Goal: Task Accomplishment & Management: Use online tool/utility

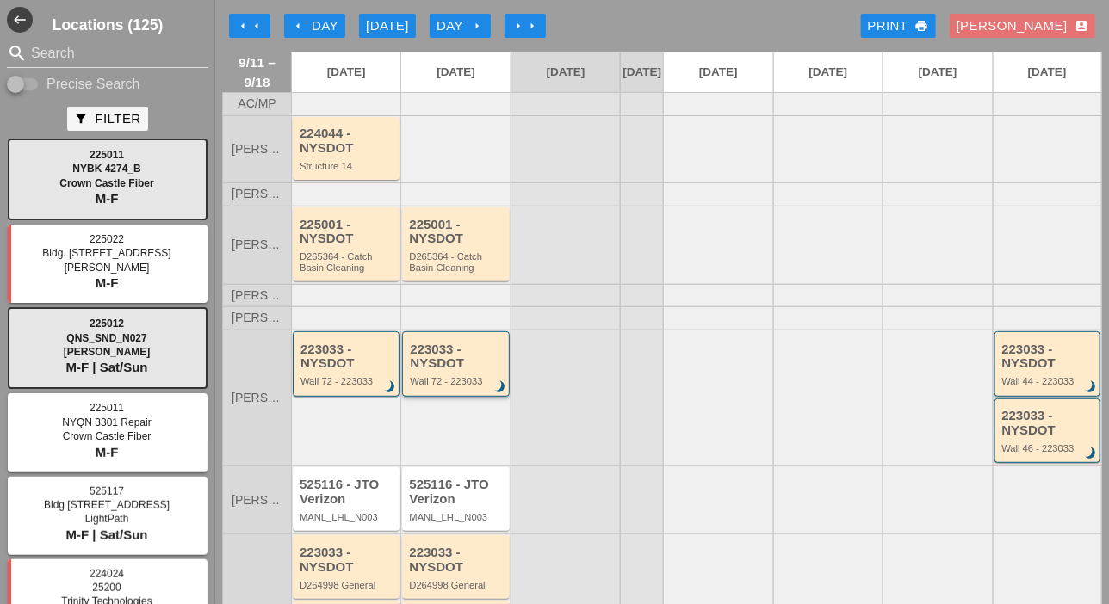
click at [431, 386] on div "Wall 72 - 223033" at bounding box center [457, 381] width 94 height 10
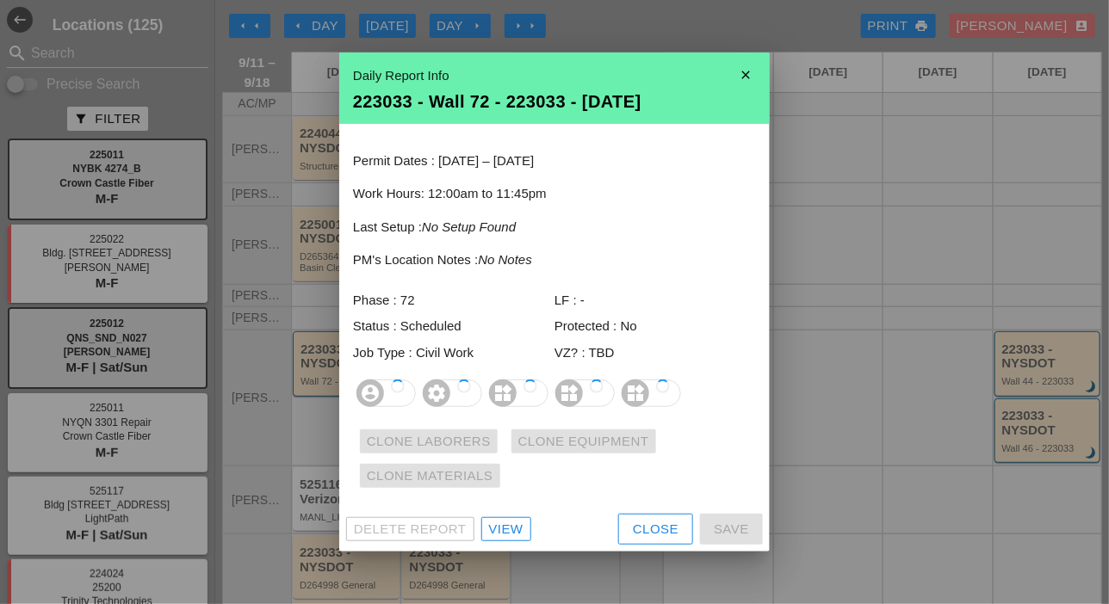
click at [430, 386] on icon "settings" at bounding box center [437, 394] width 28 height 28
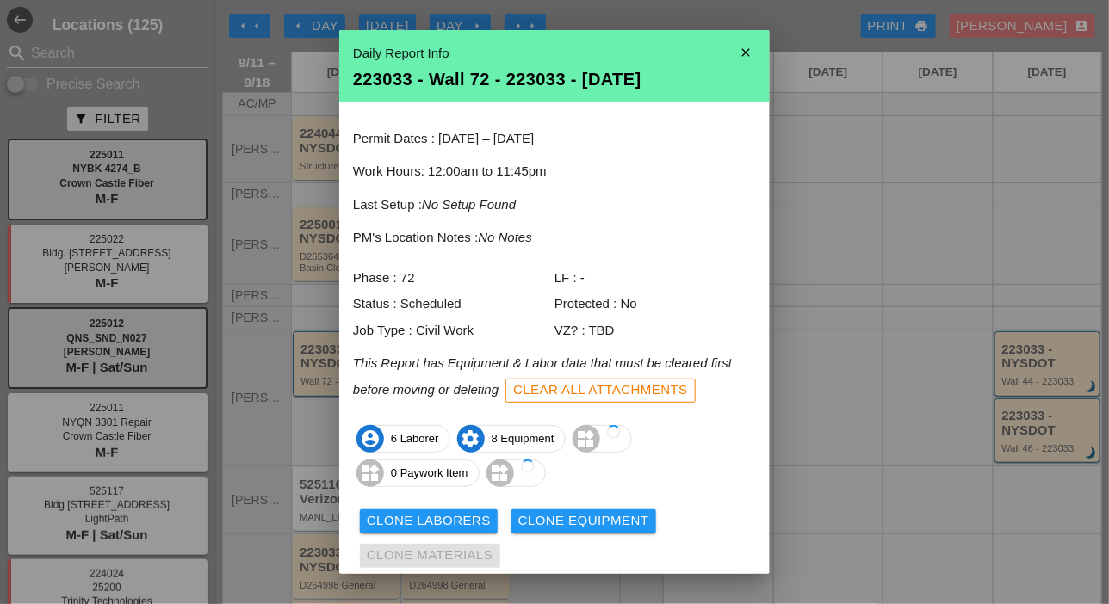
scroll to position [57, 0]
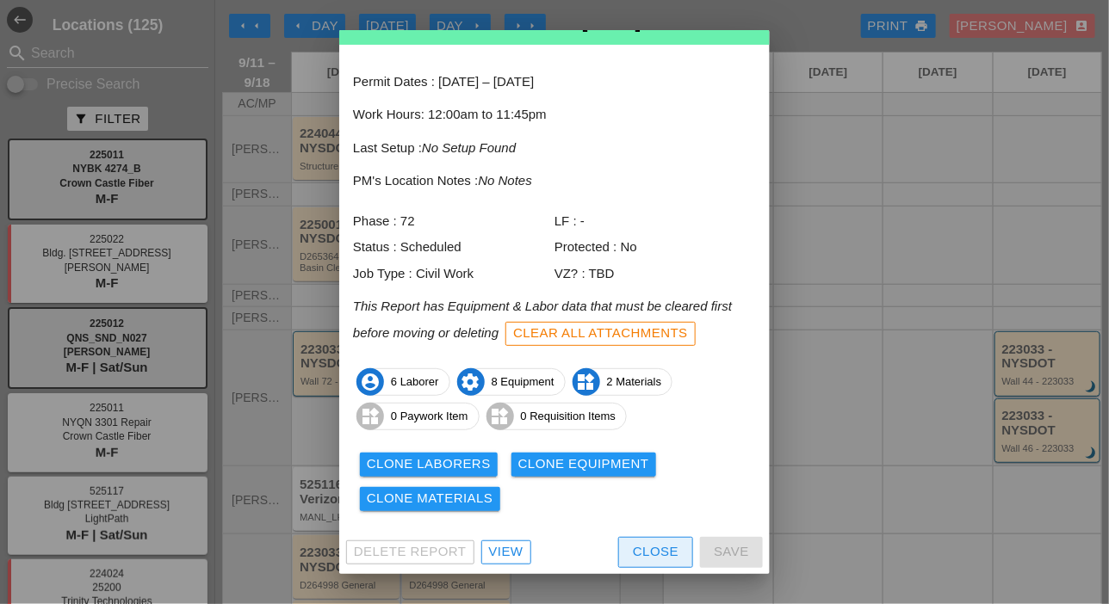
click at [633, 542] on div "Close" at bounding box center [656, 552] width 46 height 20
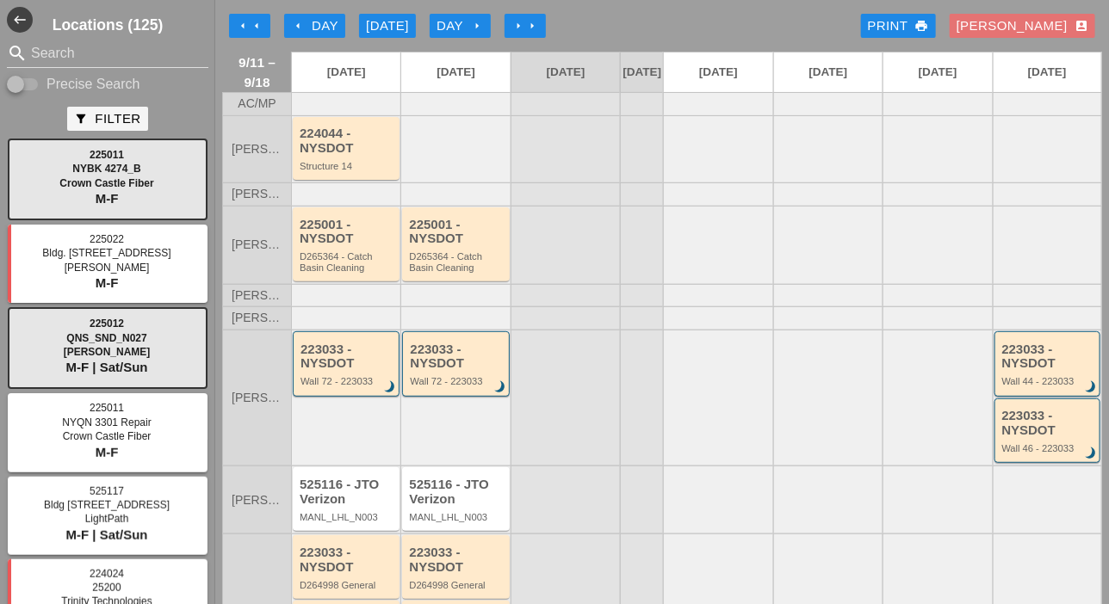
click at [35, 78] on input "Precise Search" at bounding box center [23, 84] width 33 height 21
checkbox input "true"
click at [43, 52] on input "Search" at bounding box center [107, 54] width 153 height 28
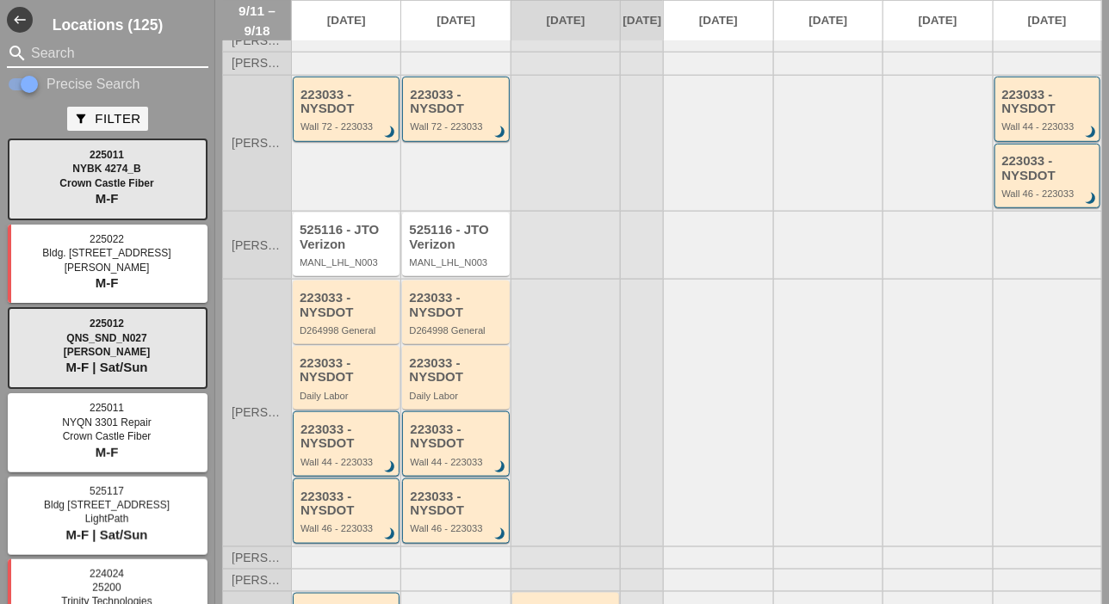
scroll to position [258, 0]
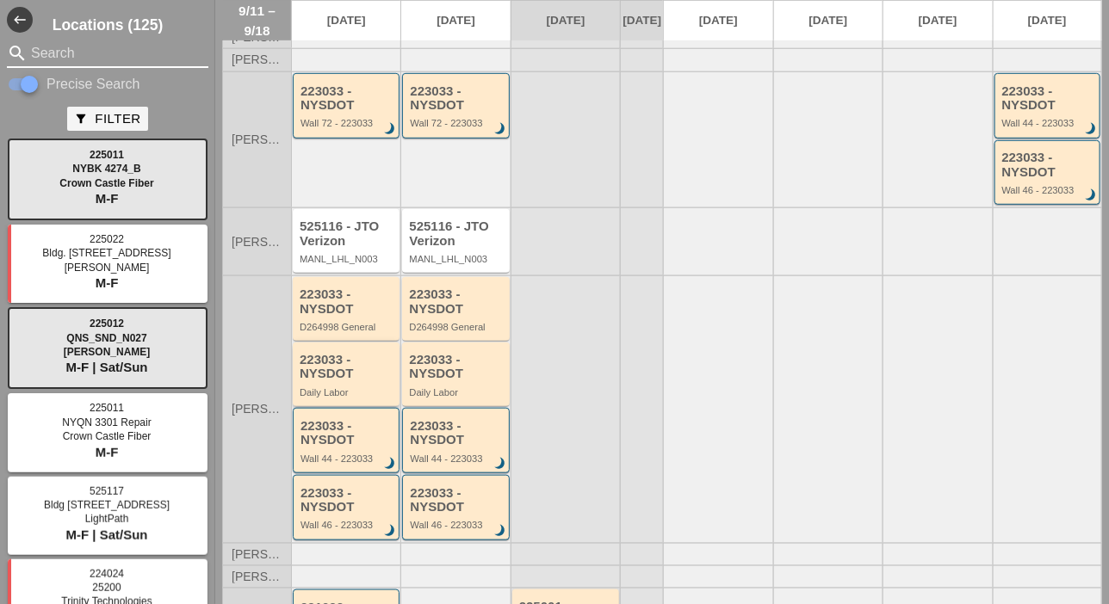
click at [343, 381] on div "223033 - NYSDOT" at bounding box center [348, 367] width 96 height 28
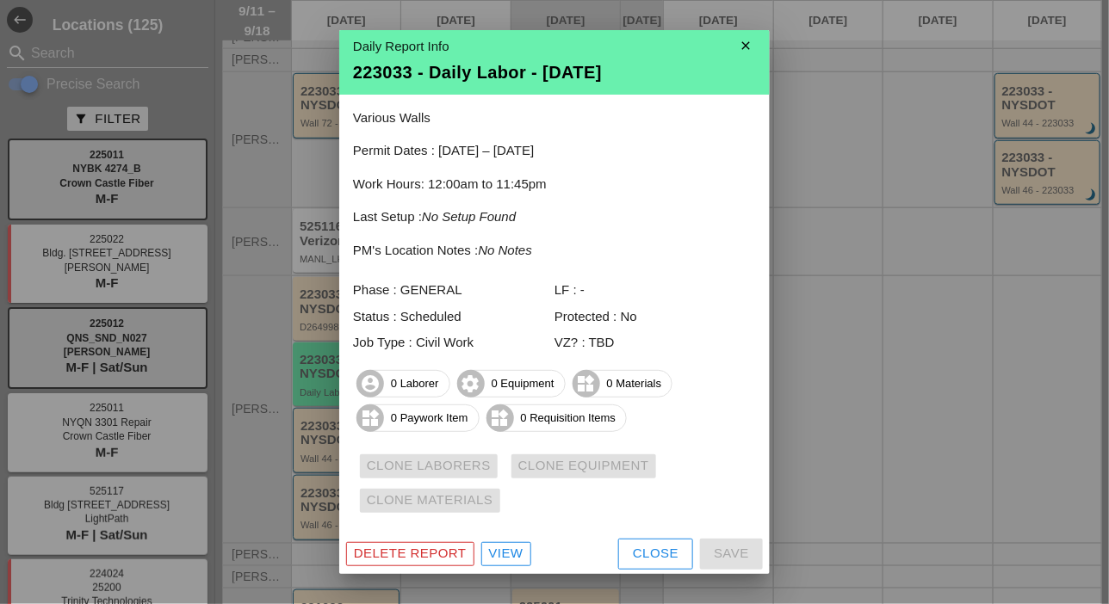
scroll to position [9, 0]
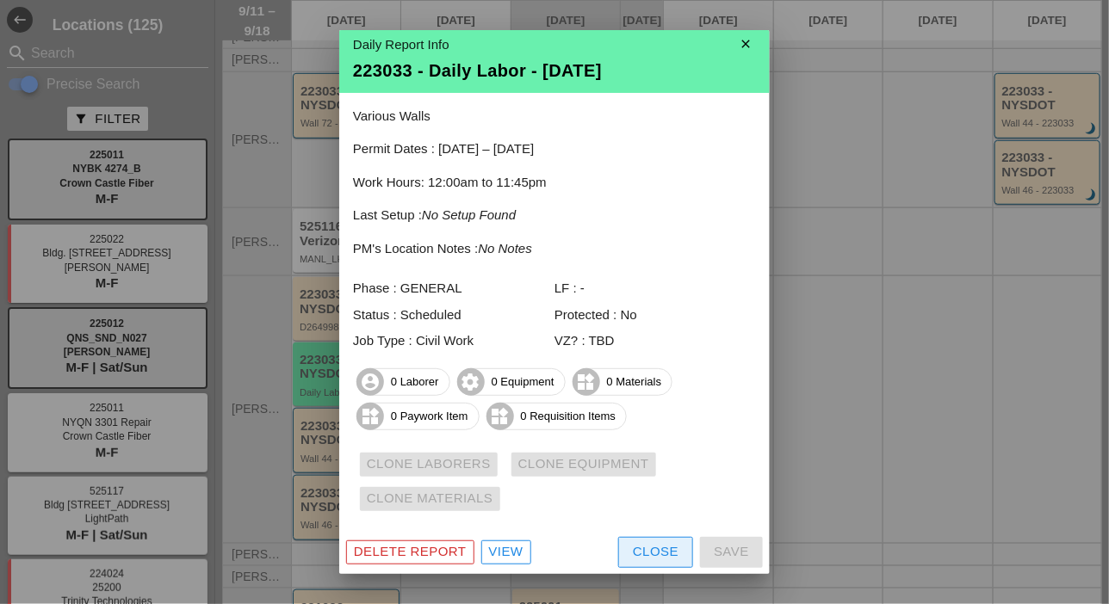
click at [633, 553] on div "Close" at bounding box center [656, 552] width 46 height 20
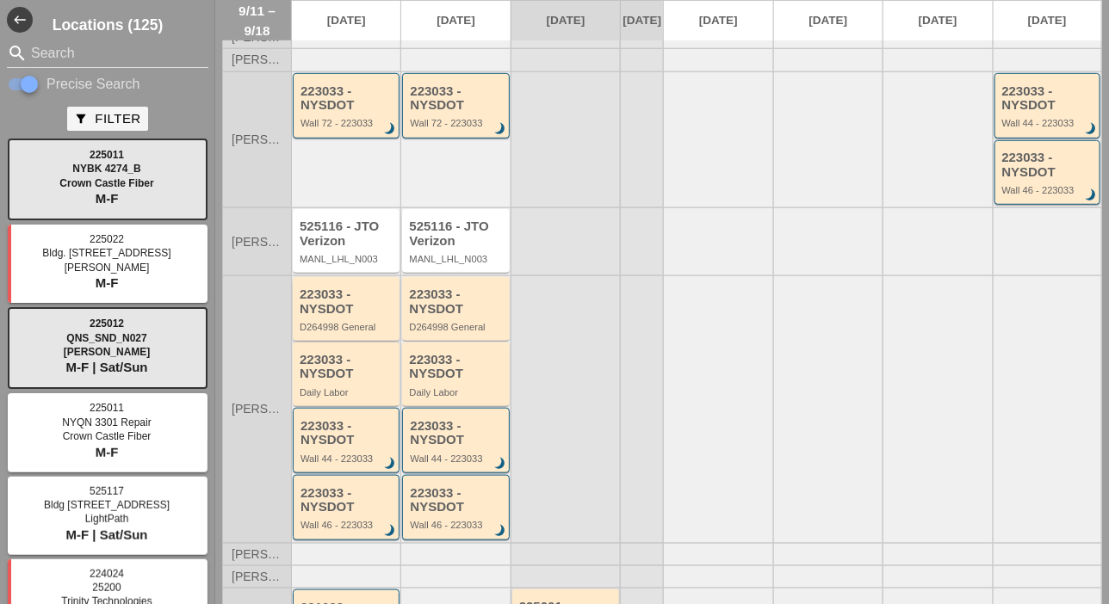
click at [376, 332] on div "D264998 General" at bounding box center [348, 327] width 96 height 10
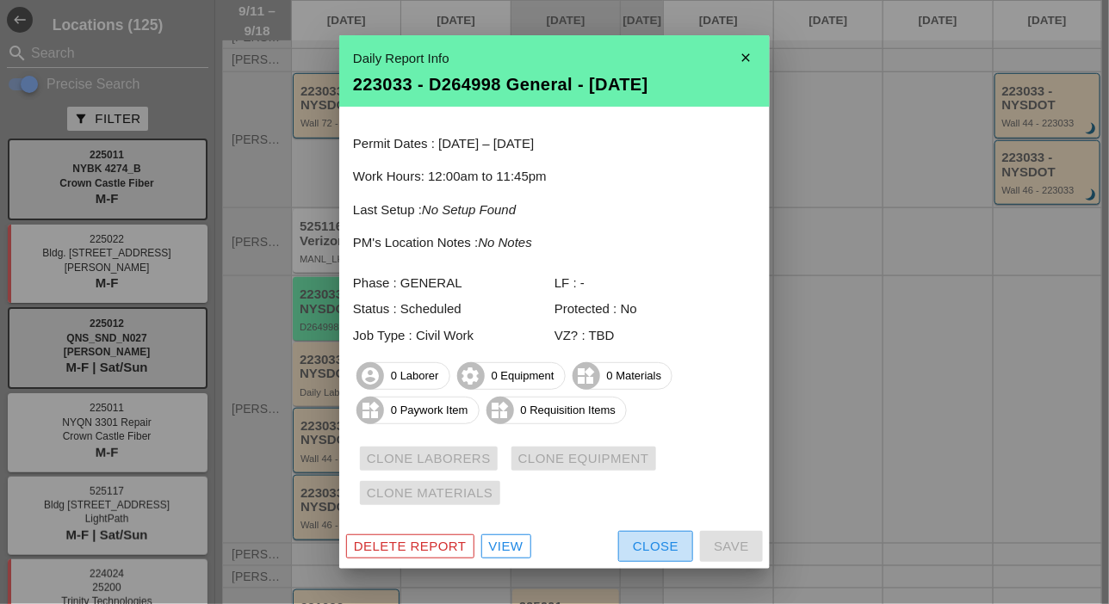
click at [656, 554] on div "Close" at bounding box center [656, 547] width 46 height 20
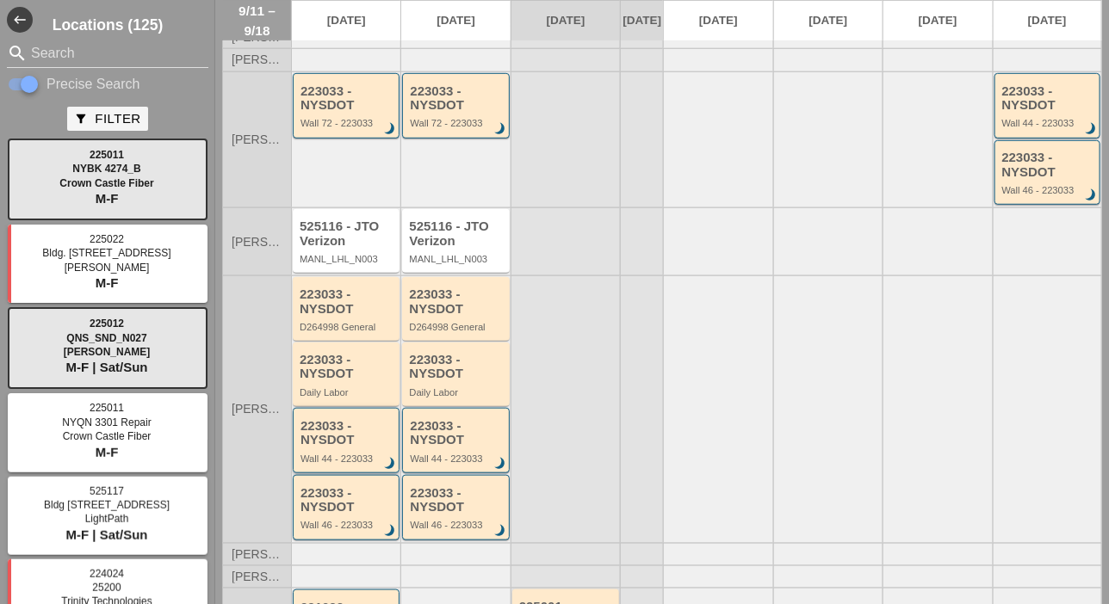
click at [355, 459] on div "223033 - NYSDOT Wall 44 - 223033 brightness_3" at bounding box center [347, 441] width 94 height 45
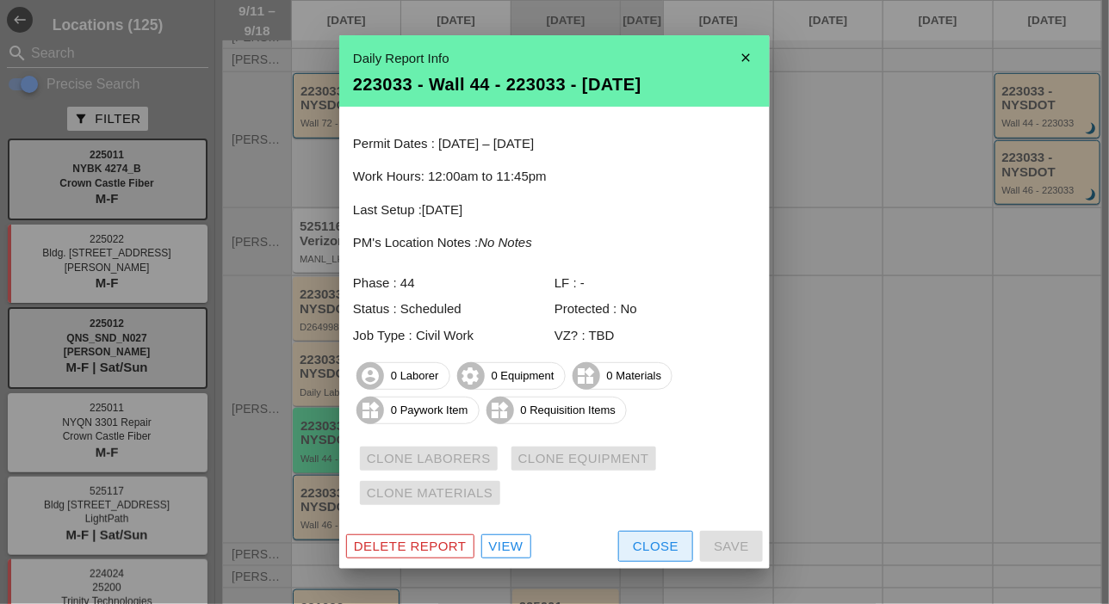
drag, startPoint x: 663, startPoint y: 559, endPoint x: 638, endPoint y: 535, distance: 34.7
click at [663, 558] on button "Close" at bounding box center [655, 546] width 75 height 31
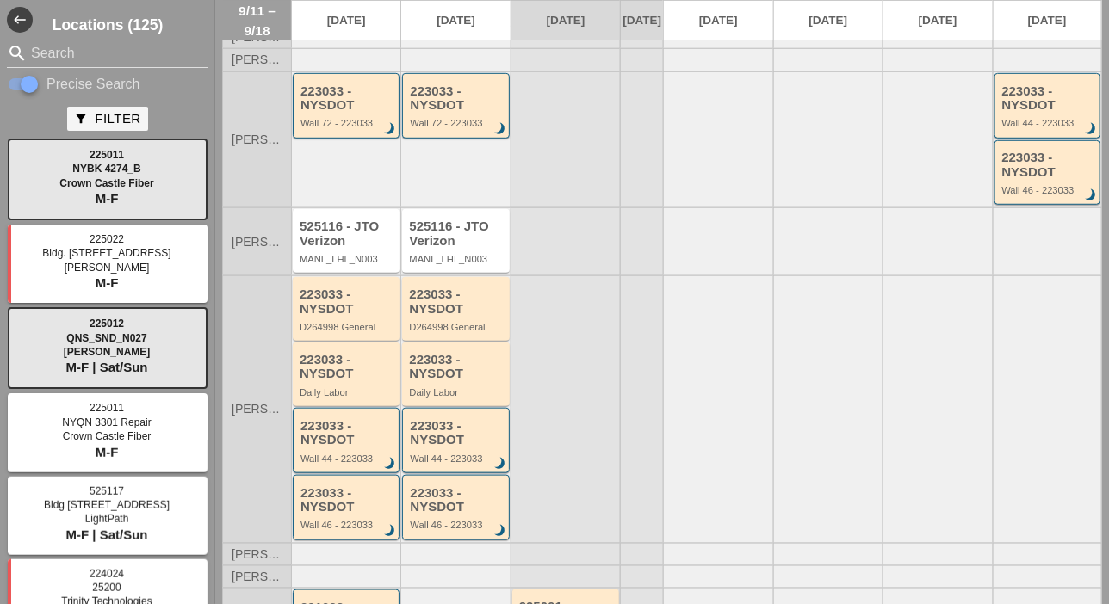
scroll to position [0, 0]
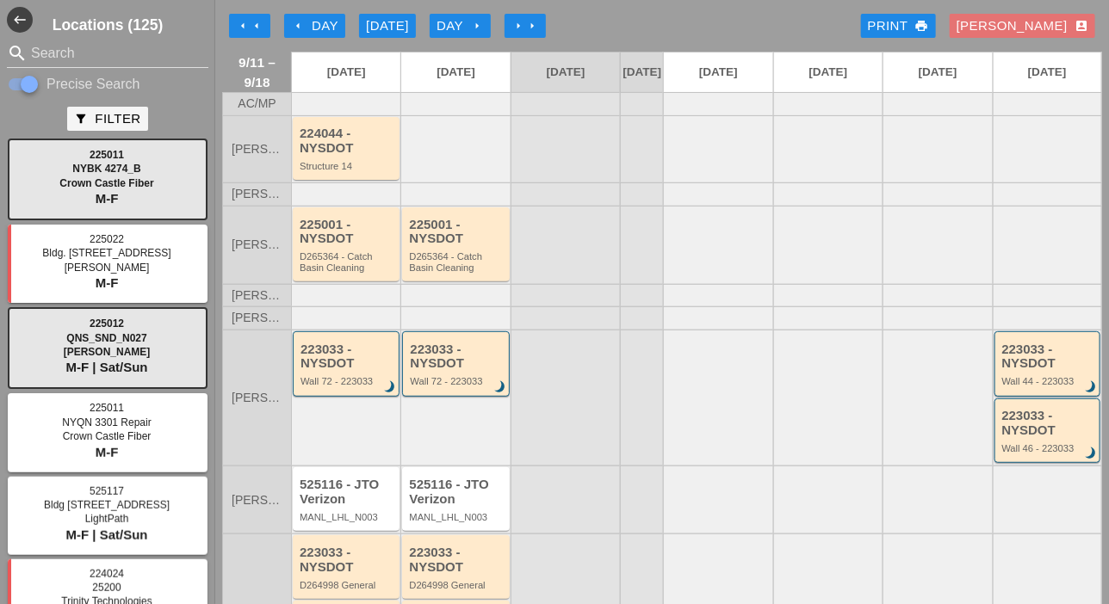
click at [310, 30] on div "arrow_left Day" at bounding box center [314, 26] width 47 height 20
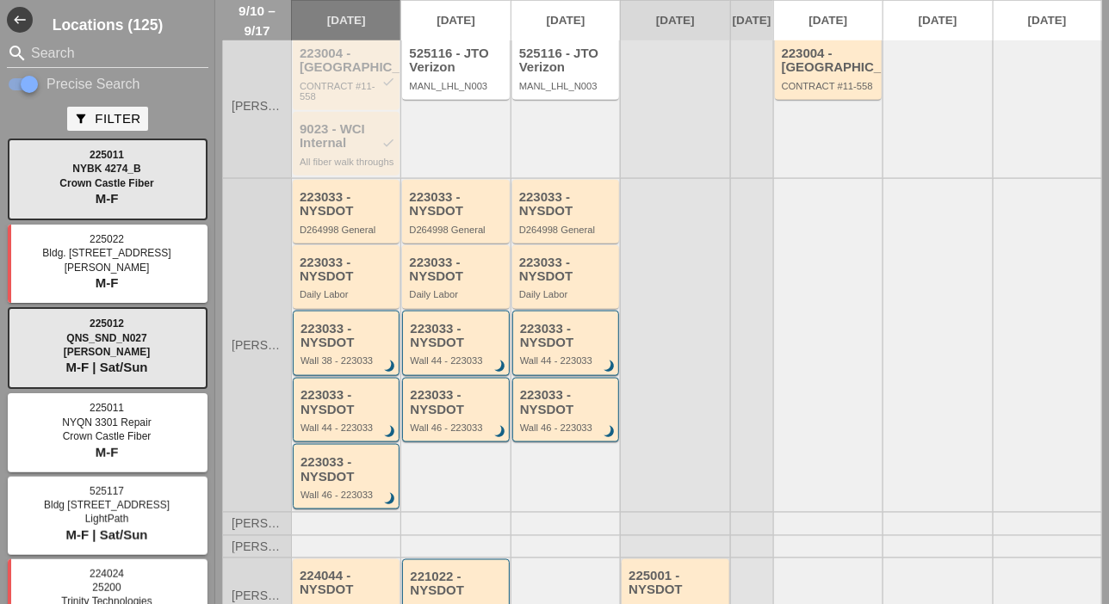
scroll to position [430, 0]
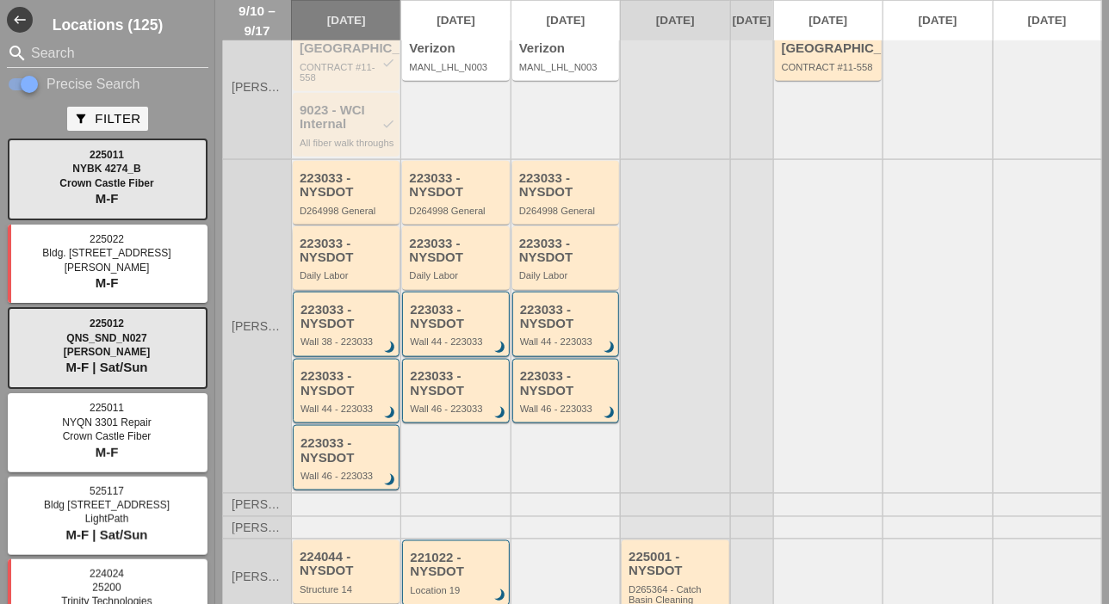
click at [331, 277] on div "223033 - NYSDOT Daily Labor" at bounding box center [348, 259] width 96 height 45
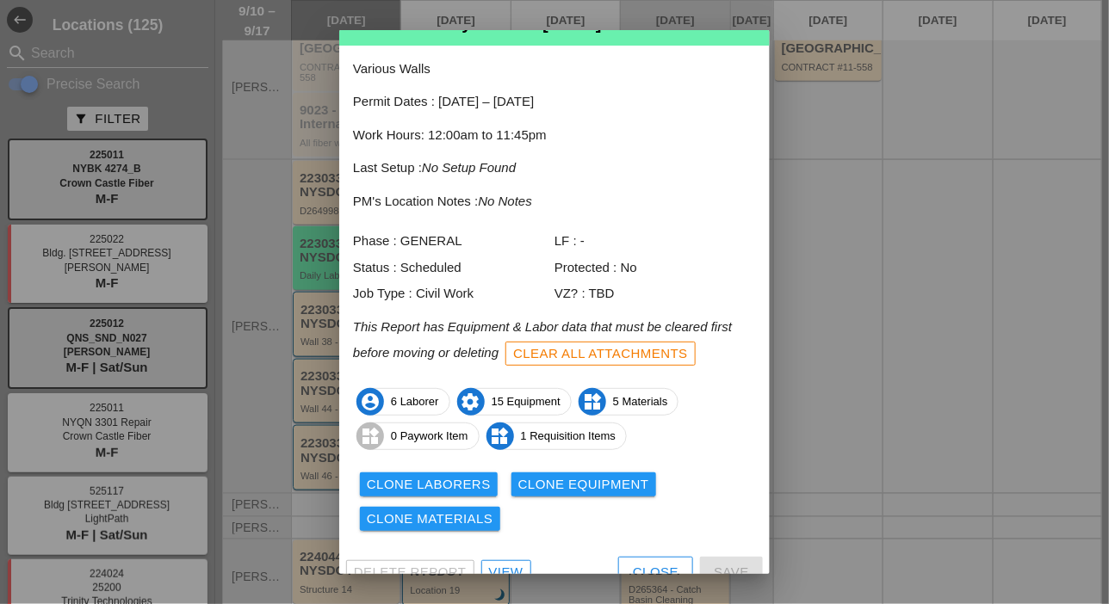
scroll to position [76, 0]
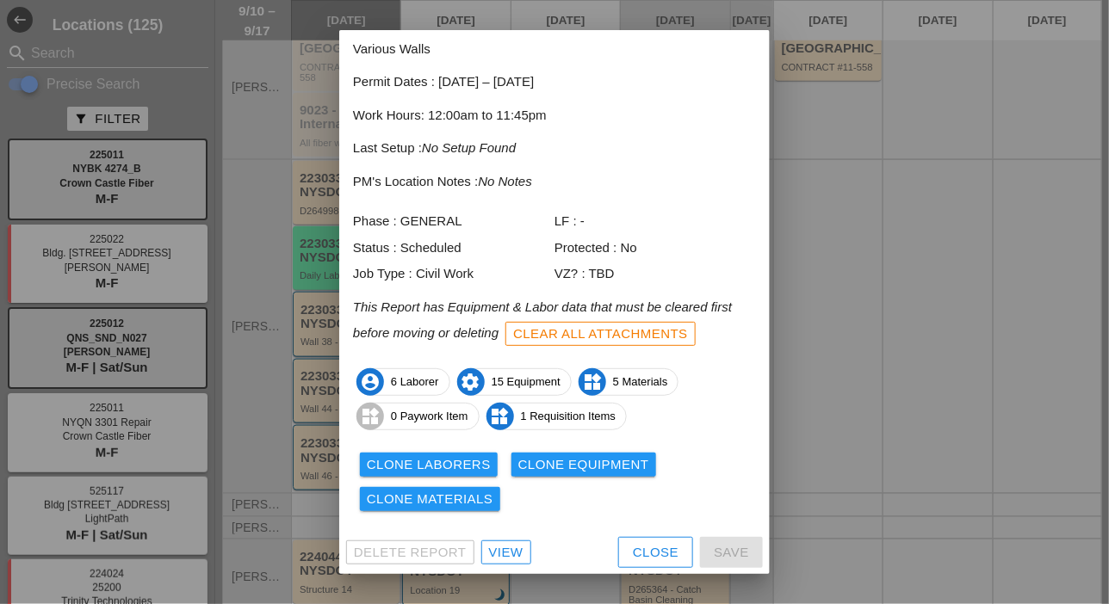
click at [506, 544] on div "View" at bounding box center [506, 553] width 34 height 20
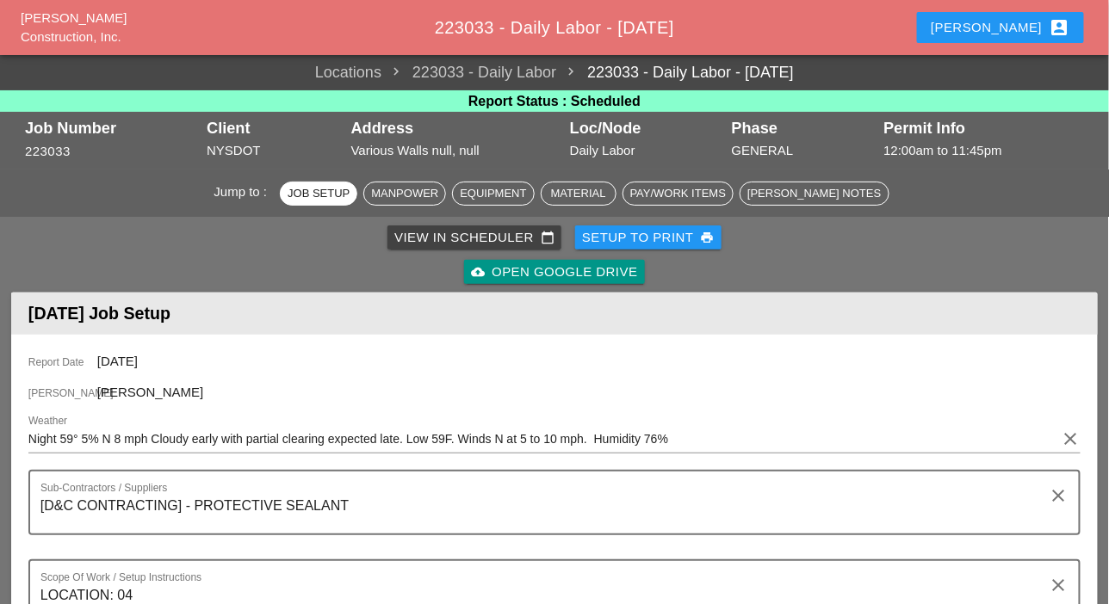
click at [448, 236] on div "View in Scheduler calendar_today" at bounding box center [474, 238] width 160 height 20
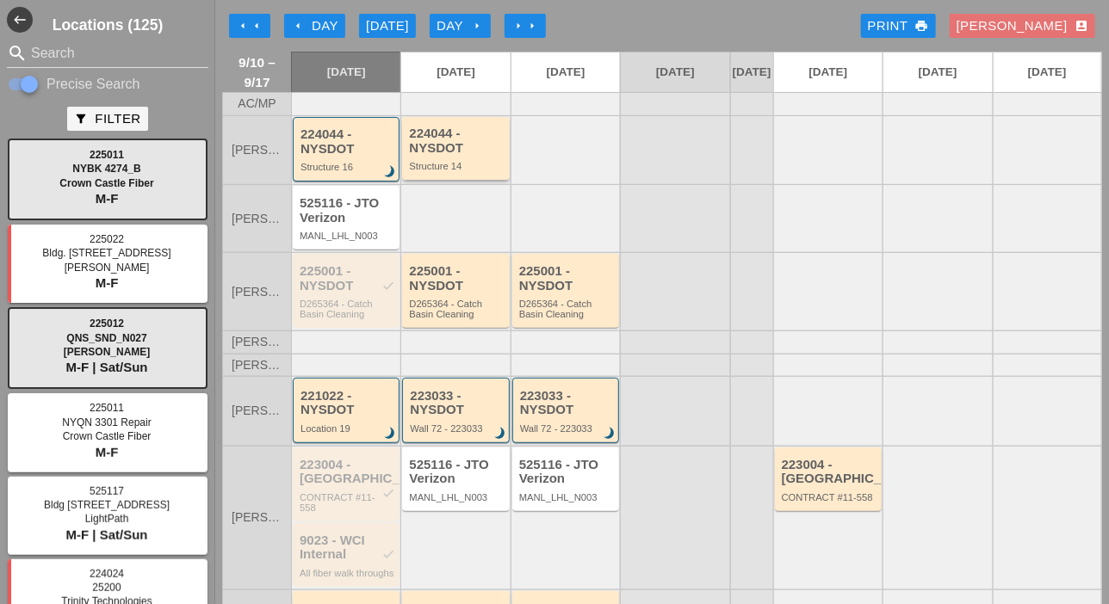
click at [449, 155] on div "224044 - NYSDOT" at bounding box center [457, 141] width 96 height 28
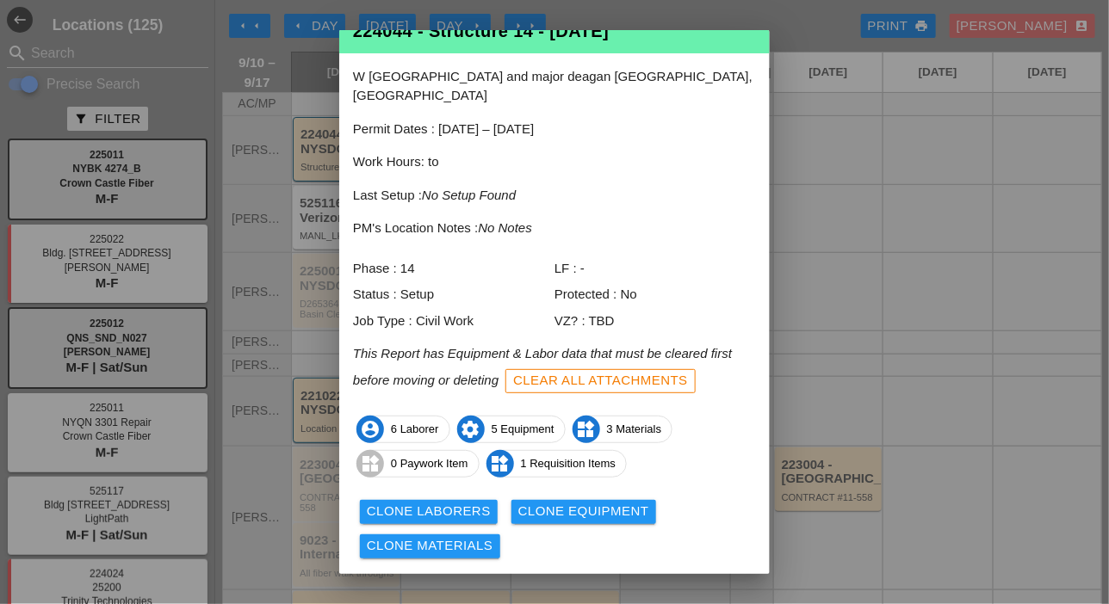
scroll to position [76, 0]
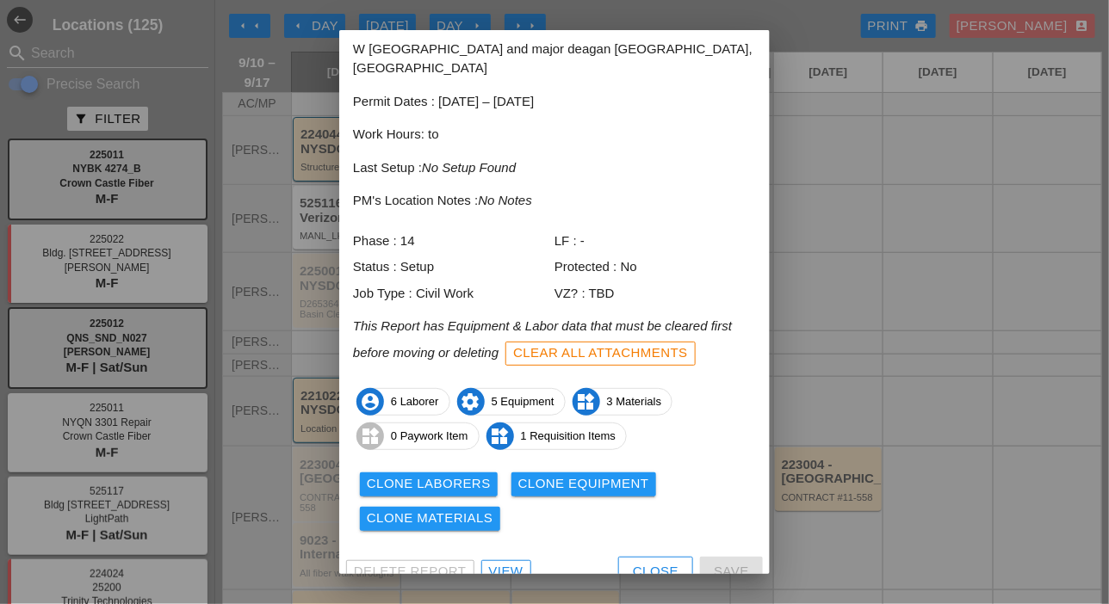
click at [516, 562] on div "View" at bounding box center [506, 572] width 34 height 20
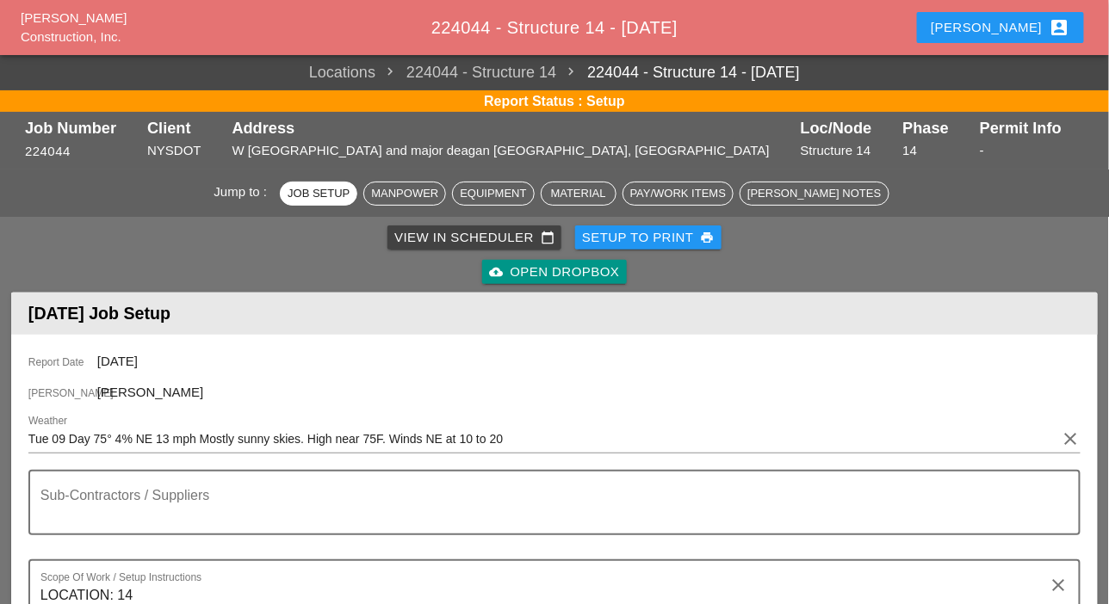
click at [417, 231] on div "View in Scheduler calendar_today" at bounding box center [474, 238] width 160 height 20
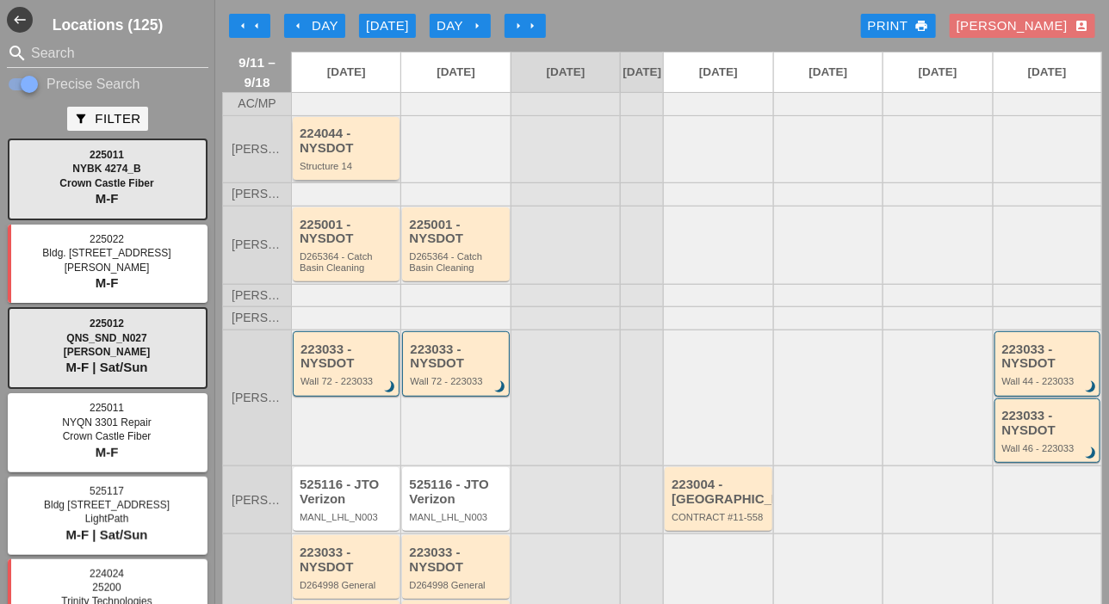
click at [346, 155] on div "224044 - NYSDOT" at bounding box center [348, 141] width 96 height 28
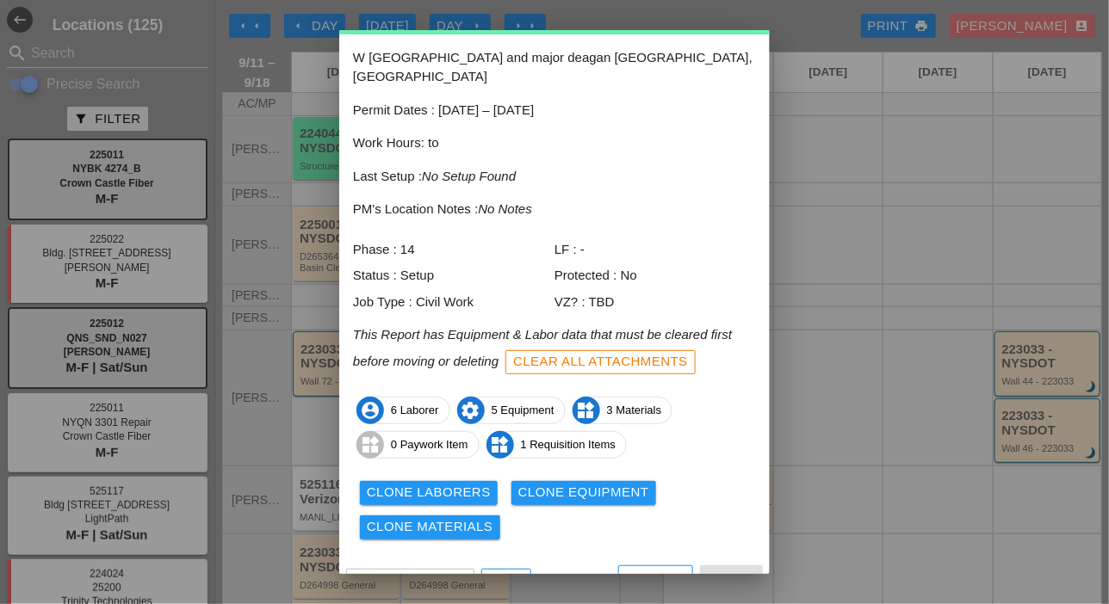
scroll to position [76, 0]
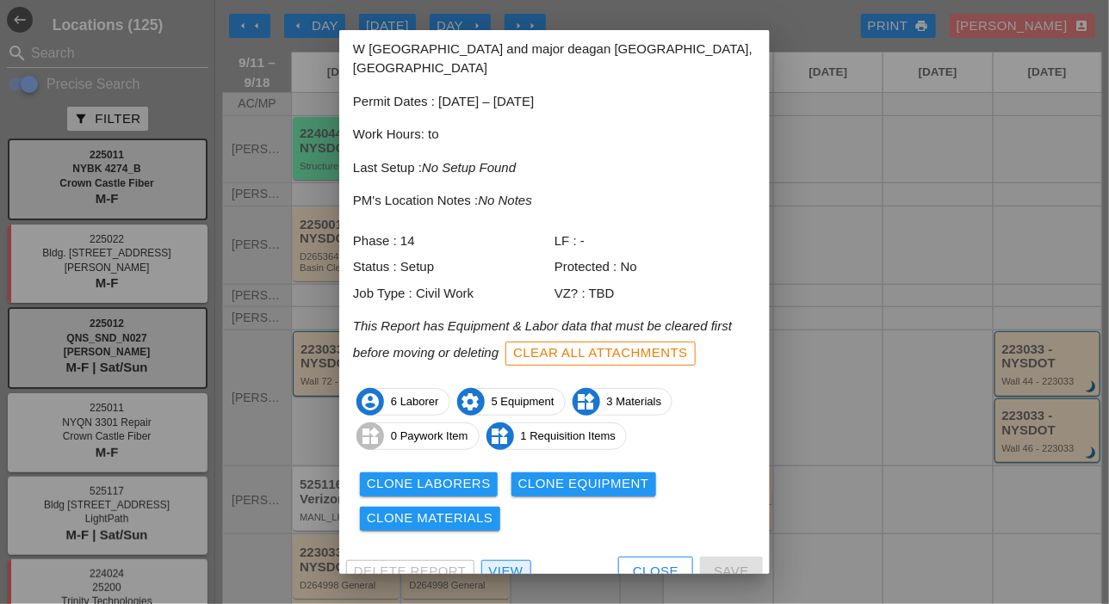
drag, startPoint x: 507, startPoint y: 544, endPoint x: 530, endPoint y: 502, distance: 48.2
click at [507, 562] on div "View" at bounding box center [506, 572] width 34 height 20
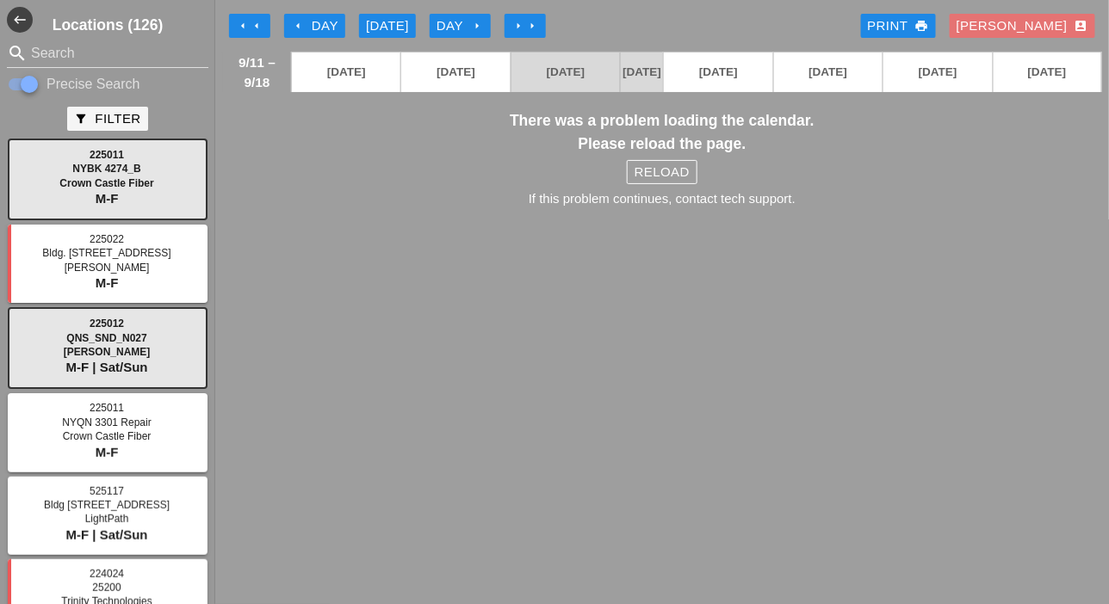
click at [670, 176] on div "Reload" at bounding box center [661, 173] width 55 height 20
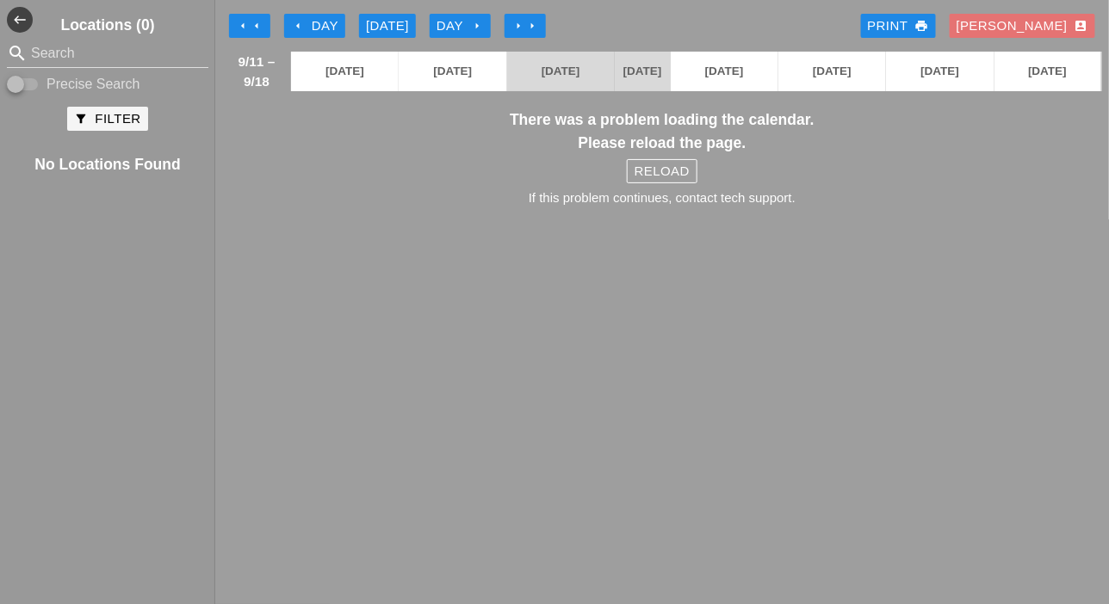
click at [658, 182] on div "Reload" at bounding box center [661, 172] width 55 height 20
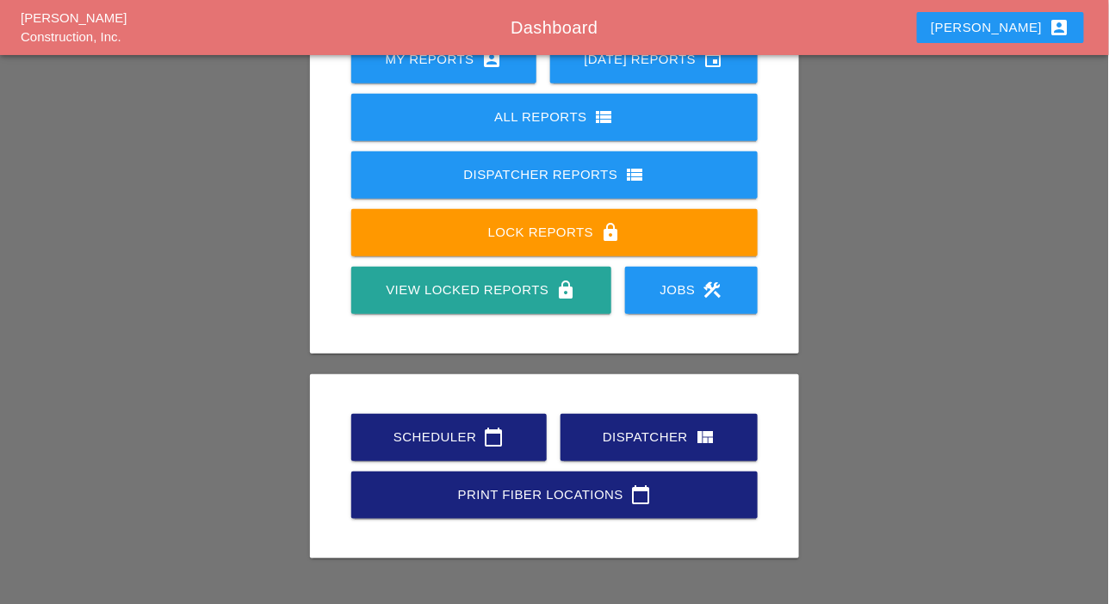
scroll to position [241, 0]
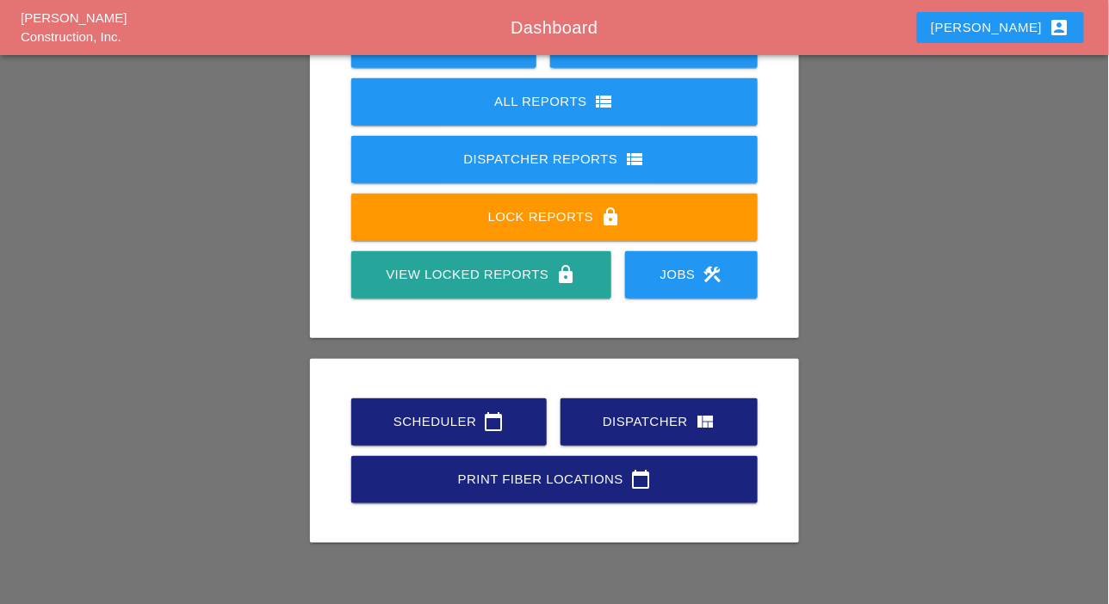
click at [455, 426] on div "Scheduler calendar_today" at bounding box center [449, 421] width 140 height 21
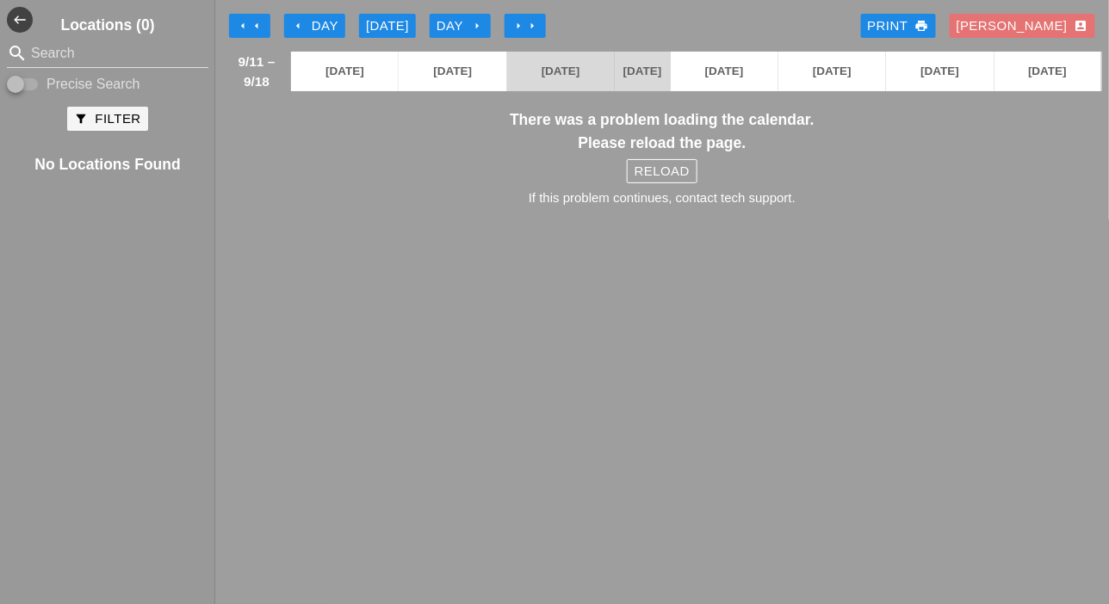
click at [671, 182] on div "Reload" at bounding box center [661, 172] width 55 height 20
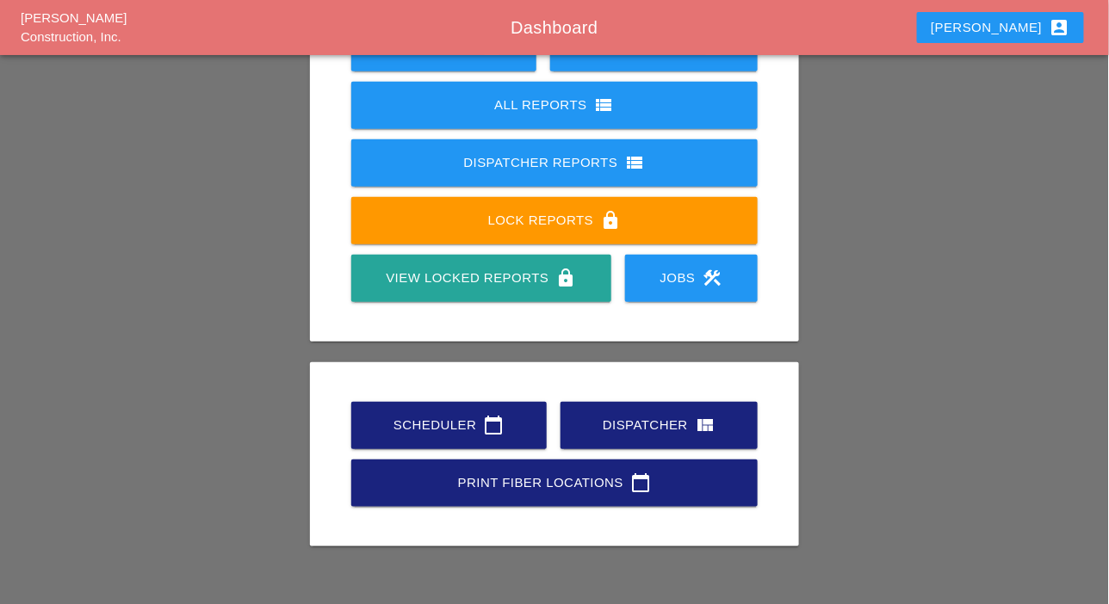
scroll to position [241, 0]
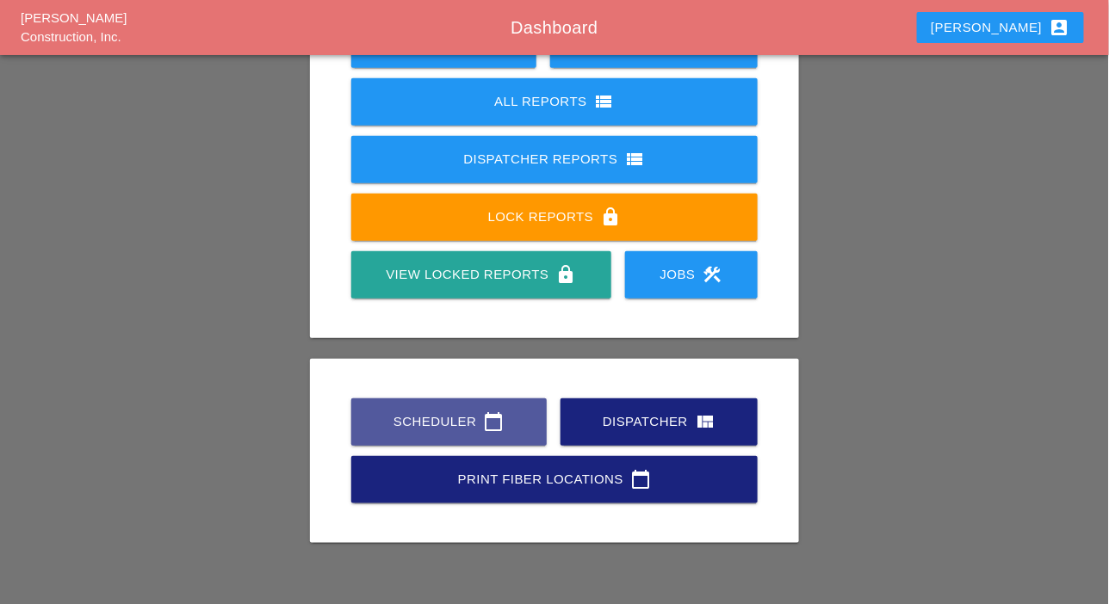
click at [457, 420] on div "Scheduler calendar_today" at bounding box center [449, 421] width 140 height 21
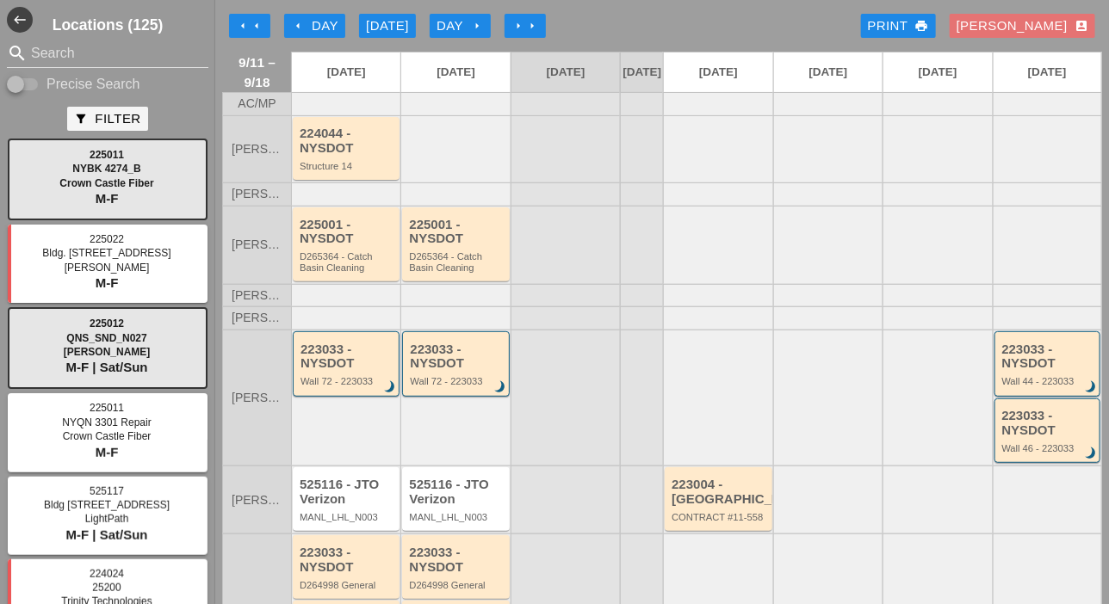
click at [33, 83] on input "Precise Search" at bounding box center [23, 84] width 33 height 21
checkbox input "true"
click at [42, 59] on input "Search" at bounding box center [107, 54] width 153 height 28
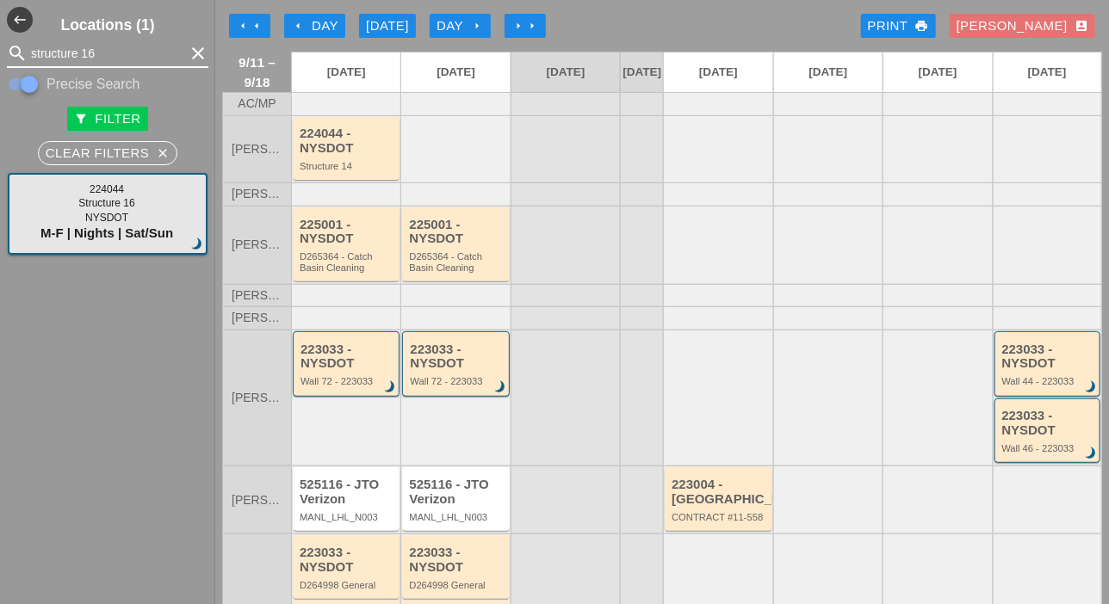
type input "structure 16"
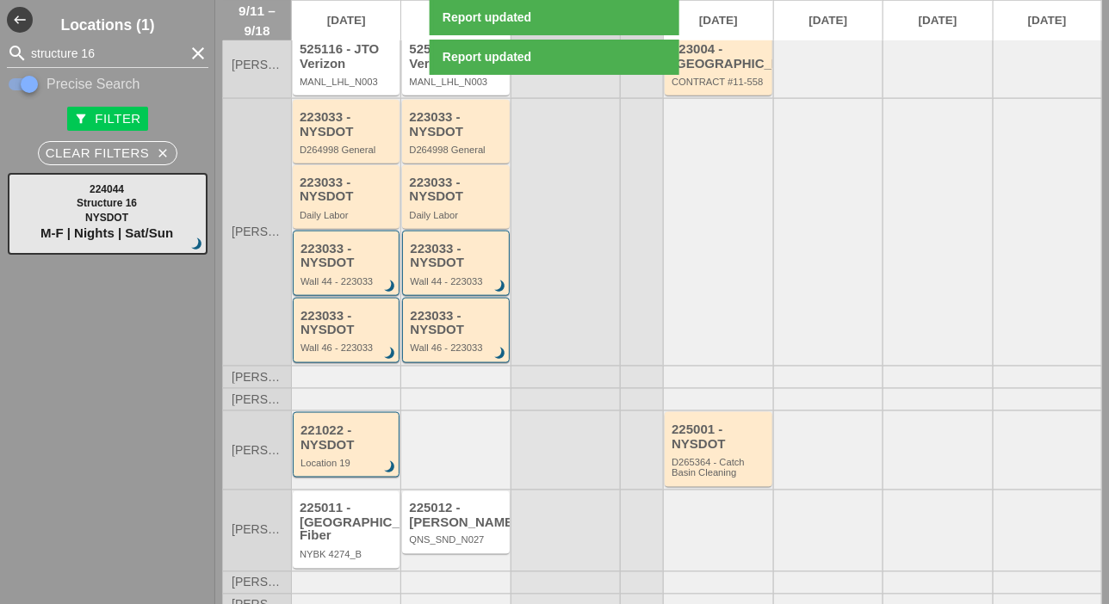
scroll to position [447, 0]
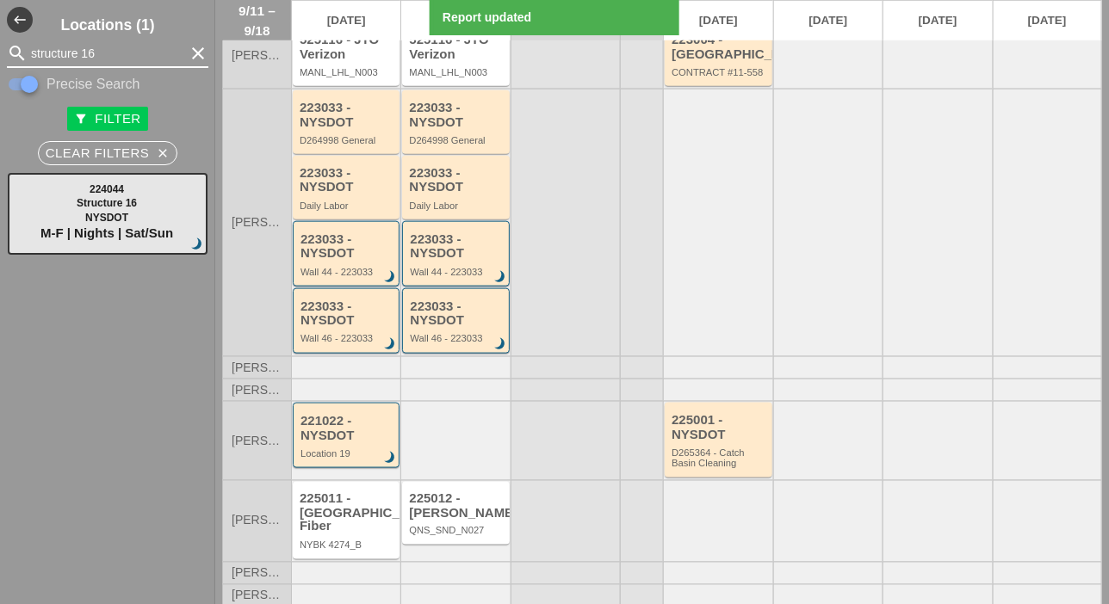
drag, startPoint x: 98, startPoint y: 48, endPoint x: 27, endPoint y: 46, distance: 71.5
click at [27, 46] on div "search structure 16 clear" at bounding box center [107, 54] width 201 height 28
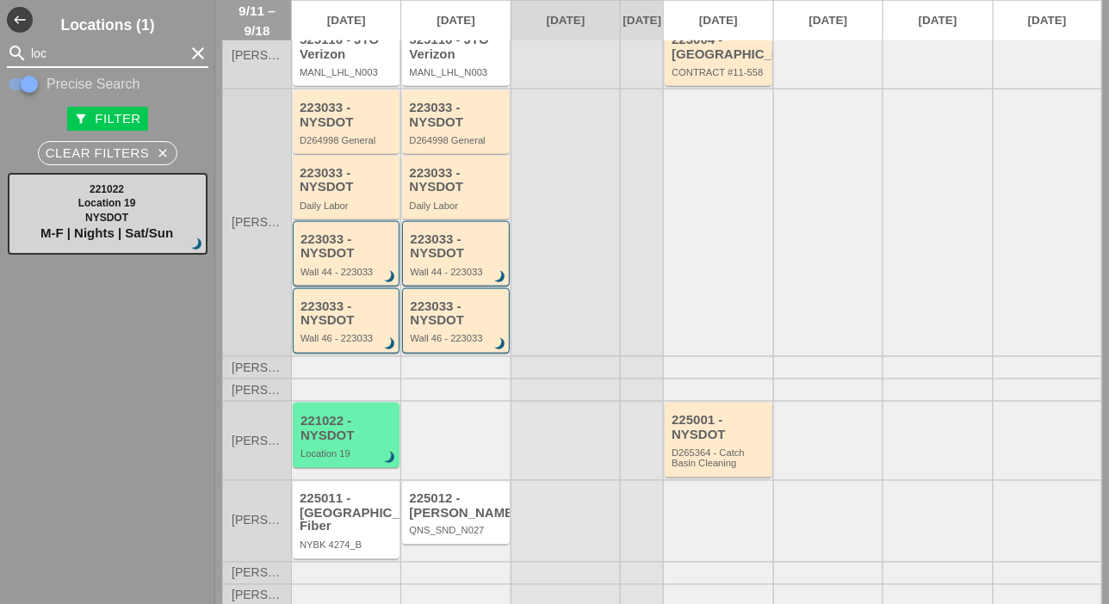
type input "loc"
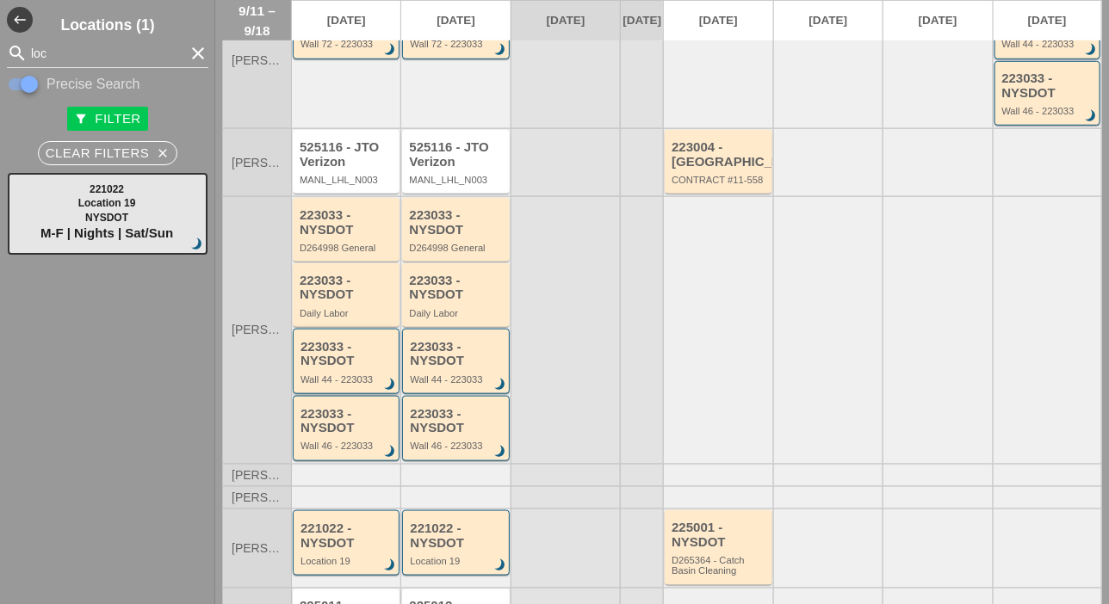
scroll to position [344, 0]
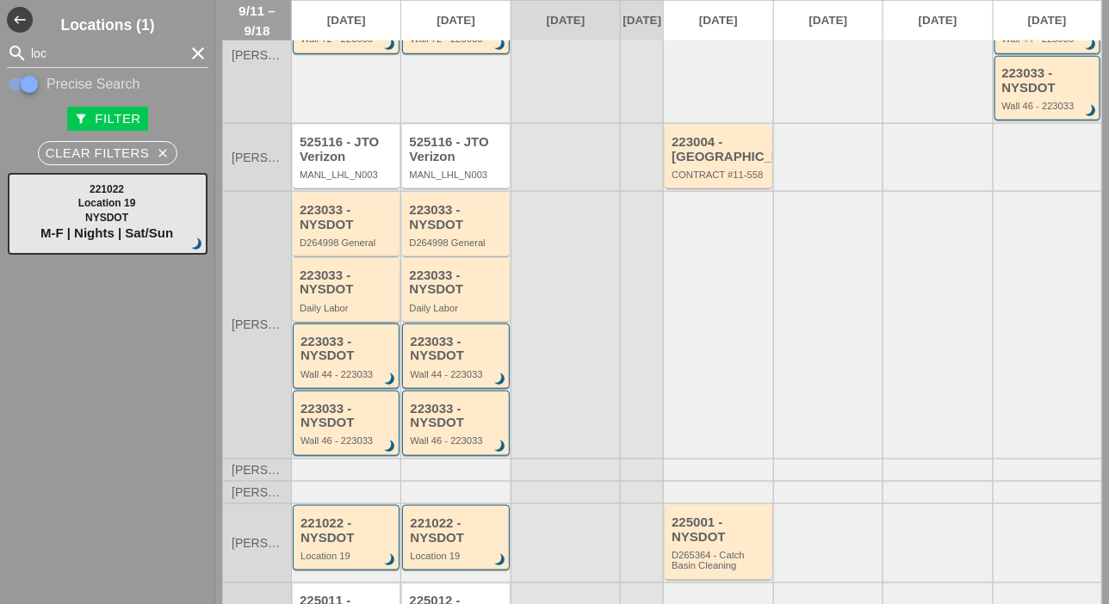
click at [317, 297] on div "223033 - NYSDOT" at bounding box center [348, 283] width 96 height 28
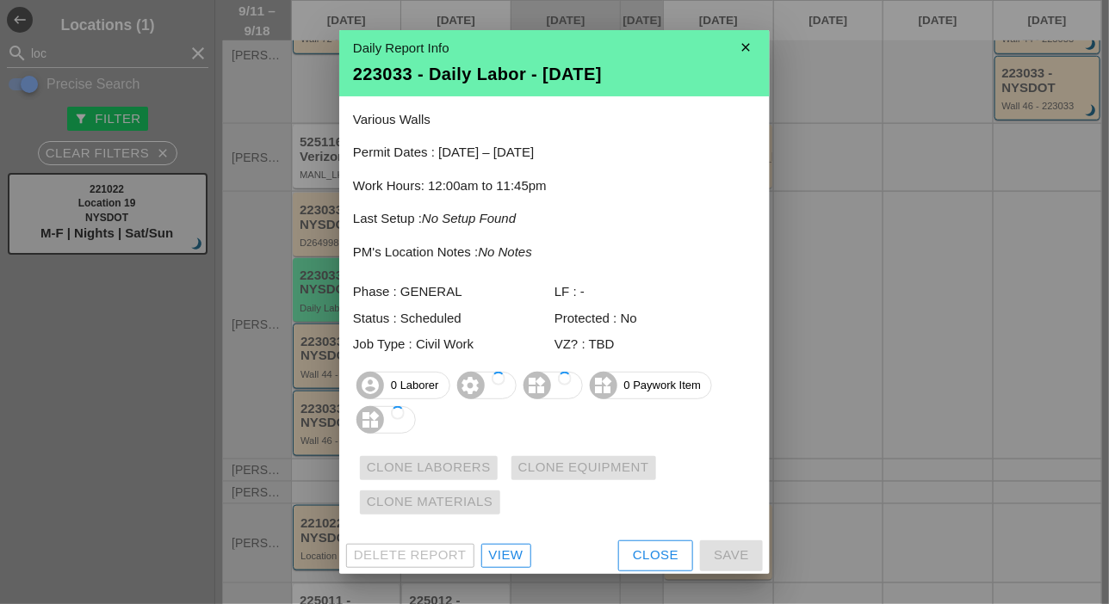
scroll to position [9, 0]
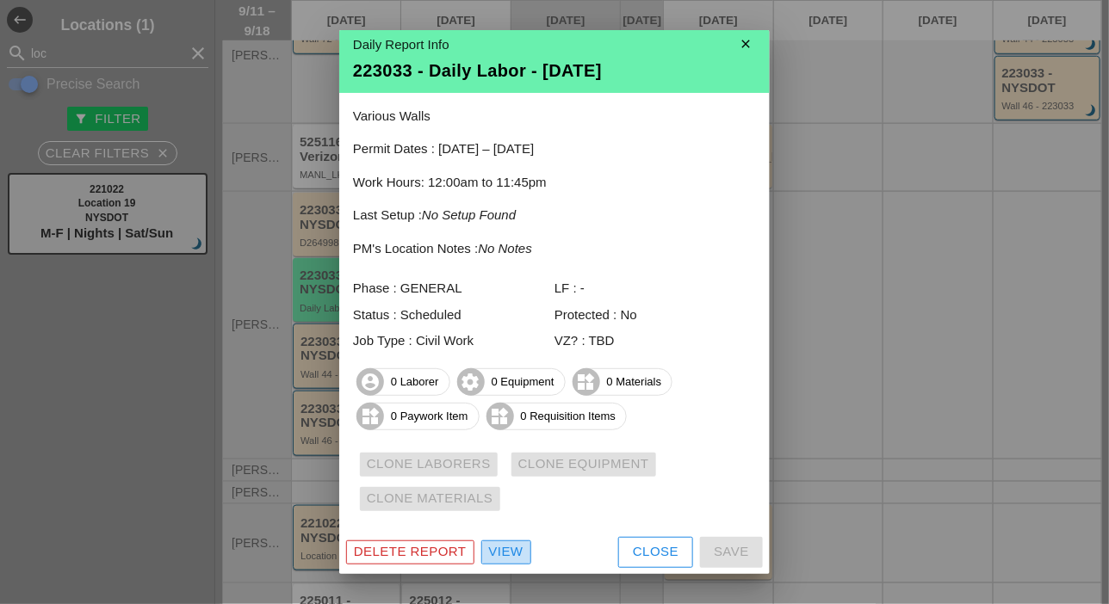
click at [501, 544] on div "View" at bounding box center [506, 552] width 34 height 20
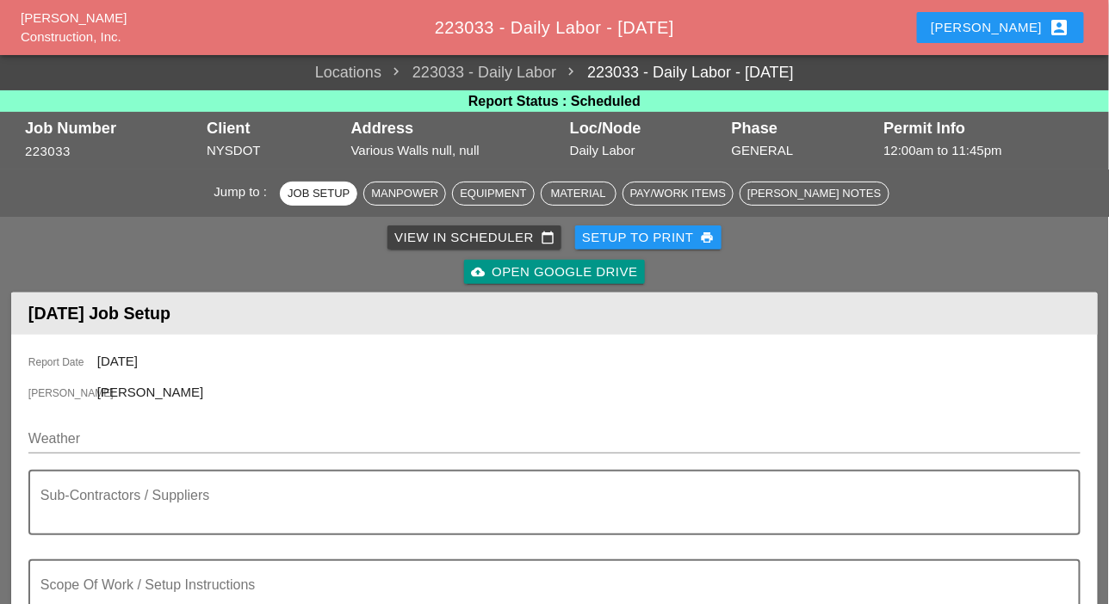
scroll to position [86, 0]
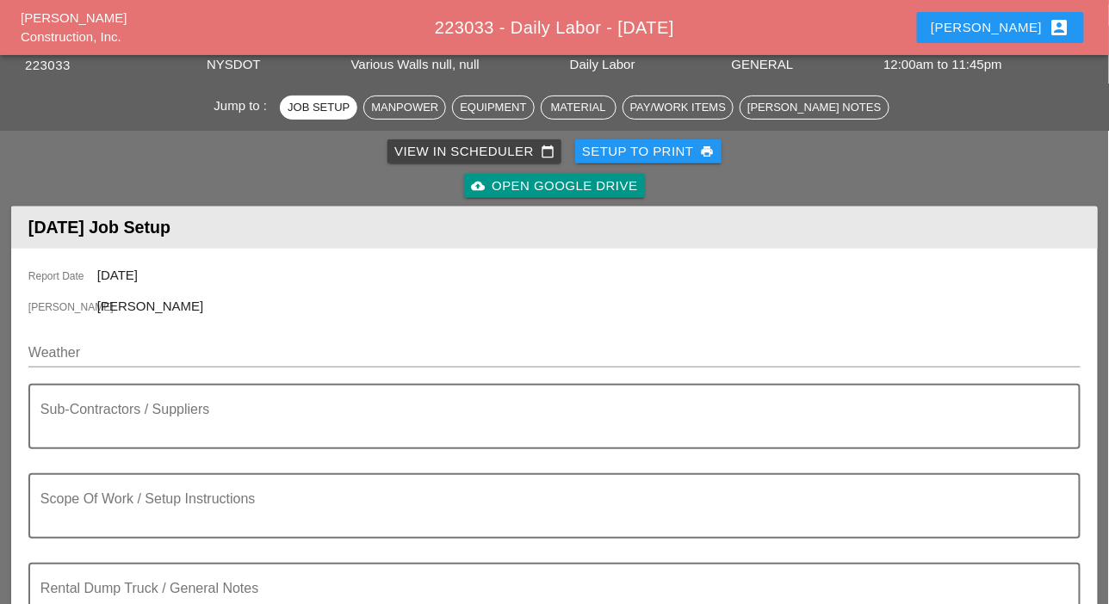
click at [174, 346] on input "Weather" at bounding box center [542, 353] width 1028 height 28
paste input "Tonight Night 63° 2% N 10 mph Partly cloudy skies. Low 63F. Winds N at 10 to 15…"
type input "Tonight Night 63° 2% N 10 mph Partly cloudy skies. Low 63F. Winds N at 10 to 15…"
click at [147, 374] on div at bounding box center [554, 379] width 1052 height 10
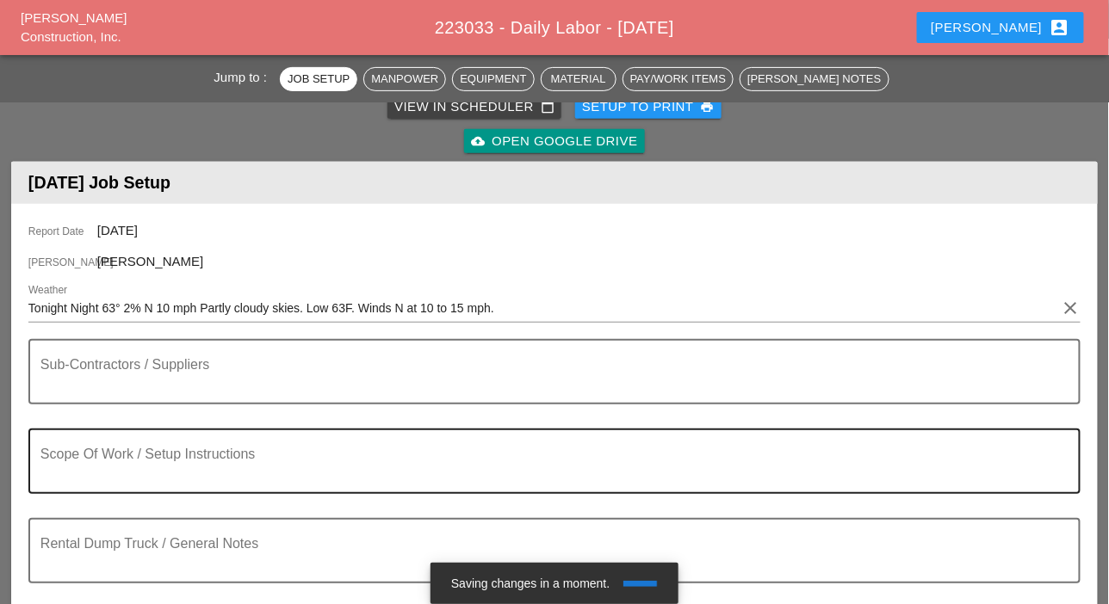
scroll to position [172, 0]
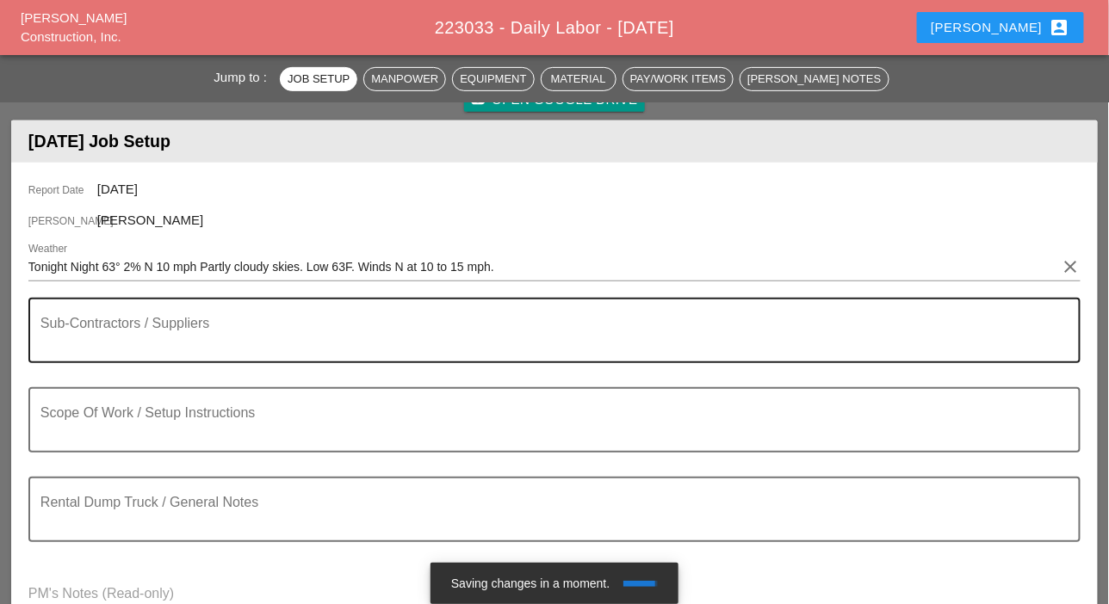
click at [97, 350] on textarea "Sub-Contractors / Suppliers" at bounding box center [547, 340] width 1014 height 41
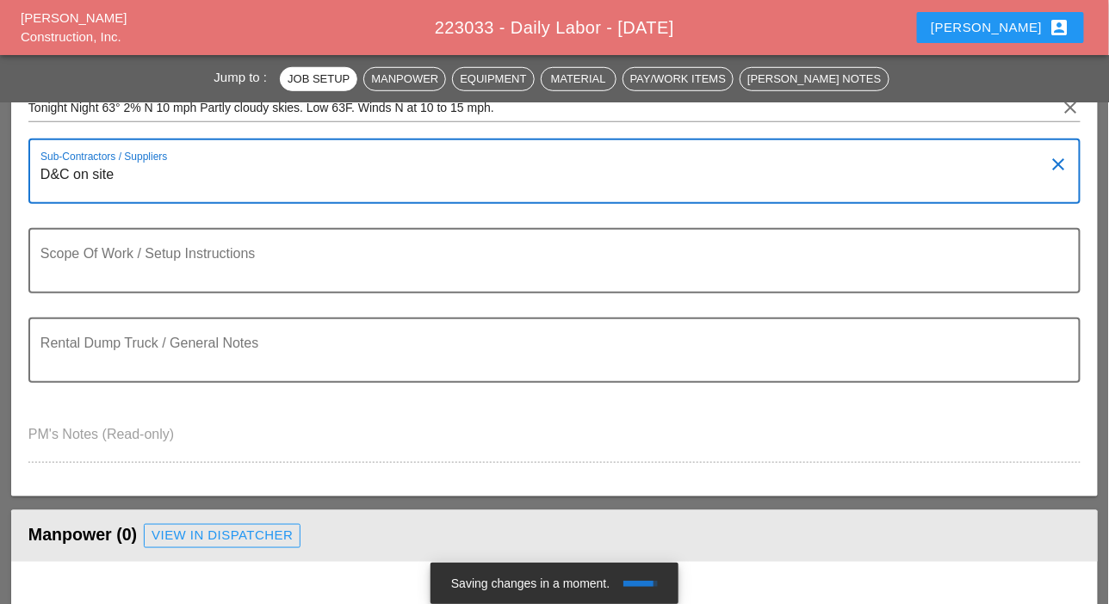
scroll to position [344, 0]
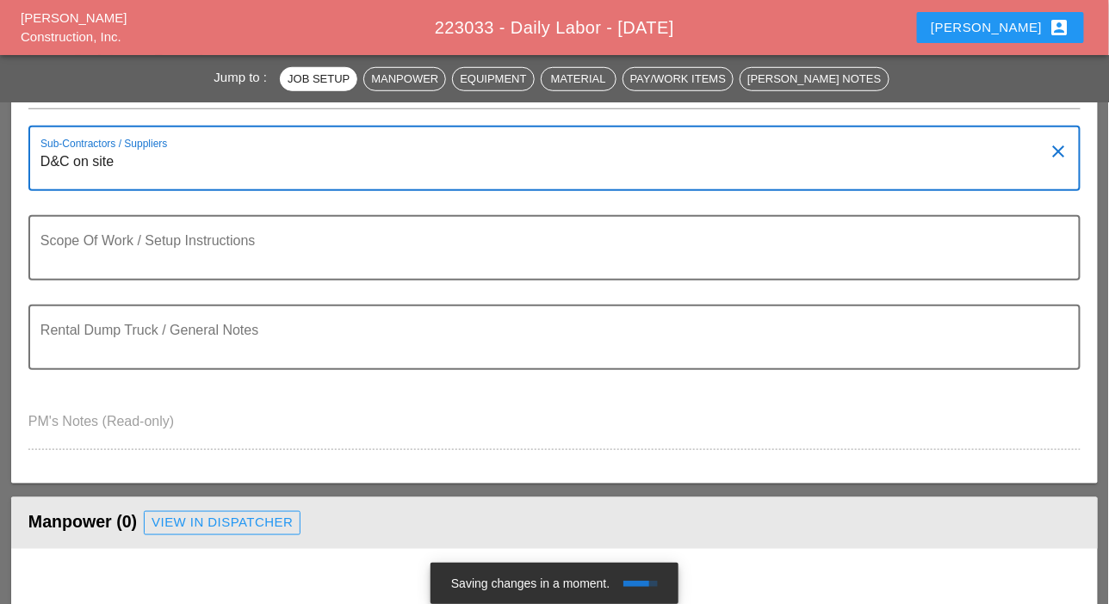
type textarea "D&C on site"
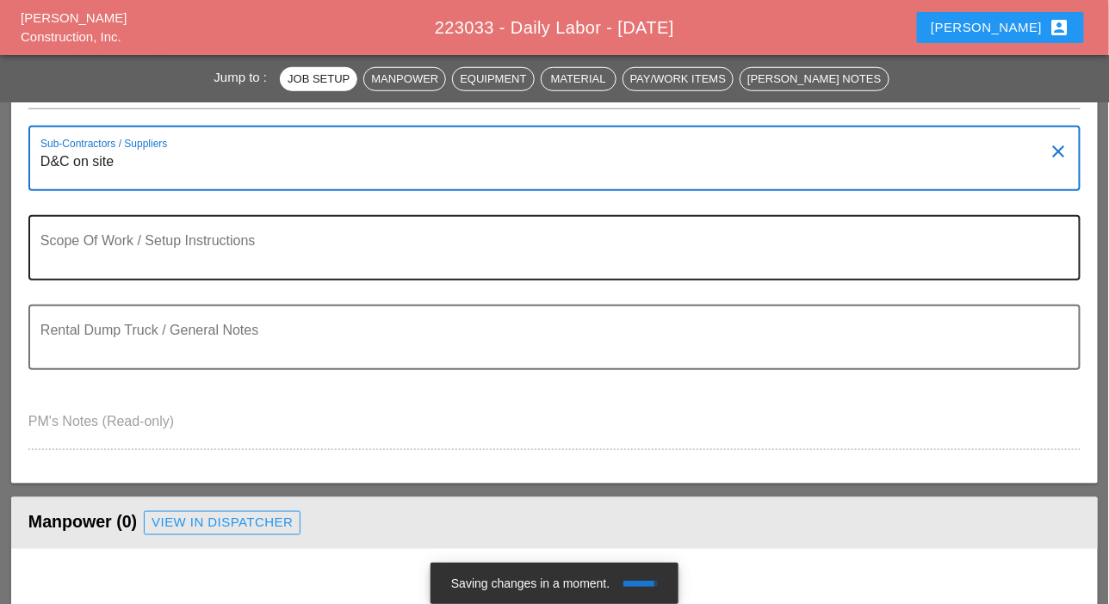
scroll to position [430, 0]
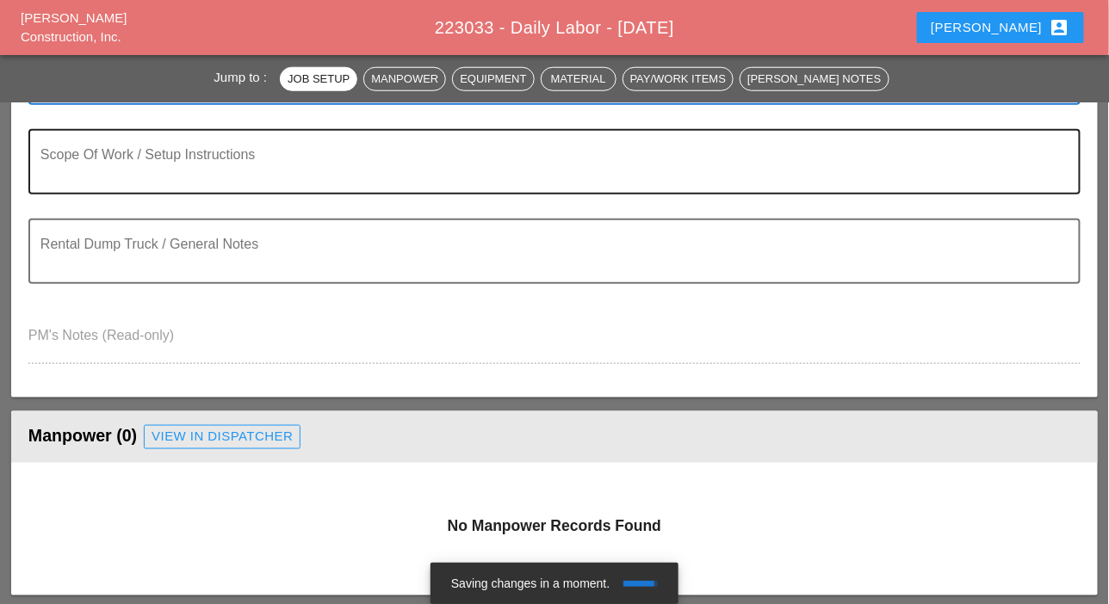
click at [66, 170] on textarea "Scope Of Work / Setup Instructions" at bounding box center [547, 171] width 1014 height 41
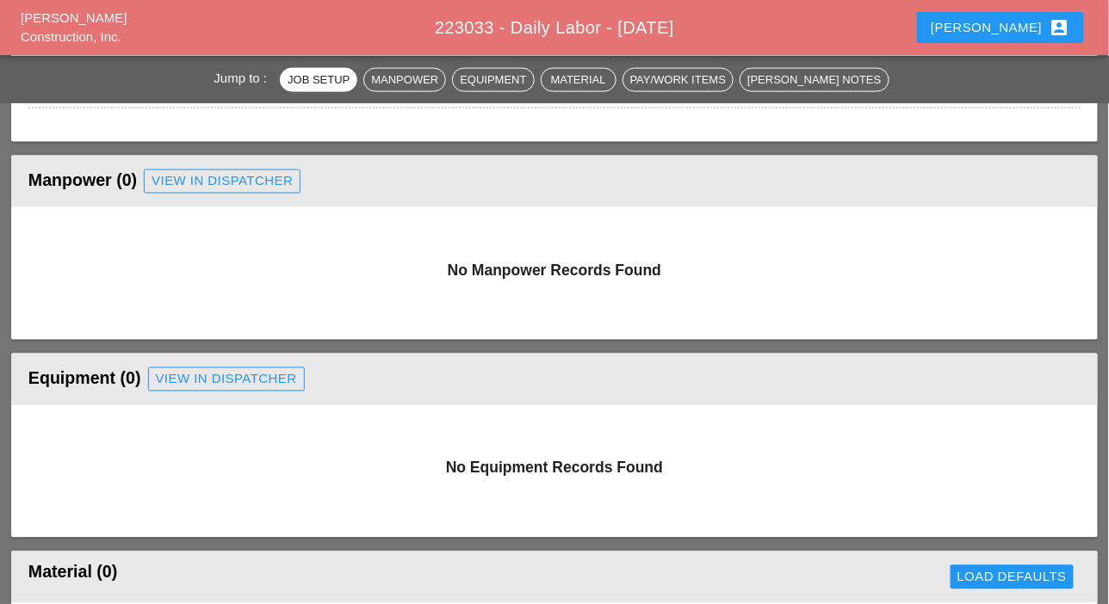
scroll to position [603, 0]
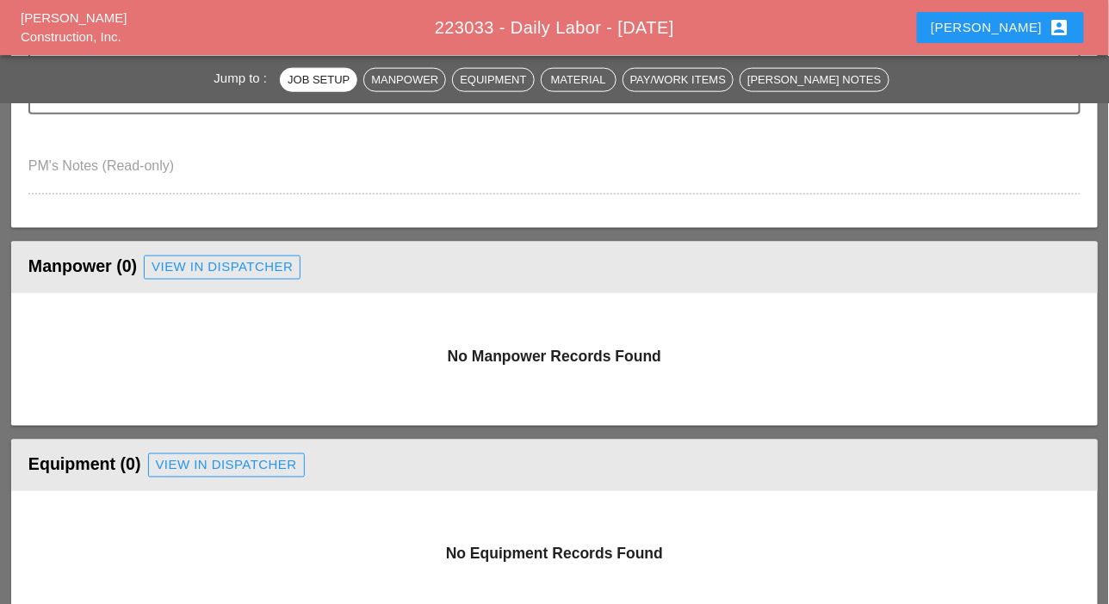
type textarea "WZTC Painting operation"
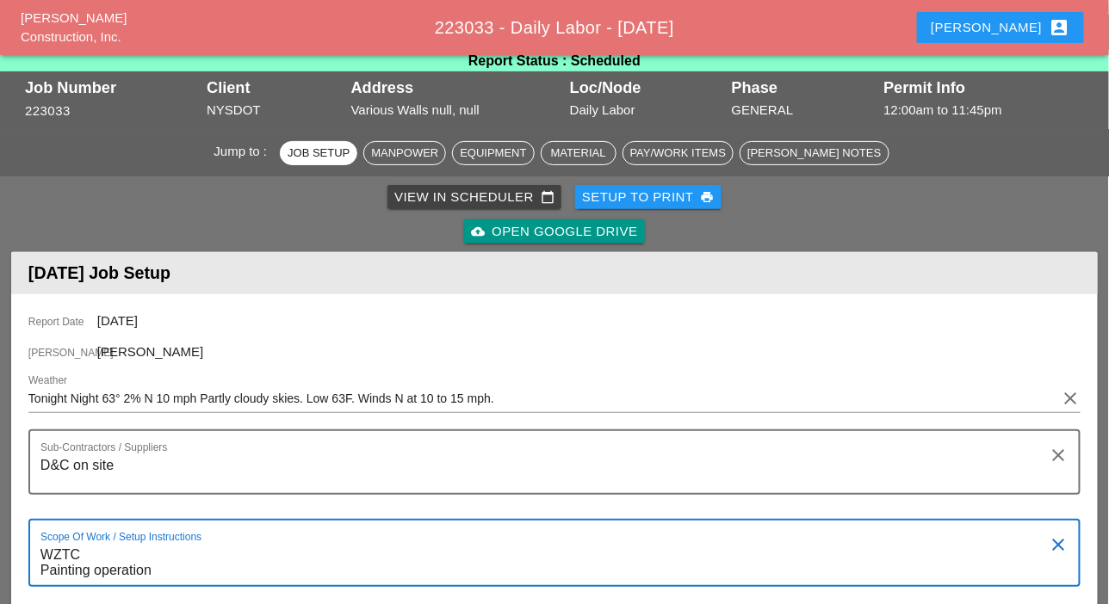
scroll to position [0, 0]
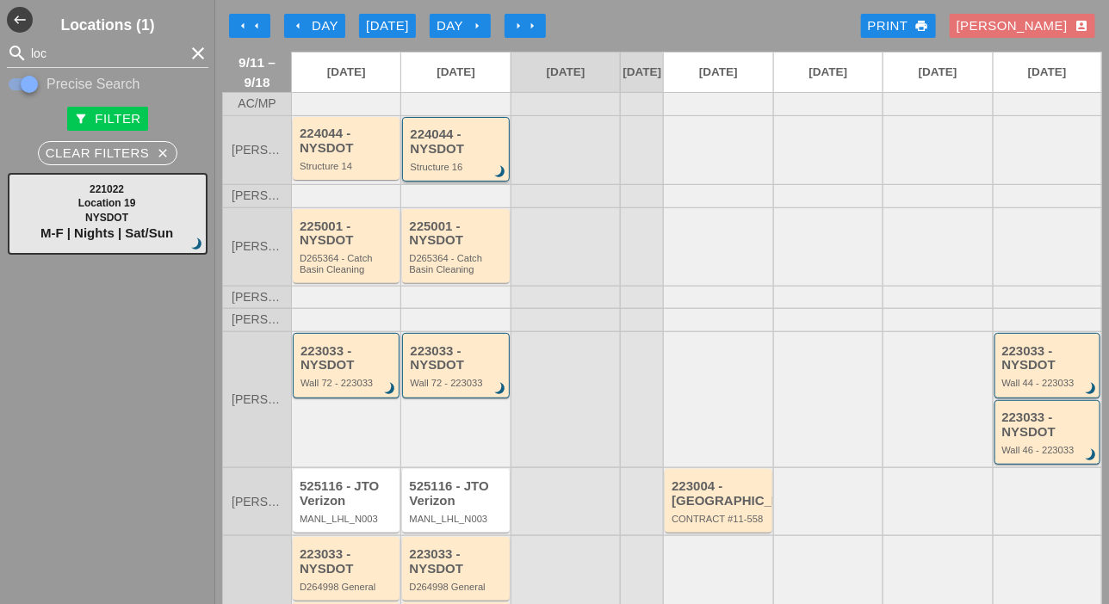
click at [439, 170] on div "224044 - NYSDOT Structure 16 brightness_3" at bounding box center [457, 149] width 94 height 45
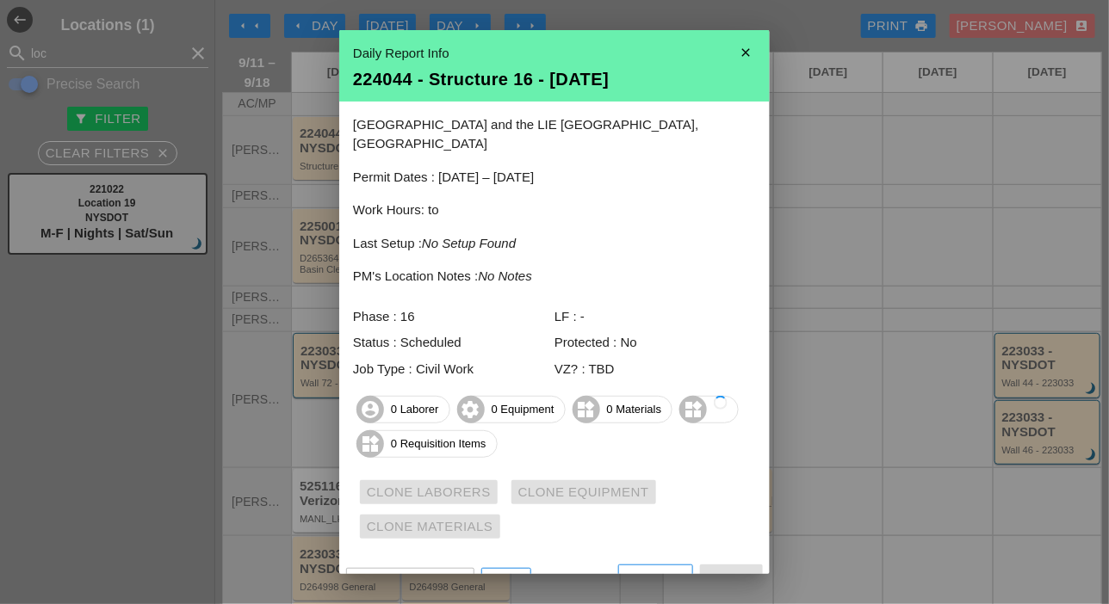
scroll to position [9, 0]
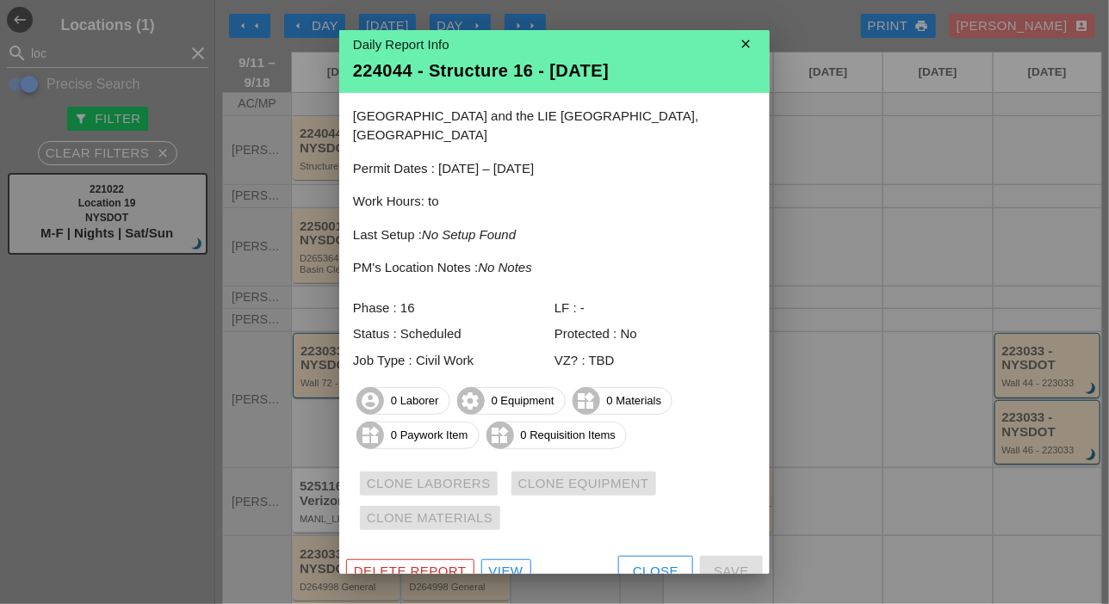
click at [637, 562] on div "Close" at bounding box center [656, 572] width 46 height 20
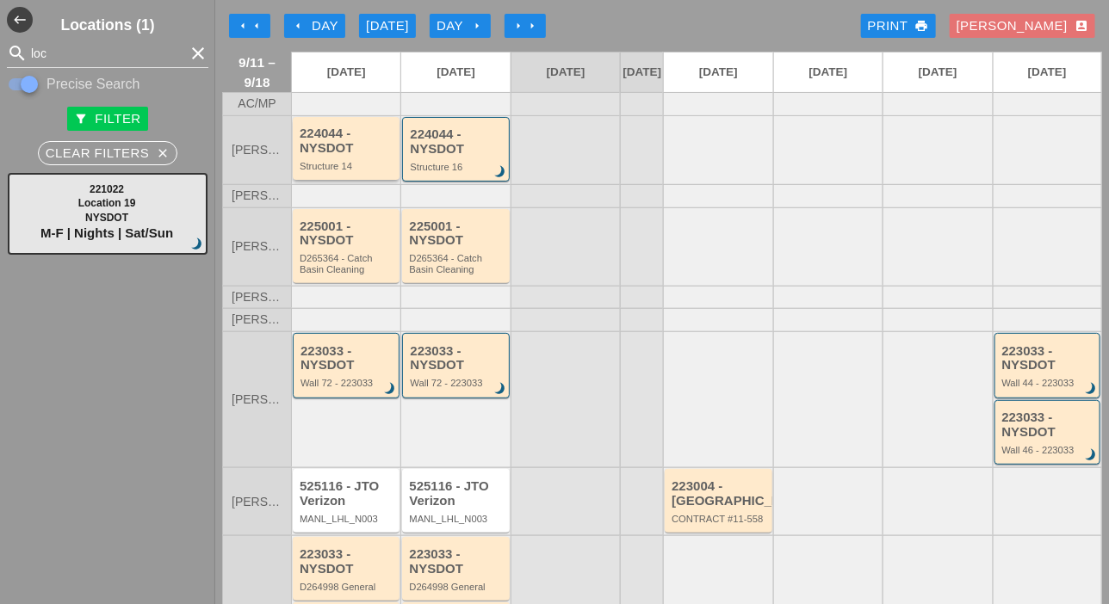
click at [358, 155] on div "224044 - NYSDOT" at bounding box center [348, 141] width 96 height 28
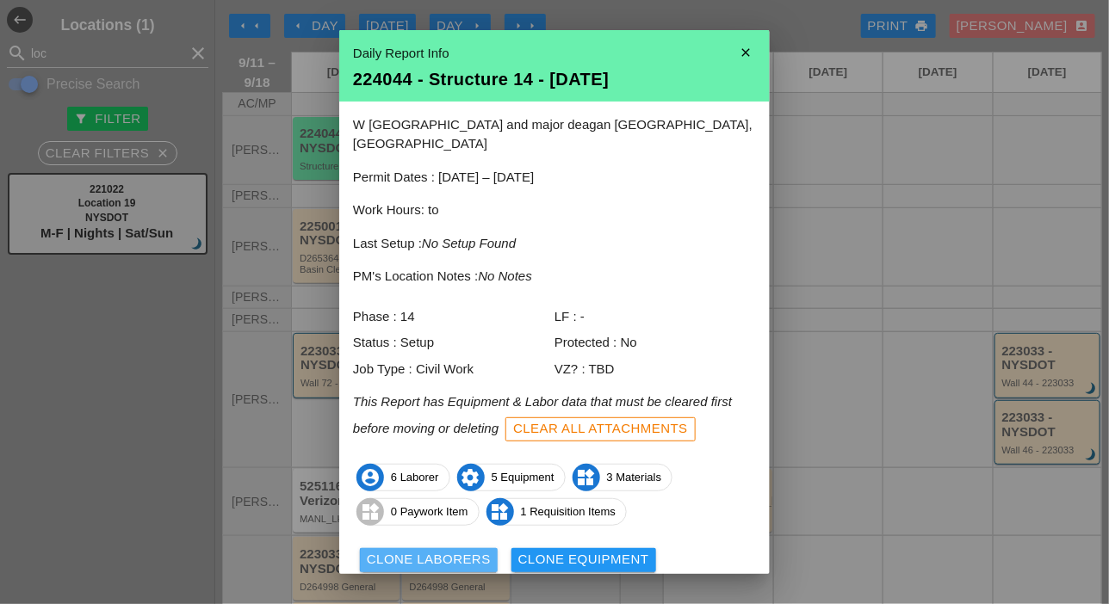
click at [430, 550] on div "Clone Laborers" at bounding box center [429, 560] width 124 height 20
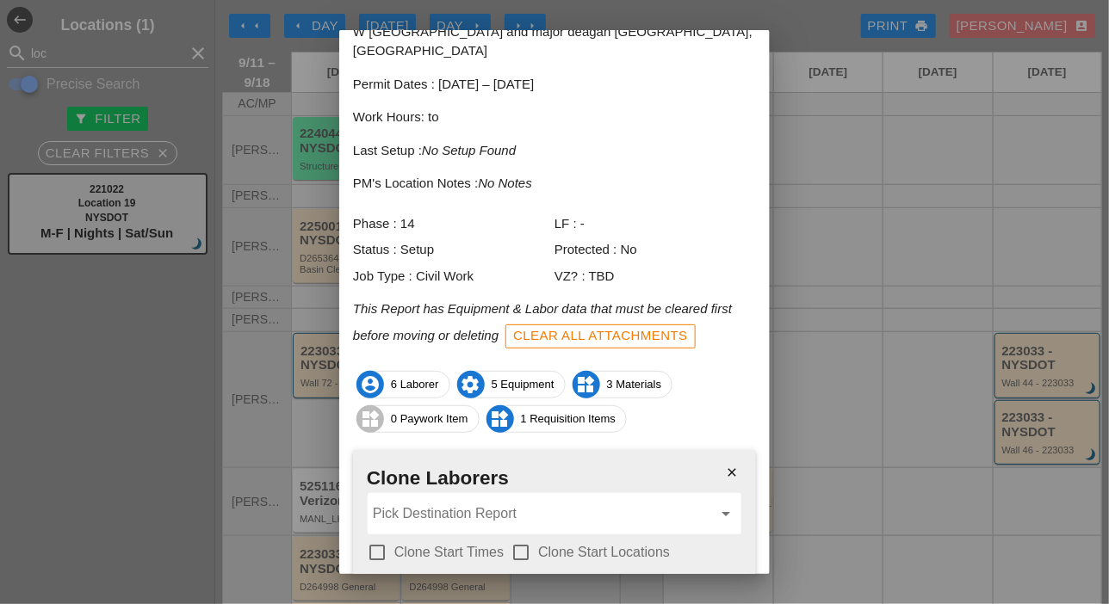
scroll to position [184, 0]
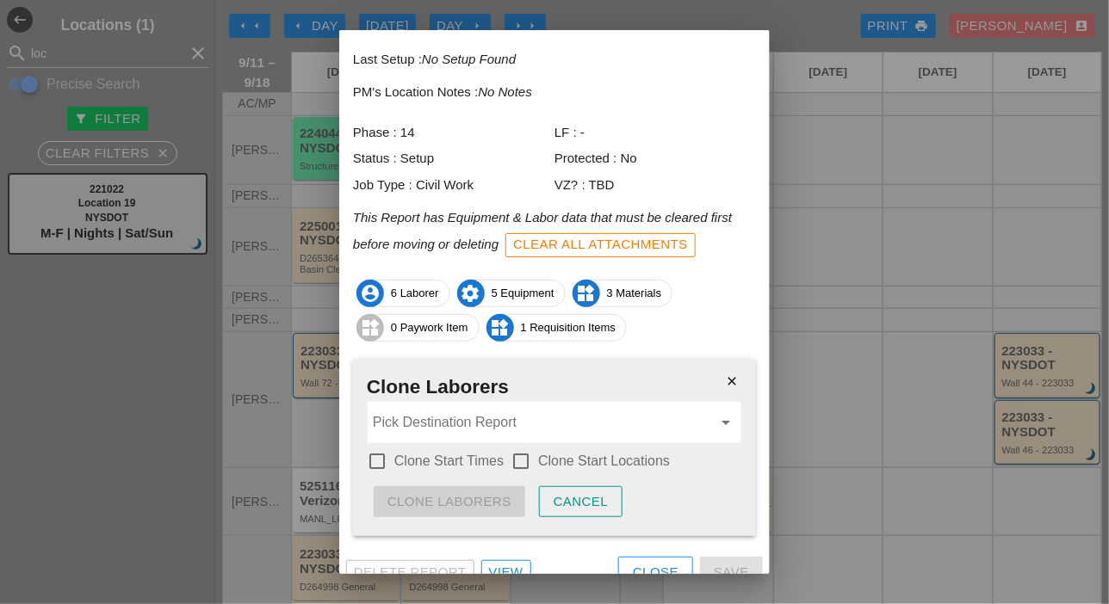
drag, startPoint x: 375, startPoint y: 442, endPoint x: 461, endPoint y: 448, distance: 86.3
click at [376, 447] on div at bounding box center [376, 461] width 29 height 29
checkbox input "true"
click at [516, 447] on div at bounding box center [520, 461] width 29 height 29
checkbox input "true"
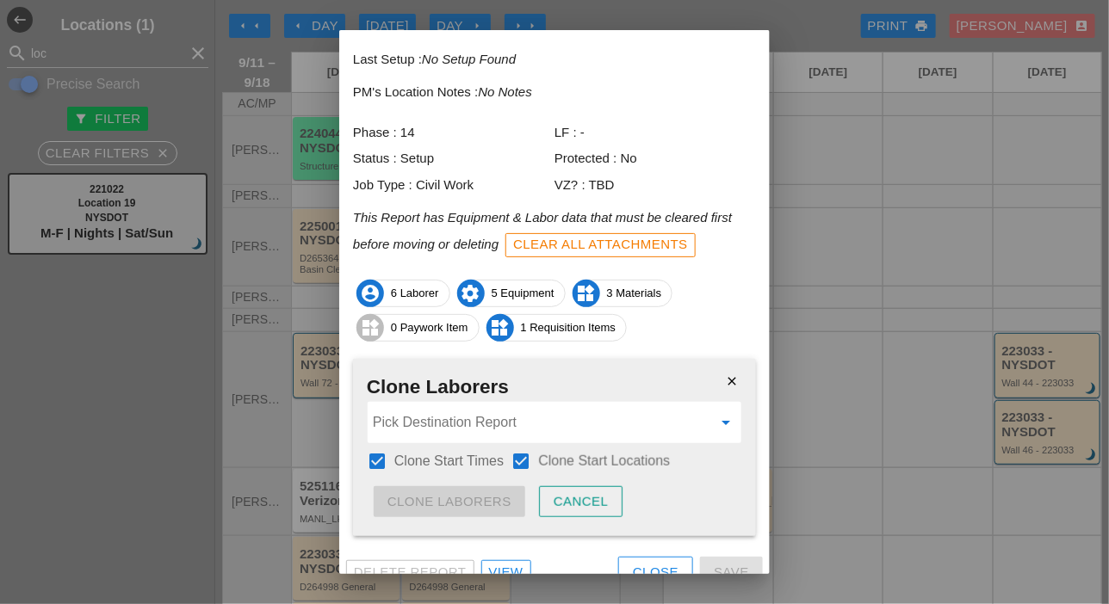
click at [526, 412] on input "Pick Destination Report" at bounding box center [542, 423] width 339 height 28
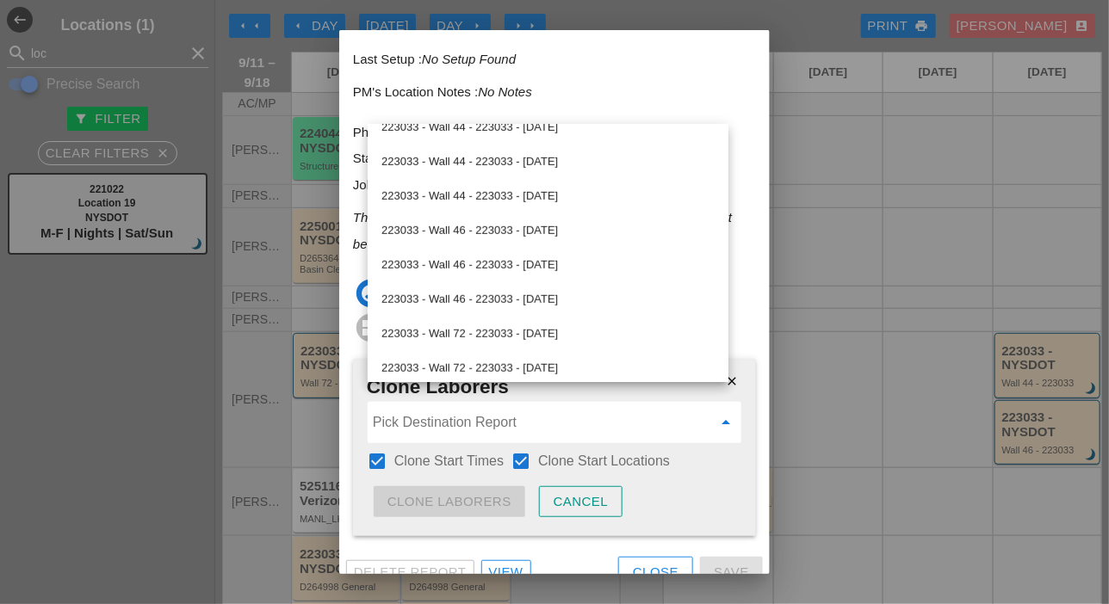
scroll to position [344, 0]
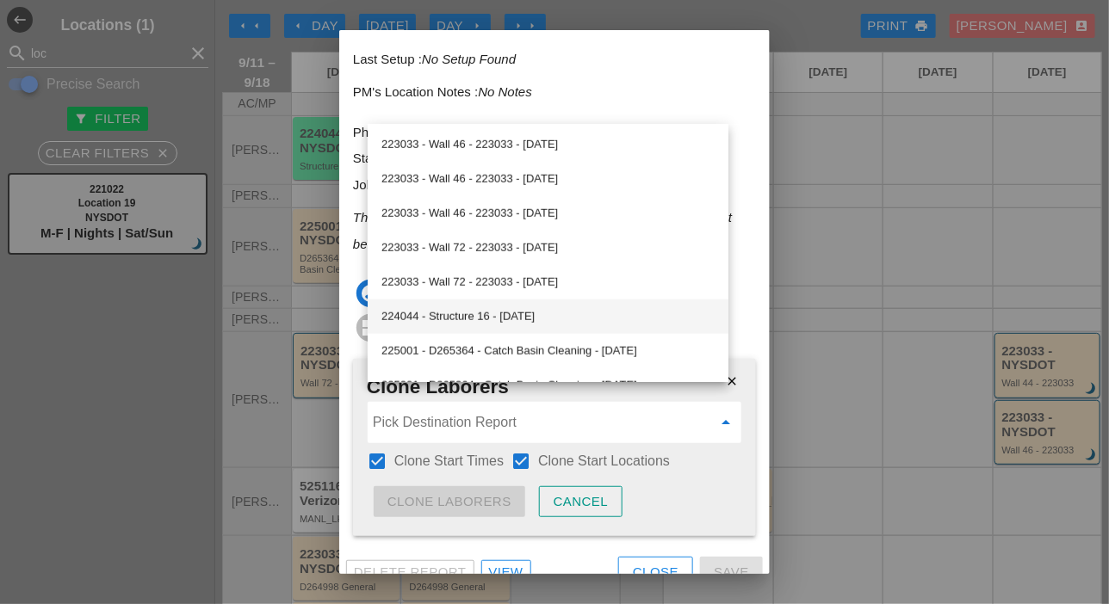
click at [491, 316] on div "224044 - Structure 16 - 09/12/2025" at bounding box center [547, 316] width 333 height 21
type input "224044 - Structure 16 - 09/12/2025"
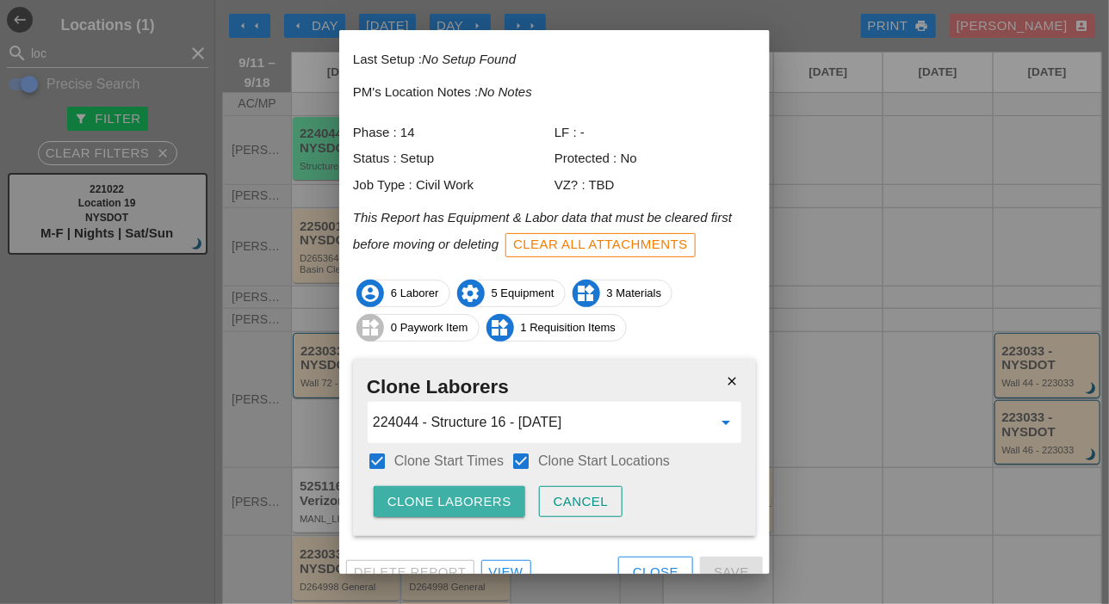
click at [485, 492] on div "Clone Laborers" at bounding box center [449, 502] width 124 height 20
click at [486, 492] on div "Are you sure?" at bounding box center [441, 502] width 109 height 20
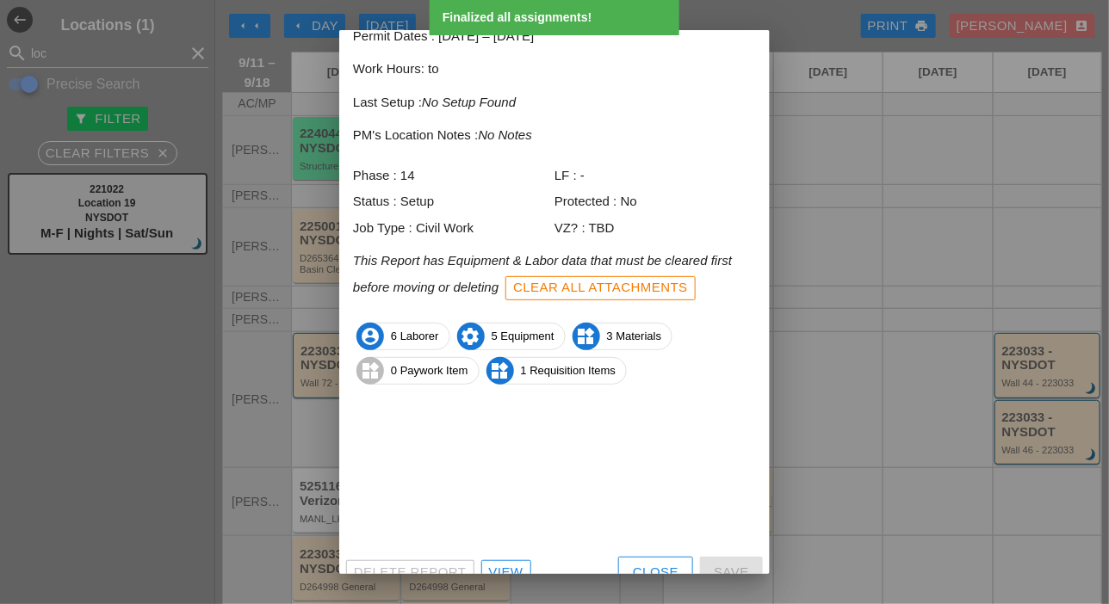
scroll to position [76, 0]
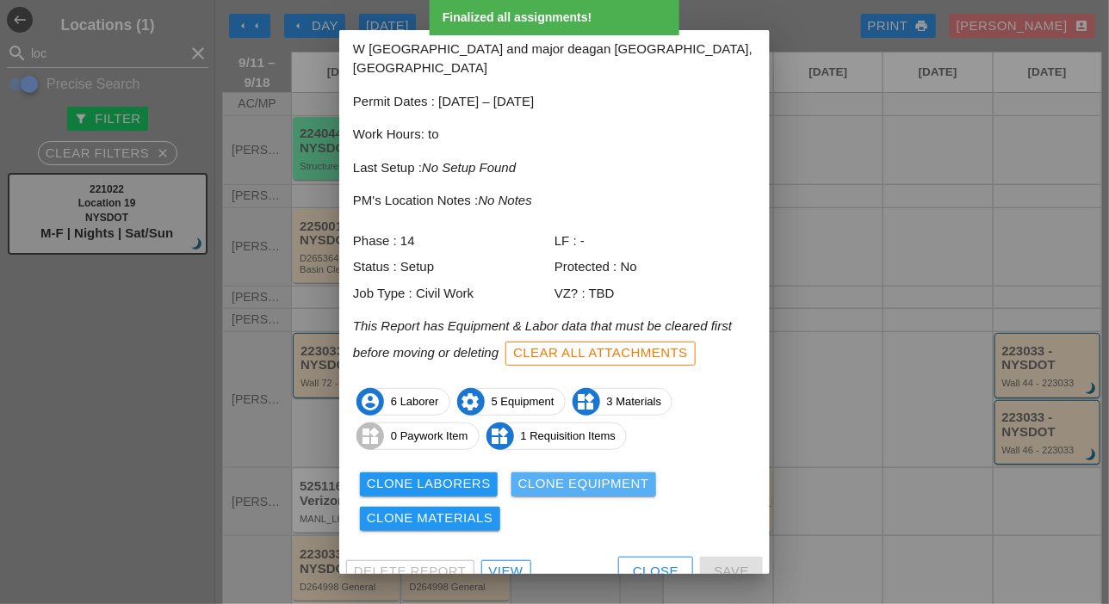
click at [555, 474] on div "Clone Equipment" at bounding box center [583, 484] width 131 height 20
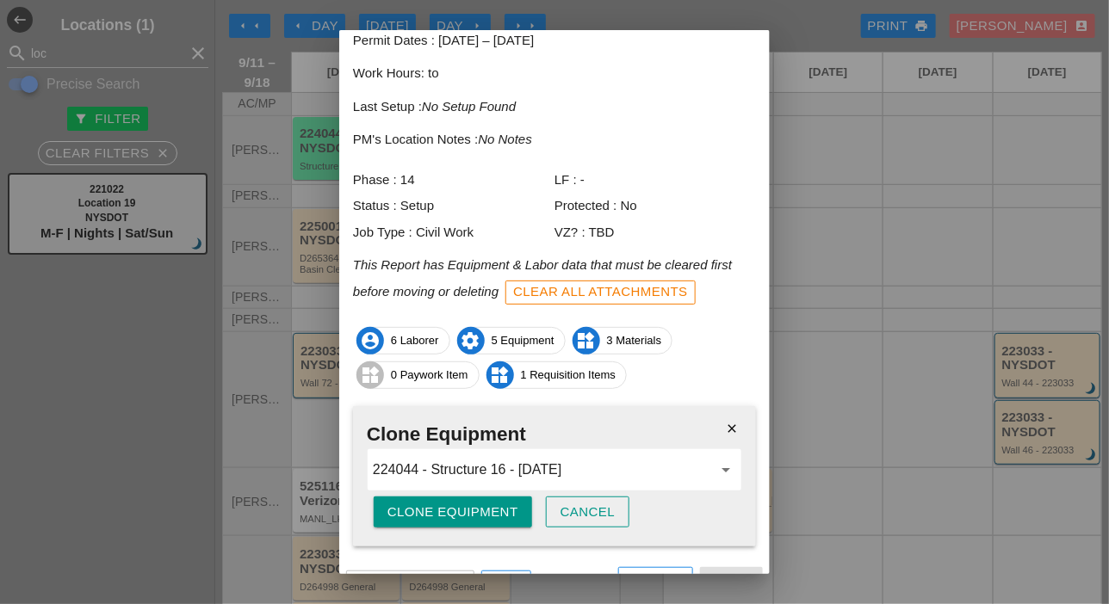
scroll to position [148, 0]
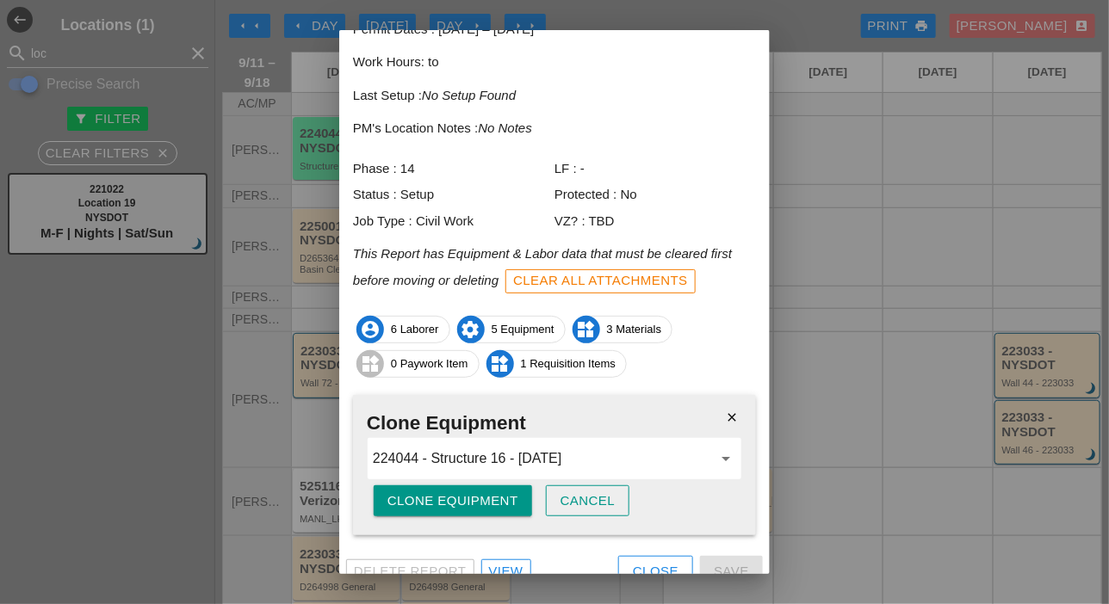
click at [474, 491] on div "Clone Equipment" at bounding box center [452, 501] width 131 height 20
click at [479, 491] on div "Are you sure?" at bounding box center [441, 501] width 109 height 20
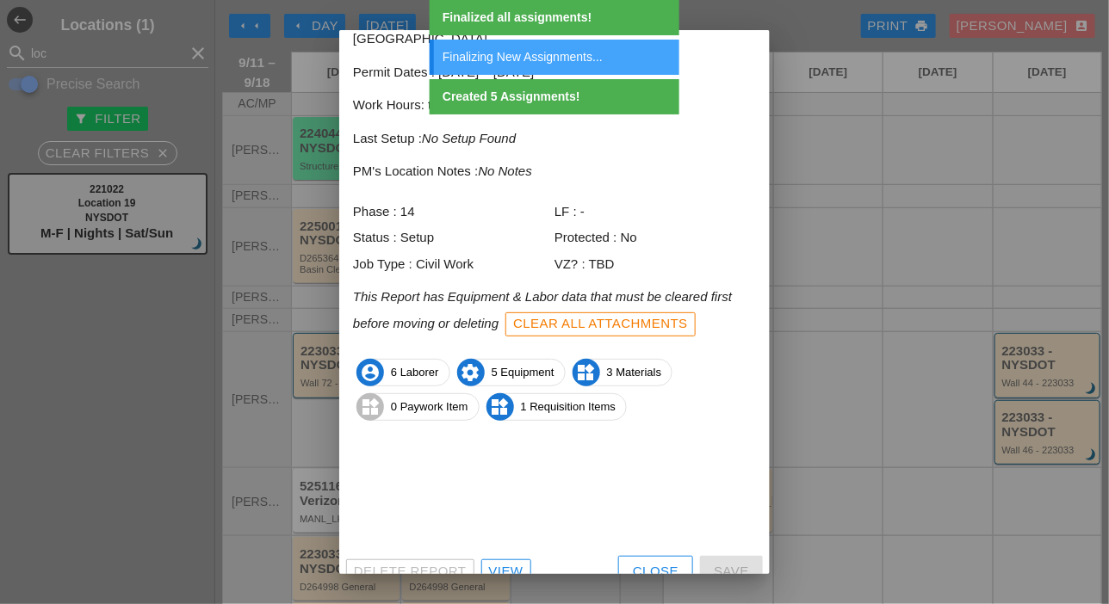
scroll to position [76, 0]
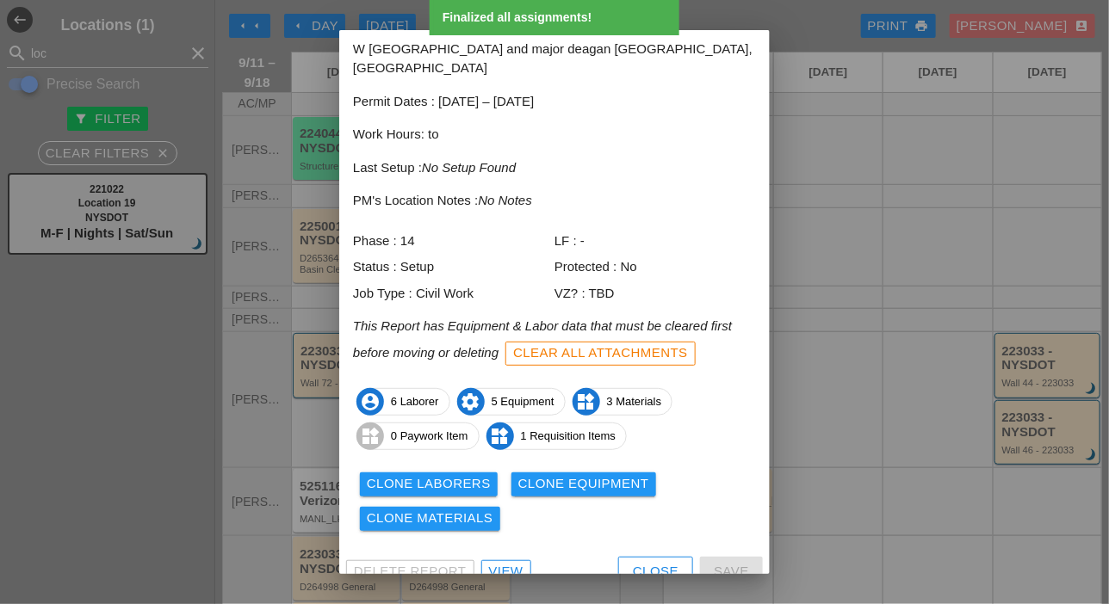
click at [466, 509] on div "Clone Materials" at bounding box center [430, 519] width 127 height 20
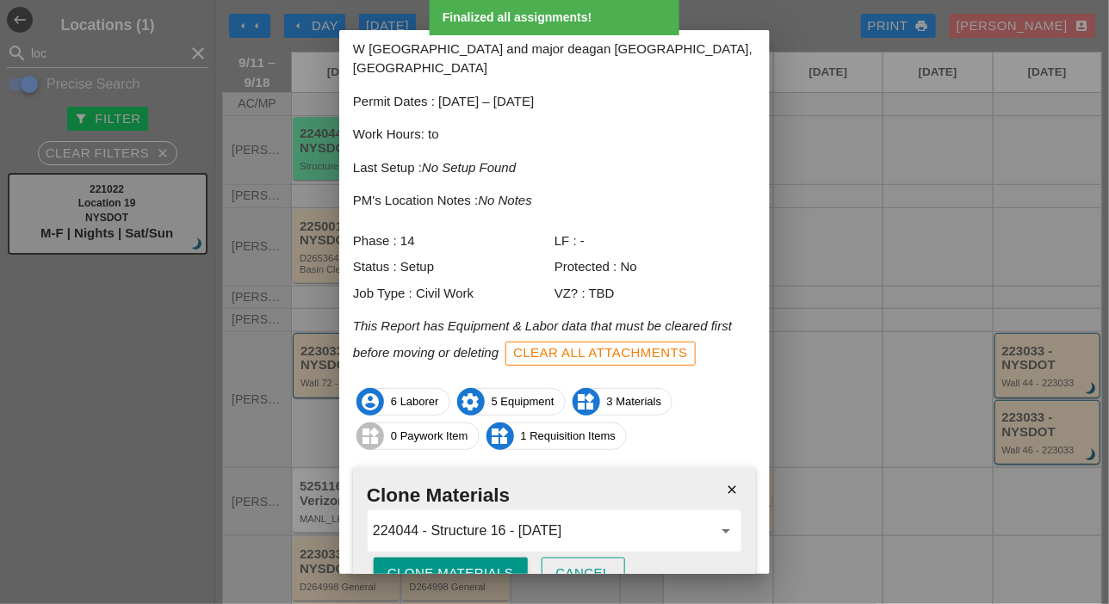
scroll to position [148, 0]
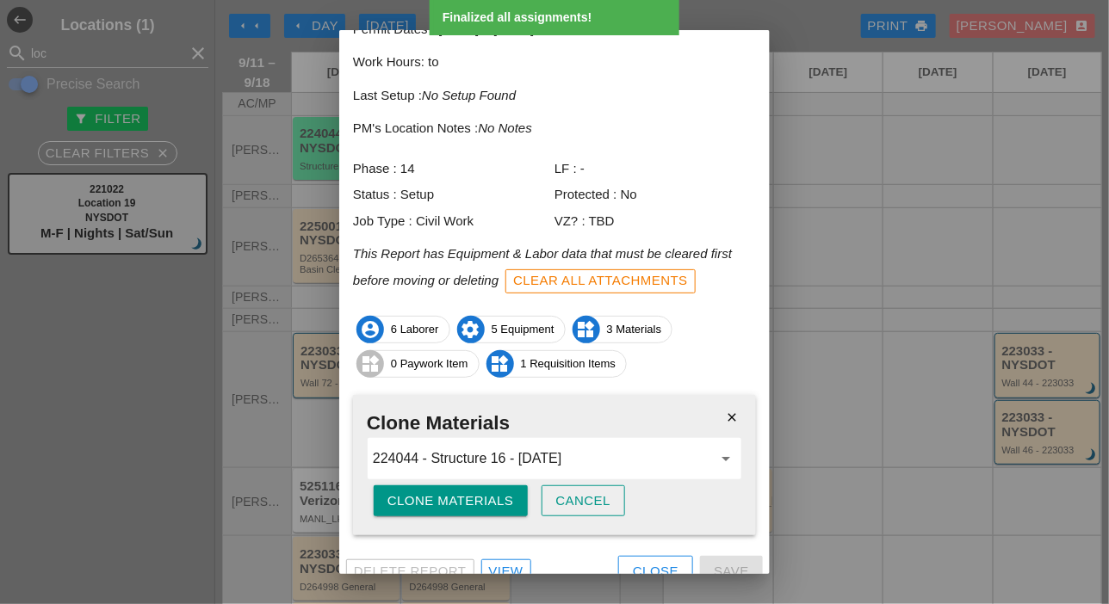
click at [473, 493] on button "Clone Materials" at bounding box center [451, 500] width 154 height 31
click at [475, 491] on button "Are you sure?" at bounding box center [442, 500] width 137 height 31
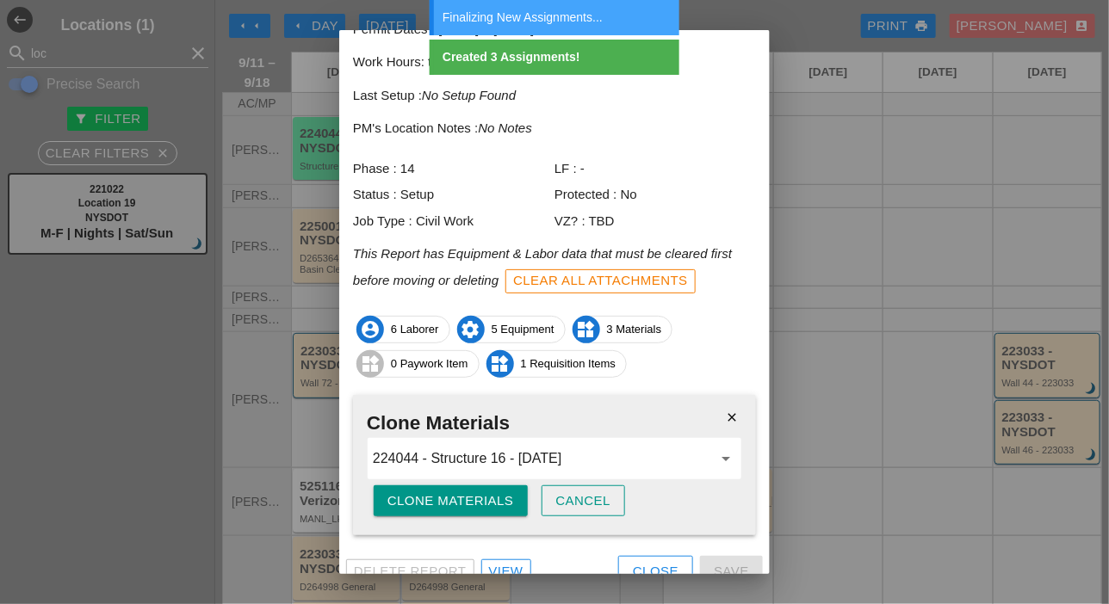
click at [633, 562] on div "Close" at bounding box center [656, 572] width 46 height 20
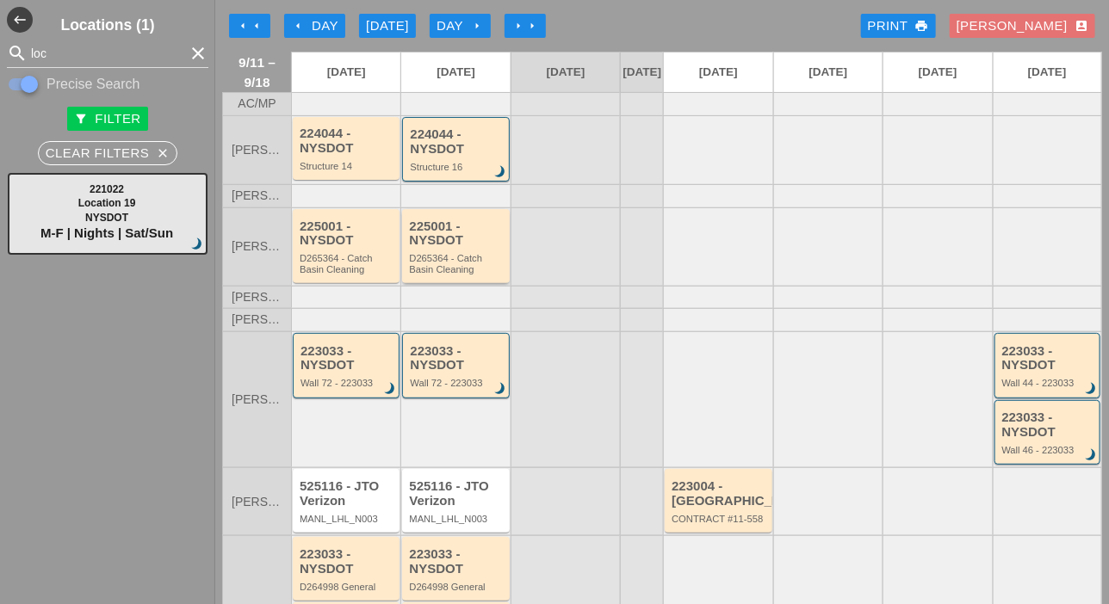
click at [452, 265] on div "D265364 - Catch Basin Cleaning" at bounding box center [457, 264] width 96 height 22
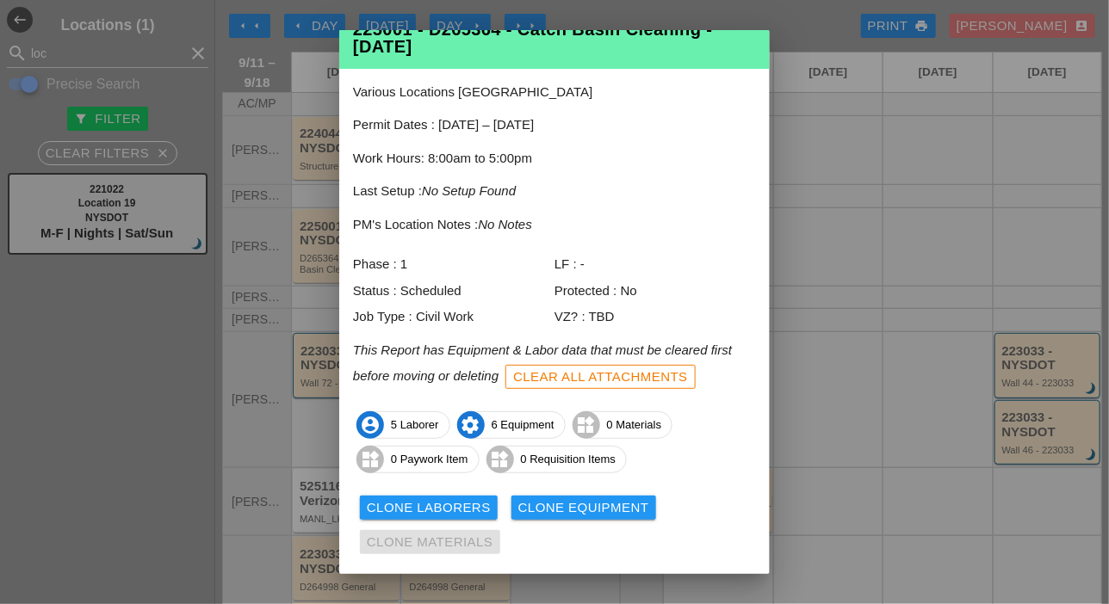
scroll to position [93, 0]
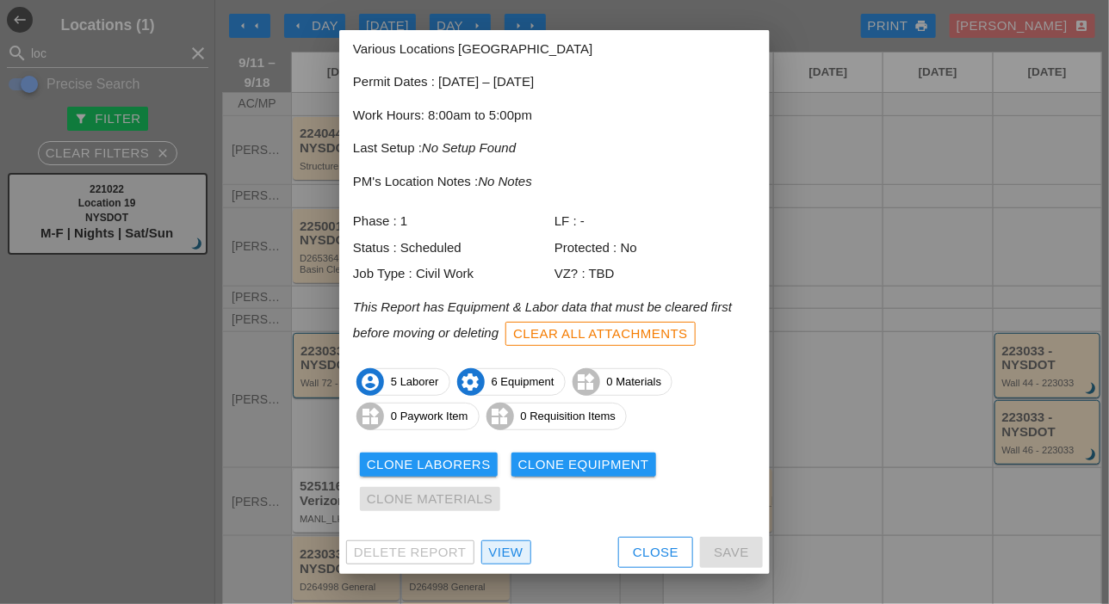
drag, startPoint x: 516, startPoint y: 547, endPoint x: 508, endPoint y: 395, distance: 152.6
click at [516, 547] on div "View" at bounding box center [506, 553] width 34 height 20
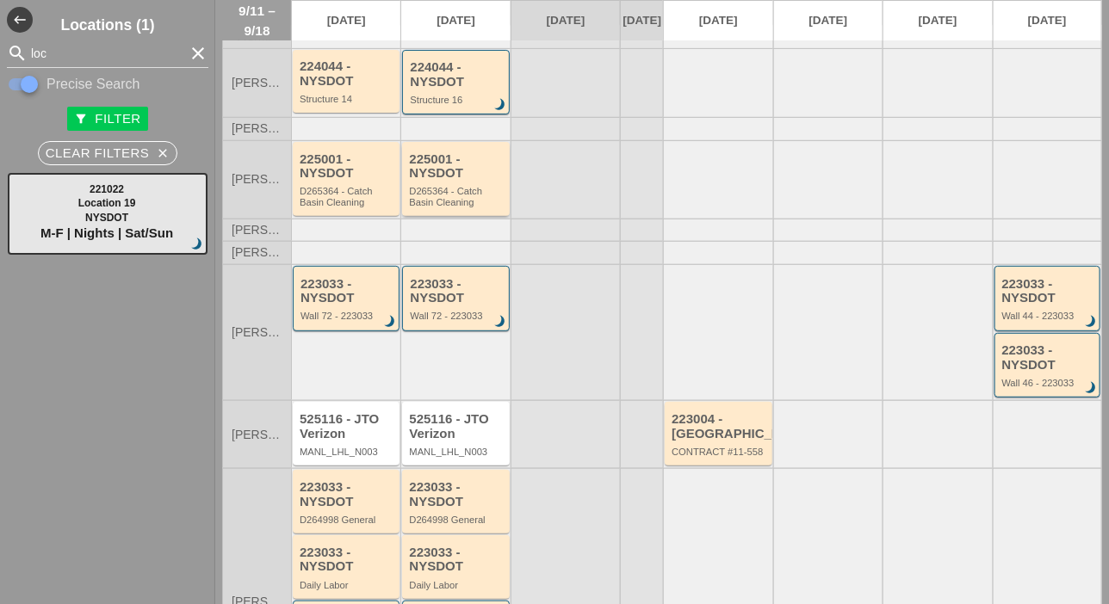
scroll to position [86, 0]
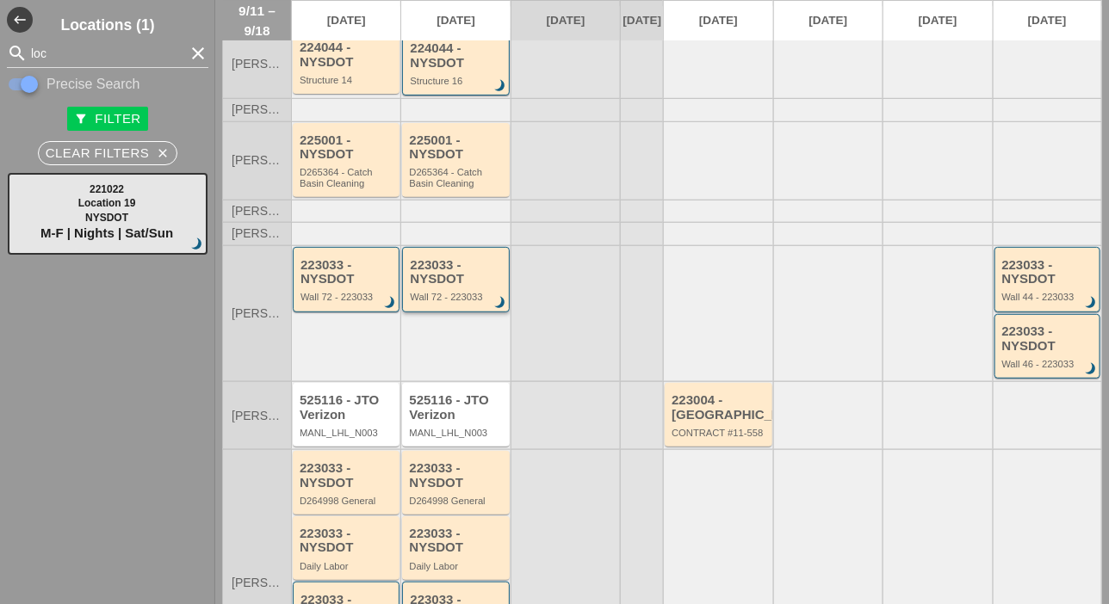
click at [455, 302] on div "Wall 72 - 223033" at bounding box center [457, 297] width 94 height 10
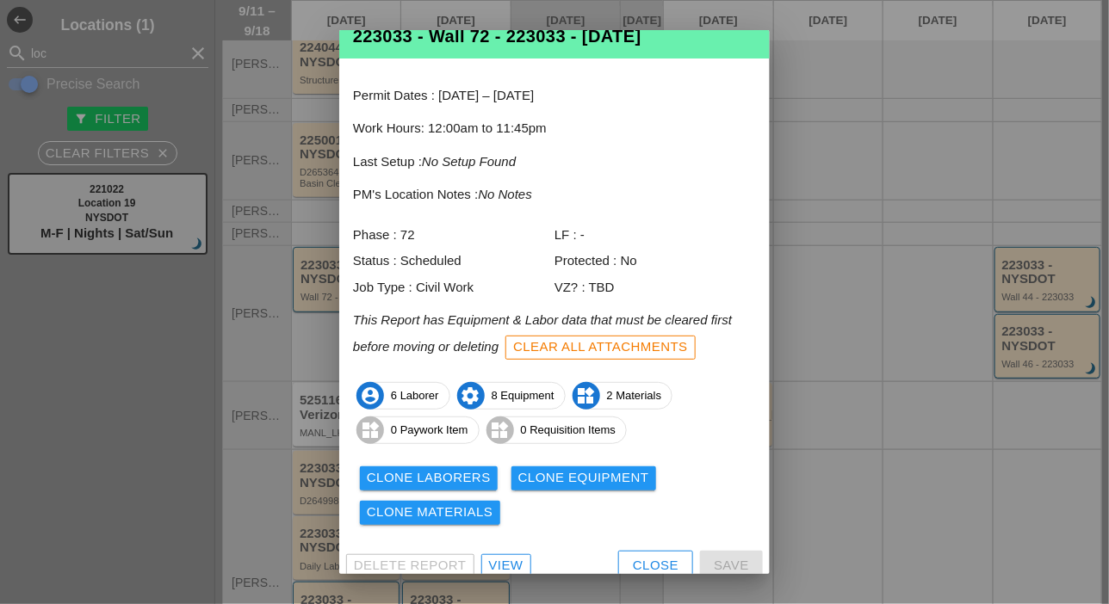
scroll to position [57, 0]
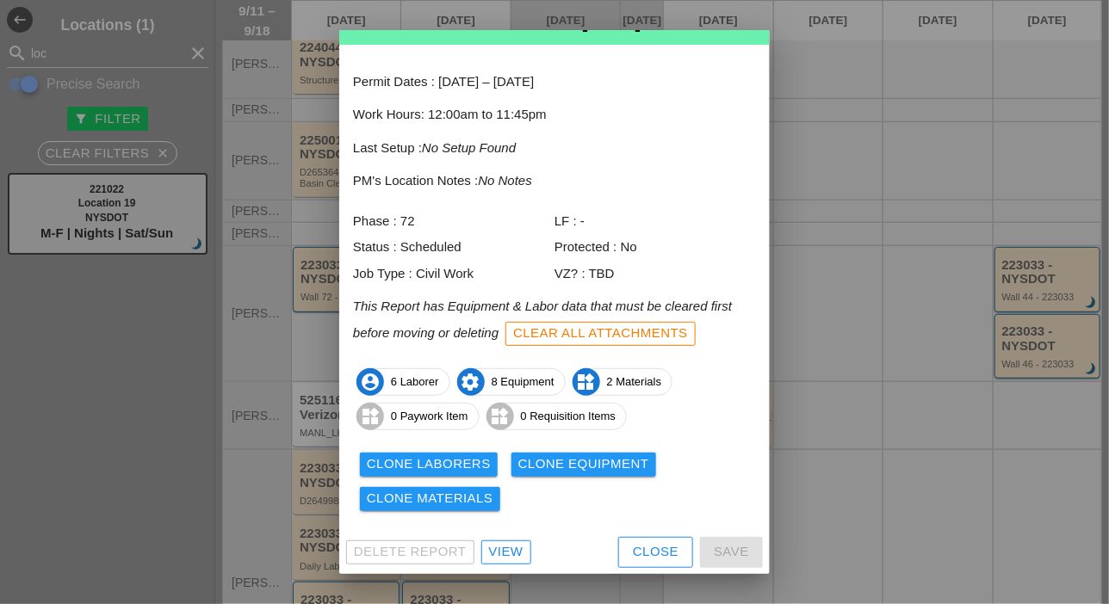
click at [634, 545] on div "Close" at bounding box center [656, 552] width 46 height 20
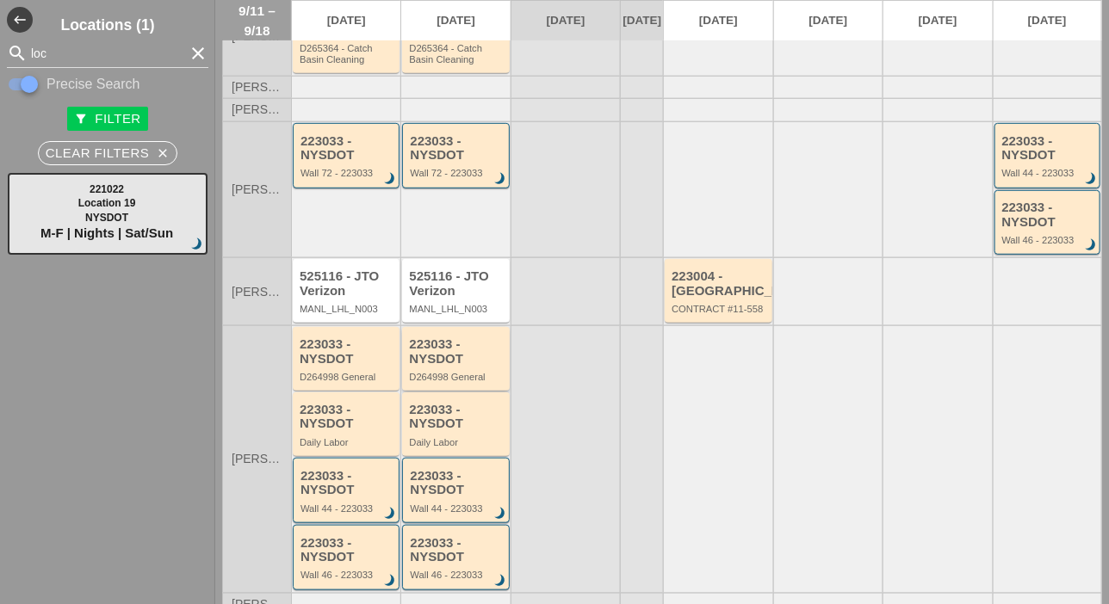
scroll to position [258, 0]
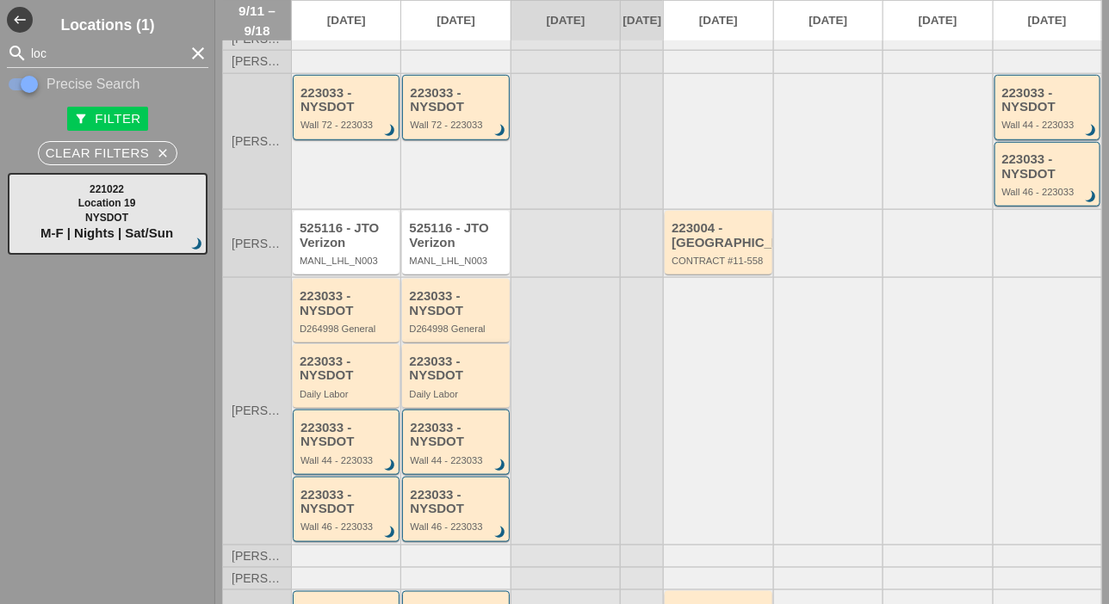
click at [446, 383] on div "223033 - NYSDOT" at bounding box center [457, 369] width 96 height 28
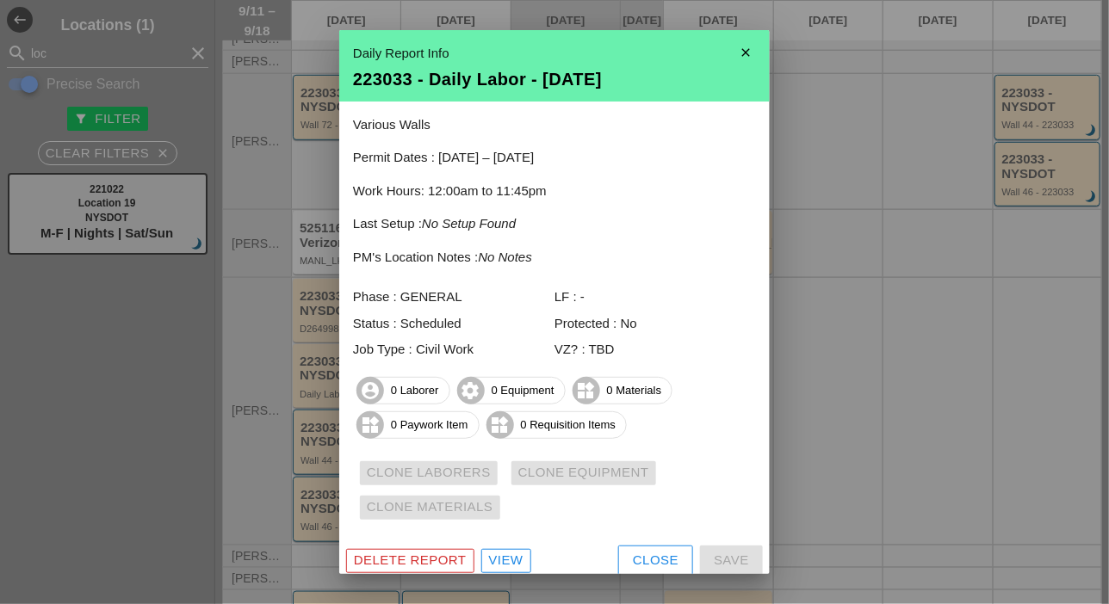
click at [633, 555] on div "Close" at bounding box center [656, 561] width 46 height 20
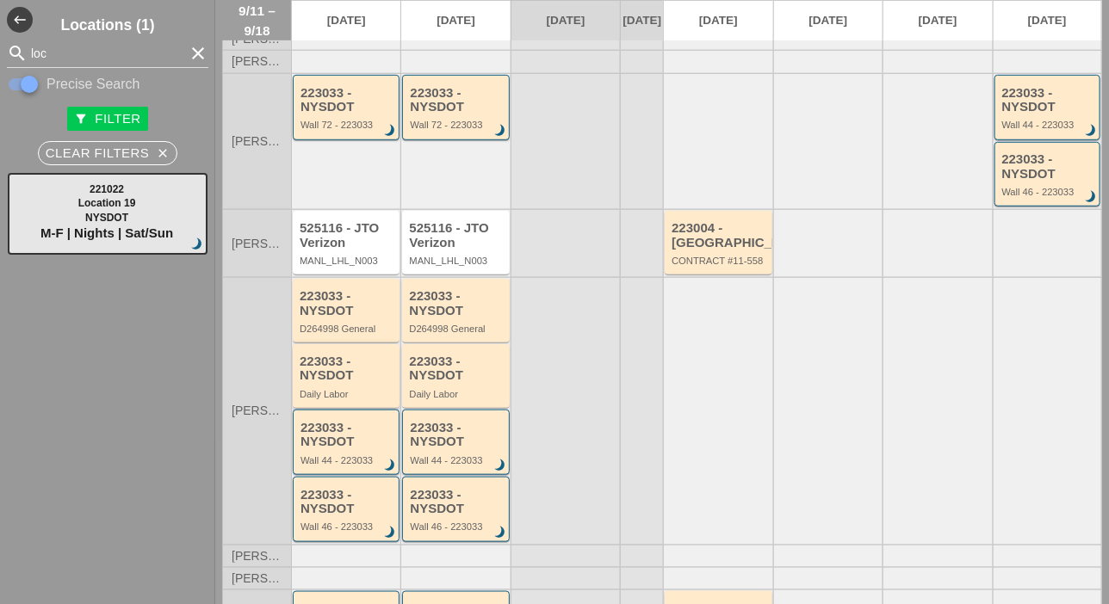
click at [353, 383] on div "223033 - NYSDOT" at bounding box center [348, 369] width 96 height 28
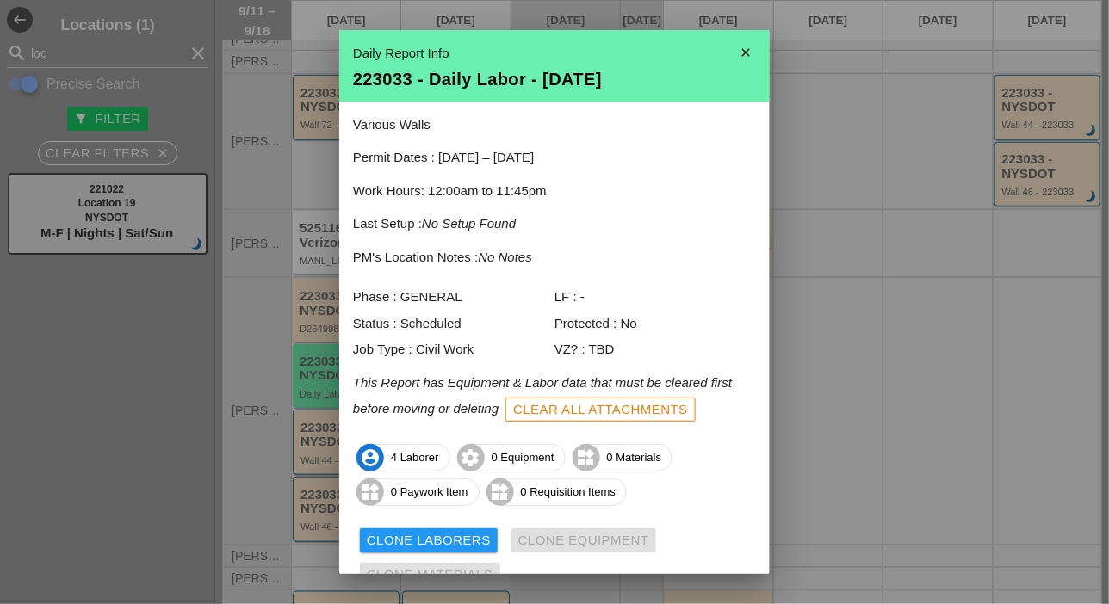
scroll to position [76, 0]
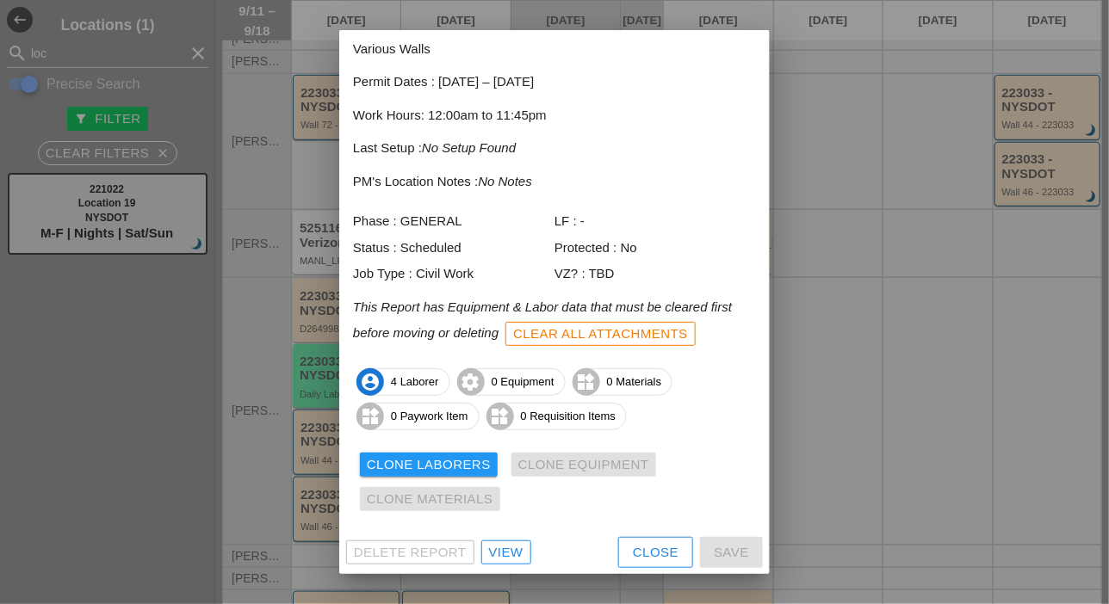
click at [633, 543] on div "Close" at bounding box center [656, 553] width 46 height 20
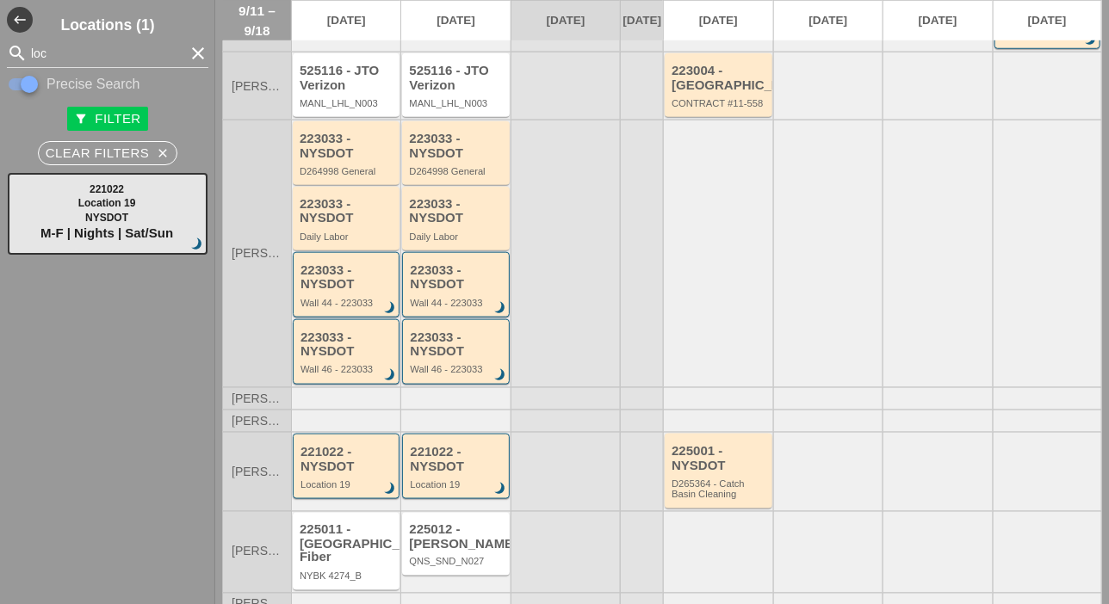
scroll to position [447, 0]
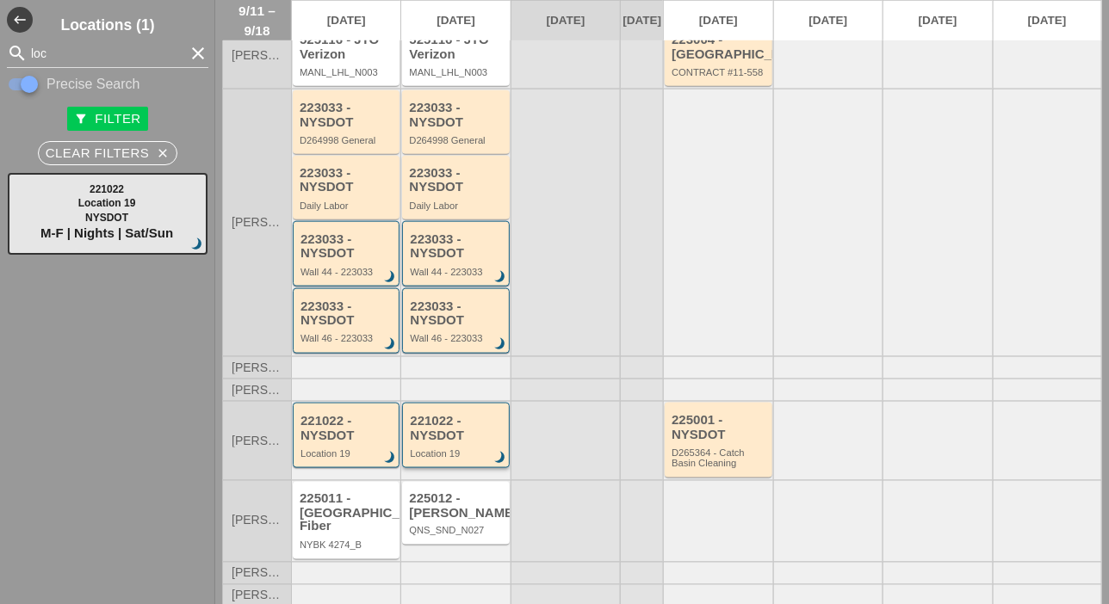
click at [447, 442] on div "221022 - NYSDOT" at bounding box center [457, 428] width 94 height 28
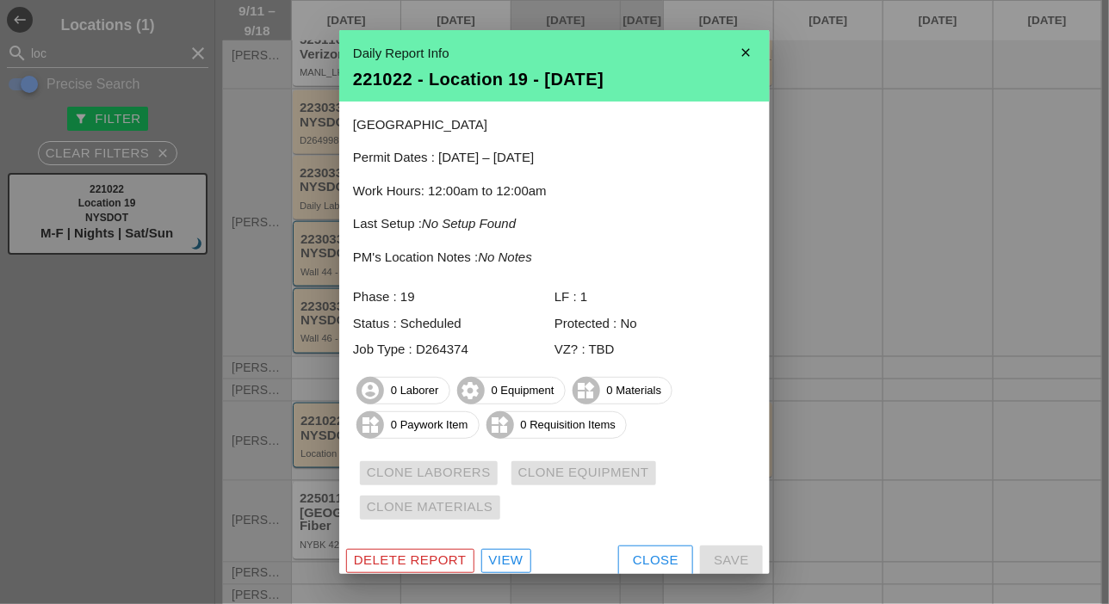
click at [633, 552] on div "Close" at bounding box center [656, 561] width 46 height 20
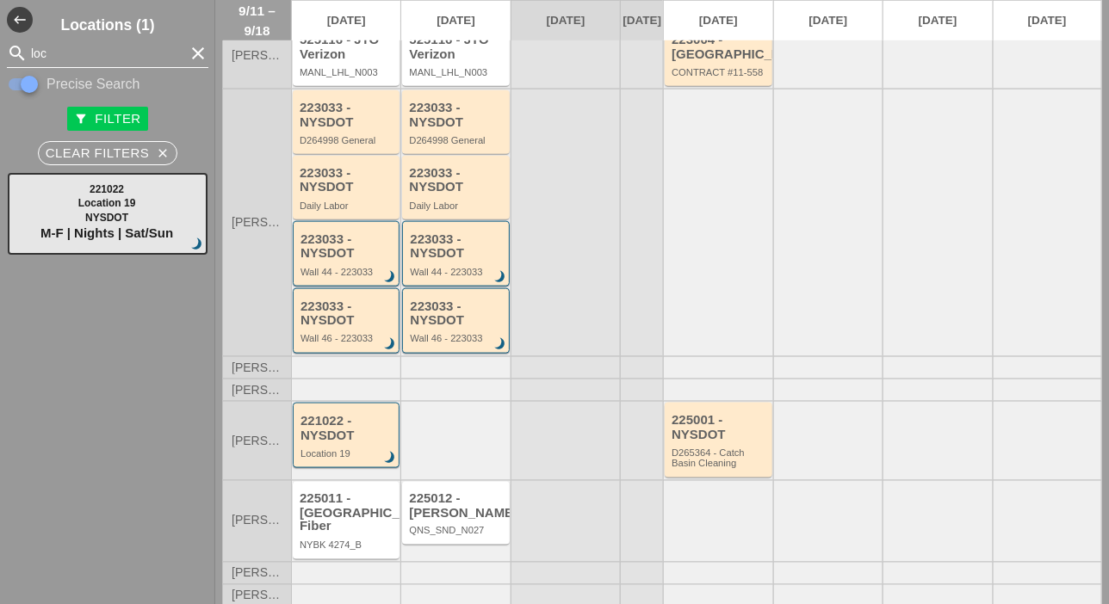
click at [63, 53] on input "loc" at bounding box center [107, 54] width 153 height 28
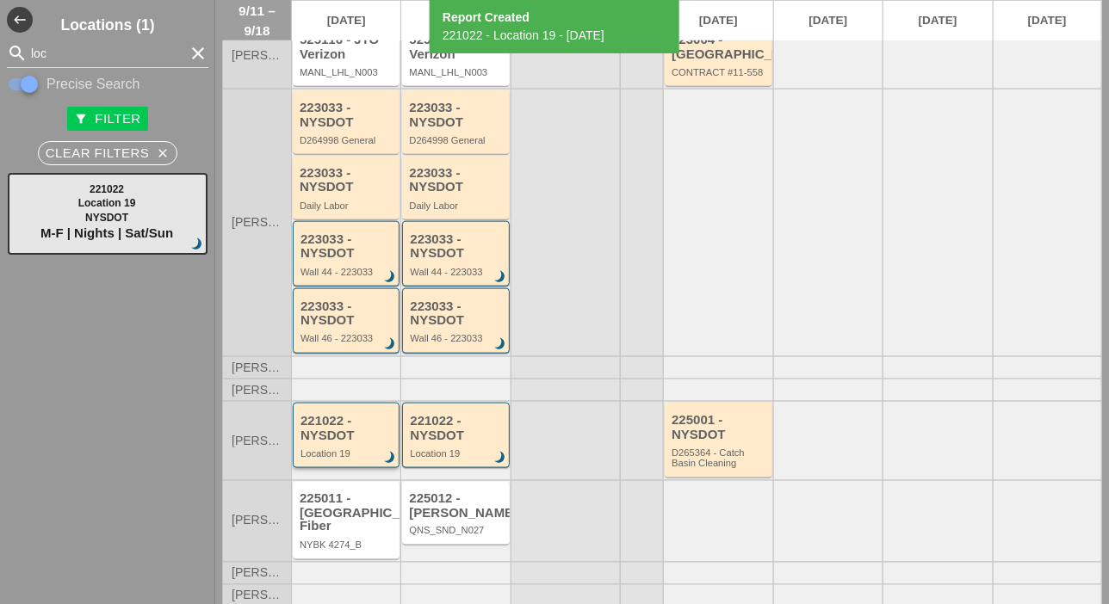
click at [361, 442] on div "221022 - NYSDOT" at bounding box center [347, 428] width 94 height 28
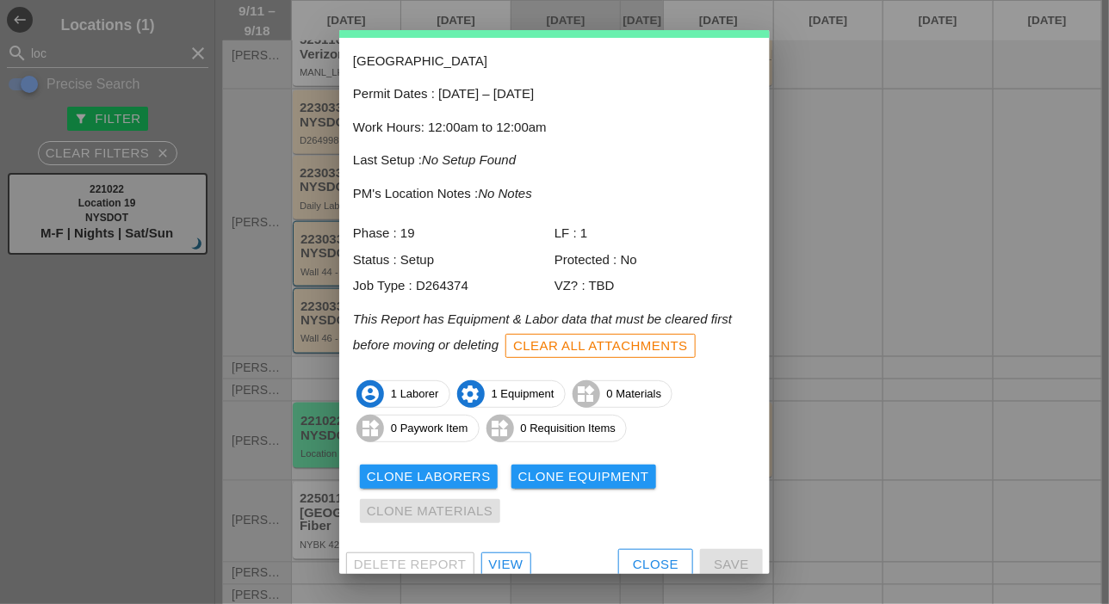
scroll to position [76, 0]
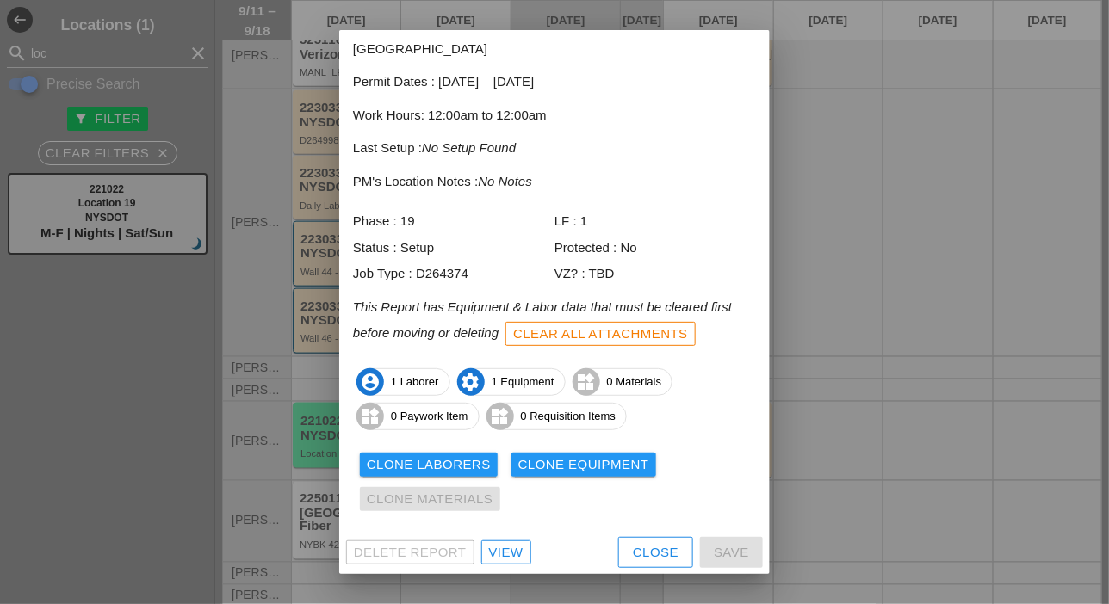
click at [572, 469] on div "Clone Equipment" at bounding box center [583, 465] width 131 height 20
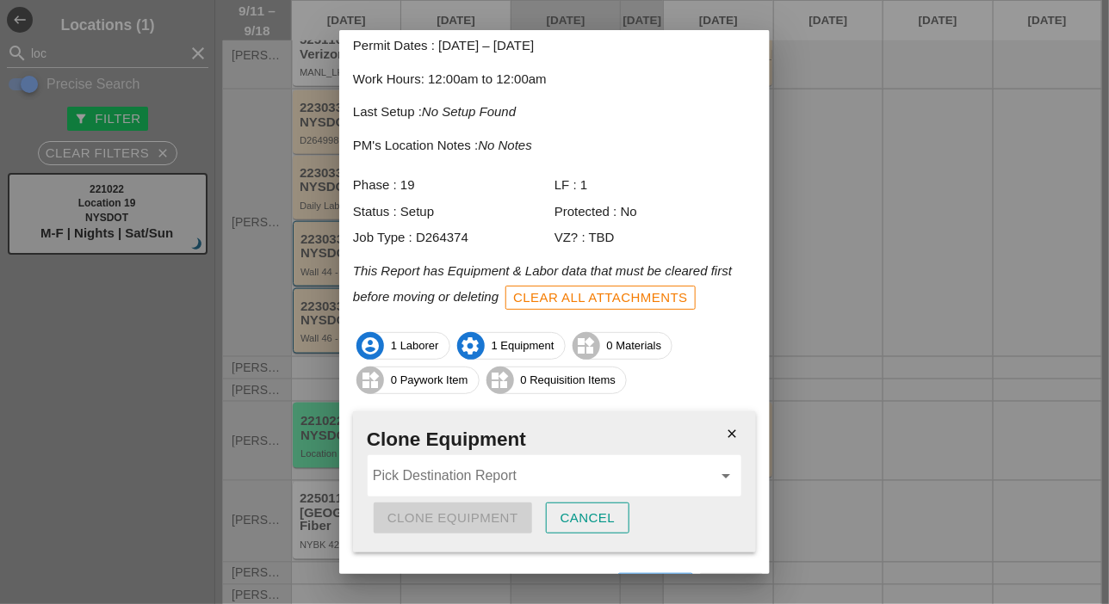
scroll to position [148, 0]
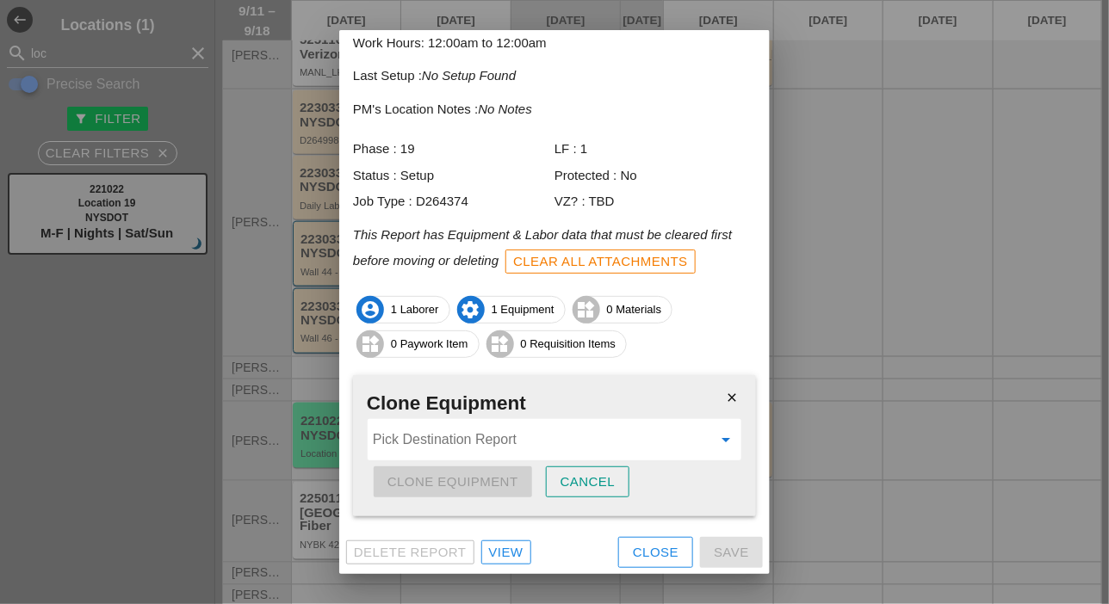
click at [428, 441] on input "Pick Destination Report" at bounding box center [542, 440] width 339 height 28
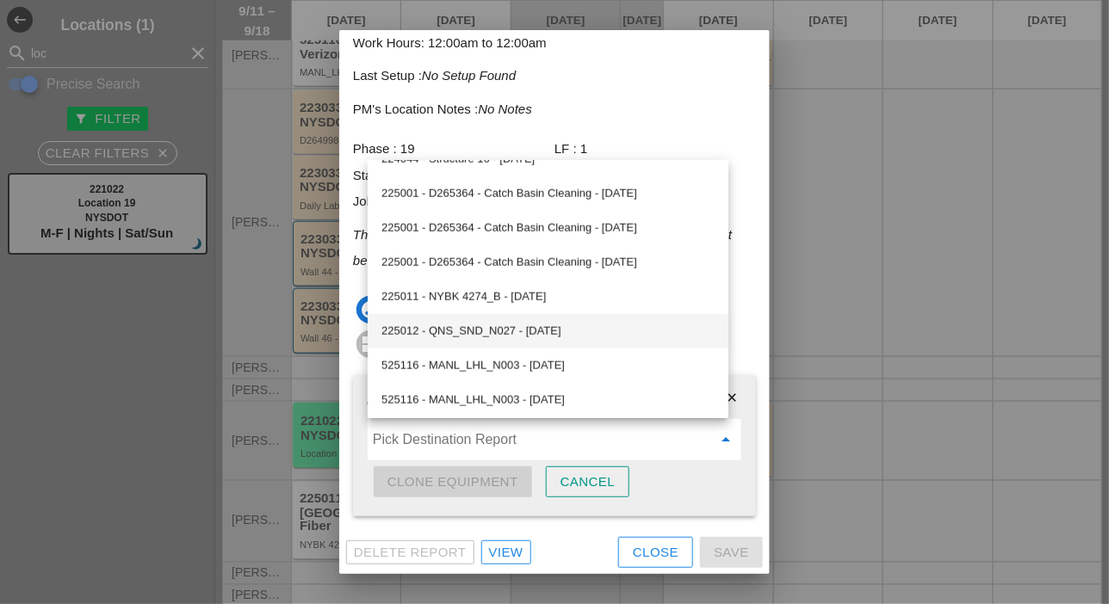
scroll to position [541, 0]
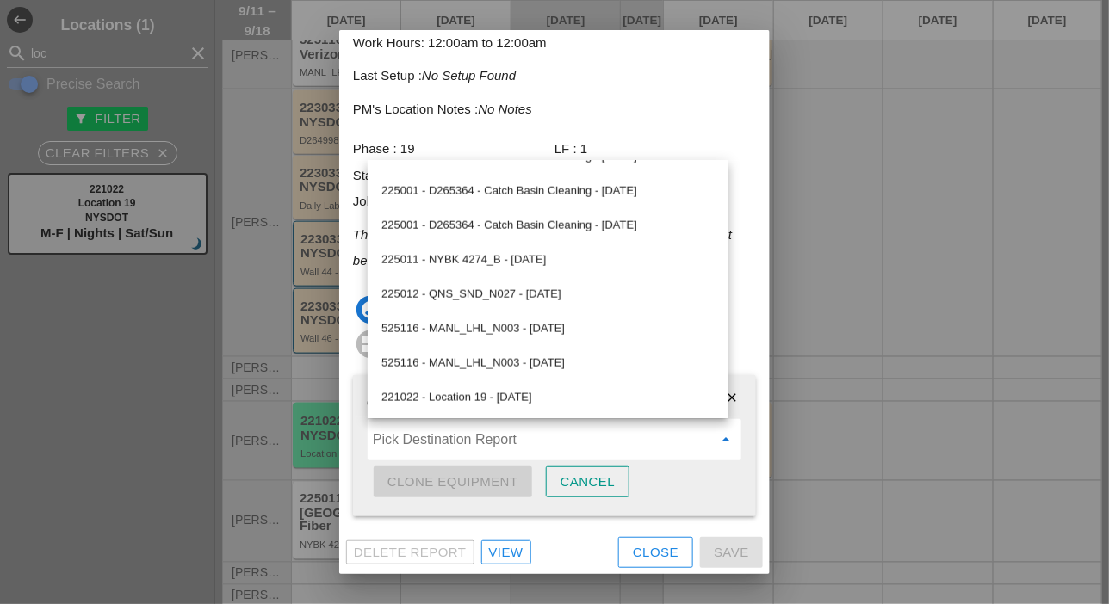
click at [477, 397] on div "221022 - Location 19 - 09/12/2025" at bounding box center [547, 397] width 333 height 21
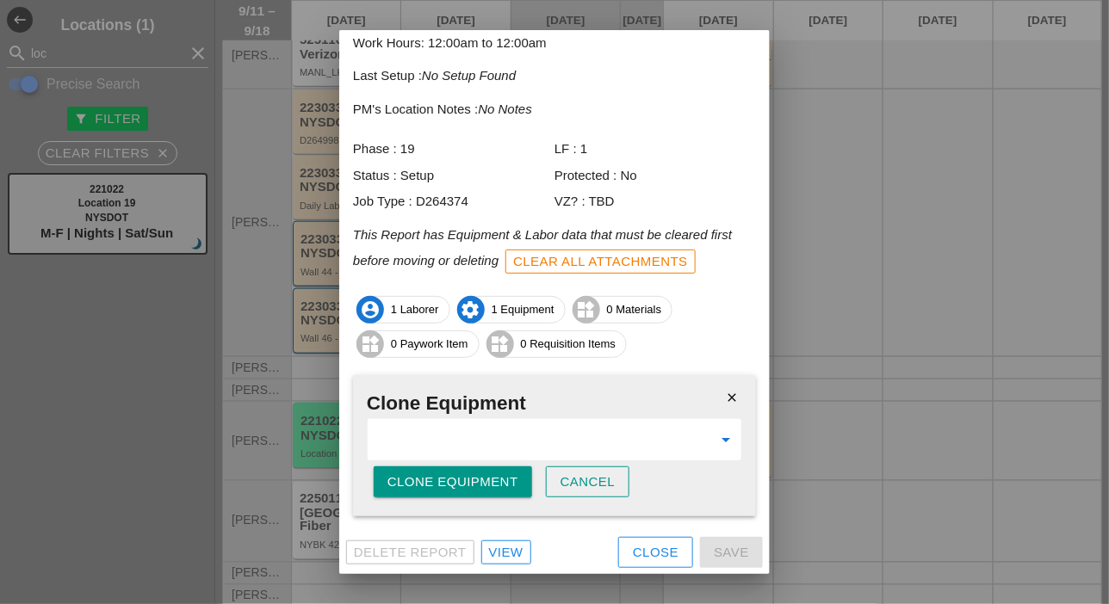
click at [488, 486] on div "Clone Equipment" at bounding box center [452, 483] width 131 height 20
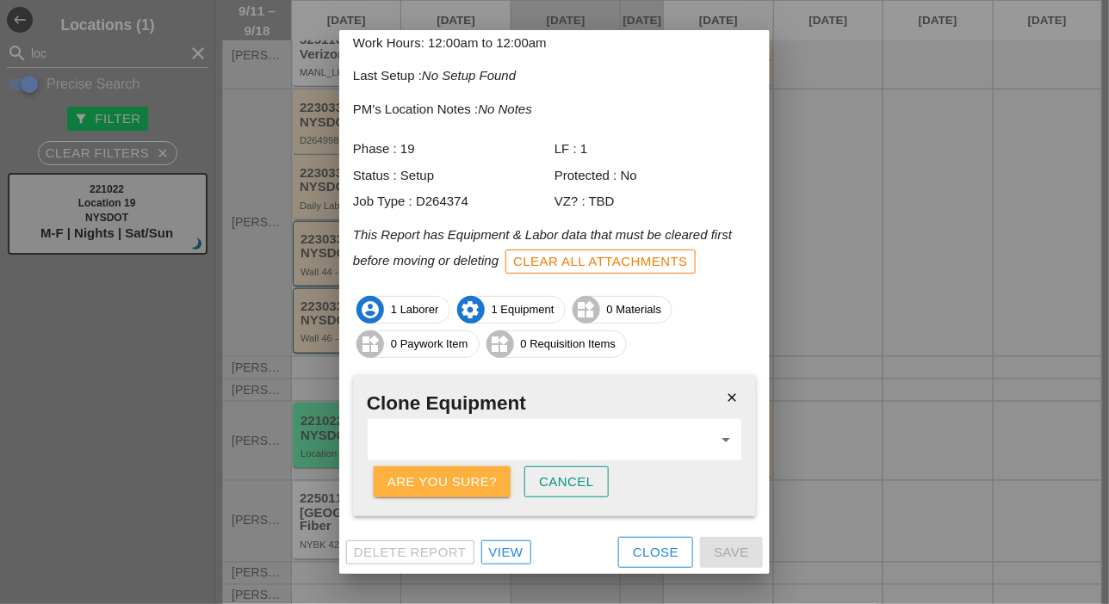
click at [488, 484] on div "Are you sure?" at bounding box center [441, 483] width 109 height 20
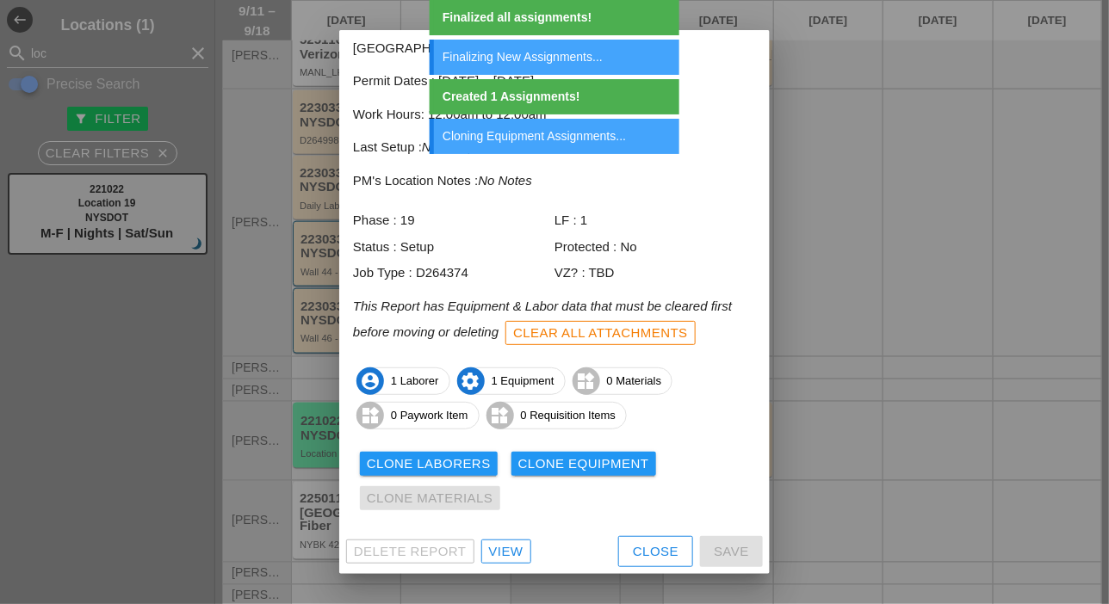
scroll to position [76, 0]
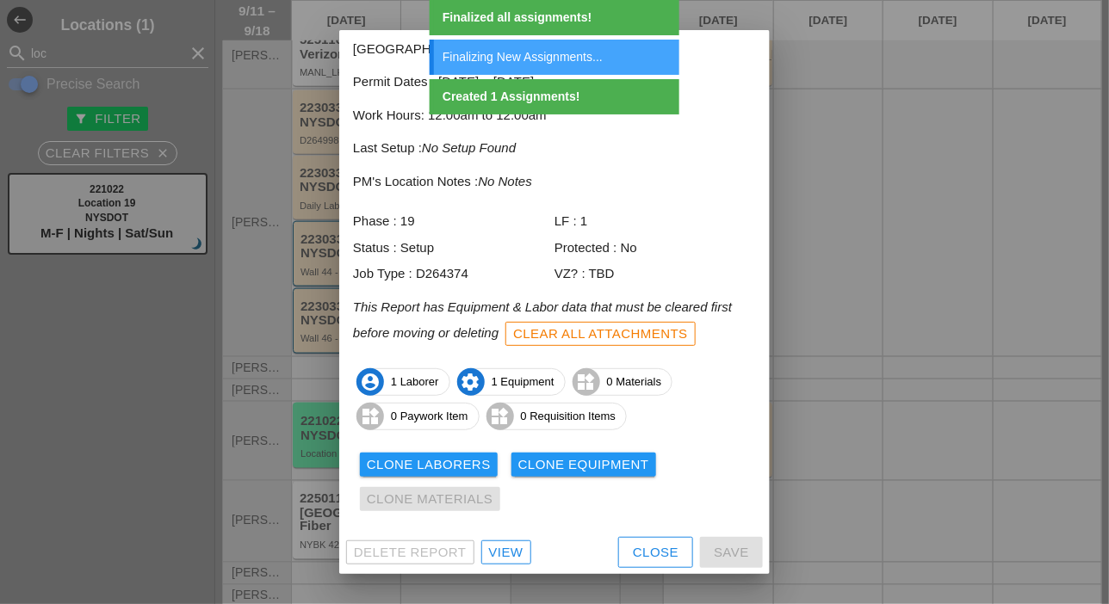
click at [636, 558] on div "Close" at bounding box center [656, 553] width 46 height 20
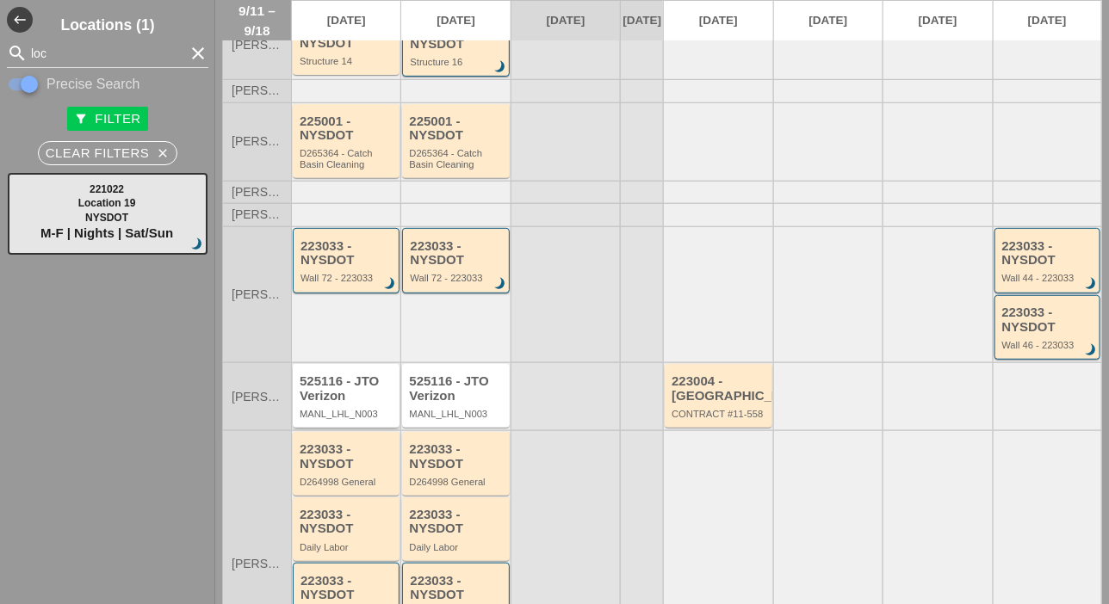
scroll to position [102, 0]
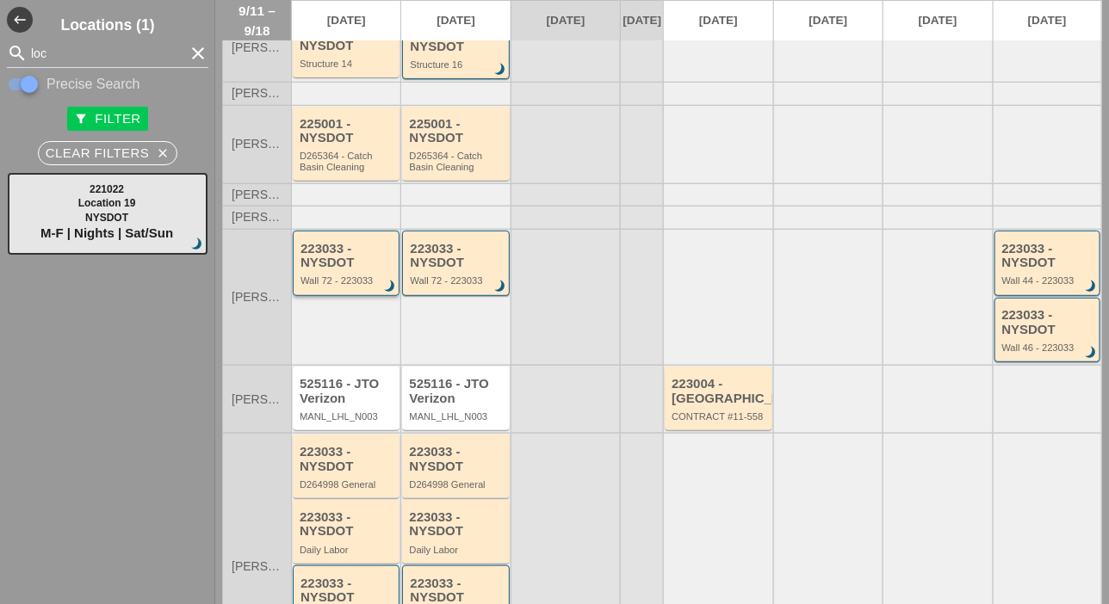
click at [340, 286] on div "Wall 72 - 223033" at bounding box center [347, 280] width 94 height 10
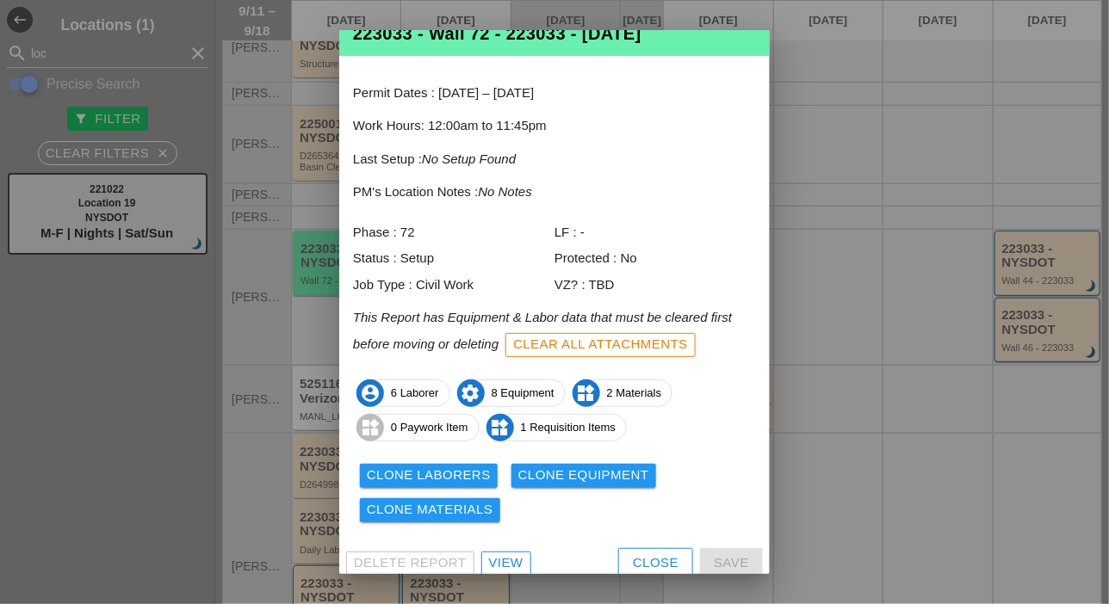
scroll to position [57, 0]
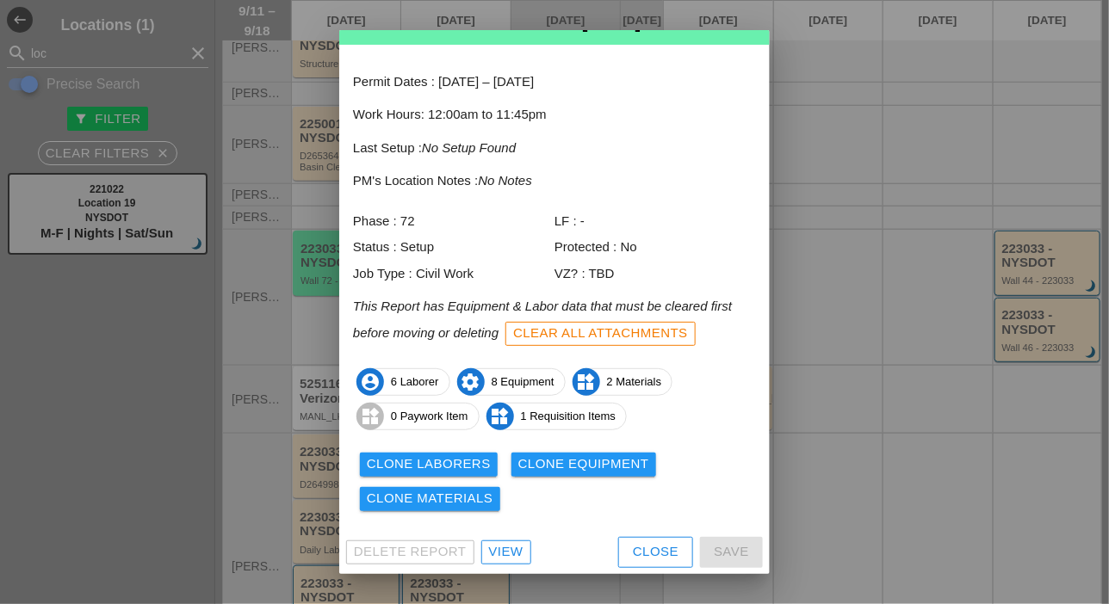
click at [506, 554] on div "View" at bounding box center [506, 552] width 34 height 20
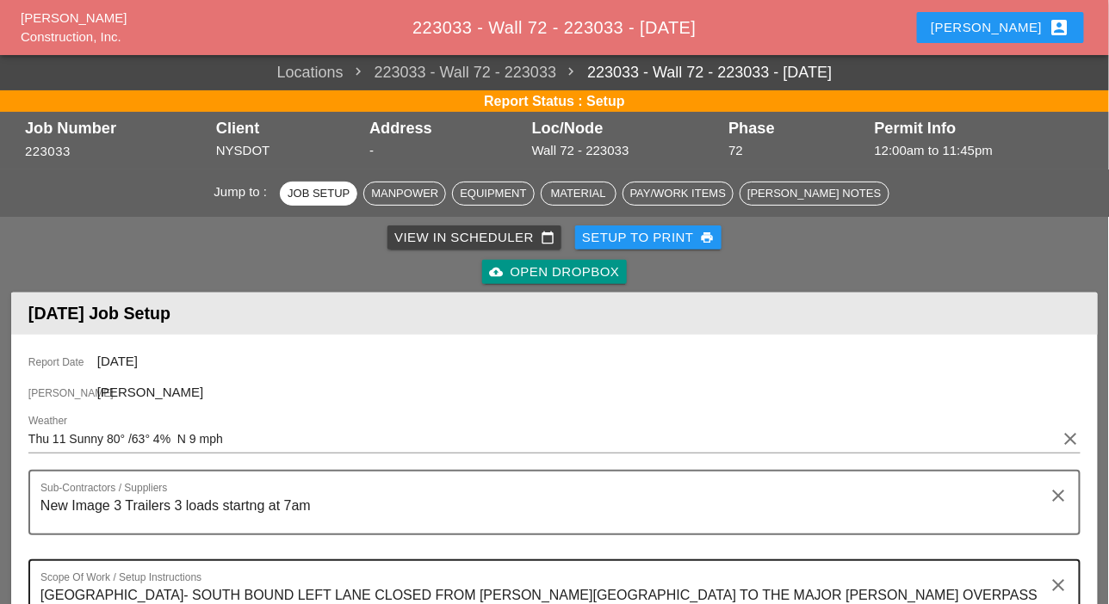
scroll to position [344, 0]
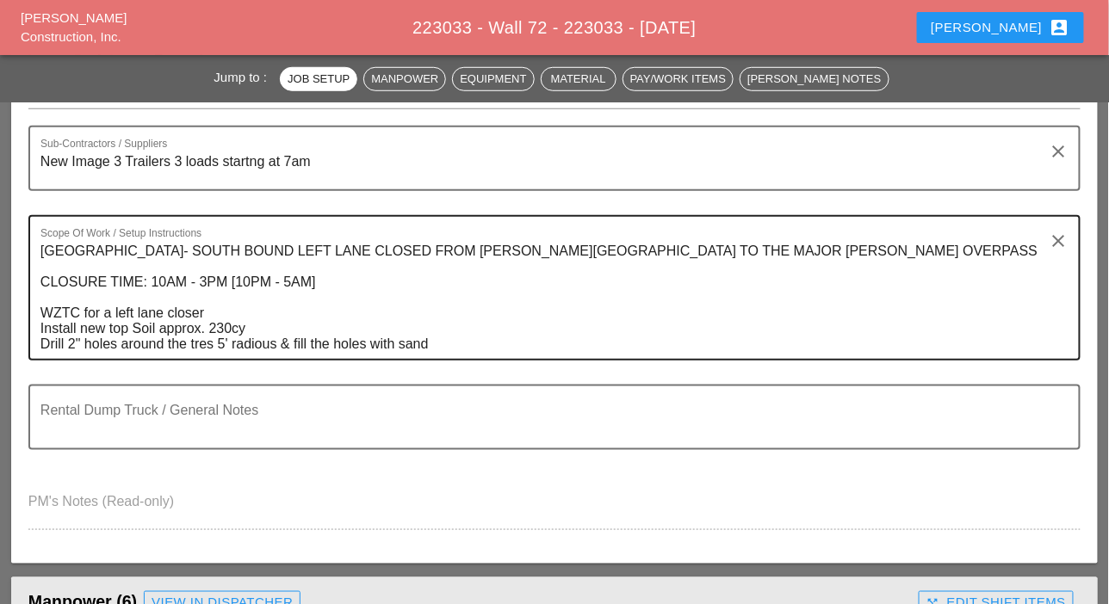
click at [426, 350] on div "Scope Of Work / Setup Instructions MOSHOLU PARKWAY- SOUTH BOUND LEFT LANE CLOSE…" at bounding box center [554, 287] width 1052 height 145
click at [124, 248] on div "Scope Of Work / Setup Instructions MOSHOLU PARKWAY- SOUTH BOUND LEFT LANE CLOSE…" at bounding box center [554, 287] width 1052 height 145
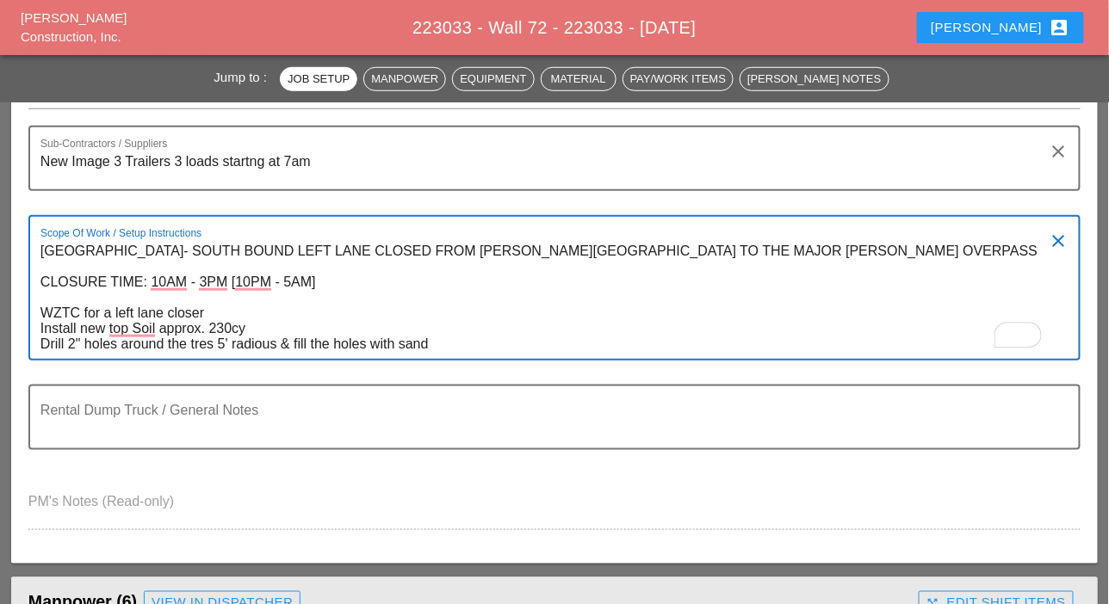
drag, startPoint x: 40, startPoint y: 250, endPoint x: 431, endPoint y: 350, distance: 404.4
click at [431, 350] on textarea "MOSHOLU PARKWAY- SOUTH BOUND LEFT LANE CLOSED FROM HENRY HUDSON INTERCHANGE TO …" at bounding box center [547, 298] width 1014 height 121
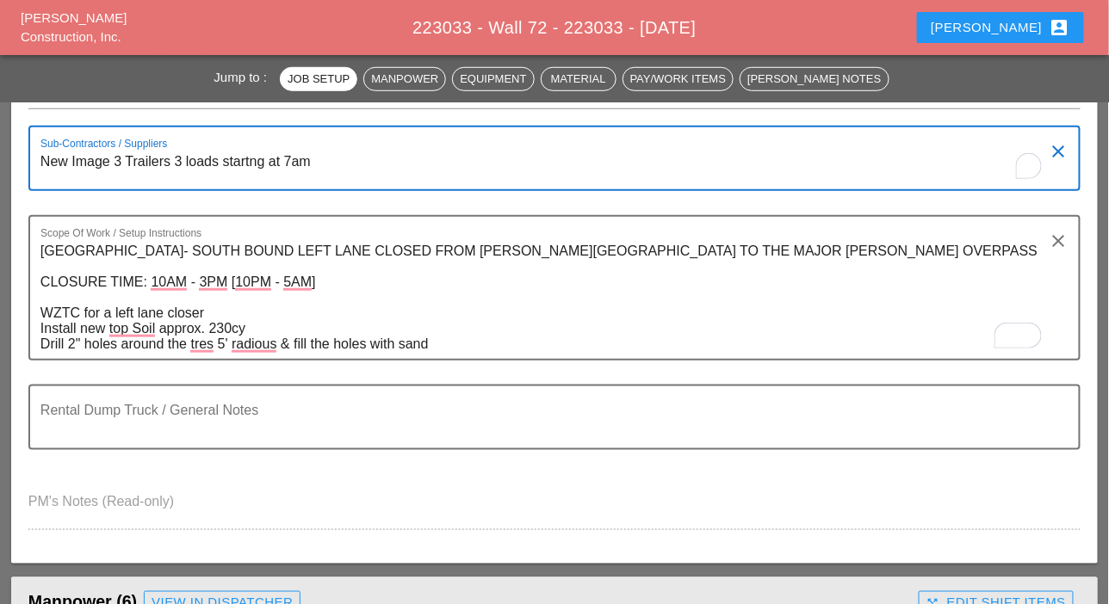
drag, startPoint x: 310, startPoint y: 163, endPoint x: 33, endPoint y: 166, distance: 277.2
click at [34, 160] on div "Sub-Contractors / Suppliers New Image 3 Trailers 3 loads startng at 7am clear" at bounding box center [554, 158] width 1052 height 65
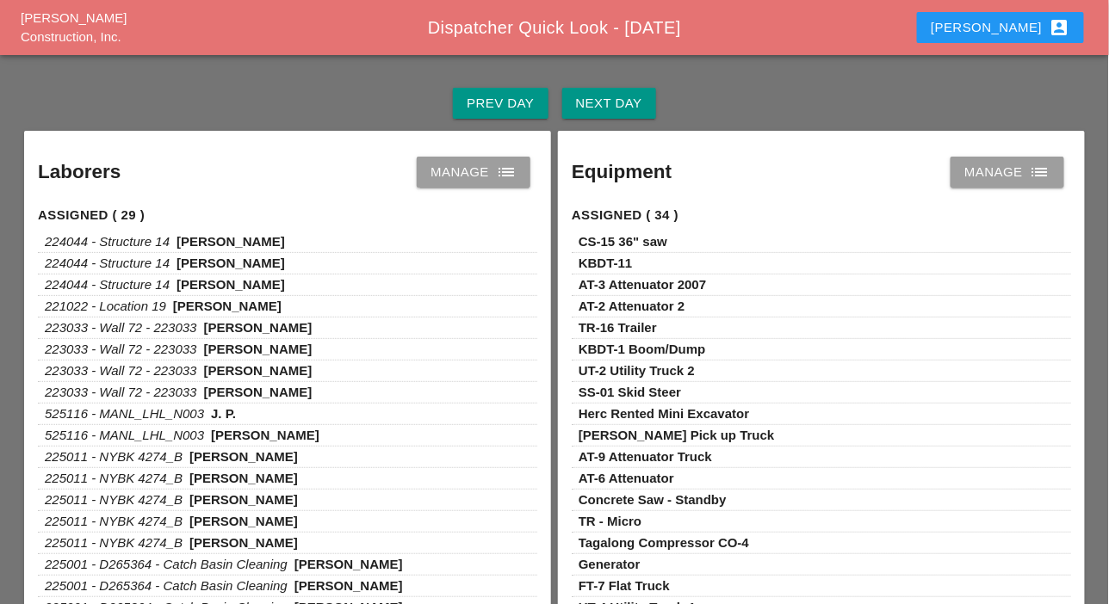
click at [461, 171] on div "Manage list" at bounding box center [473, 172] width 86 height 21
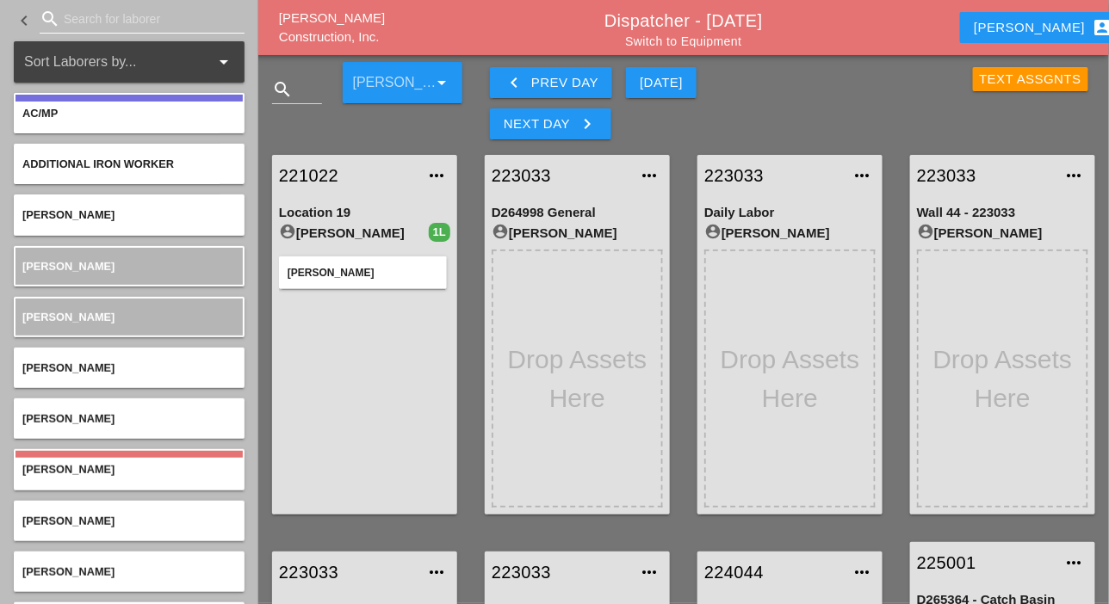
click at [77, 12] on input "Search for laborer" at bounding box center [142, 19] width 157 height 28
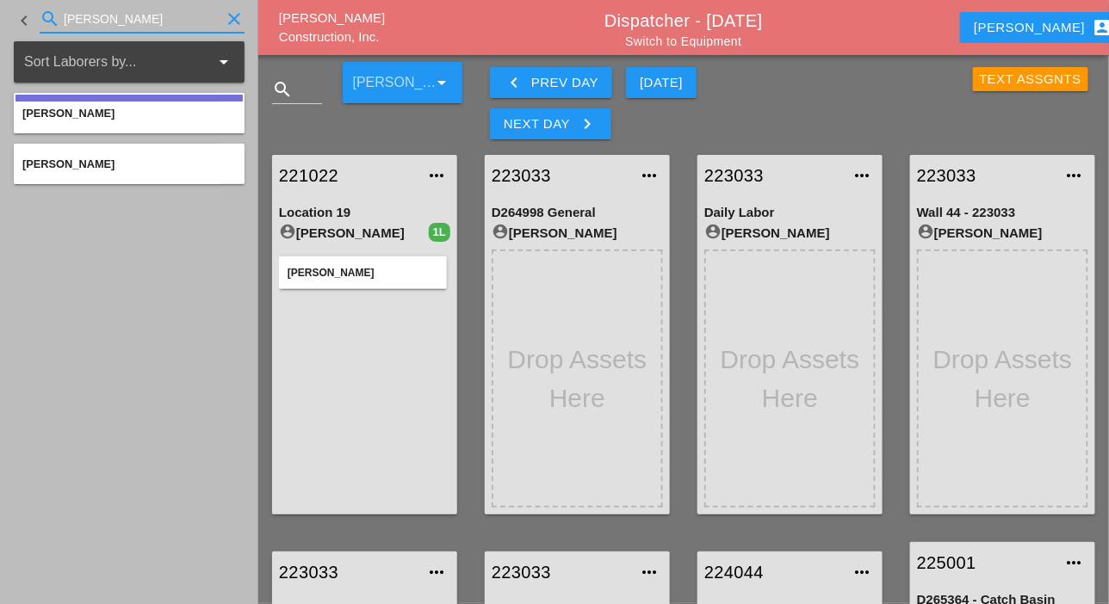
type input "fred"
drag, startPoint x: 65, startPoint y: 16, endPoint x: 55, endPoint y: 17, distance: 10.4
click at [55, 17] on div "search fred clear" at bounding box center [142, 19] width 205 height 28
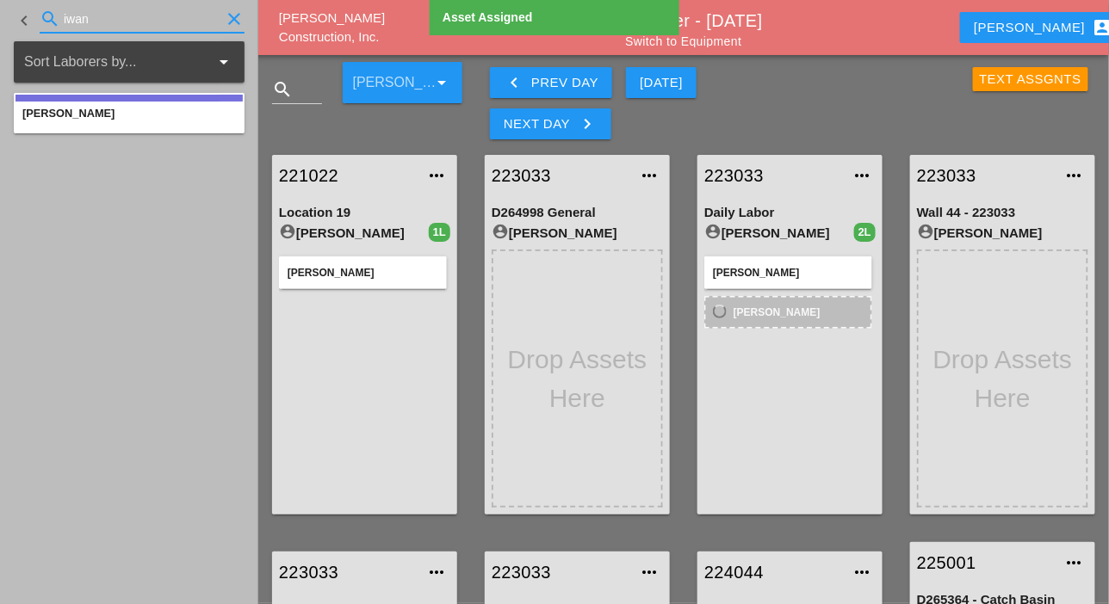
drag, startPoint x: 98, startPoint y: 14, endPoint x: 59, endPoint y: 17, distance: 38.9
click at [59, 17] on div "search iwan clear" at bounding box center [142, 19] width 205 height 28
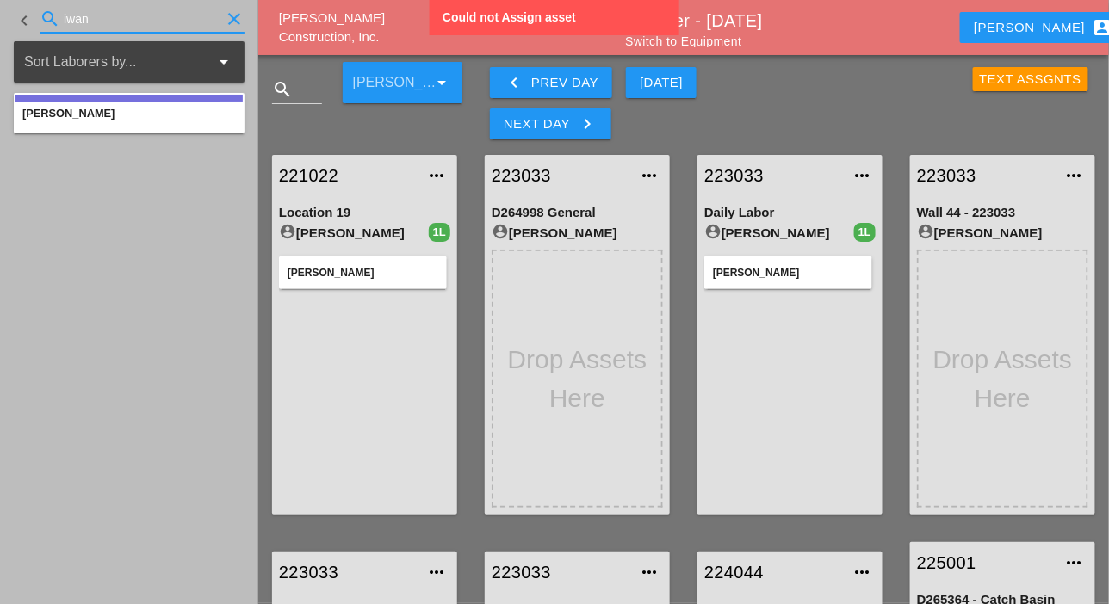
click at [90, 15] on input "iwan" at bounding box center [142, 19] width 157 height 28
click at [94, 15] on input "iwan" at bounding box center [142, 19] width 157 height 28
drag, startPoint x: 99, startPoint y: 18, endPoint x: 56, endPoint y: 20, distance: 43.1
click at [56, 20] on div "search iwan clear" at bounding box center [142, 19] width 205 height 28
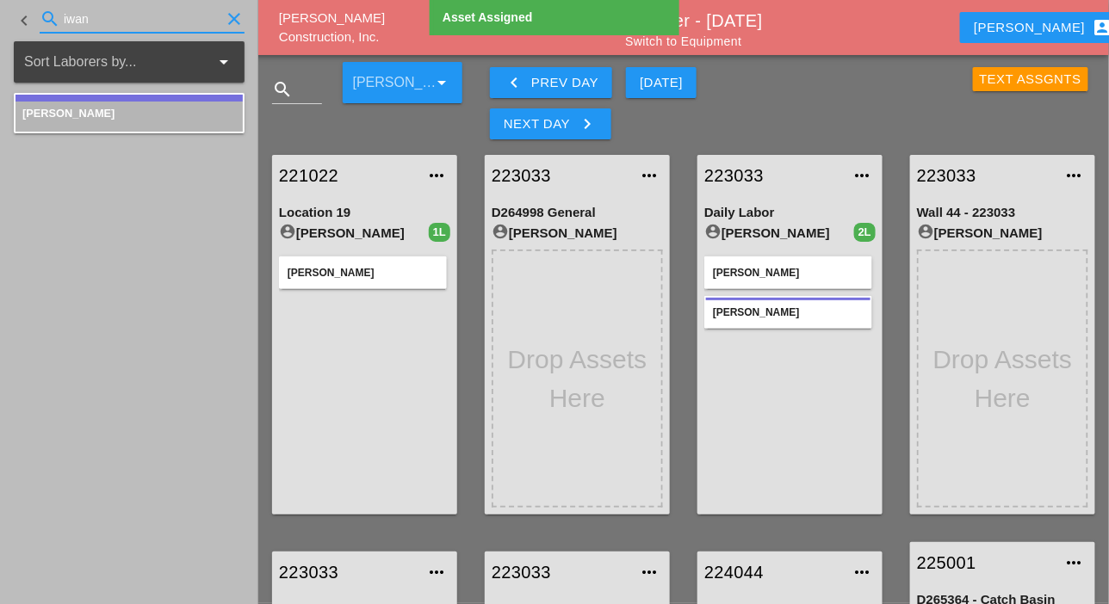
drag, startPoint x: 100, startPoint y: 17, endPoint x: 57, endPoint y: 21, distance: 43.2
click at [57, 21] on div "search iwan clear" at bounding box center [142, 19] width 205 height 28
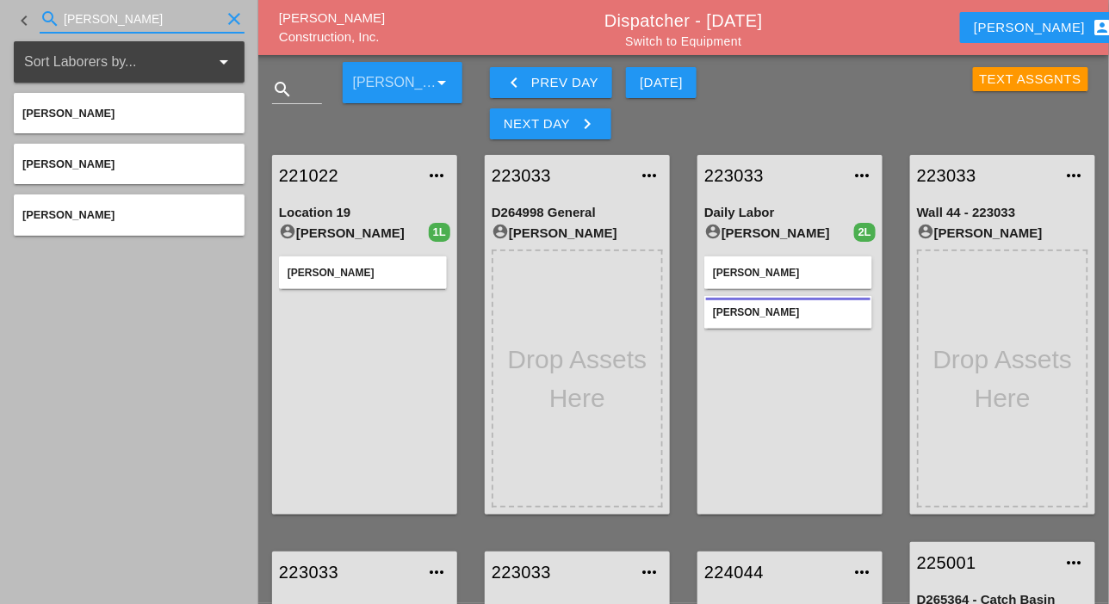
type input "cris"
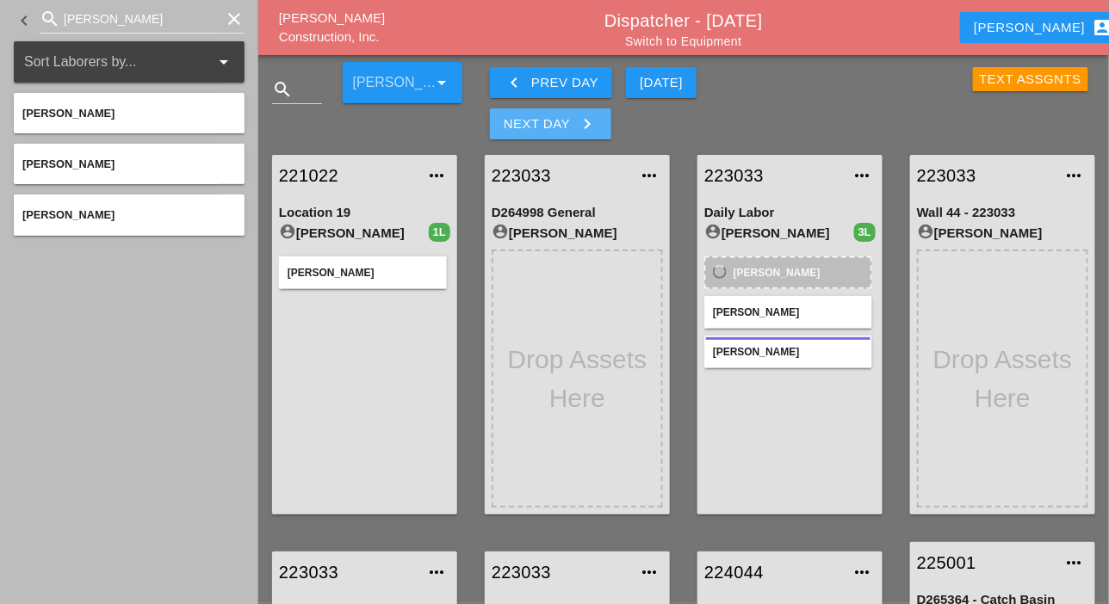
click at [557, 125] on div "Next Day keyboard_arrow_right" at bounding box center [551, 124] width 94 height 21
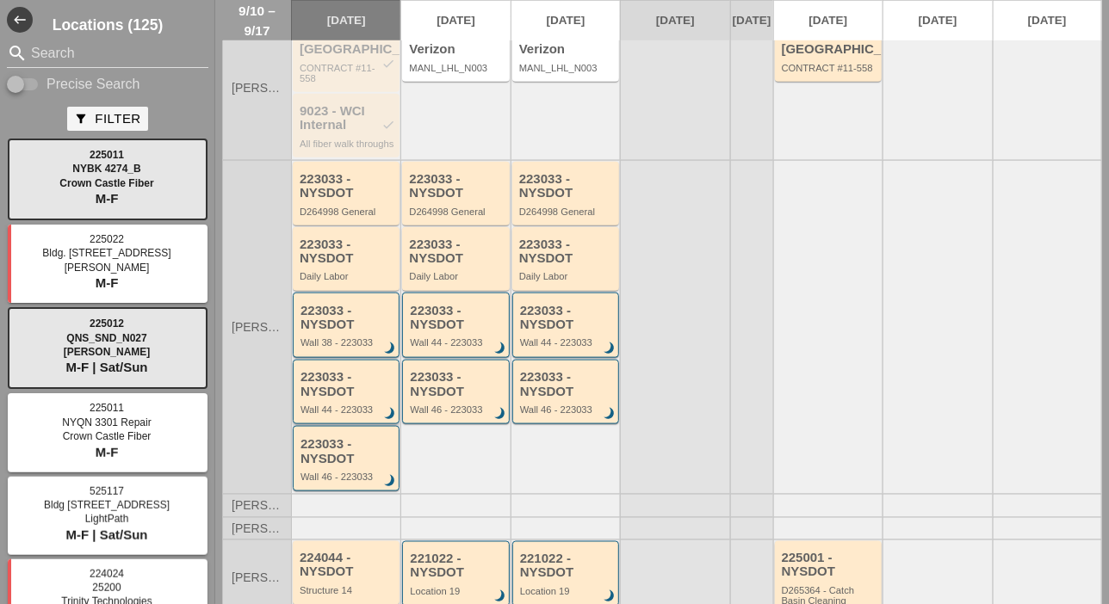
scroll to position [430, 0]
click at [348, 281] on div "223033 - NYSDOT Daily Labor" at bounding box center [348, 259] width 96 height 45
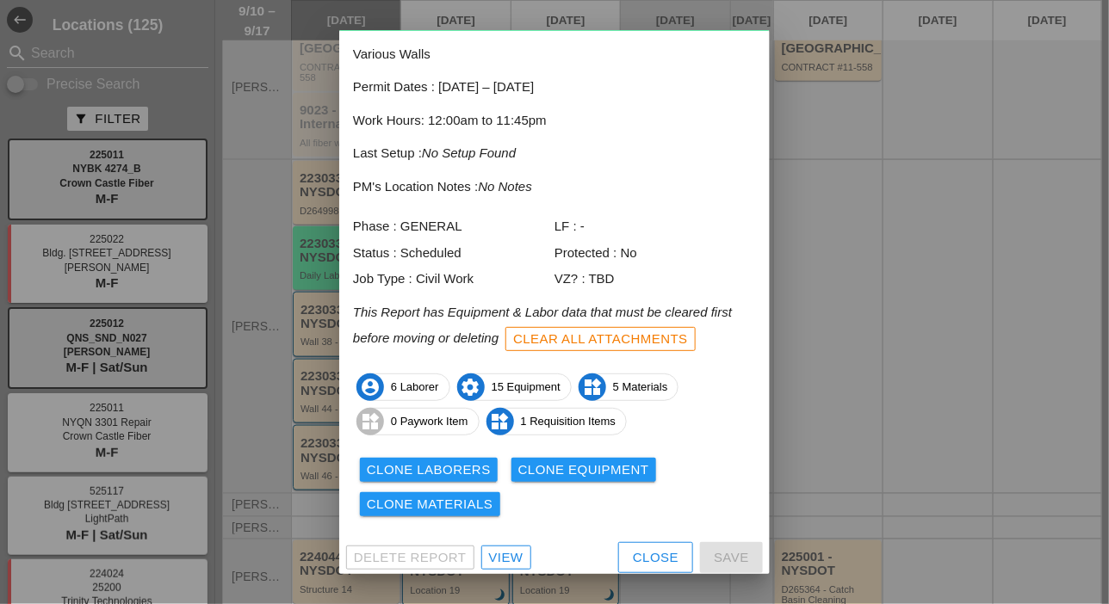
scroll to position [76, 0]
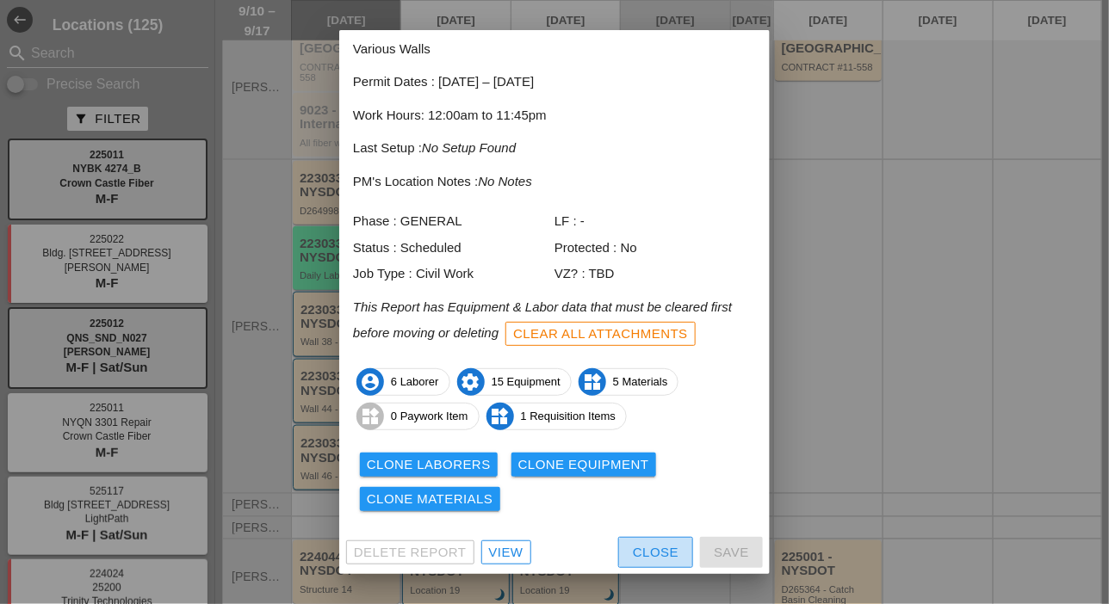
click at [638, 551] on div "Close" at bounding box center [656, 553] width 46 height 20
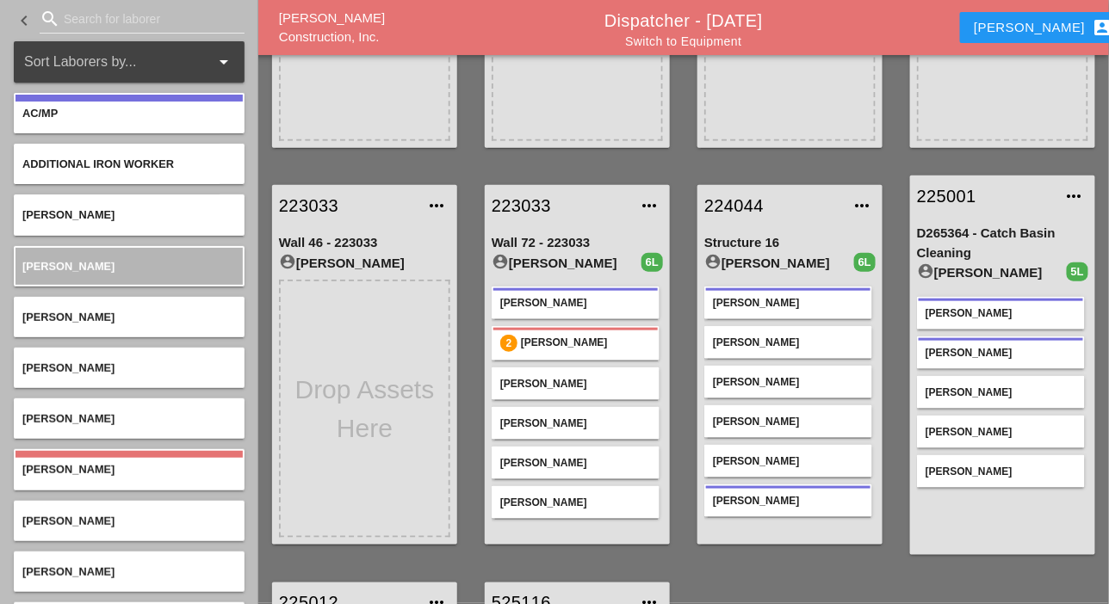
scroll to position [430, 0]
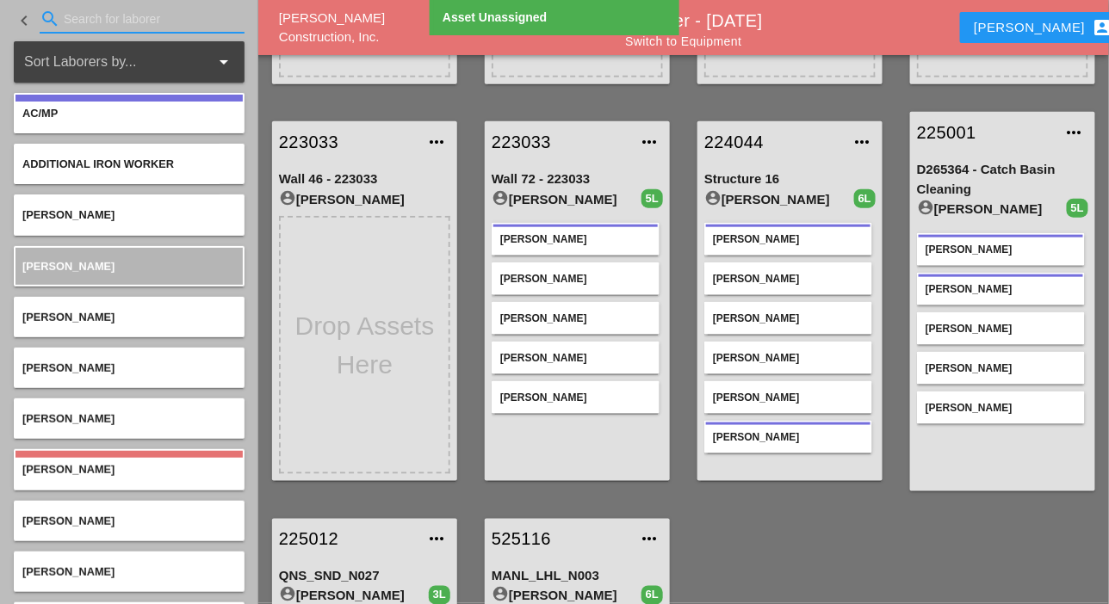
click at [88, 20] on input "Search for laborer" at bounding box center [142, 19] width 157 height 28
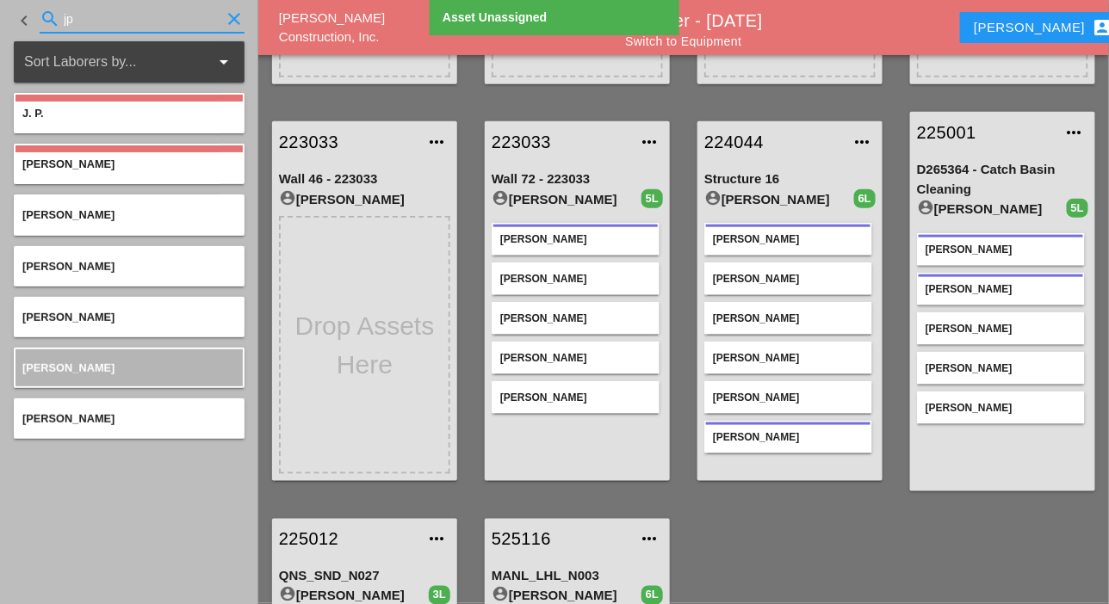
type input "jp"
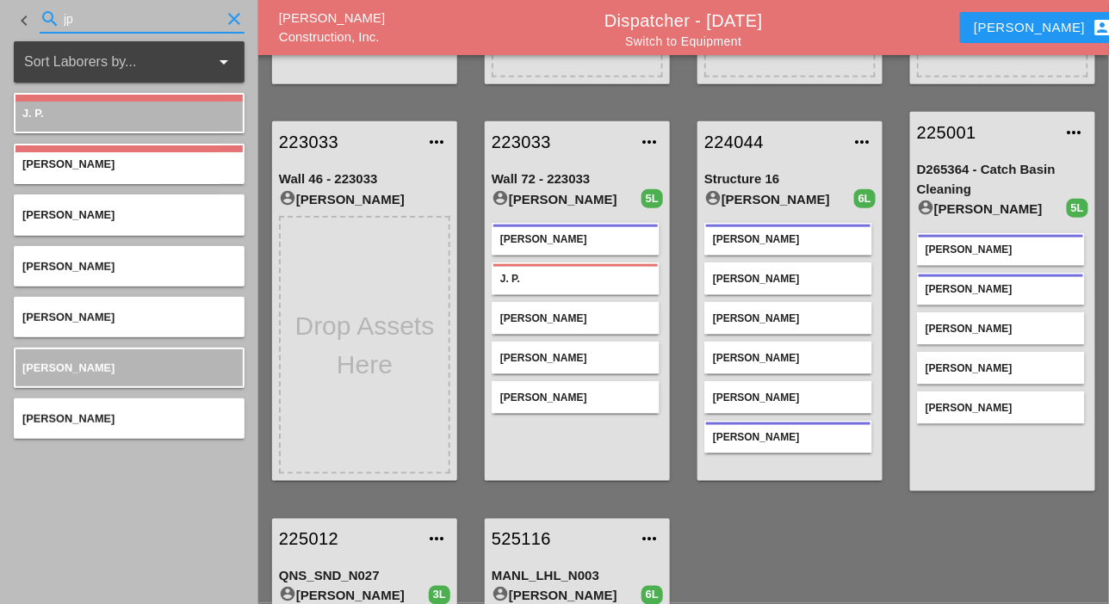
drag, startPoint x: 97, startPoint y: 24, endPoint x: 56, endPoint y: 22, distance: 41.4
click at [56, 22] on div "search jp clear" at bounding box center [142, 19] width 205 height 28
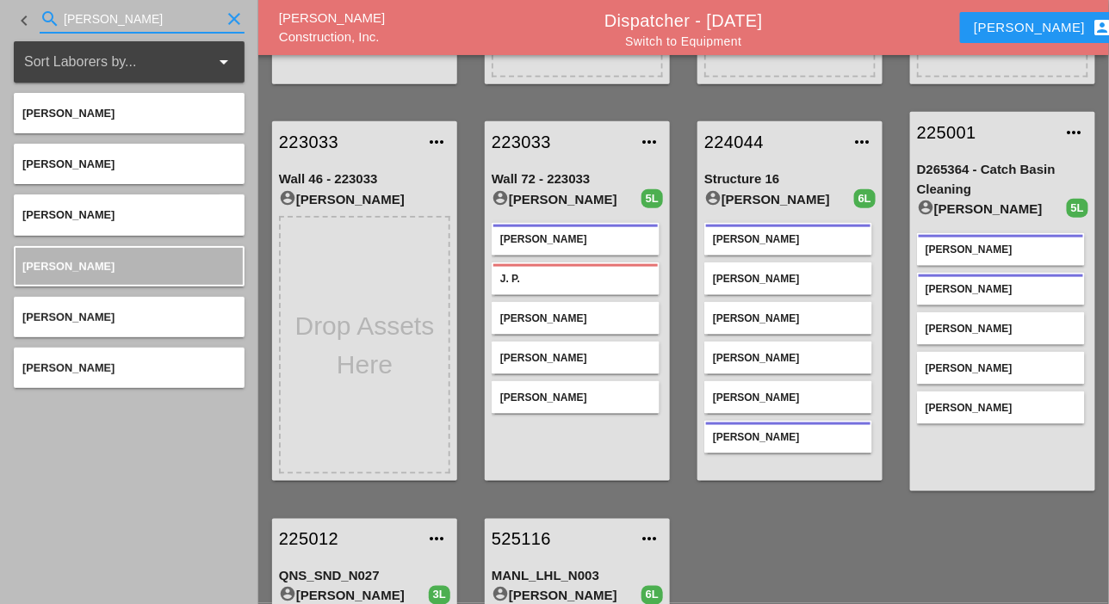
type input "josh"
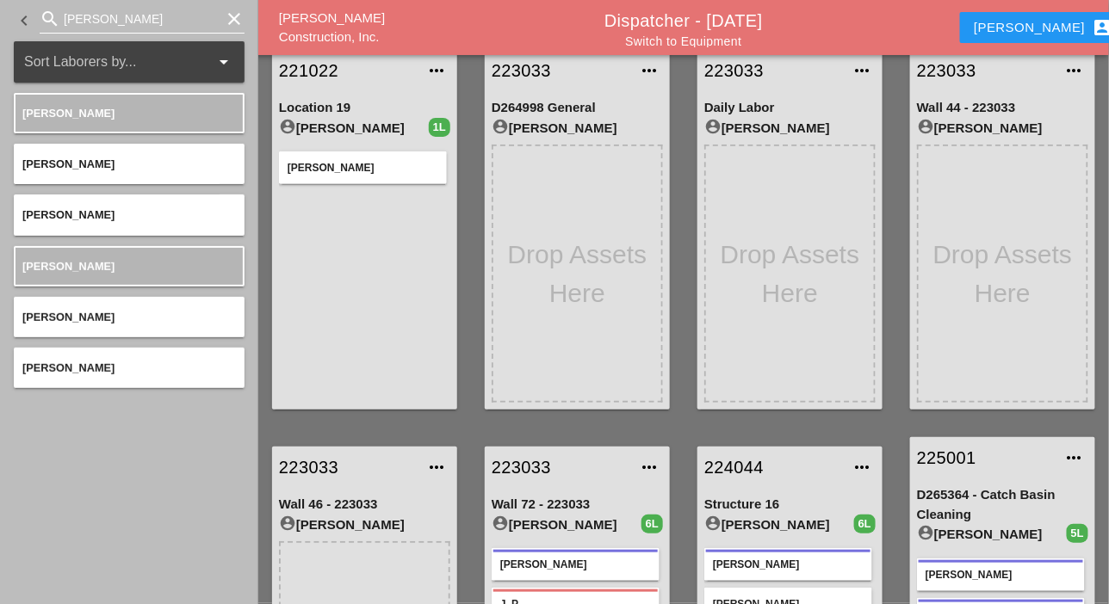
scroll to position [86, 0]
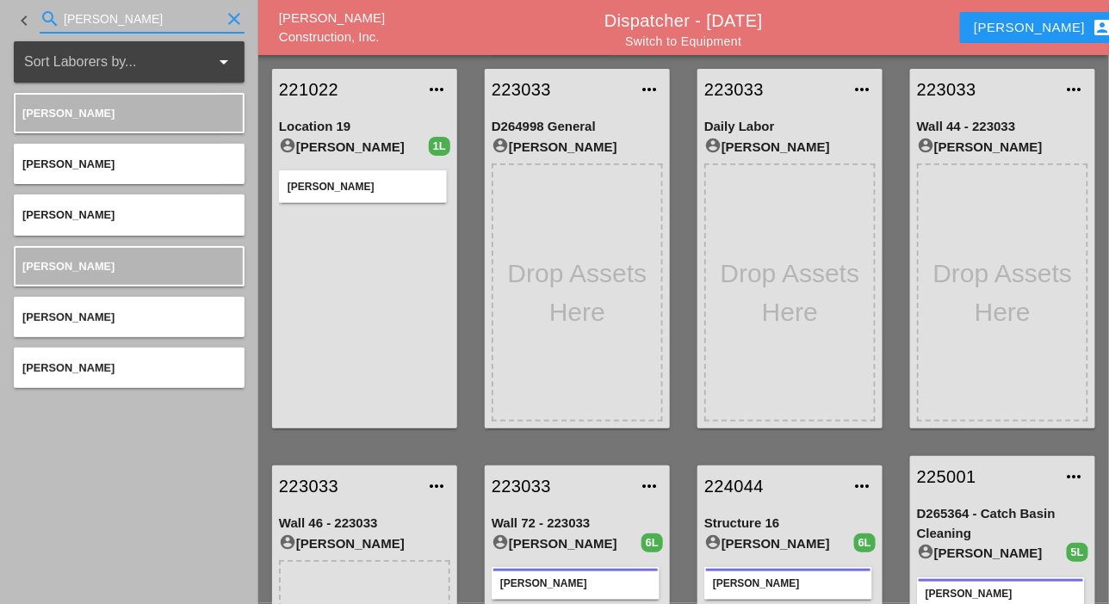
drag, startPoint x: 107, startPoint y: 25, endPoint x: 40, endPoint y: 18, distance: 67.5
click at [40, 18] on div "search josh clear" at bounding box center [142, 19] width 205 height 28
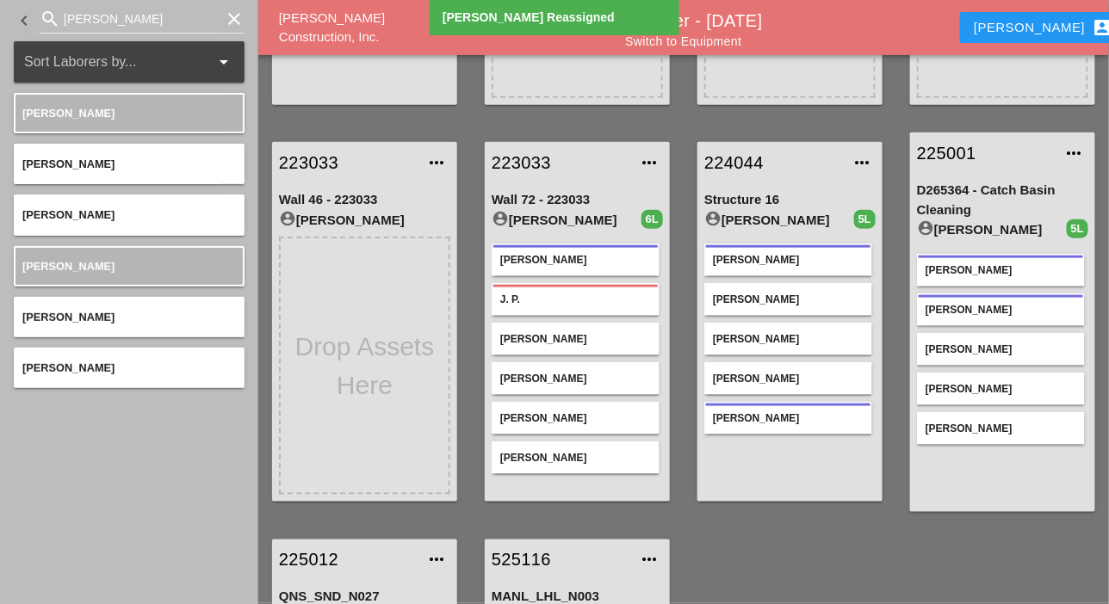
scroll to position [430, 0]
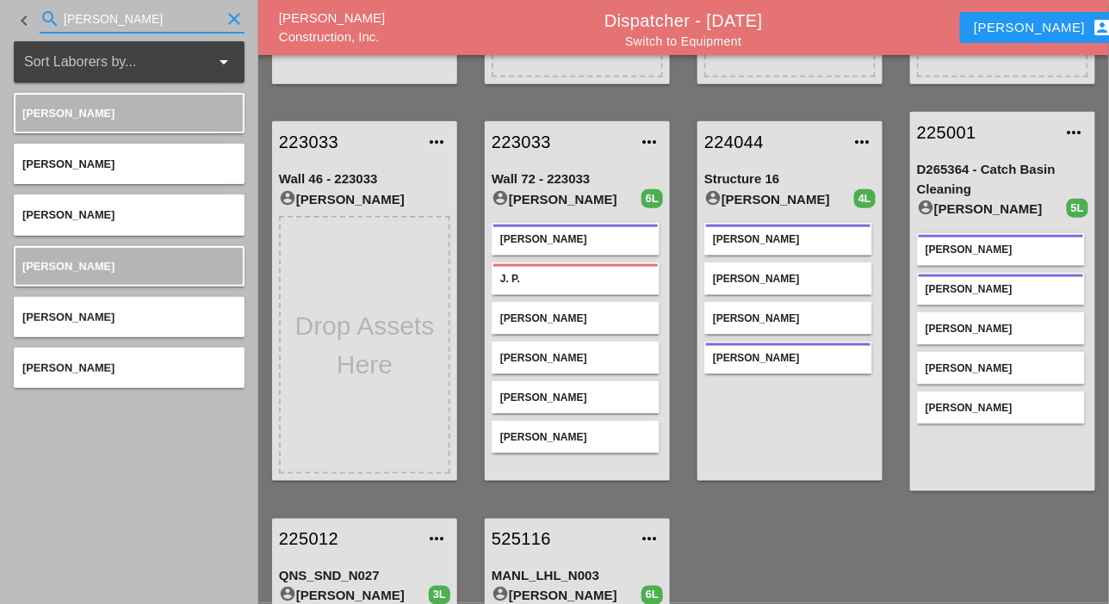
drag, startPoint x: 92, startPoint y: 16, endPoint x: 53, endPoint y: 20, distance: 38.9
click at [55, 19] on div "search josh clear" at bounding box center [142, 19] width 205 height 28
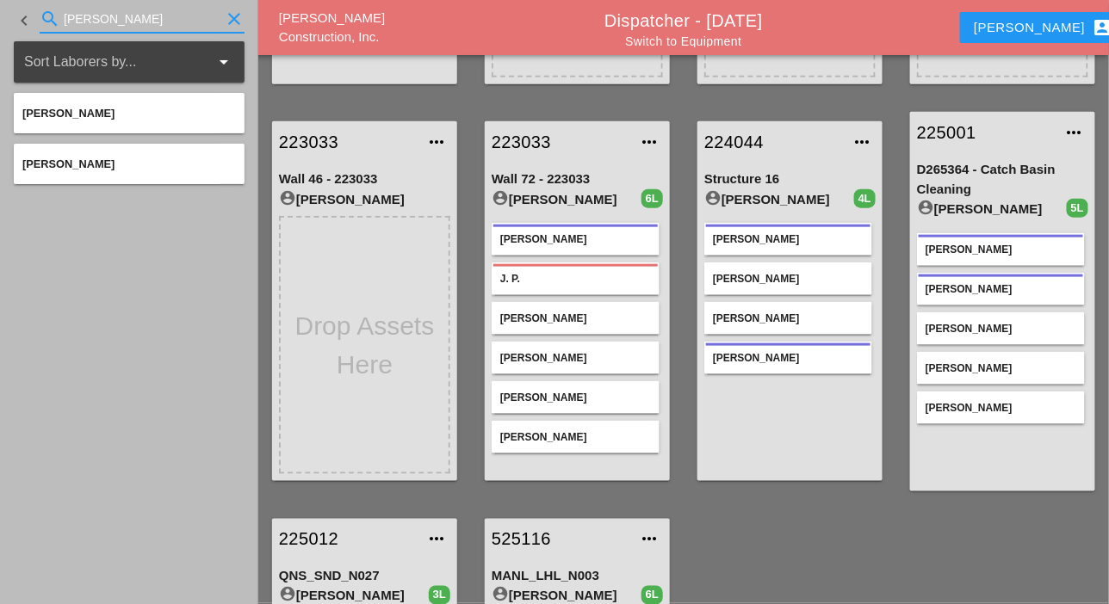
type input "jess"
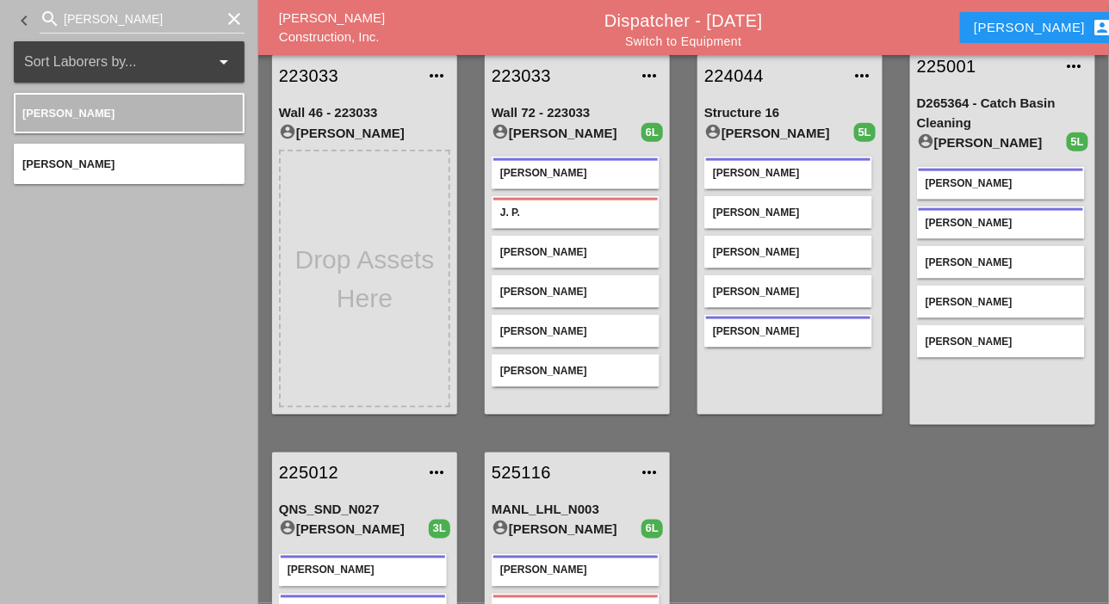
scroll to position [516, 0]
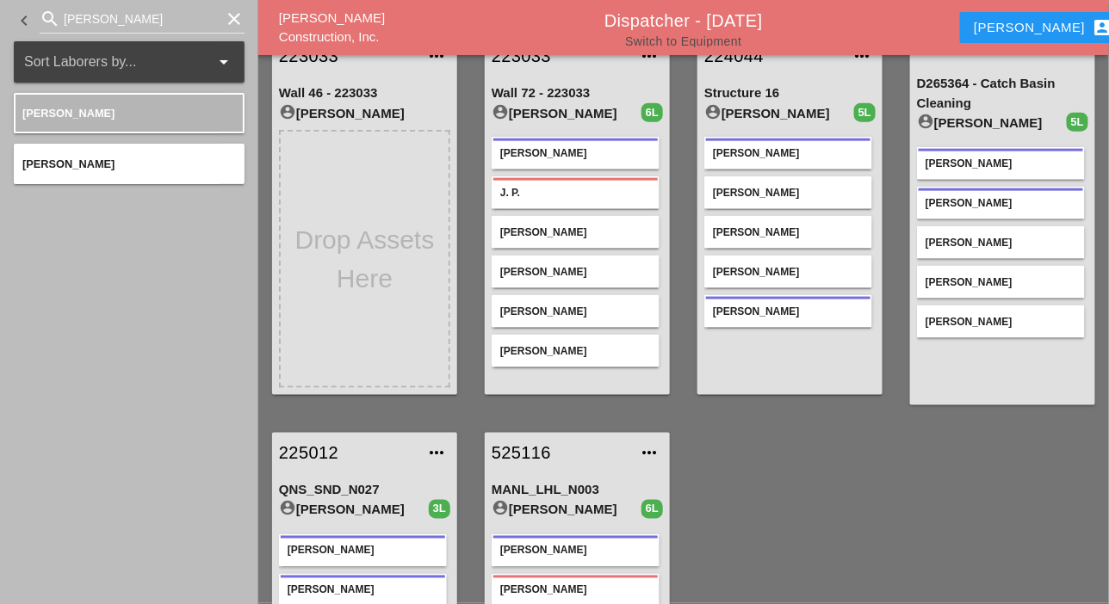
click at [714, 38] on link "Switch to Equipment" at bounding box center [683, 41] width 116 height 14
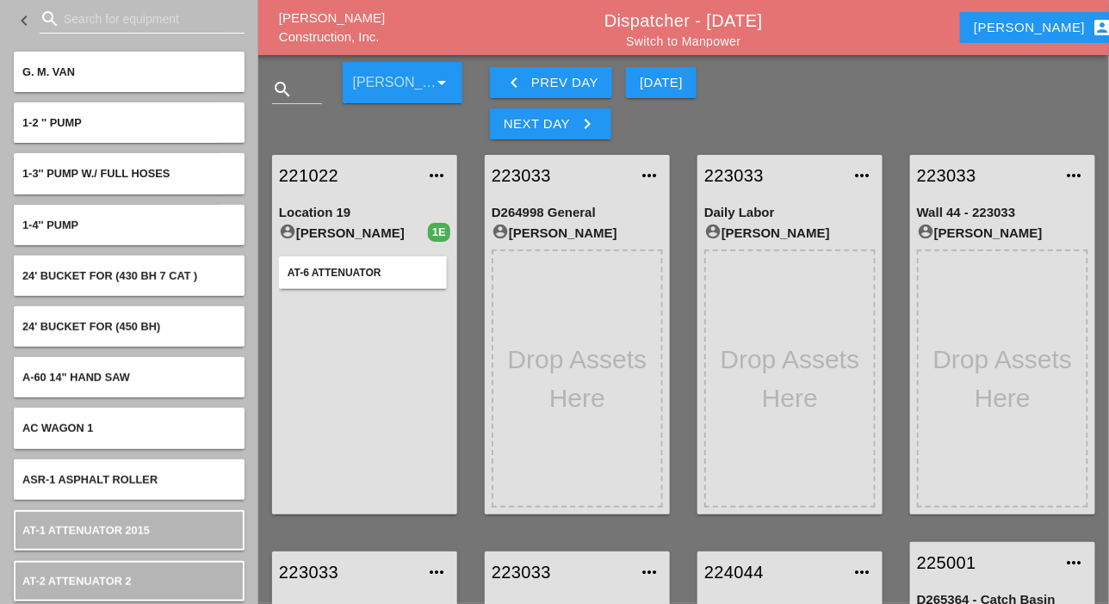
click at [89, 24] on input "Search for equipment" at bounding box center [142, 19] width 157 height 28
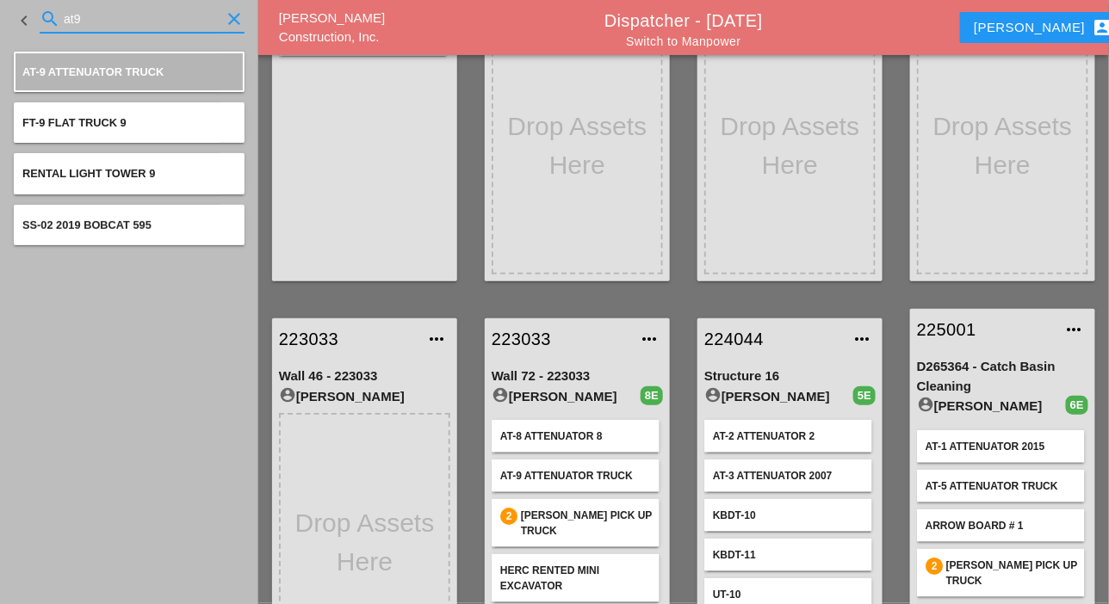
scroll to position [258, 0]
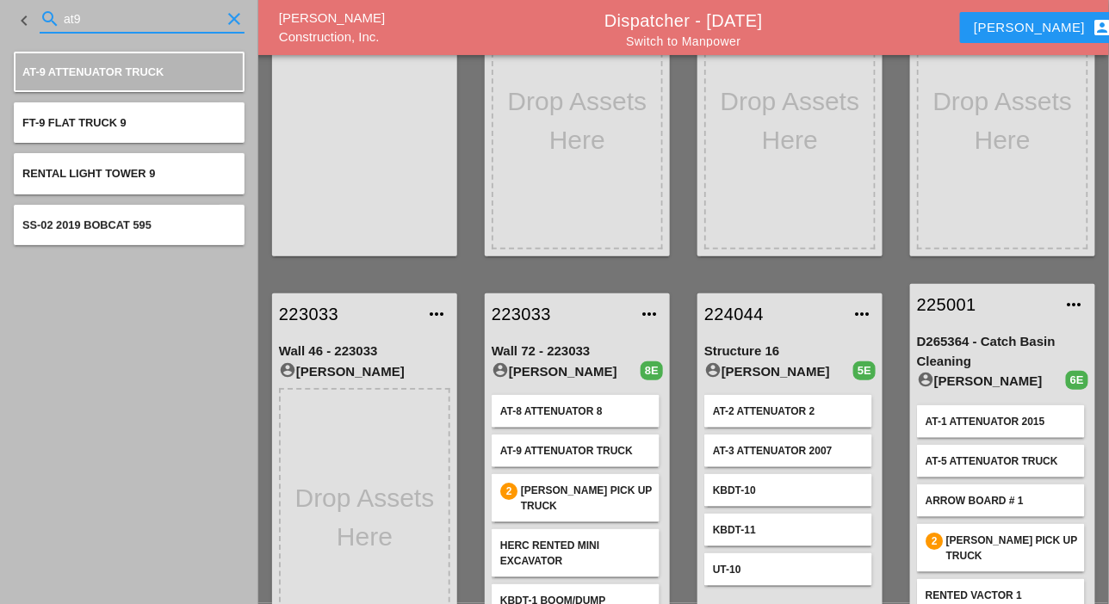
type input "at9"
drag, startPoint x: 87, startPoint y: 21, endPoint x: 77, endPoint y: 19, distance: 10.5
click at [77, 19] on input "at9" at bounding box center [142, 19] width 157 height 28
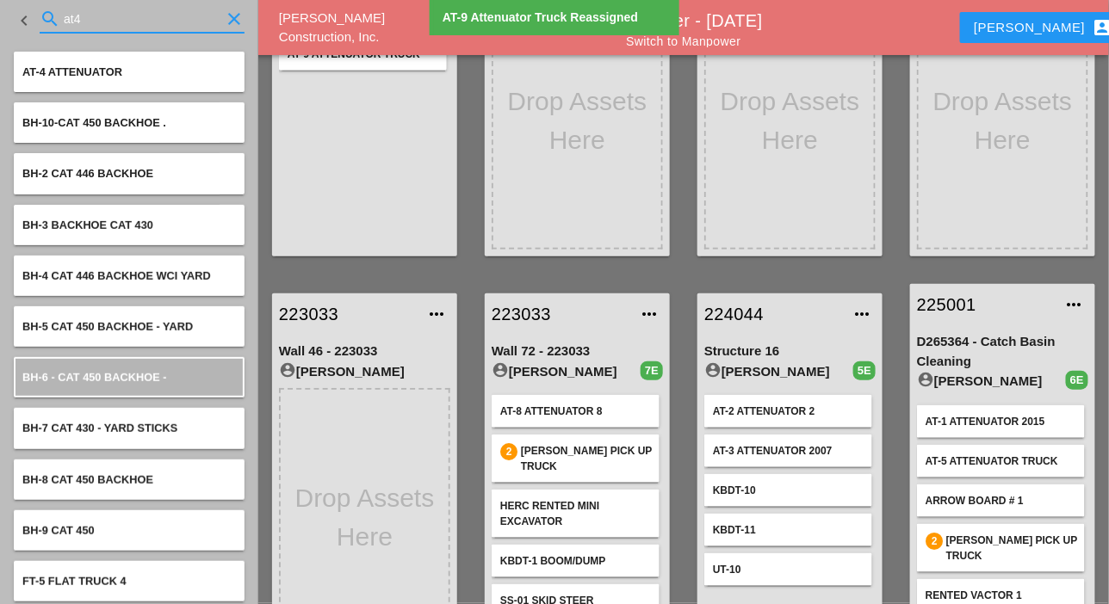
type input "at4"
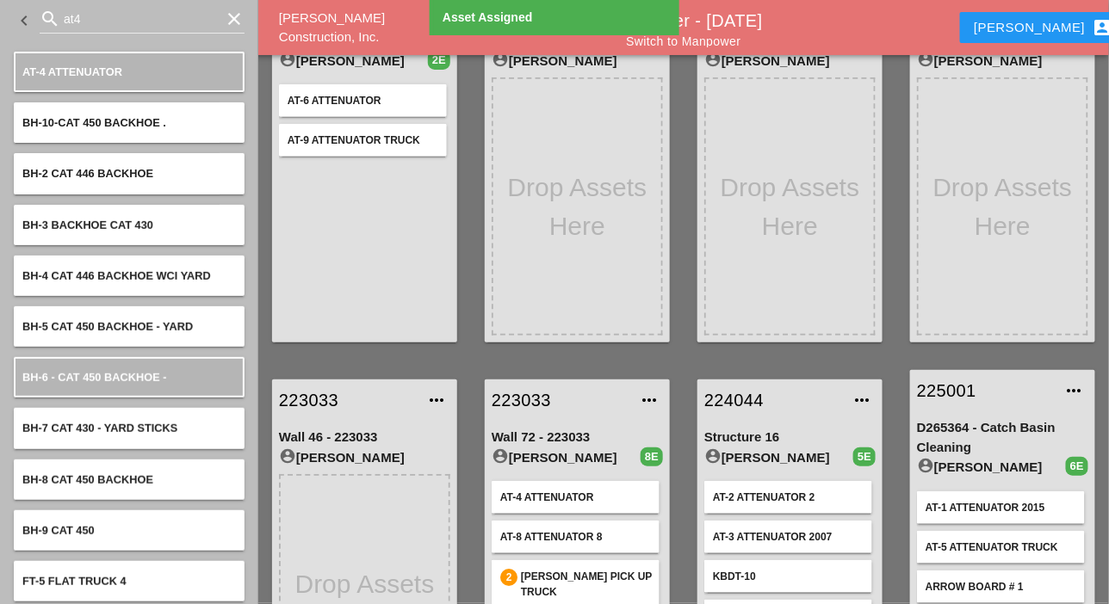
scroll to position [0, 0]
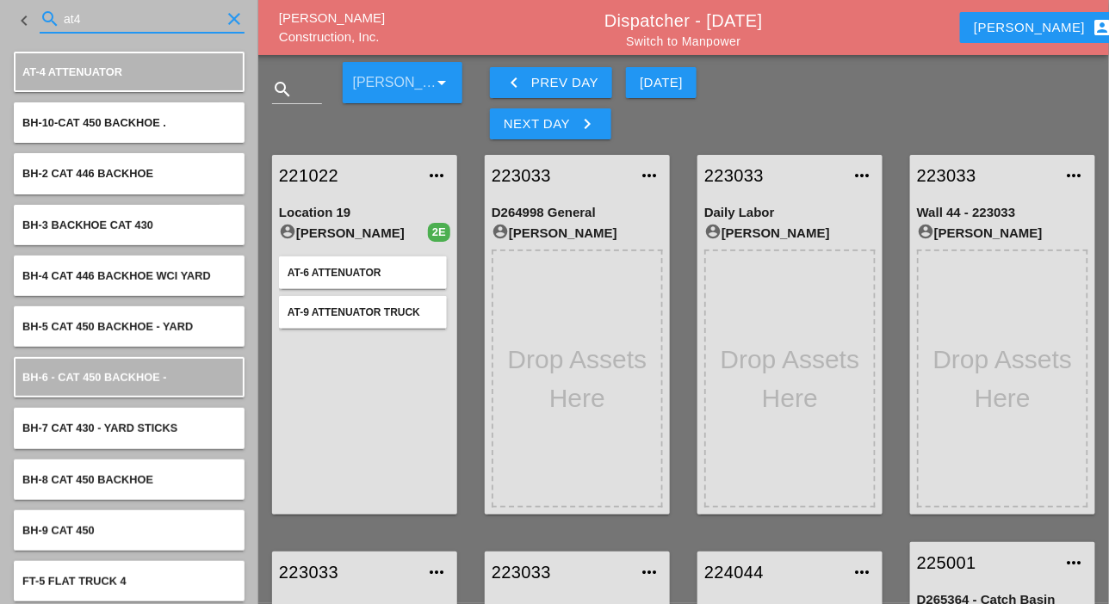
drag, startPoint x: 83, startPoint y: 16, endPoint x: 72, endPoint y: 16, distance: 10.3
click at [72, 16] on input "at4" at bounding box center [142, 19] width 157 height 28
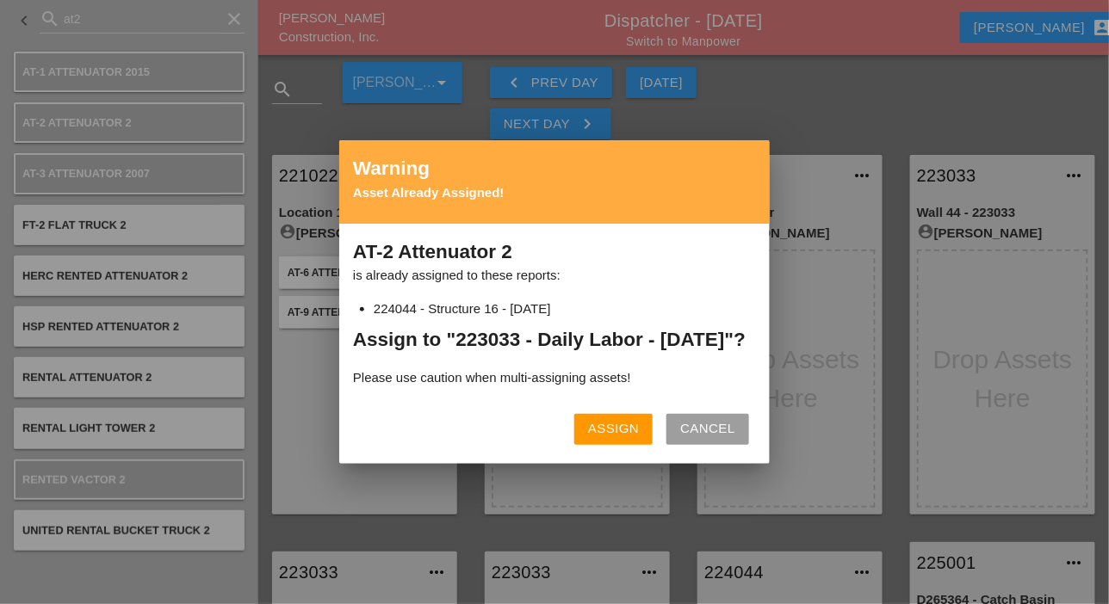
click at [602, 439] on div "Assign" at bounding box center [613, 429] width 51 height 20
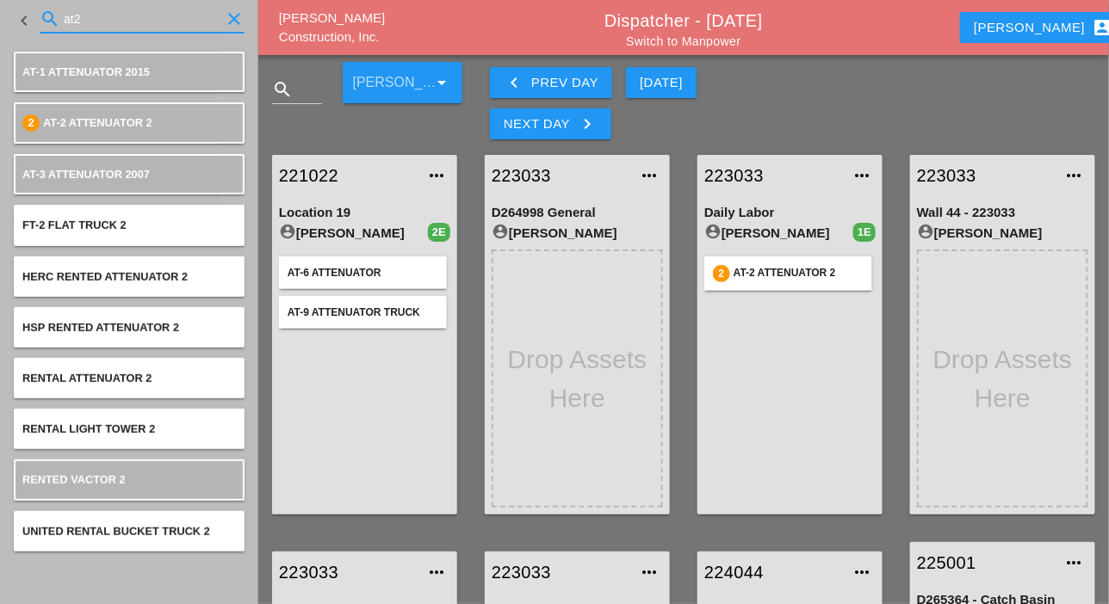
drag, startPoint x: 83, startPoint y: 14, endPoint x: 75, endPoint y: 15, distance: 8.7
click at [75, 15] on input "at2" at bounding box center [142, 19] width 157 height 28
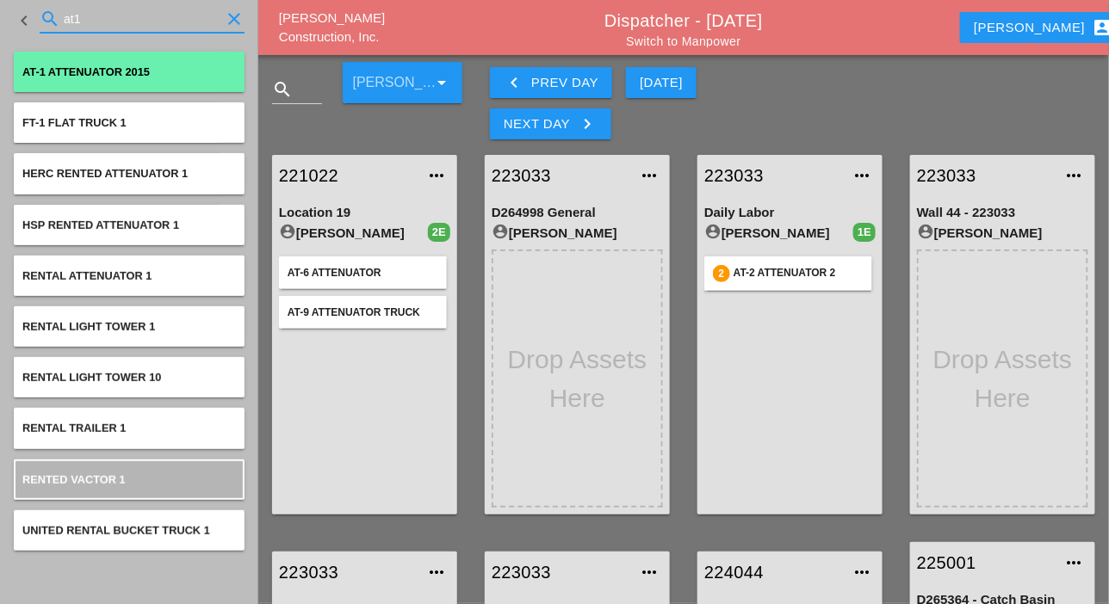
type input "at1"
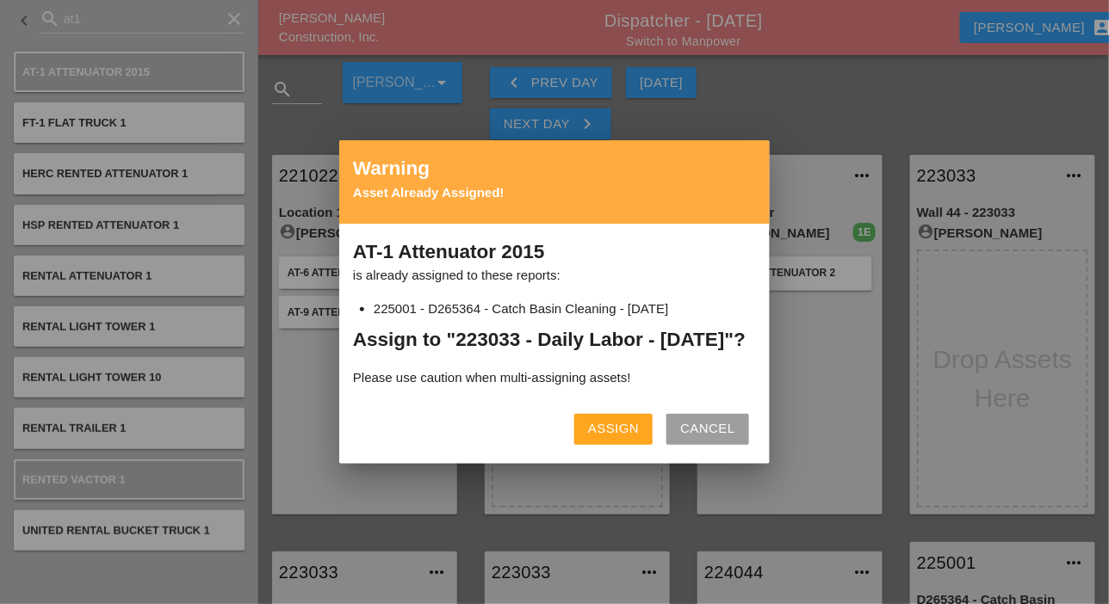
drag, startPoint x: 621, startPoint y: 445, endPoint x: 655, endPoint y: 440, distance: 34.8
click at [620, 439] on div "Assign" at bounding box center [613, 429] width 51 height 20
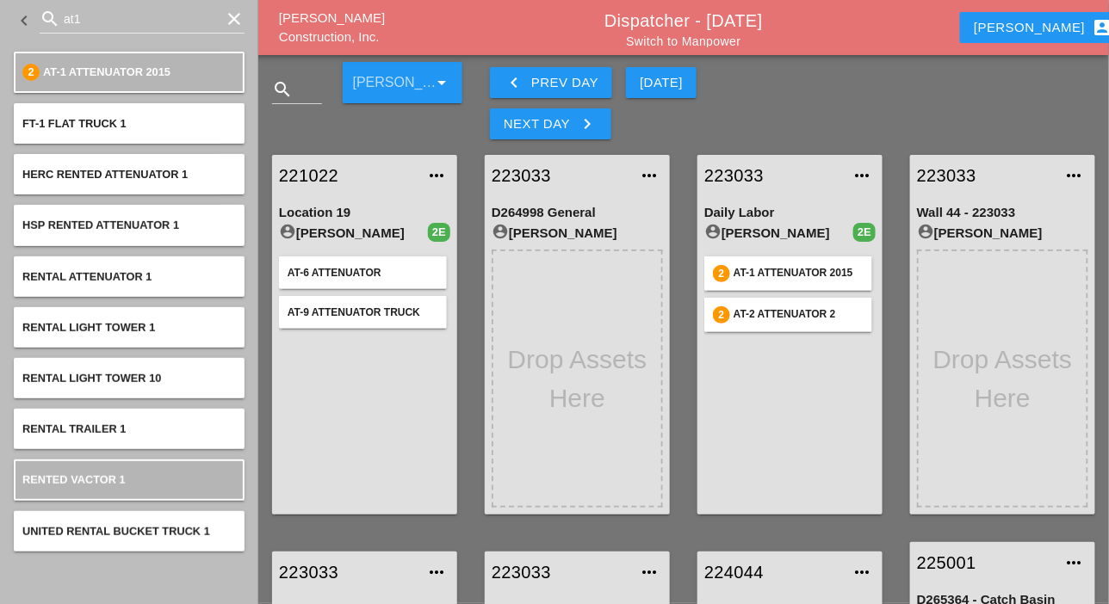
click at [534, 83] on div "keyboard_arrow_left Prev Day" at bounding box center [551, 82] width 95 height 21
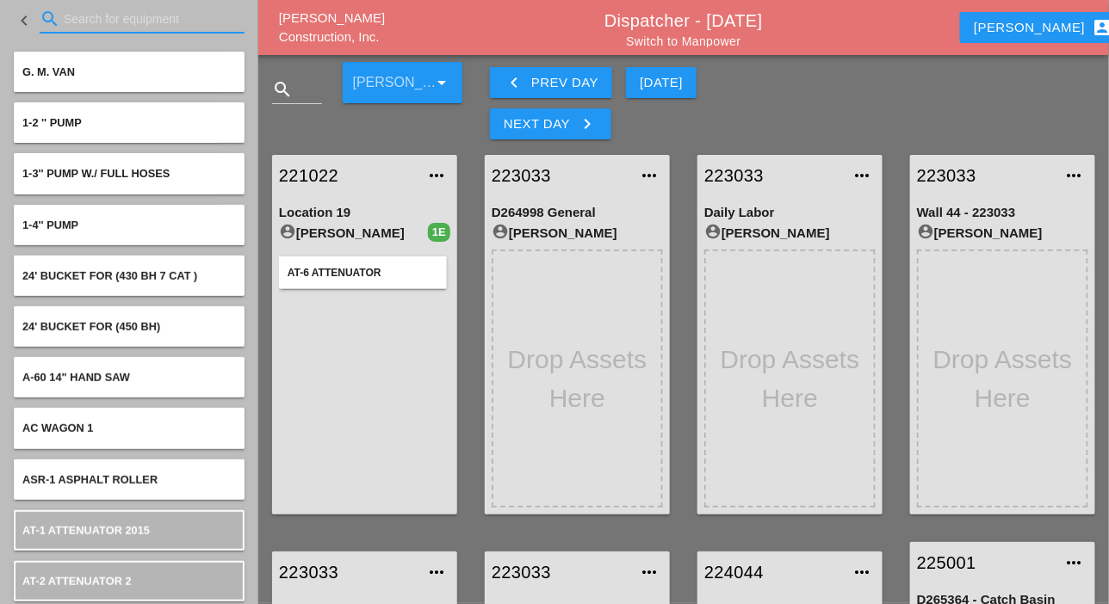
click at [82, 17] on input "Search for equipment" at bounding box center [142, 19] width 157 height 28
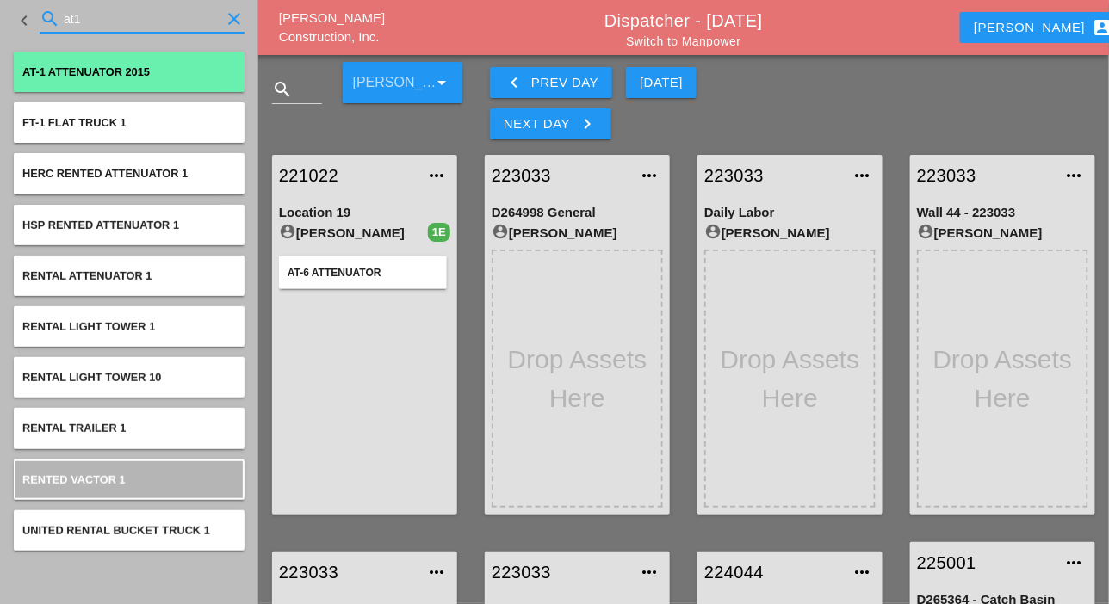
type input "at1"
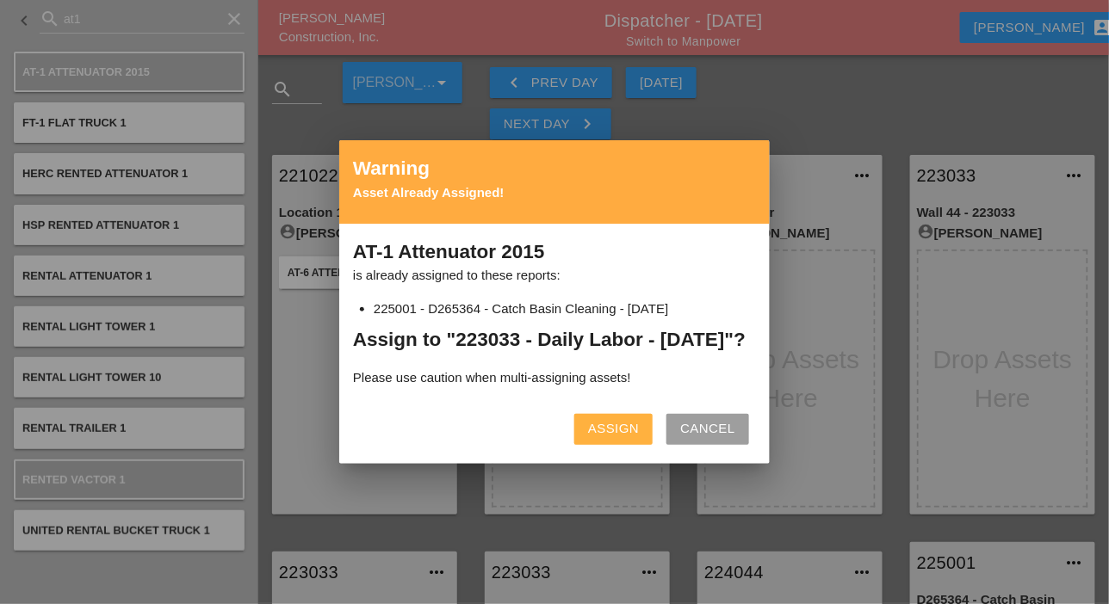
drag, startPoint x: 604, startPoint y: 437, endPoint x: 484, endPoint y: 364, distance: 141.0
click at [603, 437] on div "Assign" at bounding box center [613, 429] width 51 height 20
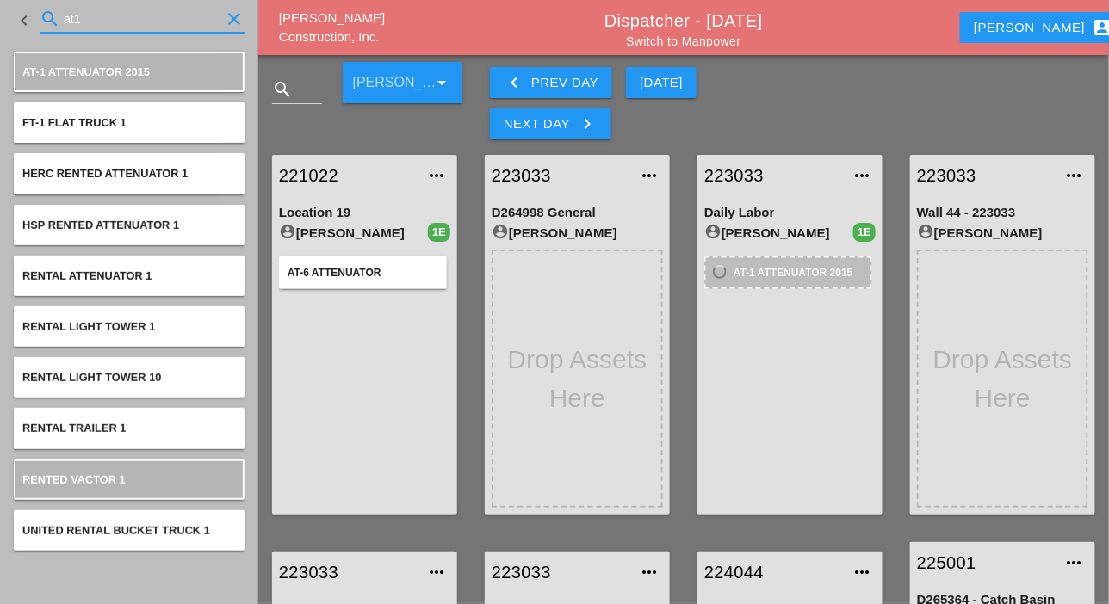
click at [75, 14] on input "at1" at bounding box center [142, 19] width 157 height 28
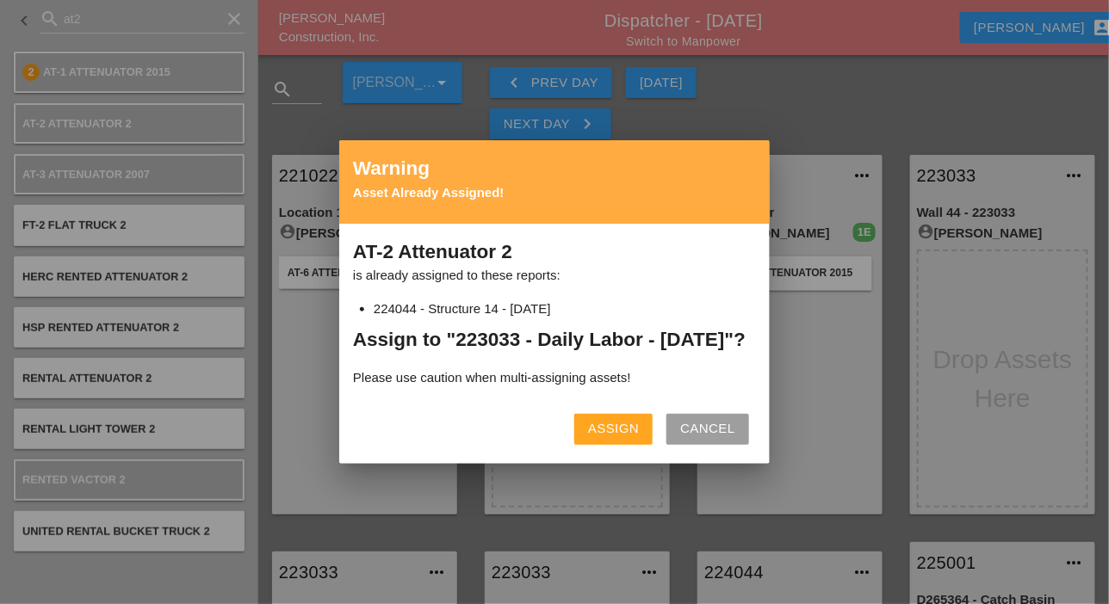
drag, startPoint x: 609, startPoint y: 445, endPoint x: 620, endPoint y: 441, distance: 11.2
click at [609, 439] on div "Assign" at bounding box center [613, 429] width 51 height 20
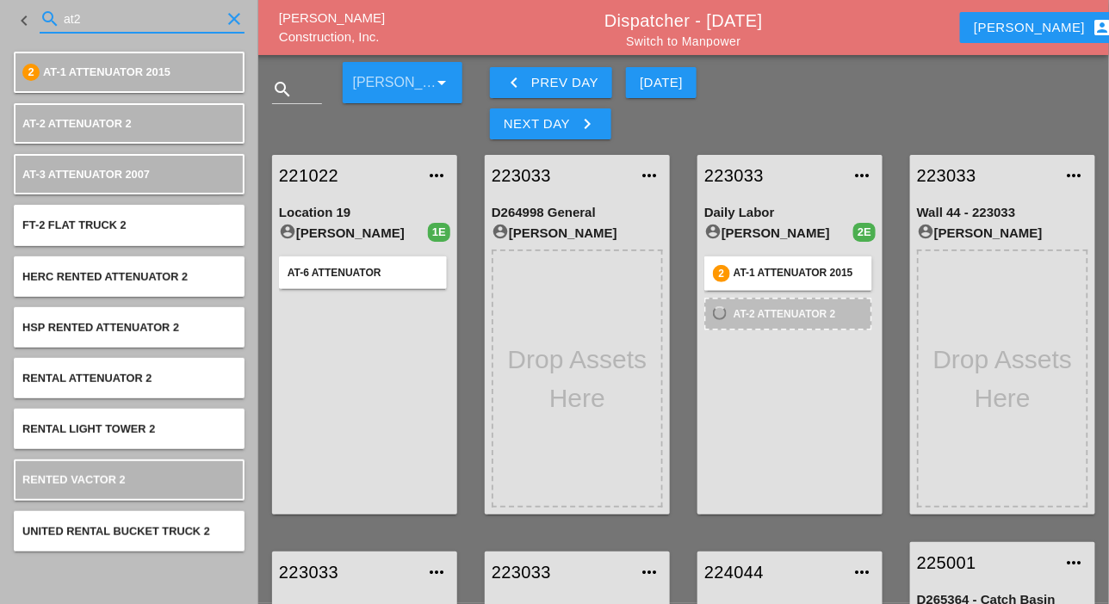
drag, startPoint x: 87, startPoint y: 8, endPoint x: 57, endPoint y: 10, distance: 30.2
click at [57, 10] on div "search at2 clear" at bounding box center [142, 19] width 205 height 28
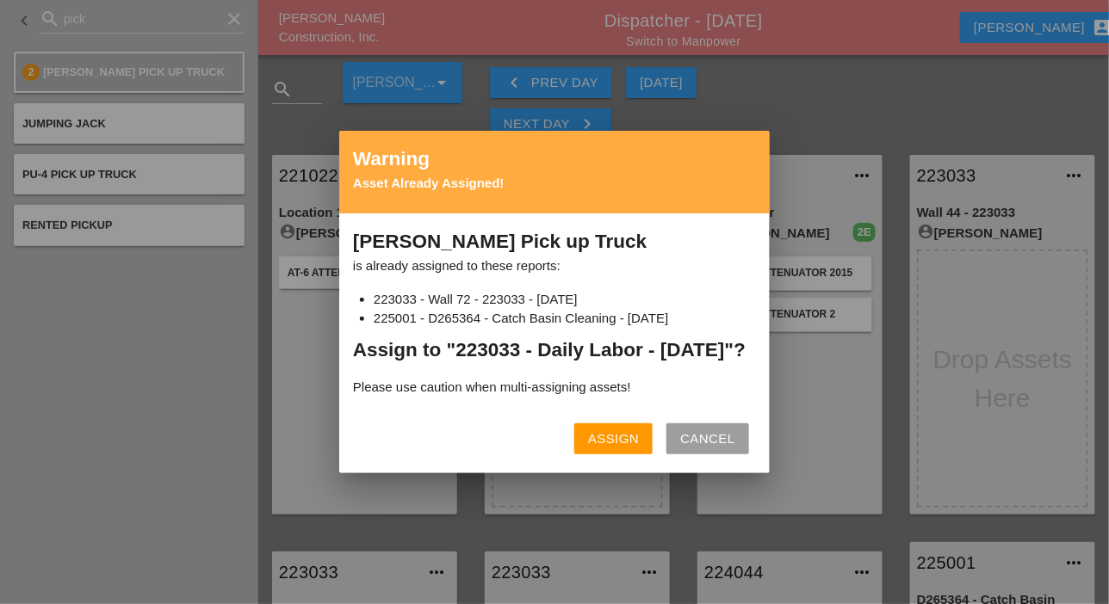
click at [625, 445] on div "Assign" at bounding box center [613, 440] width 51 height 20
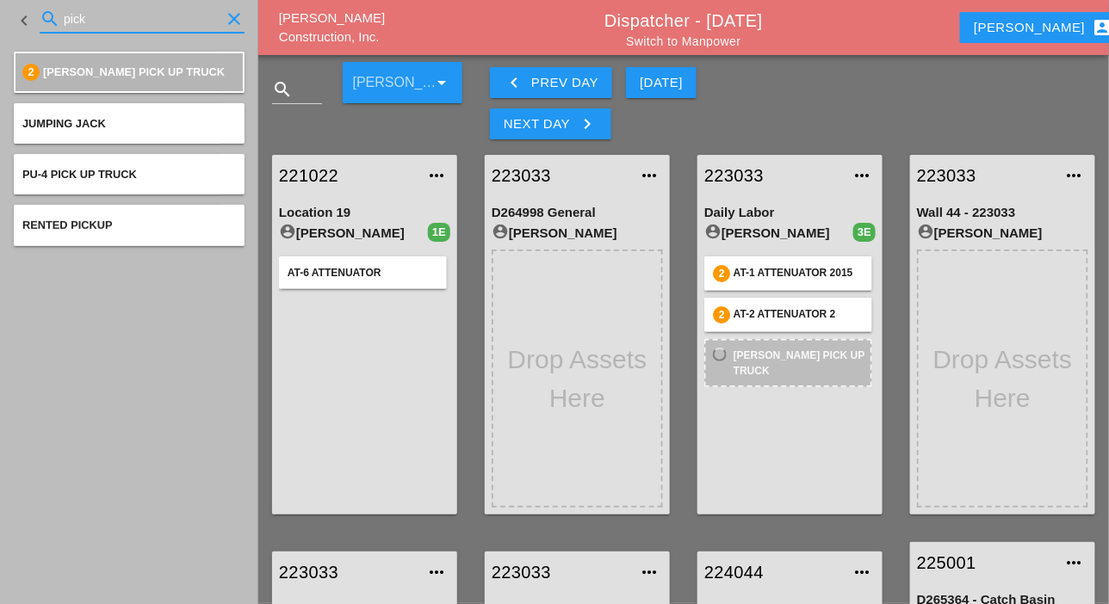
drag, startPoint x: 108, startPoint y: 22, endPoint x: 29, endPoint y: 21, distance: 78.3
click at [29, 21] on div "keyboard_arrow_left search pick clear" at bounding box center [129, 20] width 231 height 59
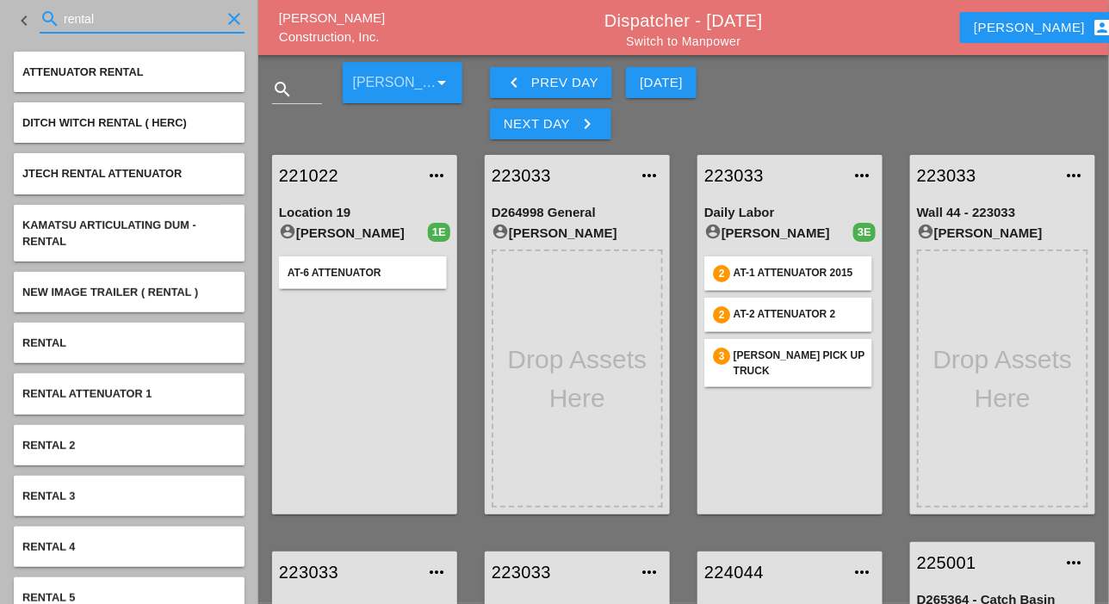
type input "rental"
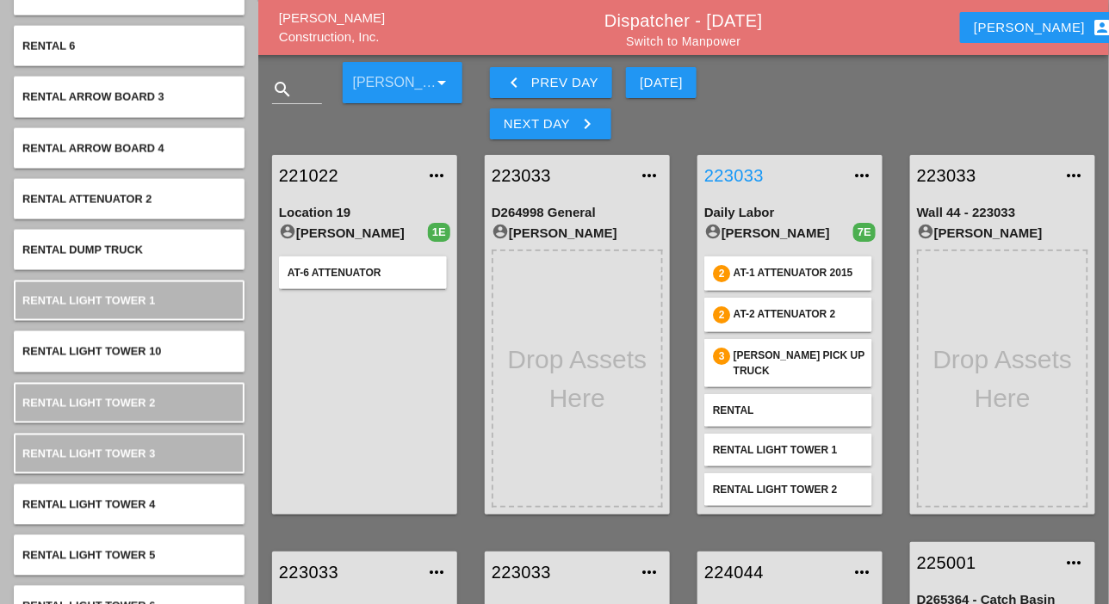
click at [751, 171] on link "223033" at bounding box center [772, 176] width 137 height 26
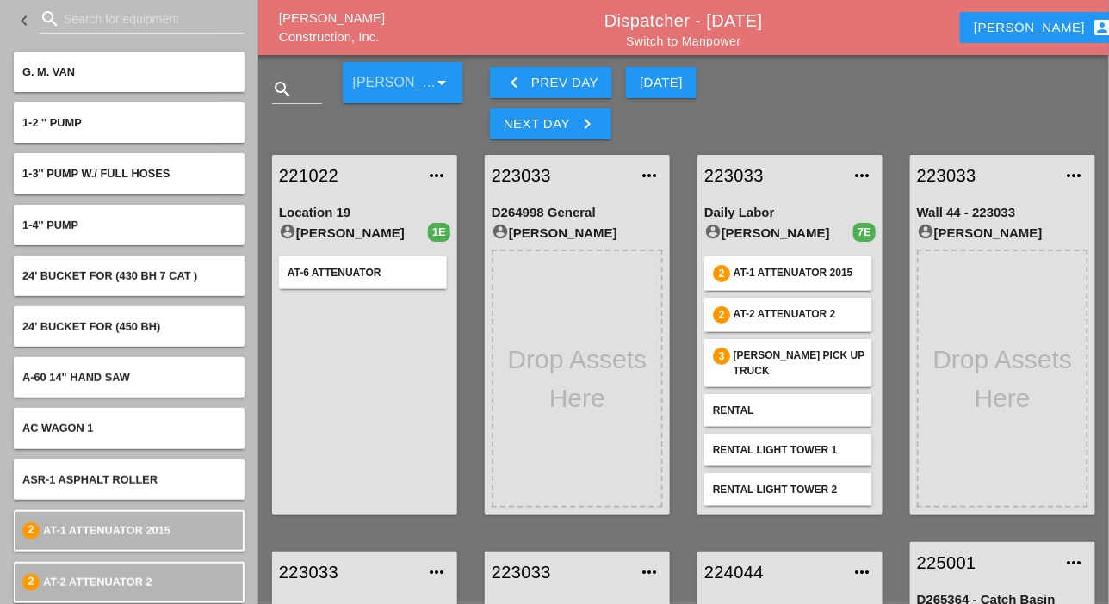
click at [578, 127] on icon "keyboard_arrow_right" at bounding box center [587, 124] width 21 height 21
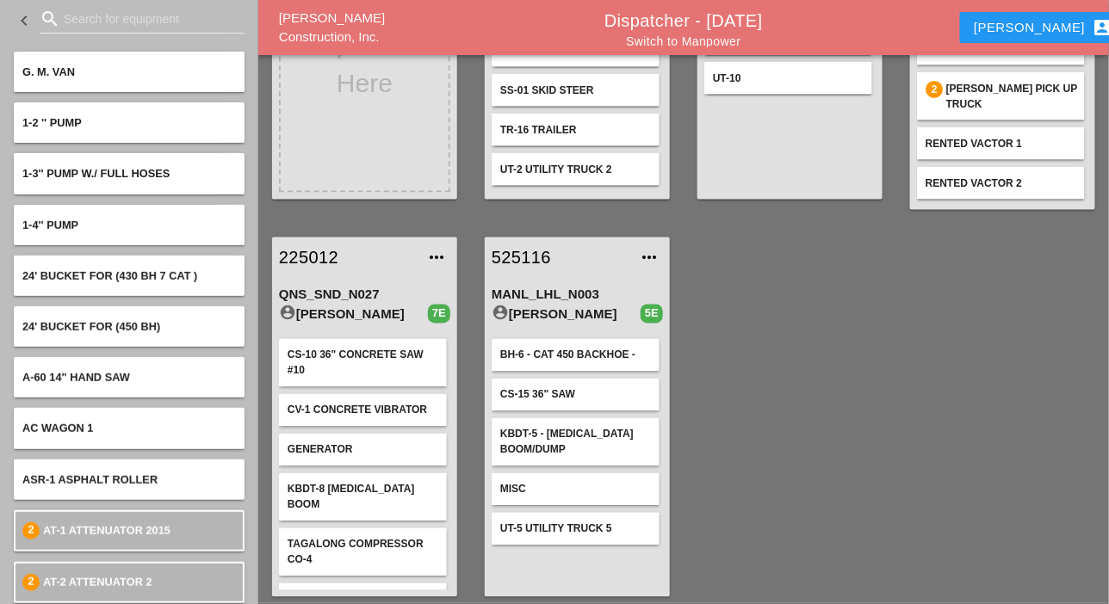
scroll to position [716, 0]
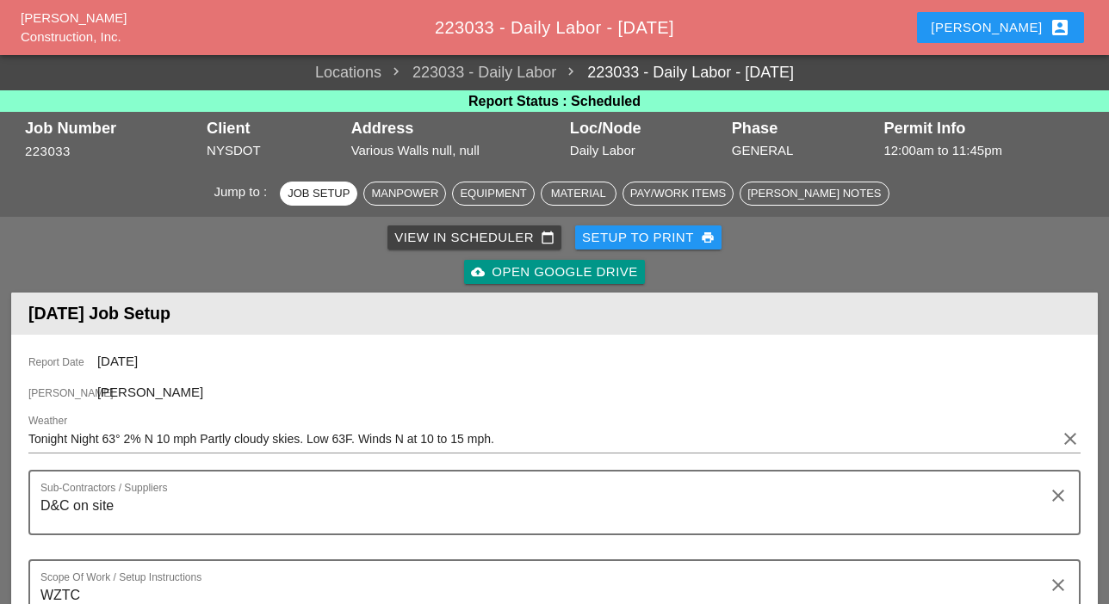
drag, startPoint x: 198, startPoint y: 270, endPoint x: 226, endPoint y: 269, distance: 27.6
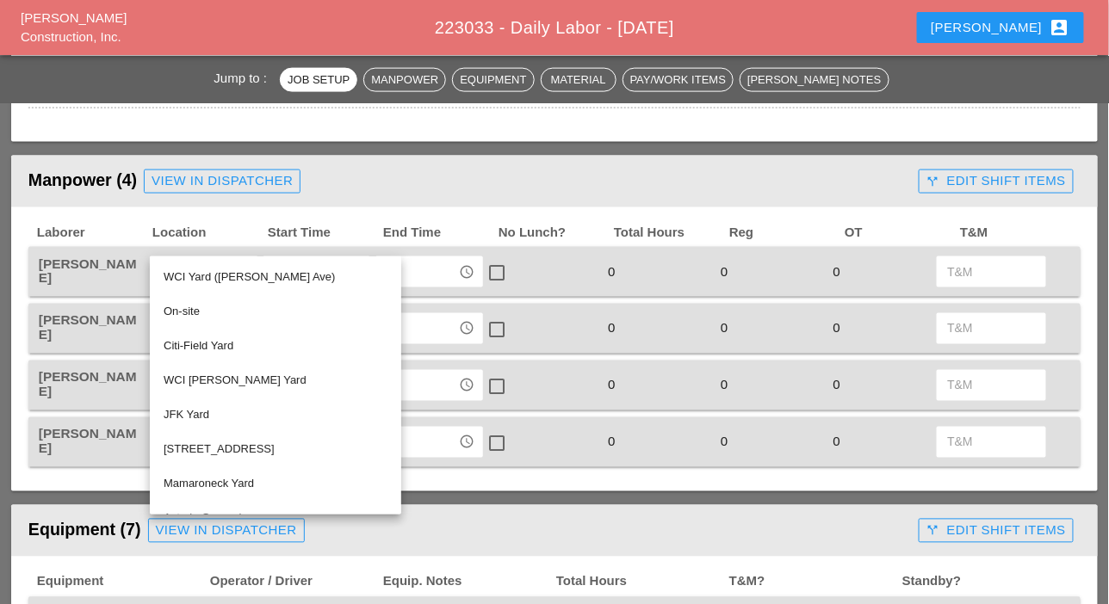
scroll to position [689, 0]
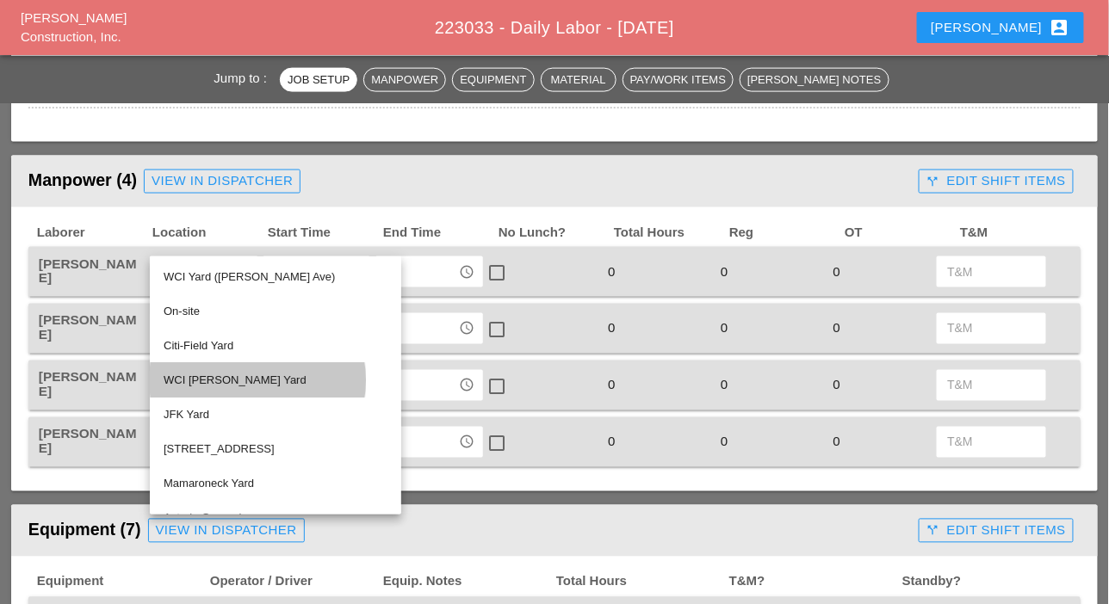
drag, startPoint x: 200, startPoint y: 374, endPoint x: 188, endPoint y: 353, distance: 24.7
click at [200, 374] on div "WCI [PERSON_NAME] Yard" at bounding box center [276, 380] width 224 height 21
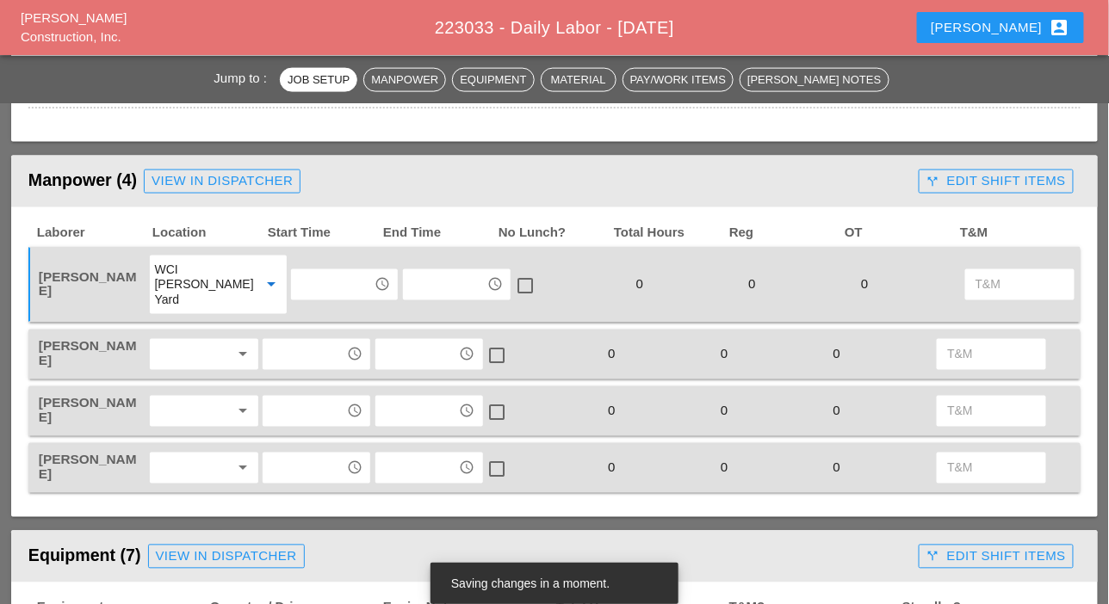
click at [189, 353] on div at bounding box center [192, 355] width 75 height 28
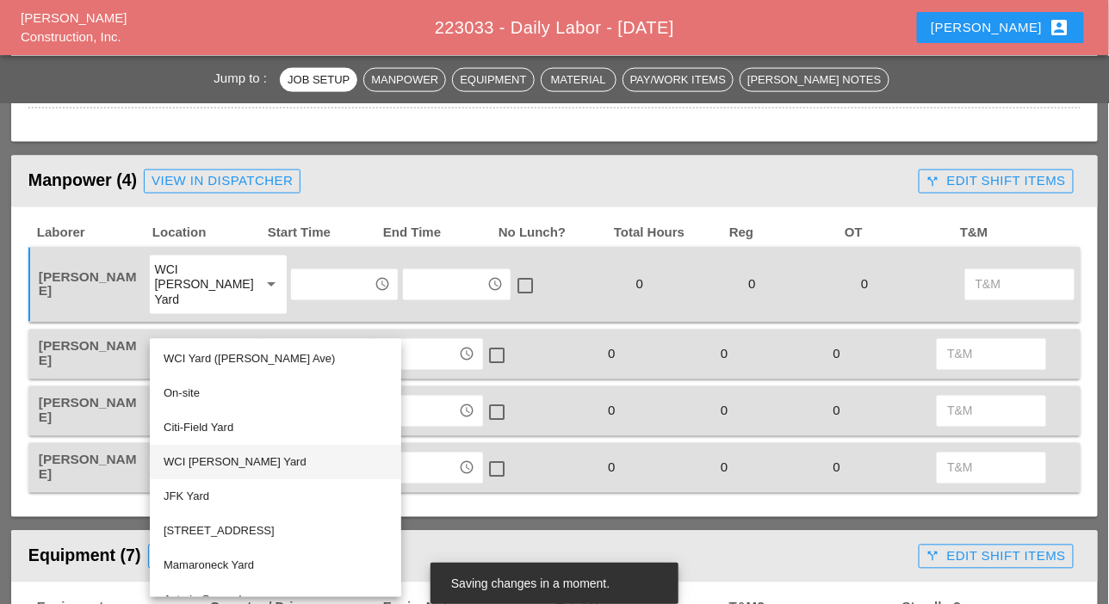
click at [201, 455] on div "WCI [PERSON_NAME] Yard" at bounding box center [276, 463] width 224 height 21
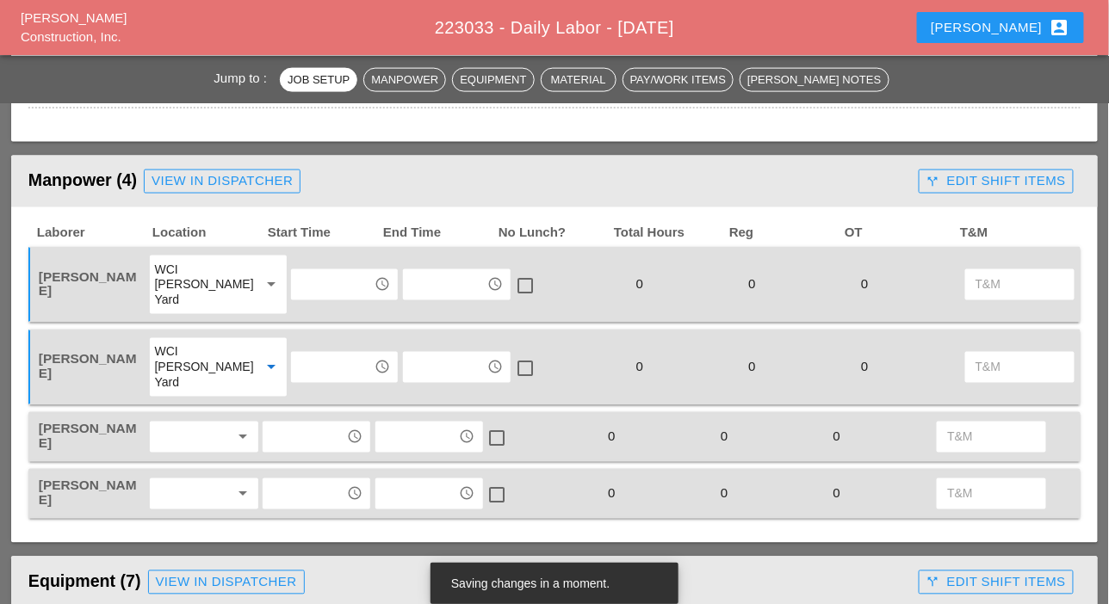
drag, startPoint x: 189, startPoint y: 429, endPoint x: 188, endPoint y: 440, distance: 11.2
click at [189, 432] on div at bounding box center [192, 437] width 75 height 28
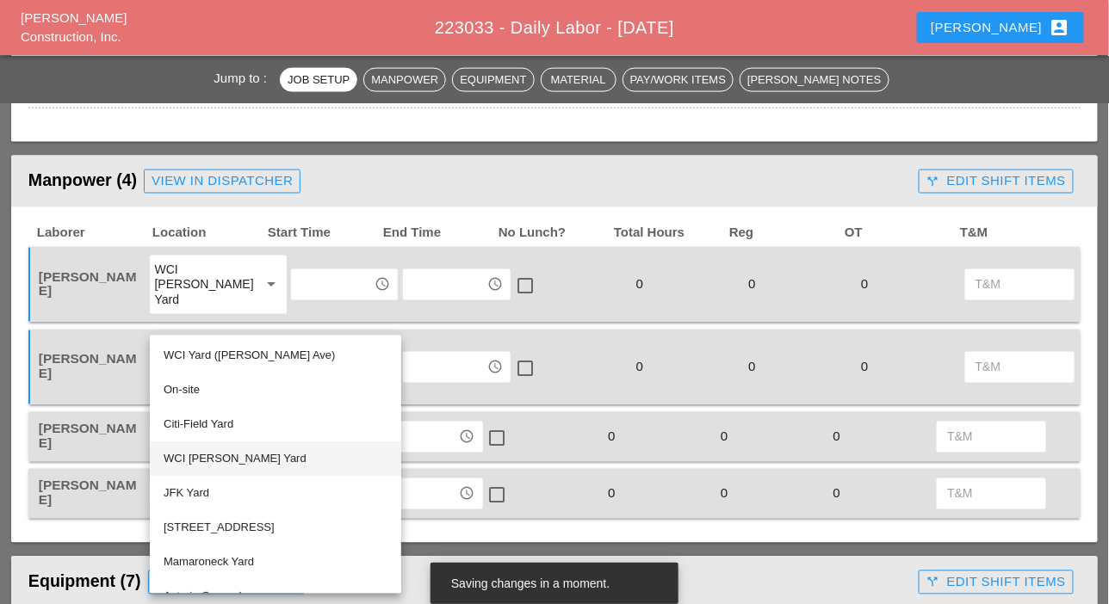
click at [213, 459] on div "WCI [PERSON_NAME] Yard" at bounding box center [276, 459] width 224 height 21
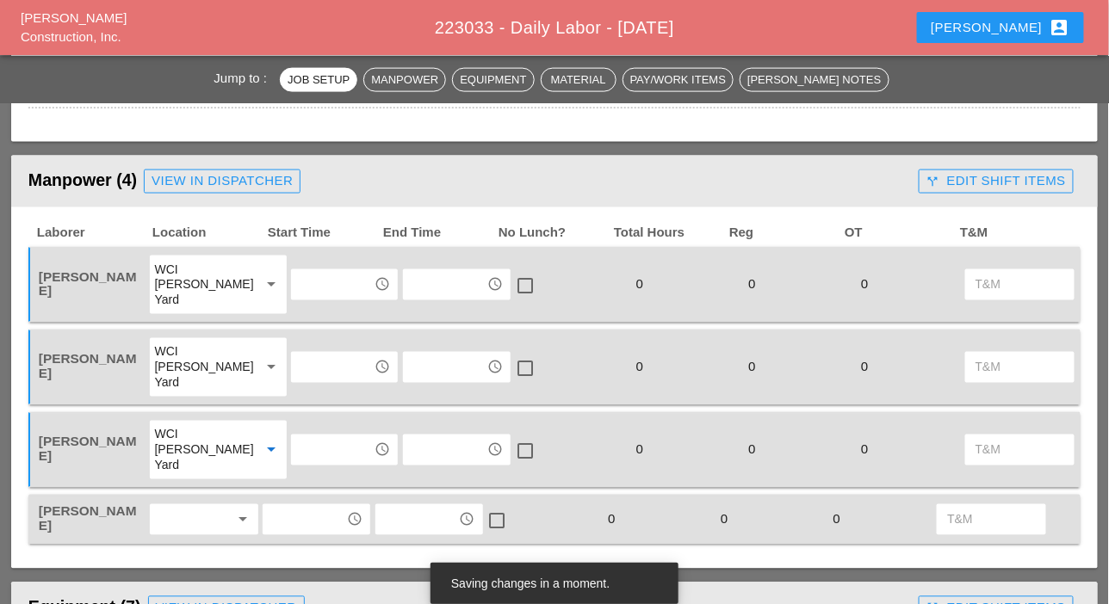
click at [192, 516] on div at bounding box center [192, 520] width 75 height 28
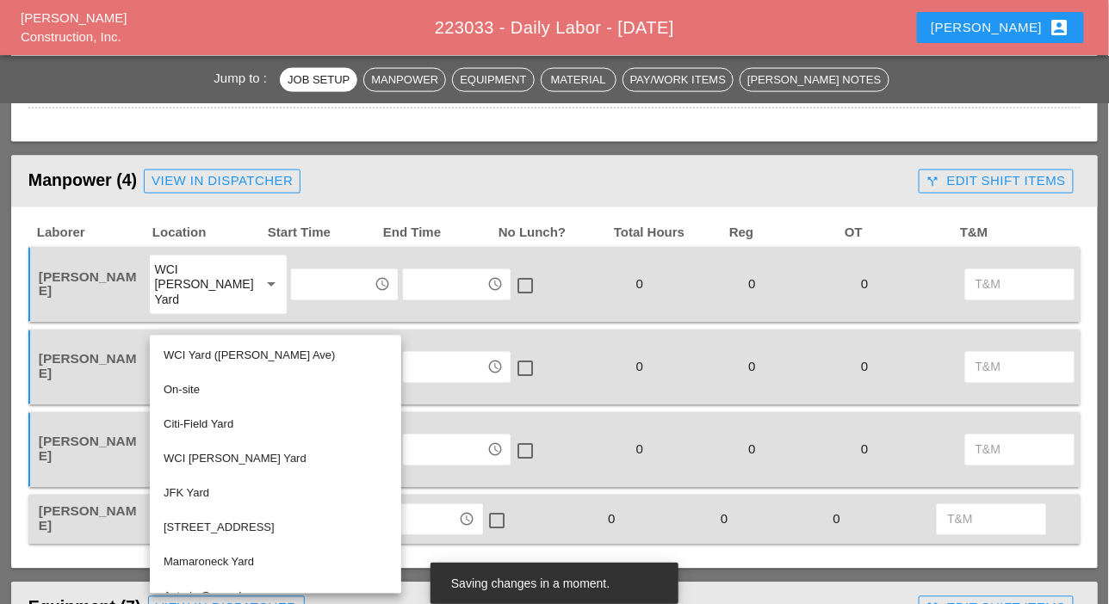
click at [216, 456] on div "WCI [PERSON_NAME] Yard" at bounding box center [276, 459] width 224 height 21
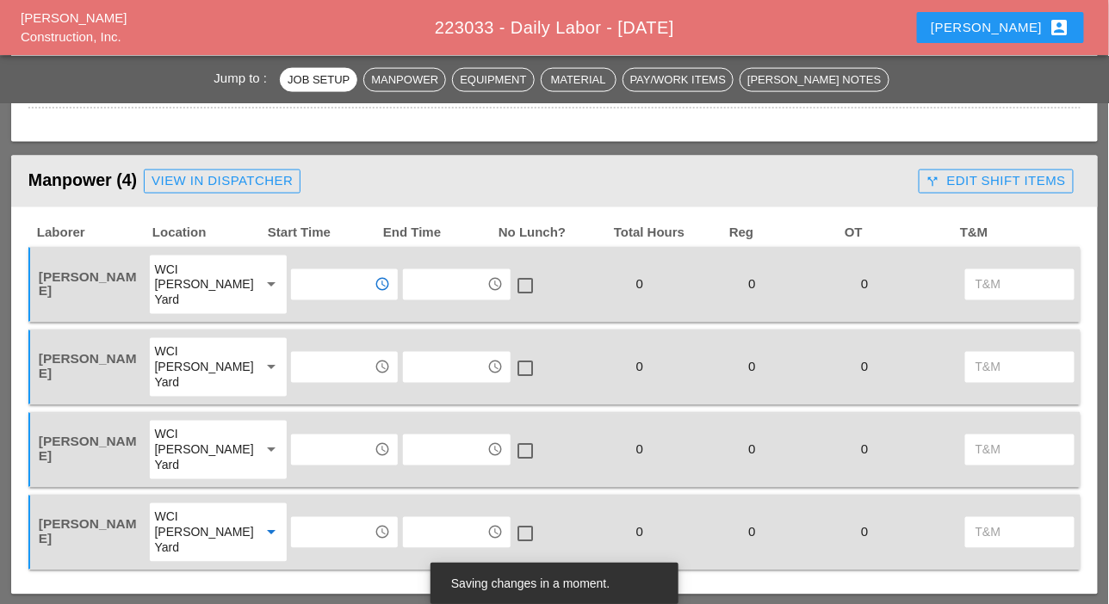
click at [296, 280] on input "text" at bounding box center [332, 285] width 73 height 28
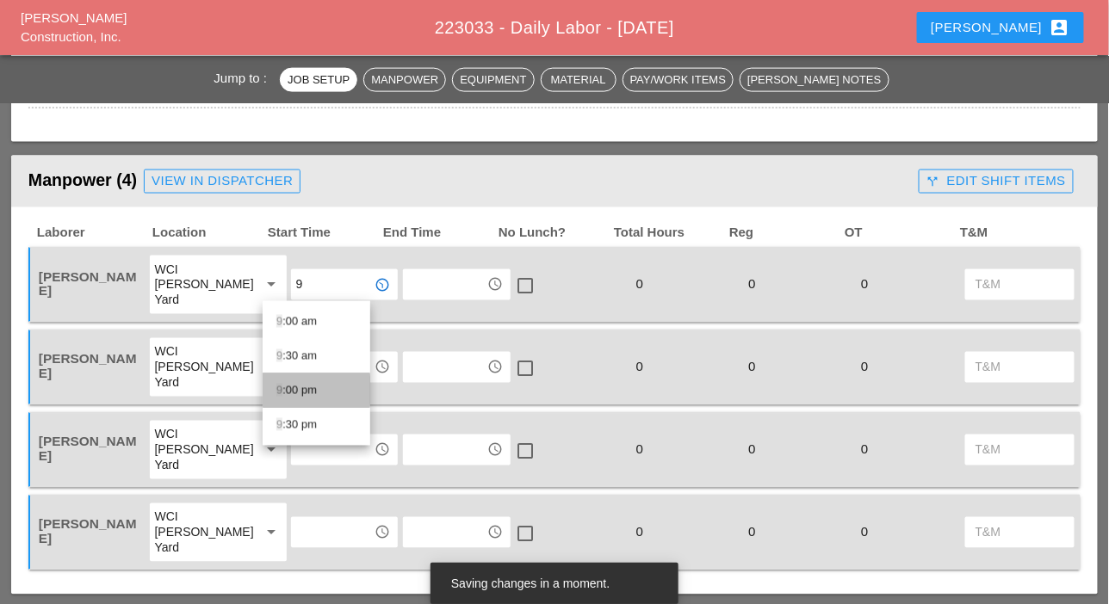
click at [283, 390] on div "9 :00 pm" at bounding box center [316, 390] width 80 height 21
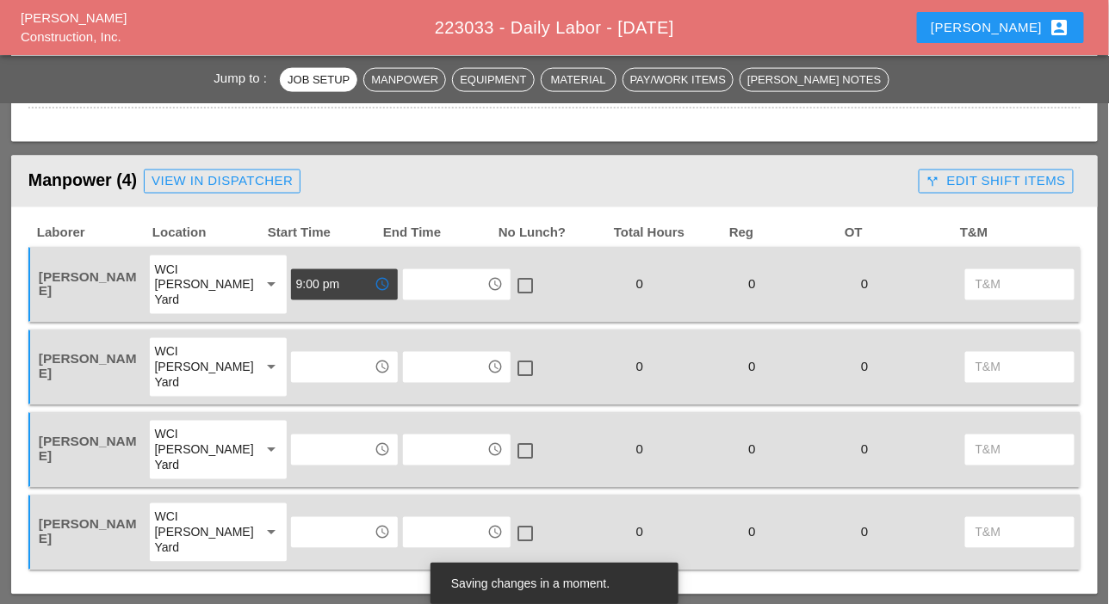
type input "9:00 pm"
click at [296, 371] on input "text" at bounding box center [332, 368] width 73 height 28
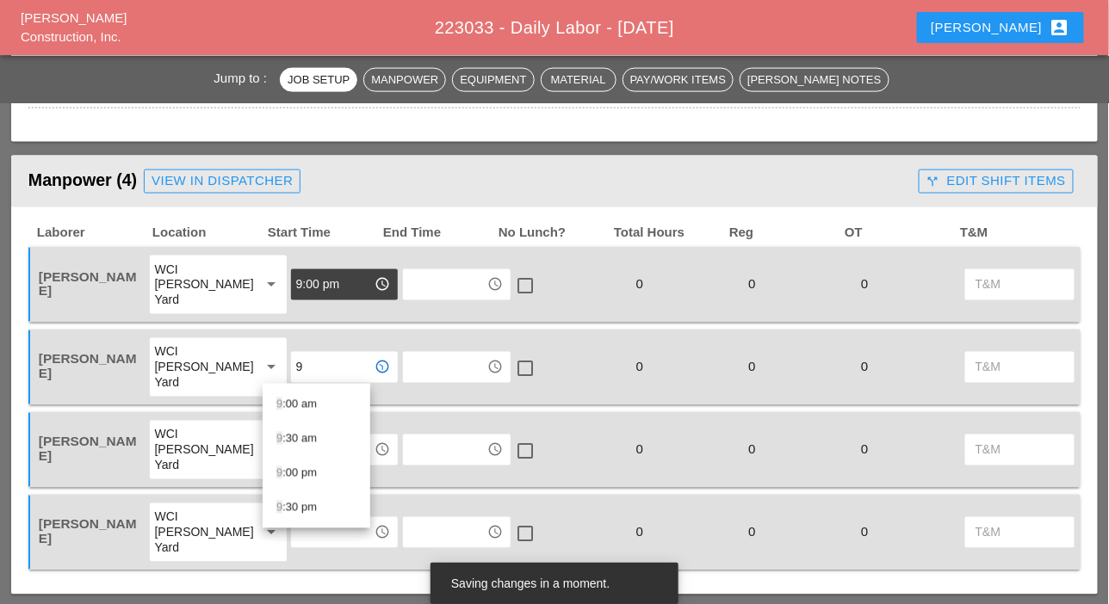
click at [286, 473] on div "9 :00 pm" at bounding box center [316, 473] width 80 height 21
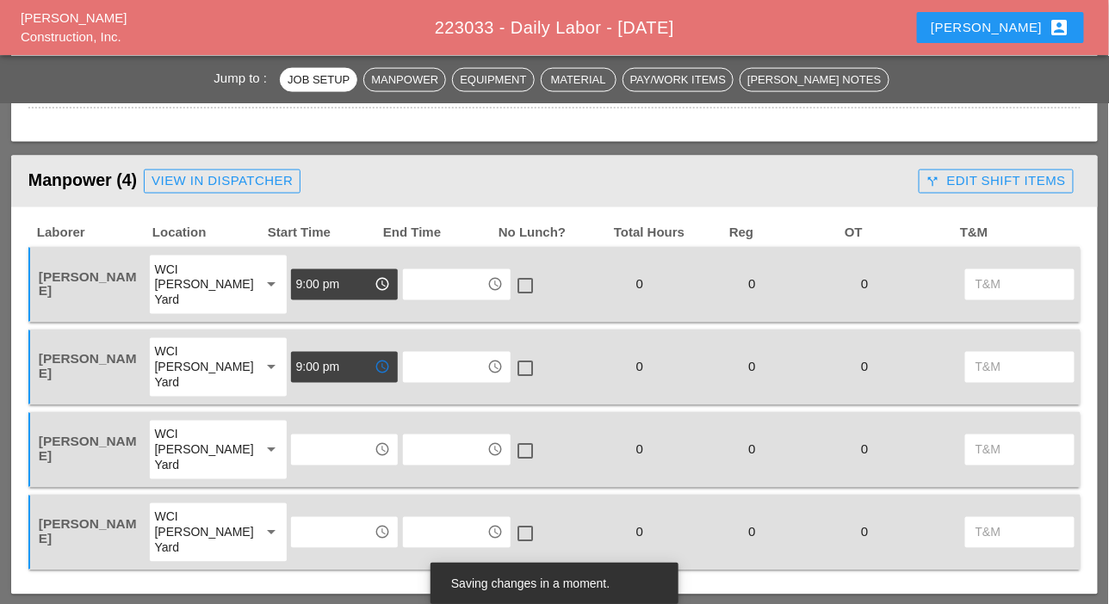
type input "9:00 pm"
click at [296, 452] on input "text" at bounding box center [332, 450] width 73 height 28
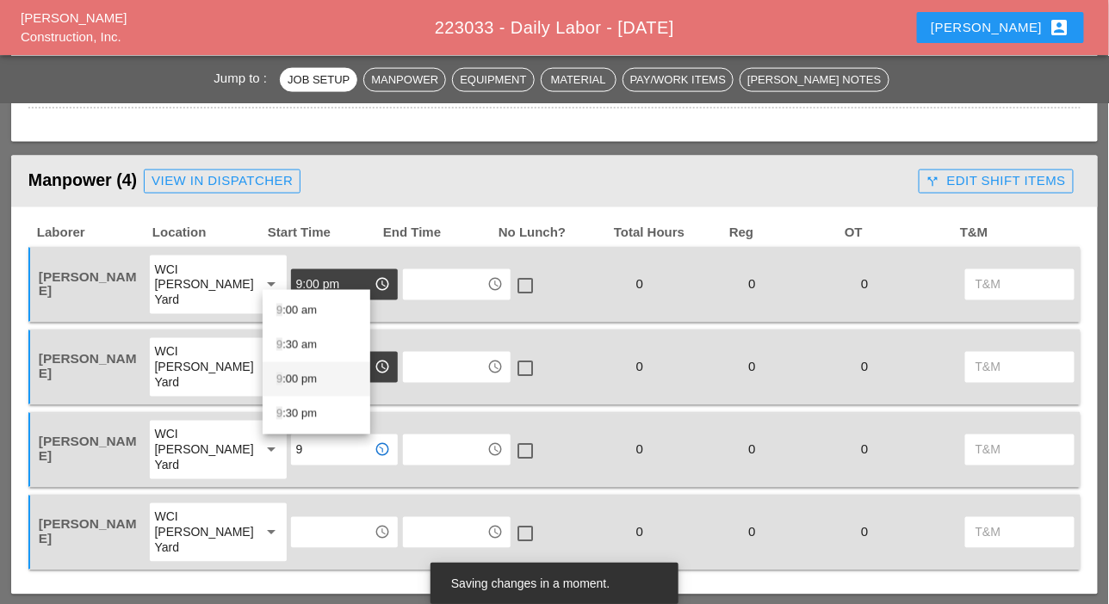
click at [293, 380] on div "9 :00 pm" at bounding box center [316, 379] width 80 height 21
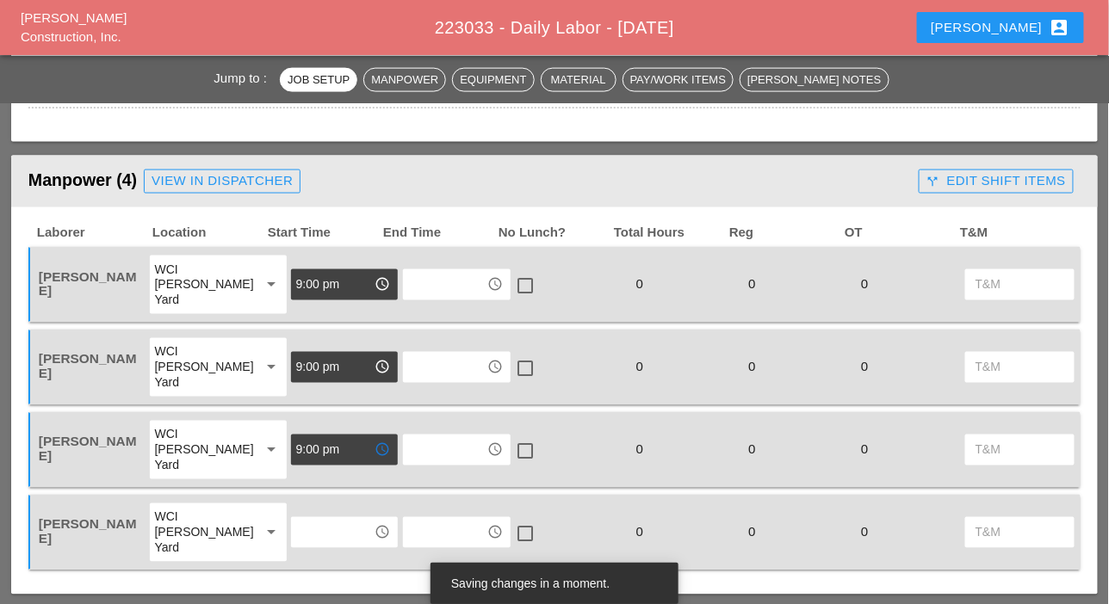
type input "9:00 pm"
click at [296, 530] on input "text" at bounding box center [332, 533] width 73 height 28
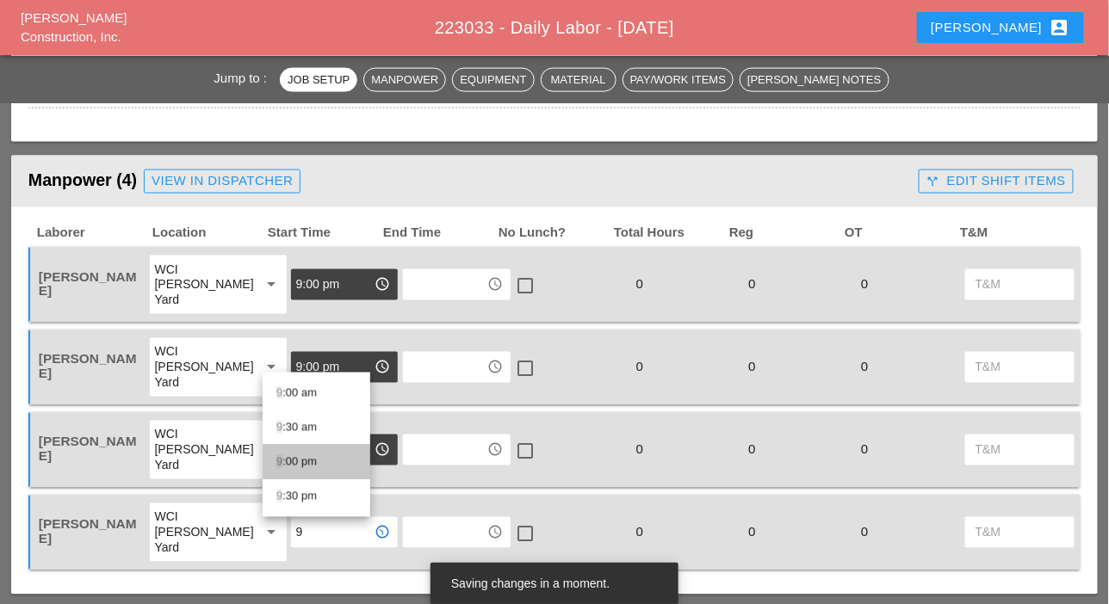
drag, startPoint x: 294, startPoint y: 458, endPoint x: 311, endPoint y: 442, distance: 23.2
click at [294, 458] on div "9 :00 pm" at bounding box center [316, 462] width 80 height 21
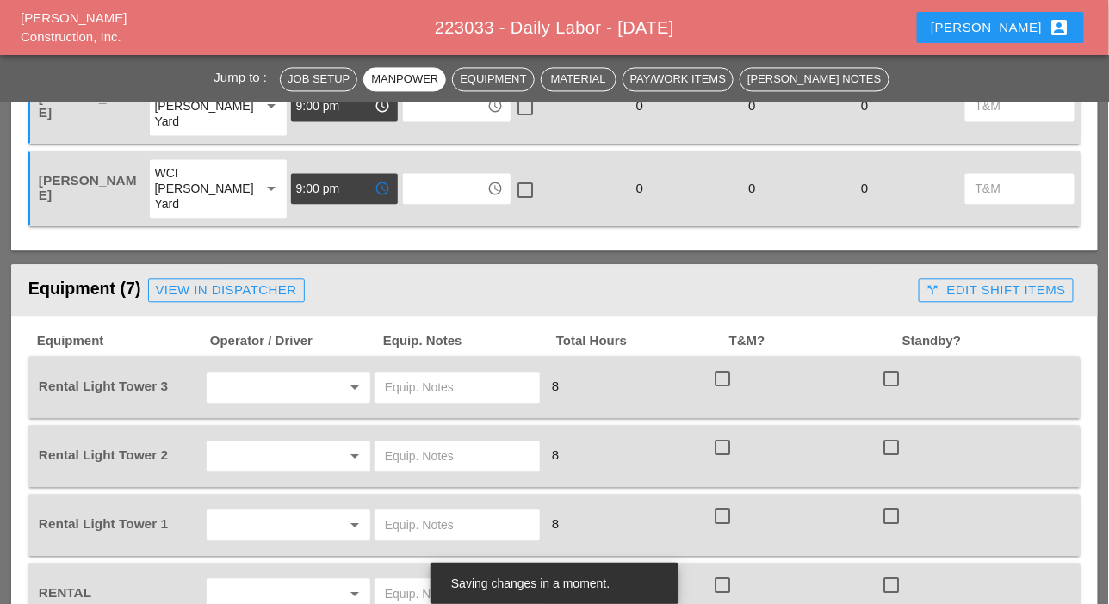
scroll to position [1119, 0]
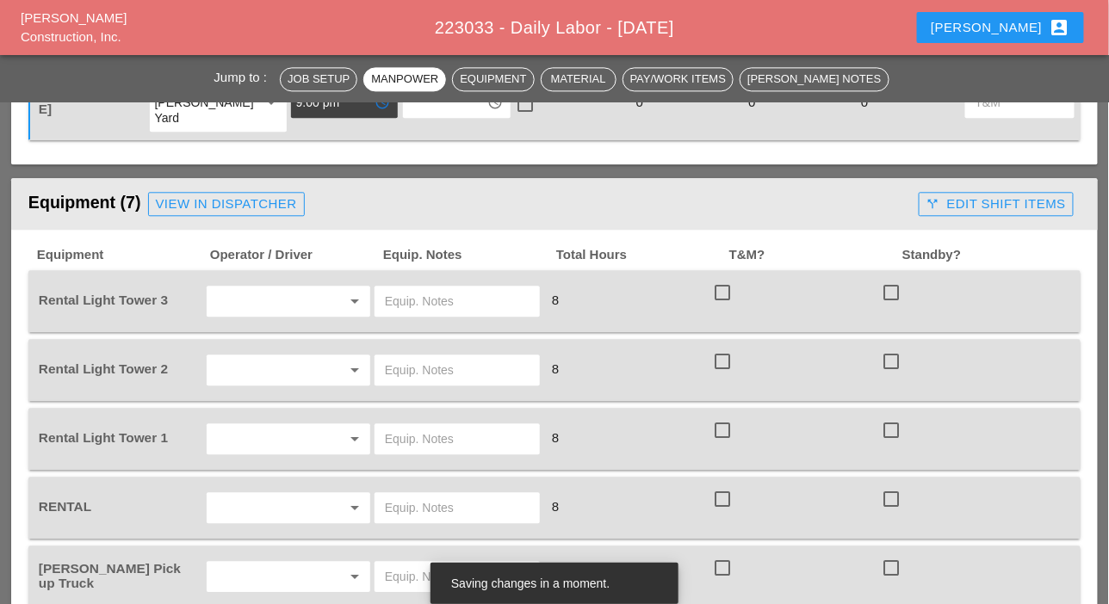
type input "9:00 pm"
click at [234, 300] on input "text" at bounding box center [264, 301] width 105 height 28
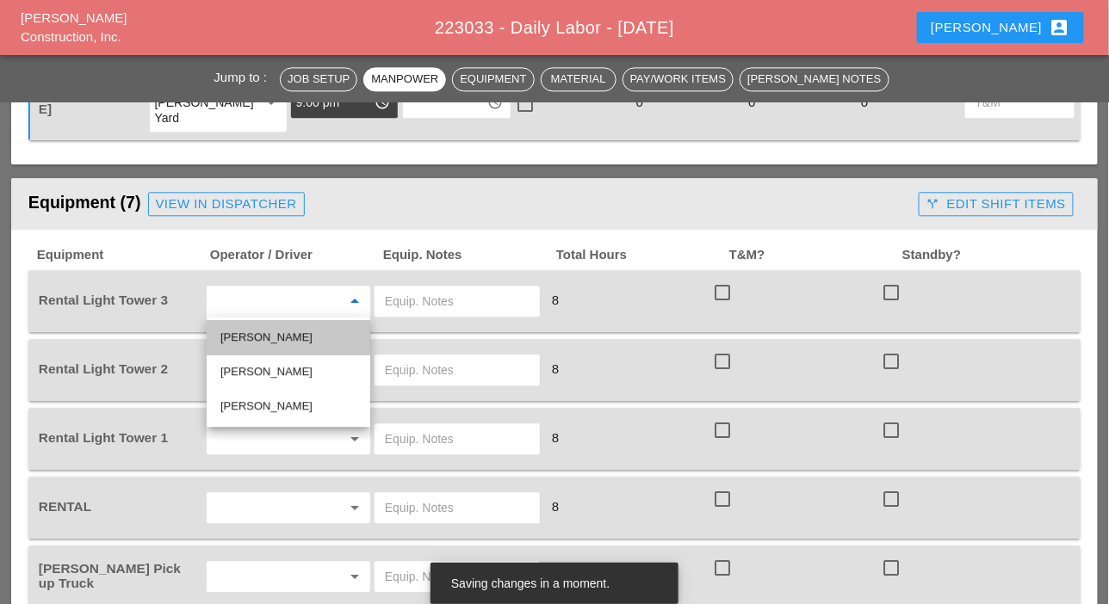
click at [246, 334] on div "Iwan Belfor" at bounding box center [288, 337] width 136 height 21
type input "Iwan Belfor"
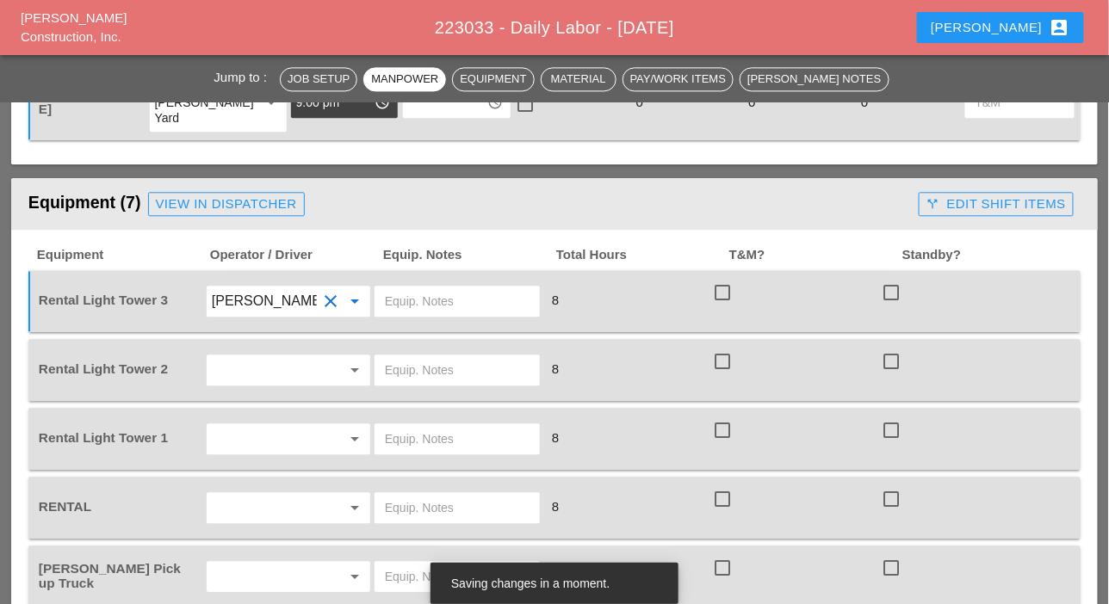
click at [400, 302] on input "text" at bounding box center [457, 301] width 145 height 28
type input "on site"
click at [281, 361] on input "text" at bounding box center [264, 370] width 105 height 28
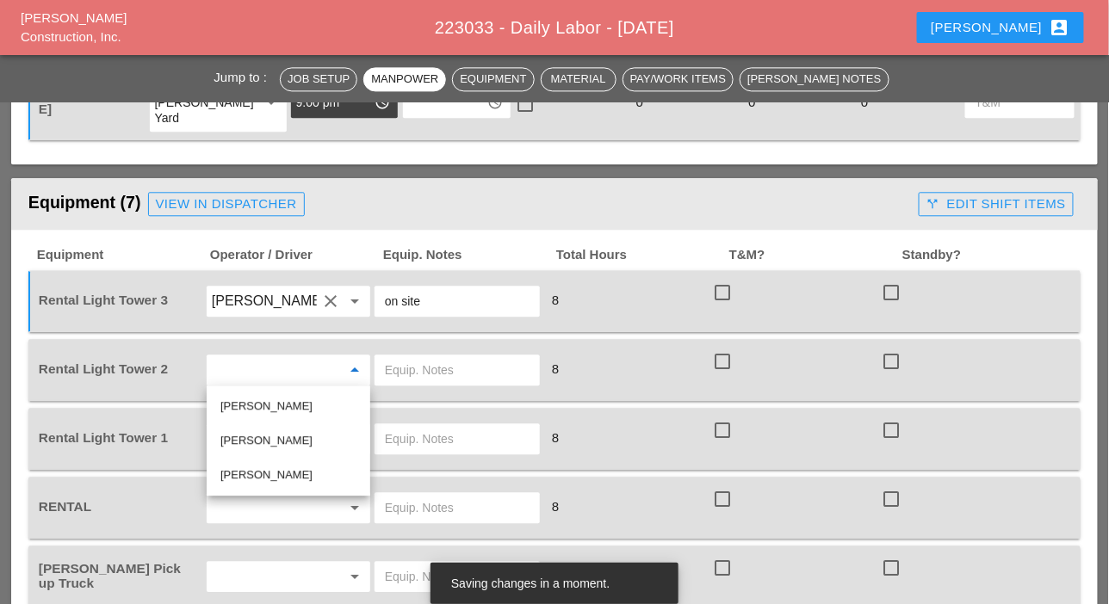
drag, startPoint x: 427, startPoint y: 379, endPoint x: 416, endPoint y: 374, distance: 12.3
click at [425, 379] on input "text" at bounding box center [457, 370] width 145 height 28
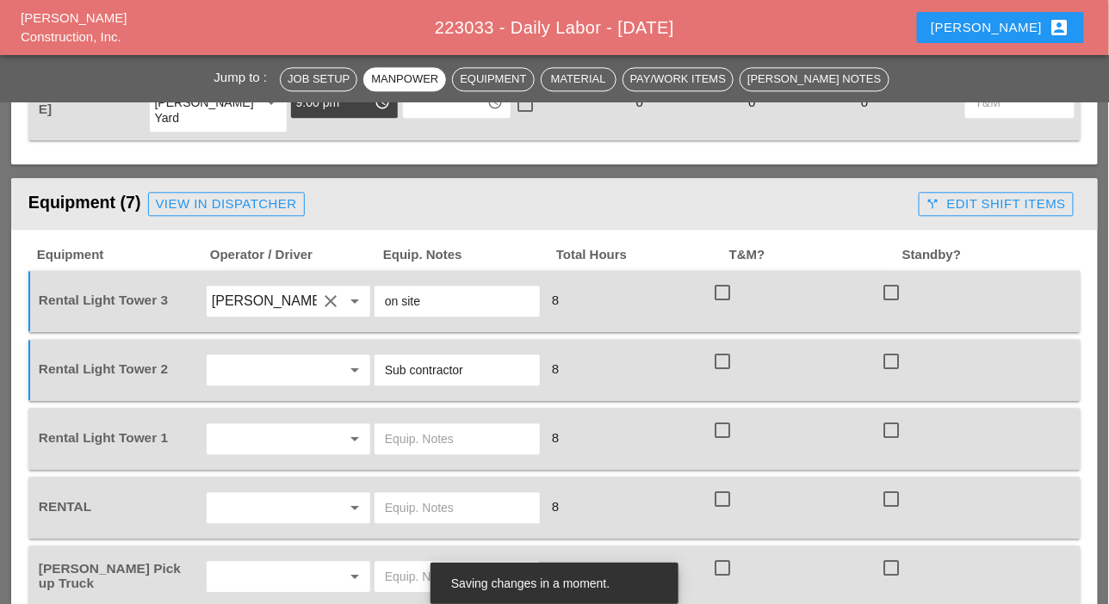
type input "Sub contractor"
click at [287, 437] on input "text" at bounding box center [264, 439] width 105 height 28
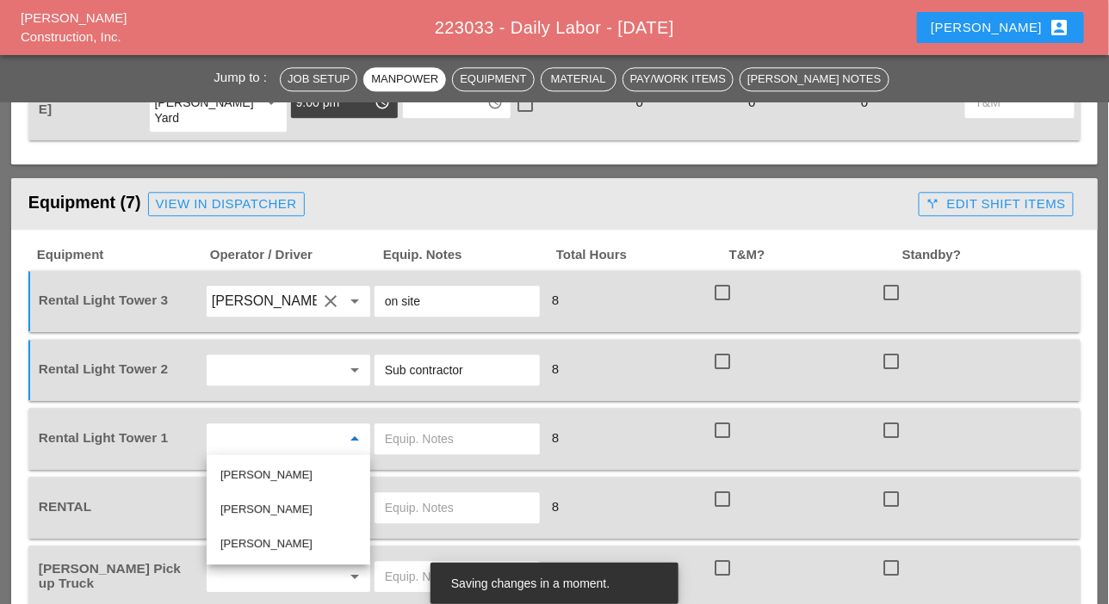
drag, startPoint x: 263, startPoint y: 476, endPoint x: 289, endPoint y: 467, distance: 27.2
click at [264, 476] on div "Iwan Belfor" at bounding box center [288, 475] width 136 height 21
type input "Iwan Belfor"
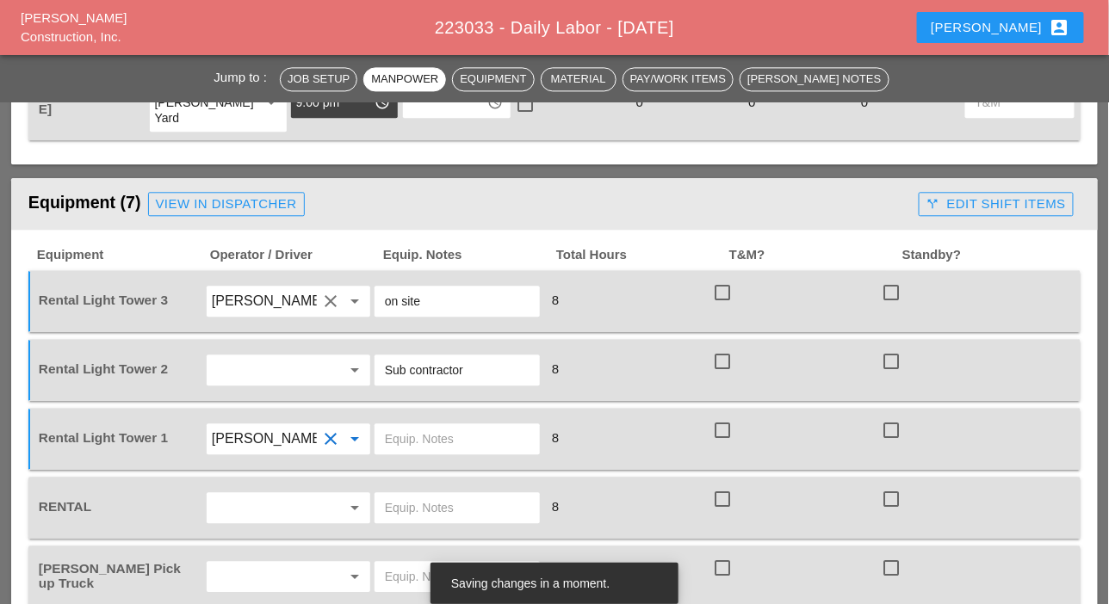
click at [388, 434] on input "text" at bounding box center [457, 439] width 145 height 28
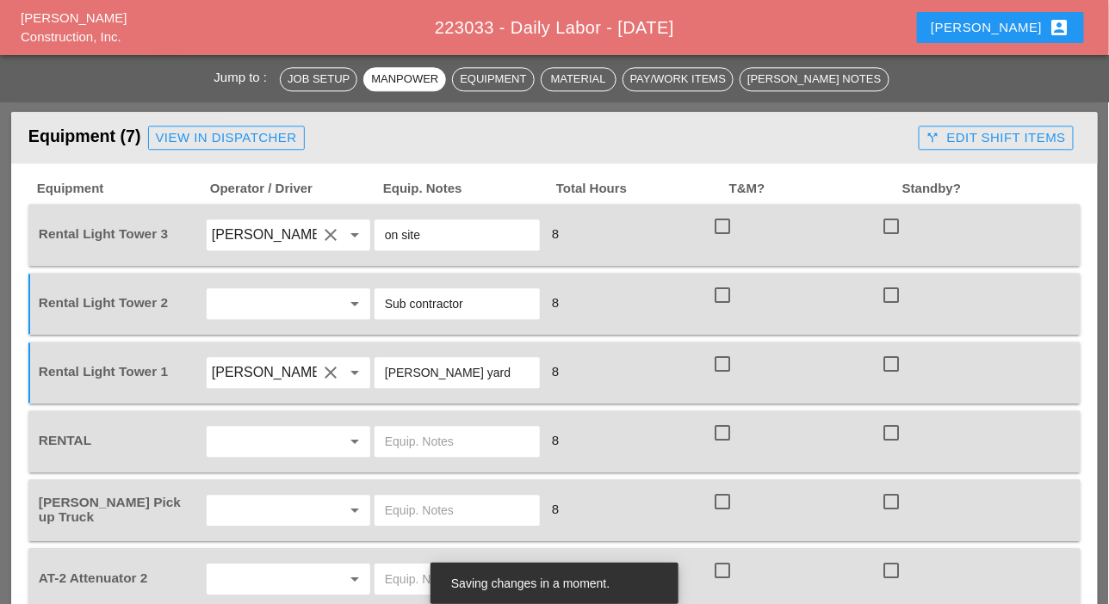
scroll to position [1205, 0]
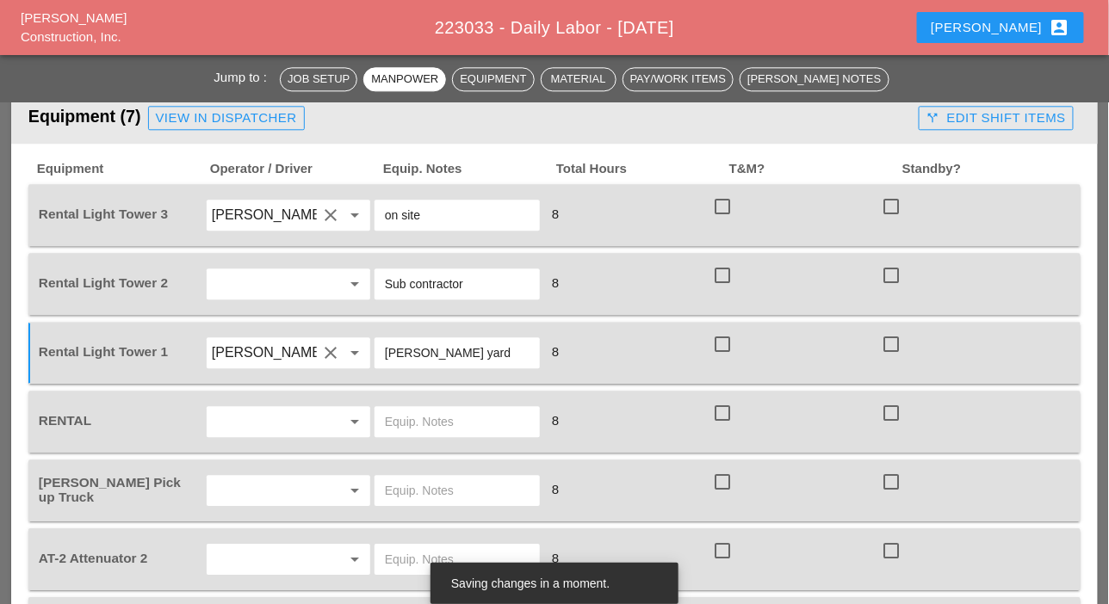
type input "[PERSON_NAME] yard"
click at [387, 419] on input "text" at bounding box center [457, 422] width 145 height 28
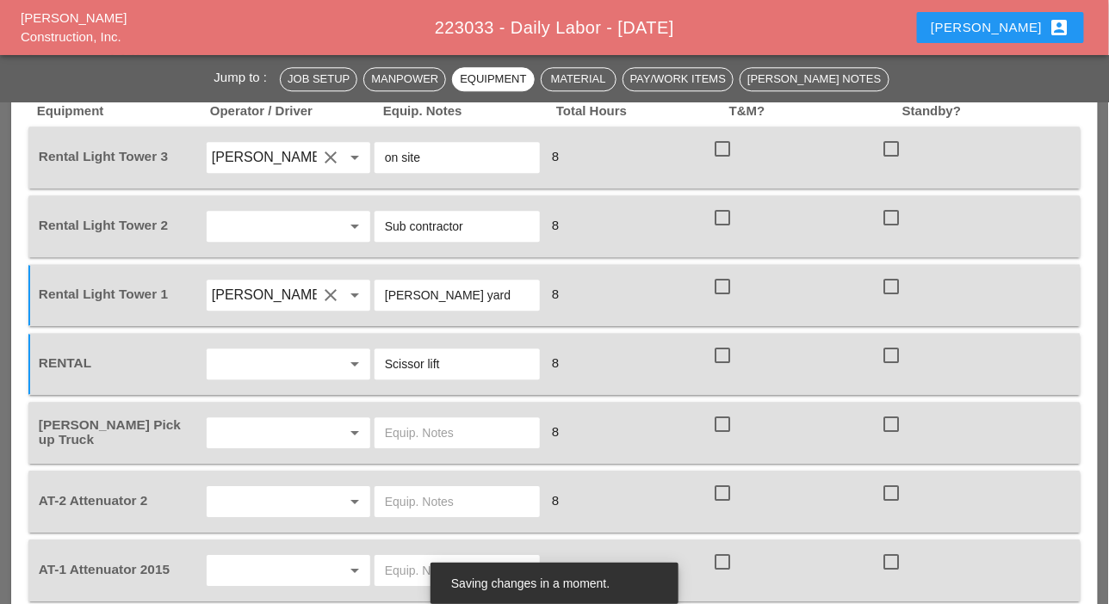
scroll to position [1291, 0]
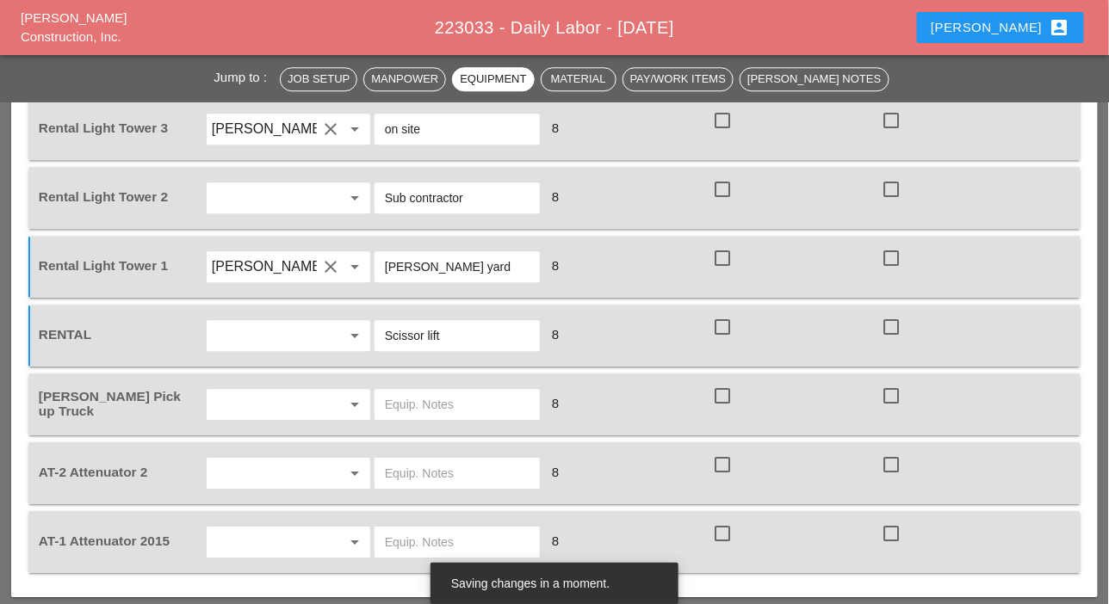
type input "Scissor lift"
click at [281, 395] on input "text" at bounding box center [264, 405] width 105 height 28
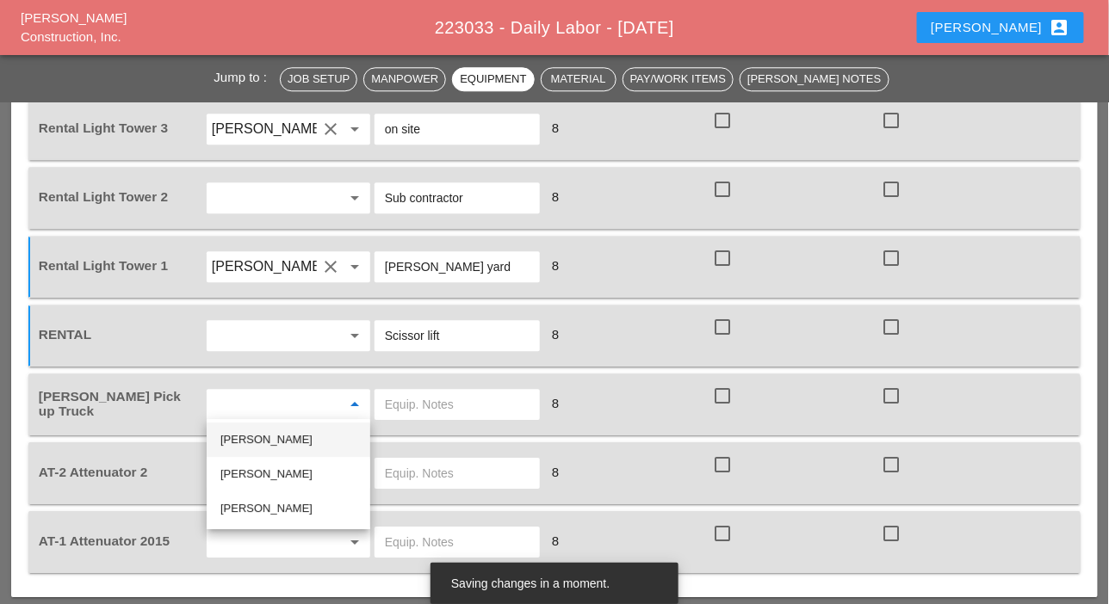
click at [267, 442] on div "Iwan Belfor" at bounding box center [288, 440] width 136 height 21
type input "Iwan Belfor"
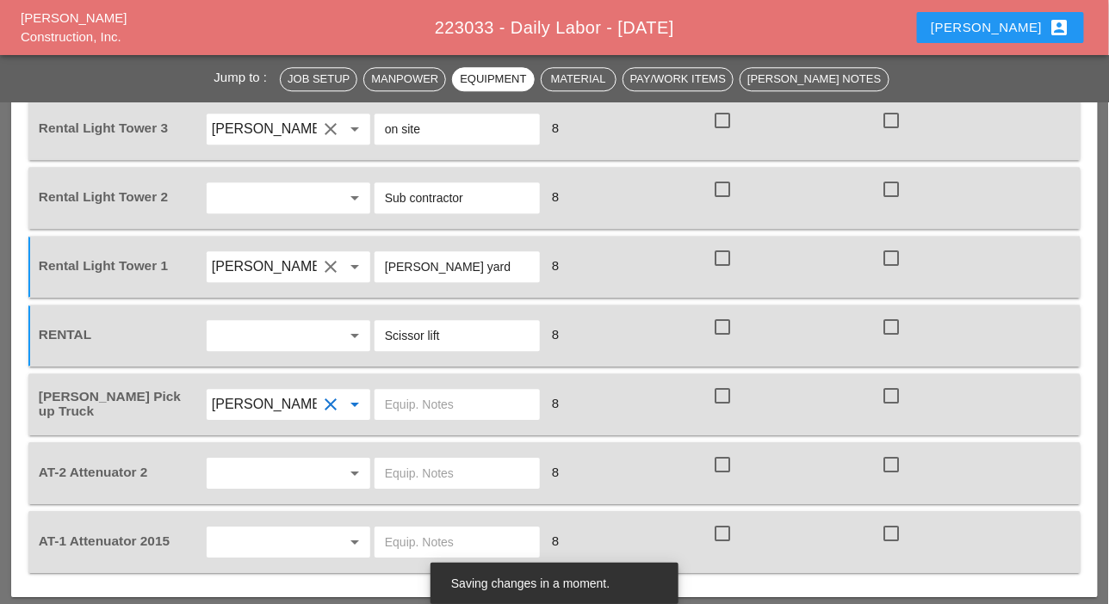
click at [263, 464] on input "text" at bounding box center [264, 474] width 105 height 28
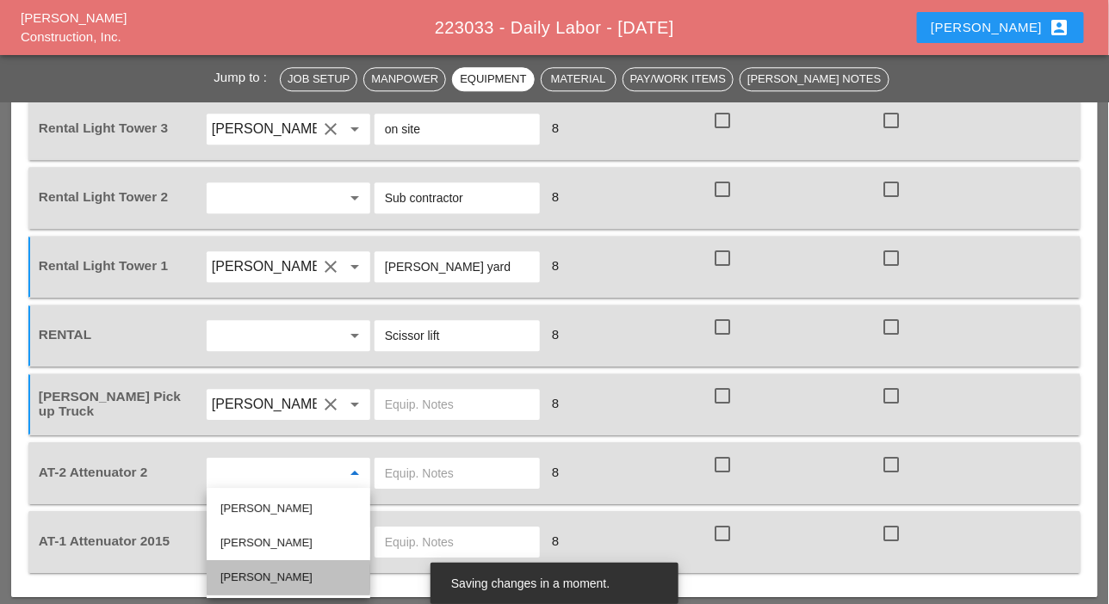
click at [255, 572] on div "Freddie Rodas Torres" at bounding box center [288, 577] width 136 height 21
type input "Freddie Rodas Torres"
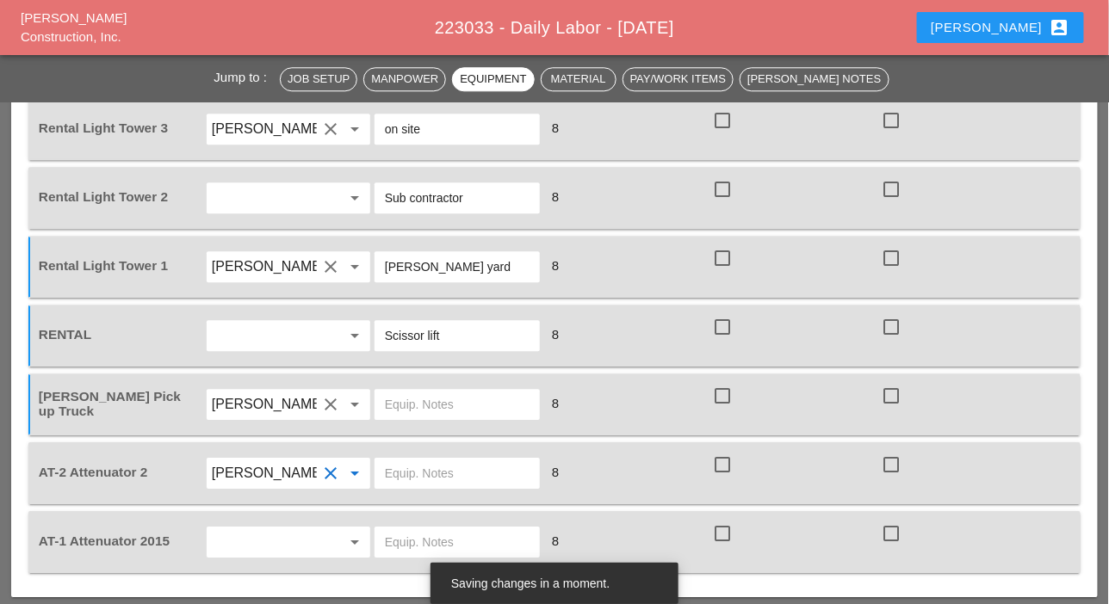
click at [257, 545] on input "text" at bounding box center [264, 543] width 105 height 28
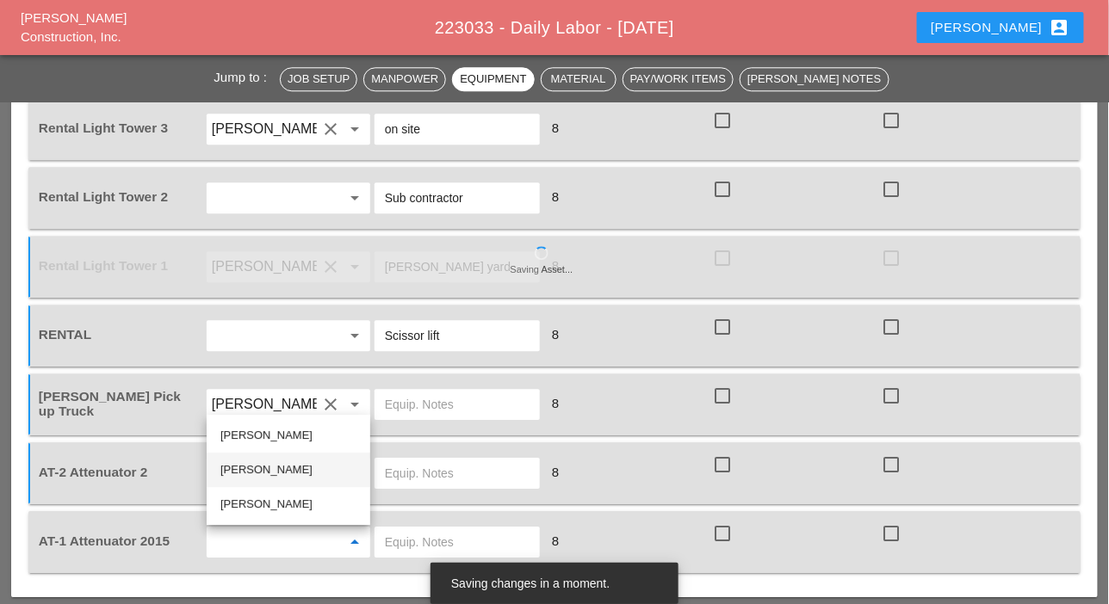
click at [250, 473] on div "Cristian Morillon" at bounding box center [288, 470] width 136 height 21
type input "Cristian Morillon"
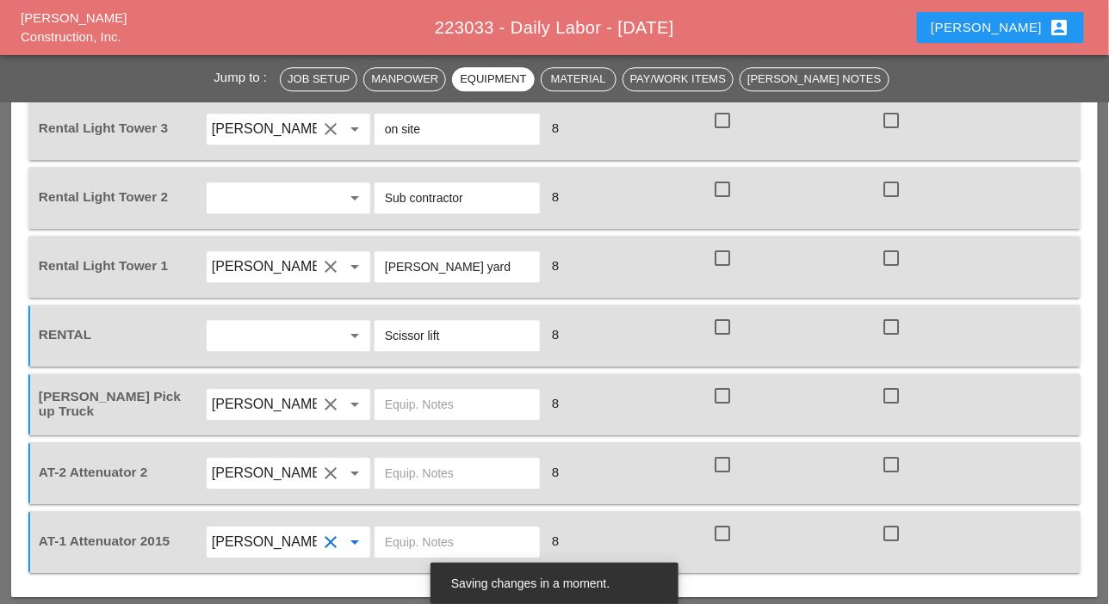
drag, startPoint x: 462, startPoint y: 267, endPoint x: 362, endPoint y: 259, distance: 100.1
click at [362, 259] on div "Rental Light Tower 1 Iwan Belfor clear arrow_drop_down Bruckner yard 8 check_bo…" at bounding box center [541, 267] width 1012 height 48
click at [408, 471] on input "text" at bounding box center [457, 474] width 145 height 28
paste input "[PERSON_NAME] yard"
type input "[PERSON_NAME] yard"
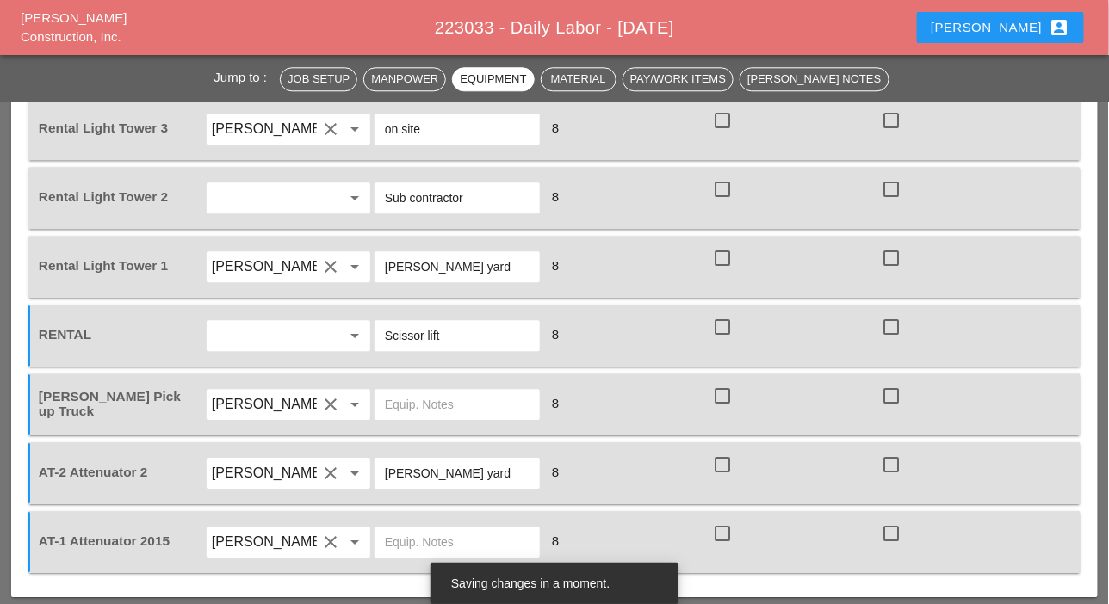
click at [403, 543] on input "text" at bounding box center [457, 543] width 145 height 28
paste input "[PERSON_NAME] yard"
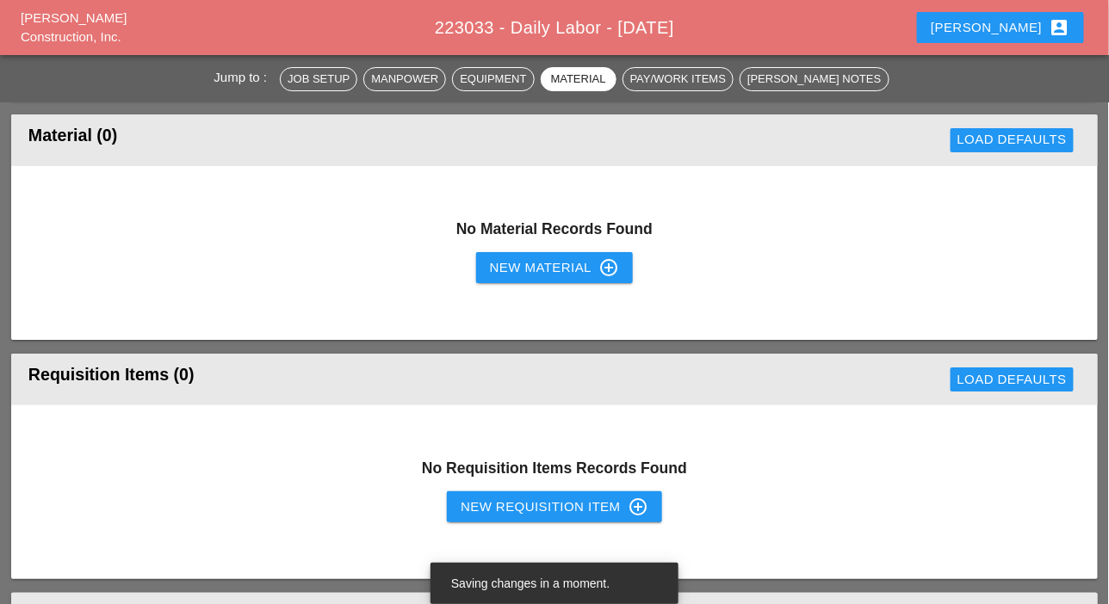
scroll to position [1808, 0]
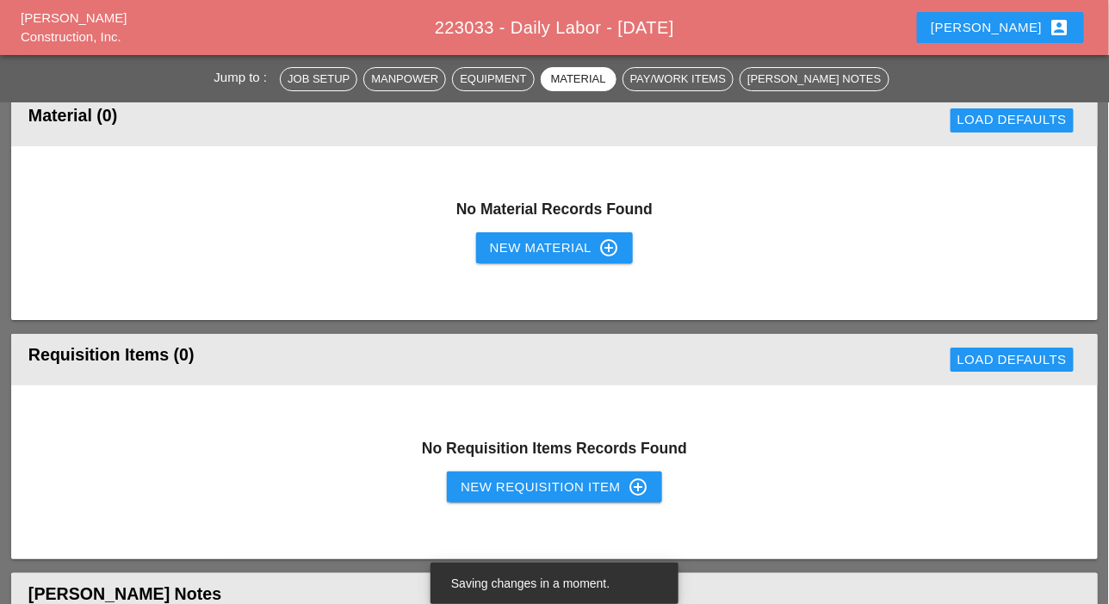
type input "[PERSON_NAME] yard"
drag, startPoint x: 508, startPoint y: 473, endPoint x: 498, endPoint y: 478, distance: 11.2
click at [498, 478] on button "New Requisition Item control_point" at bounding box center [554, 487] width 215 height 31
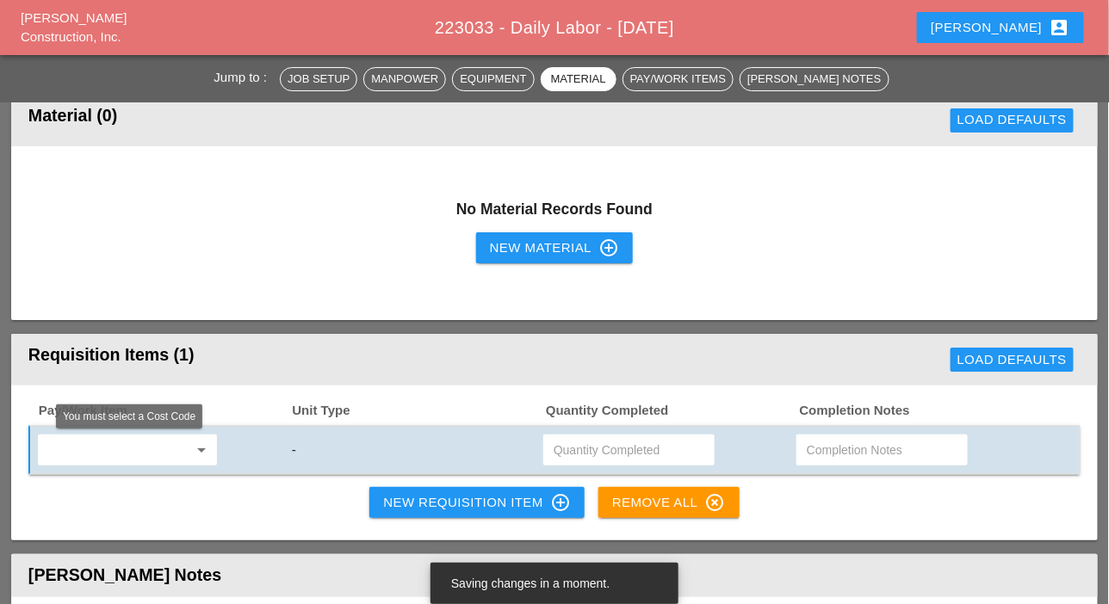
click at [84, 447] on input "text" at bounding box center [115, 450] width 145 height 28
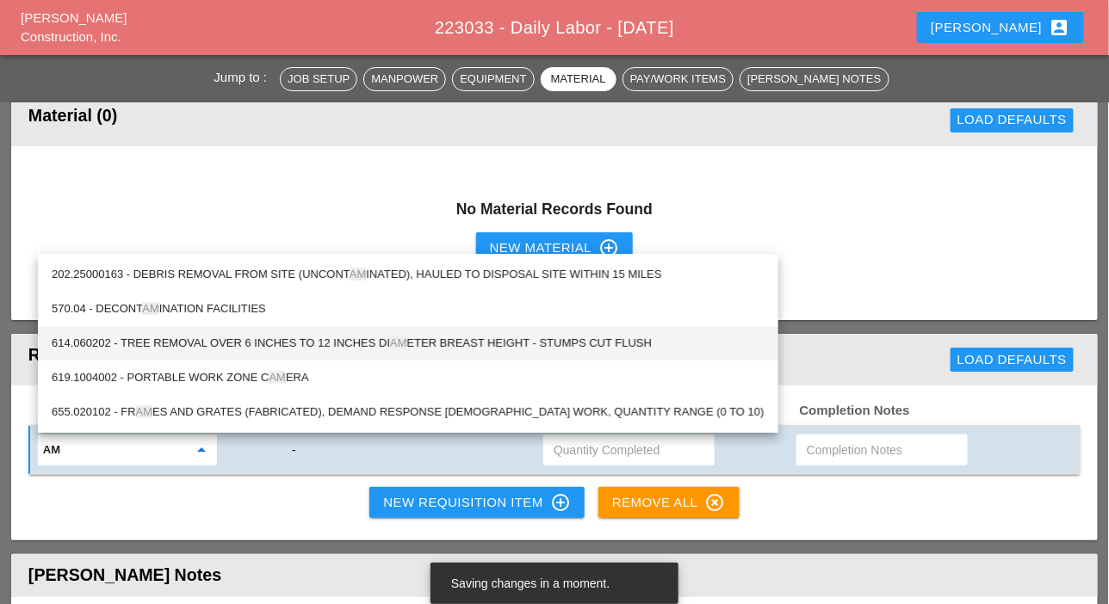
type input "a"
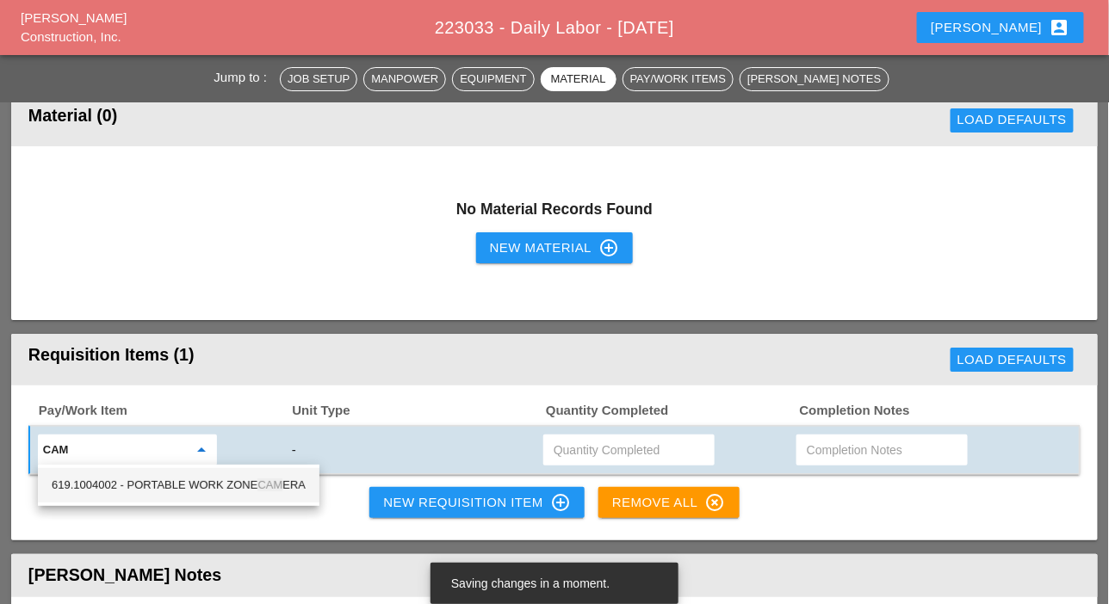
click at [208, 482] on div "619.1004002 - PORTABLE WORK ZONE CAM ERA" at bounding box center [179, 485] width 254 height 21
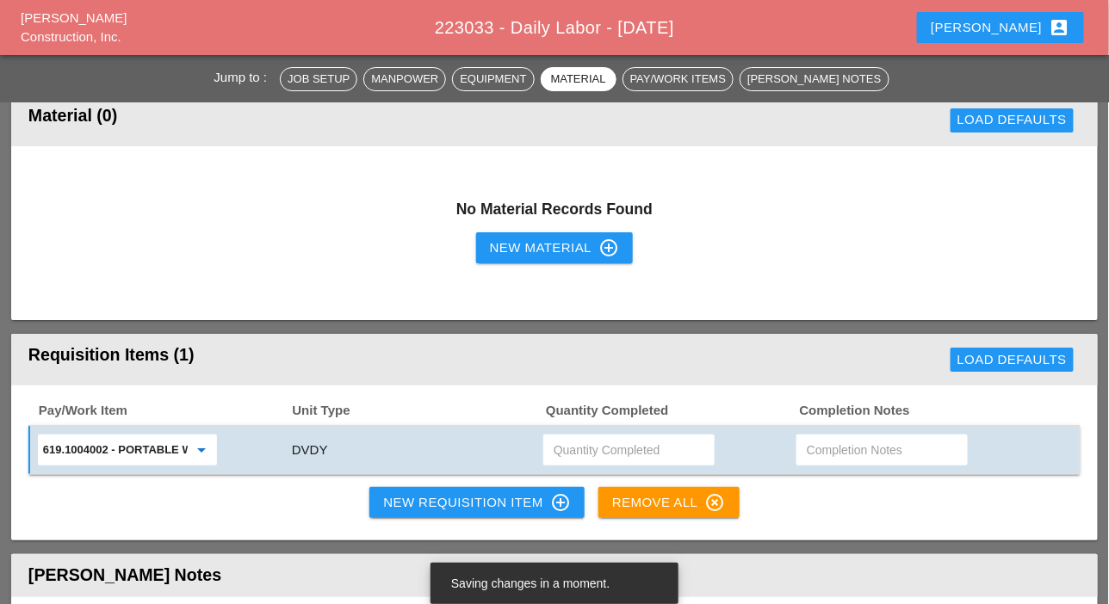
type input "619.1004002 - PORTABLE WORK ZONE CAMERA"
click at [583, 448] on input "text" at bounding box center [628, 450] width 151 height 28
type input "4"
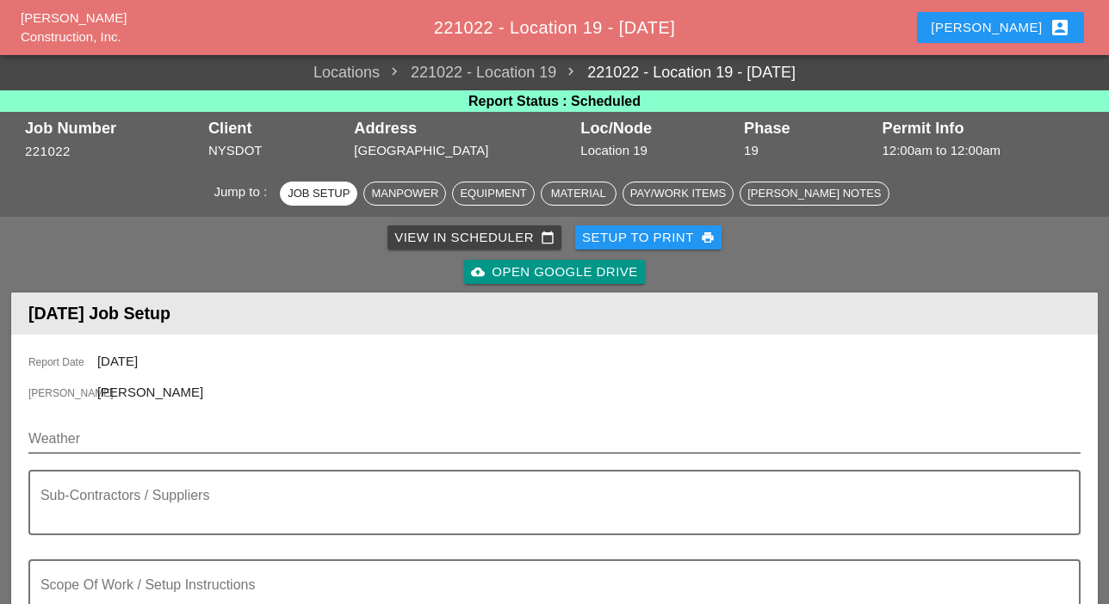
click at [112, 425] on input "Weather" at bounding box center [542, 439] width 1028 height 28
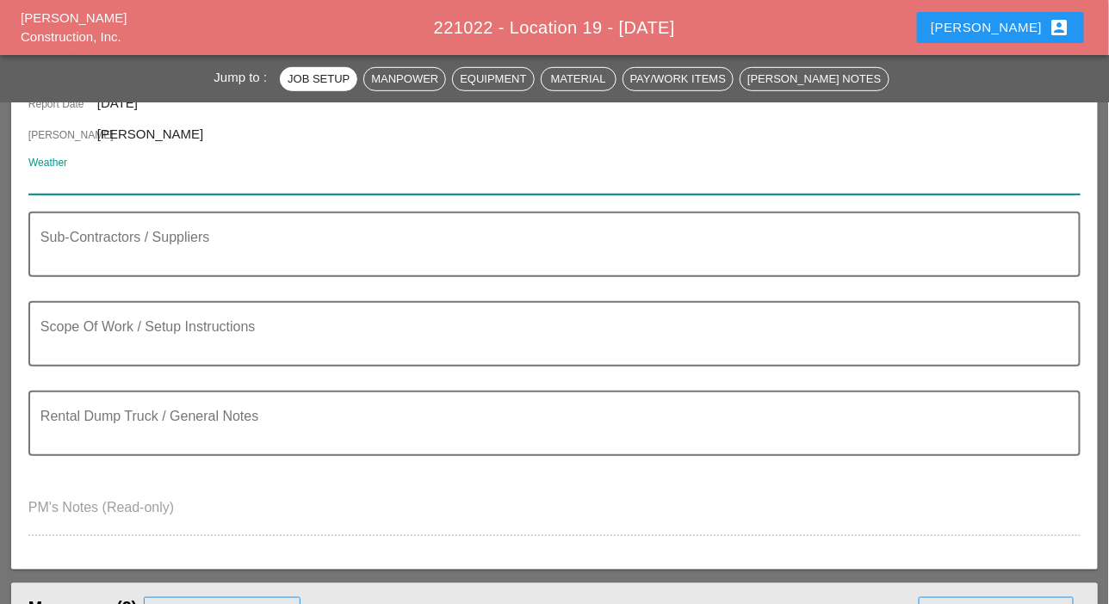
paste input "Fri 12 Day 78° 2% ENE 8 mph Partly cloudy skies. High 78F. Winds ENE at 5 to 10…"
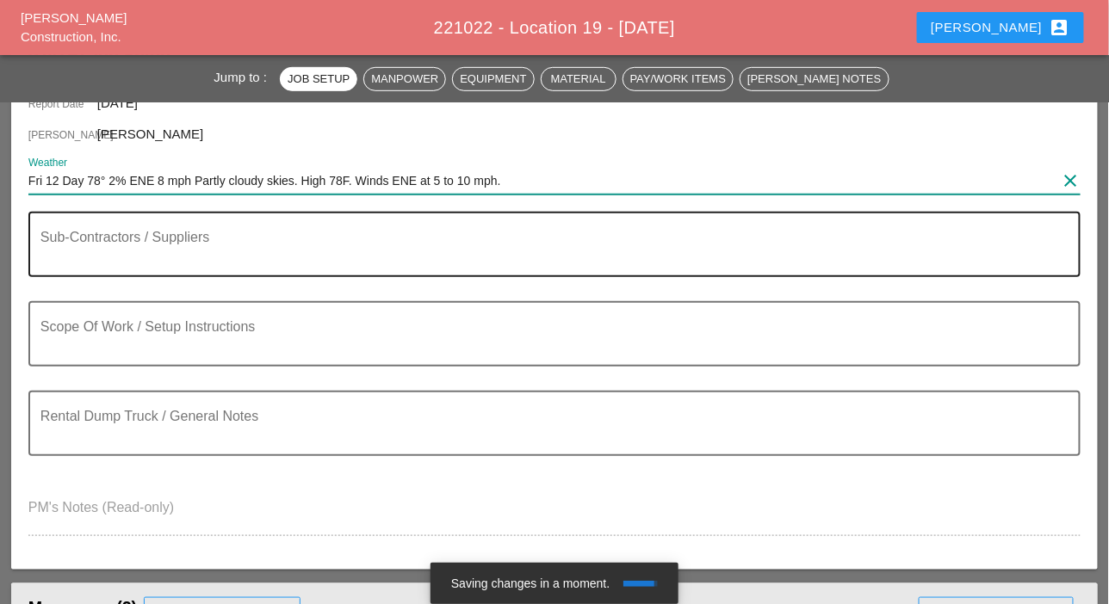
type input "Fri 12 Day 78° 2% ENE 8 mph Partly cloudy skies. High 78F. Winds ENE at 5 to 10…"
click at [94, 261] on textarea "Sub-Contractors / Suppliers" at bounding box center [547, 254] width 1014 height 41
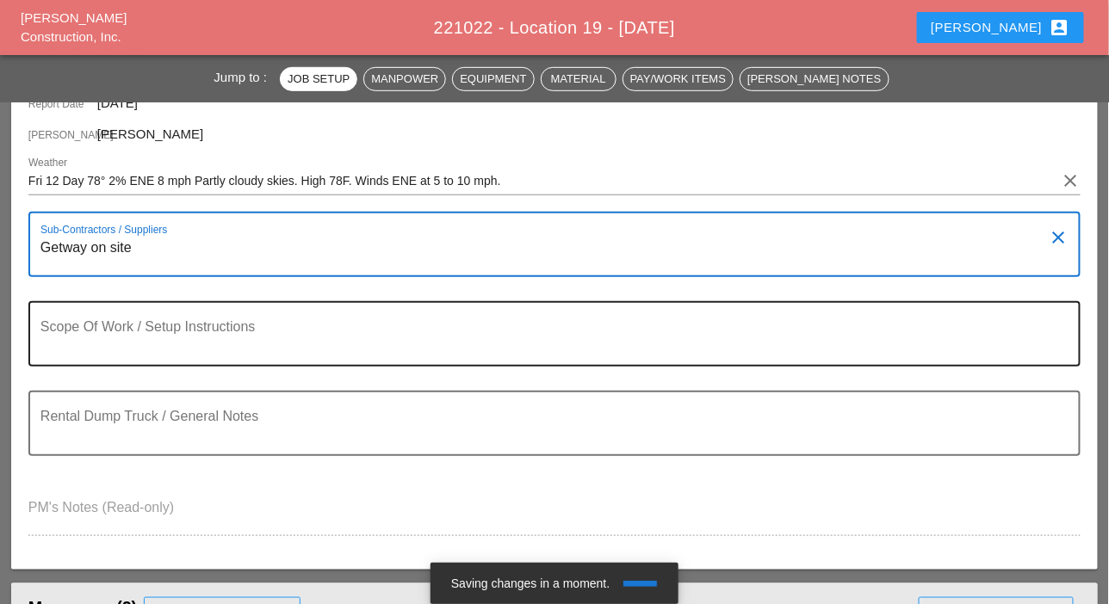
type textarea "Getway on site"
click at [98, 346] on textarea "Scope Of Work / Setup Instructions" at bounding box center [547, 344] width 1014 height 41
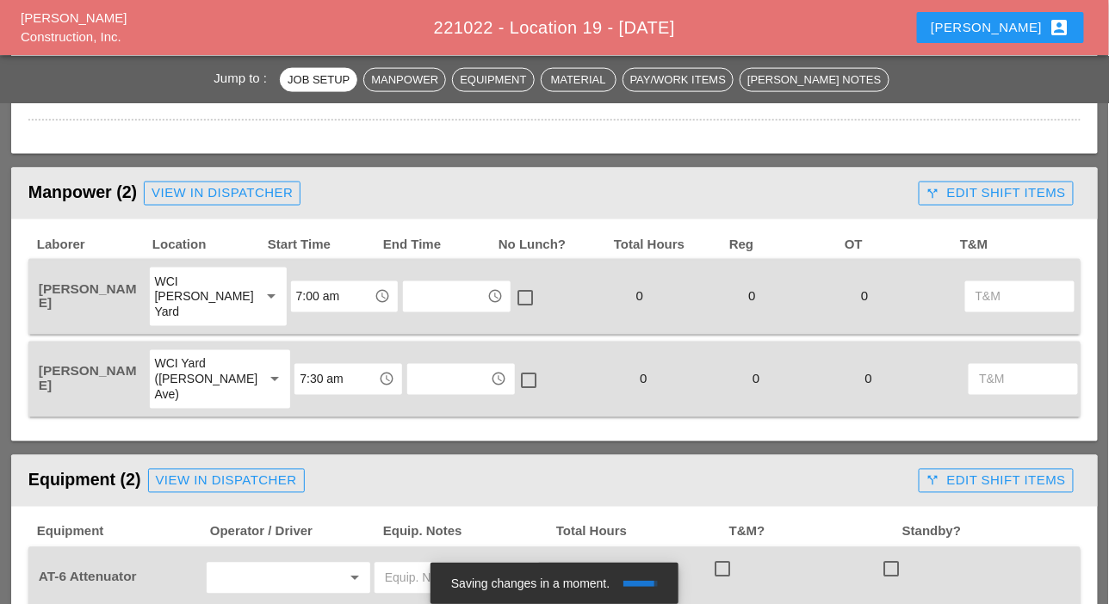
scroll to position [689, 0]
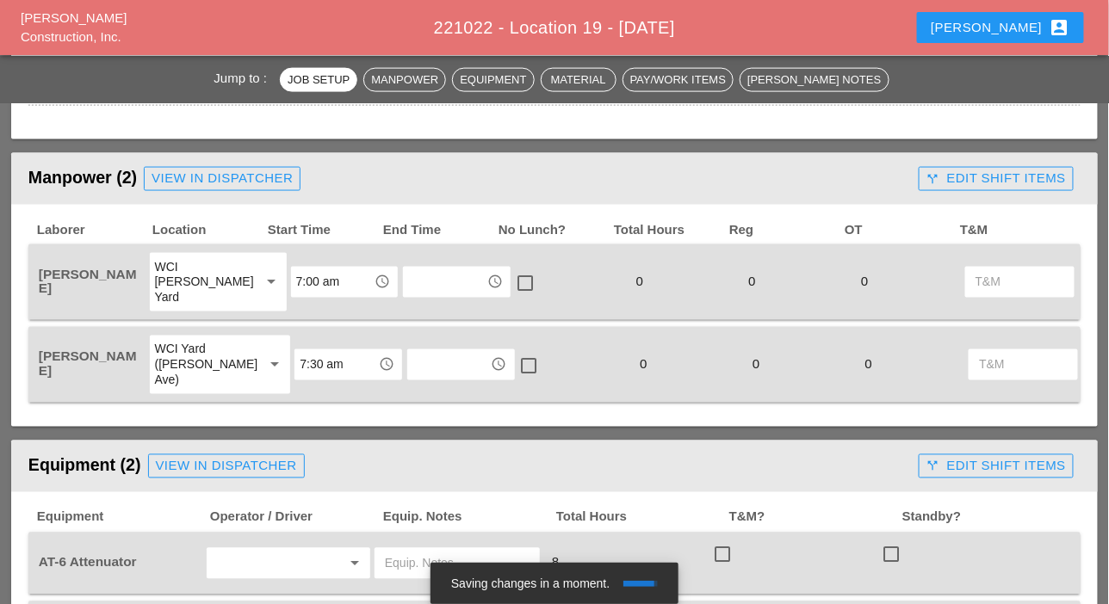
type textarea "WZTC for a right lane closer"
click at [296, 269] on input "7:00 am" at bounding box center [332, 283] width 73 height 28
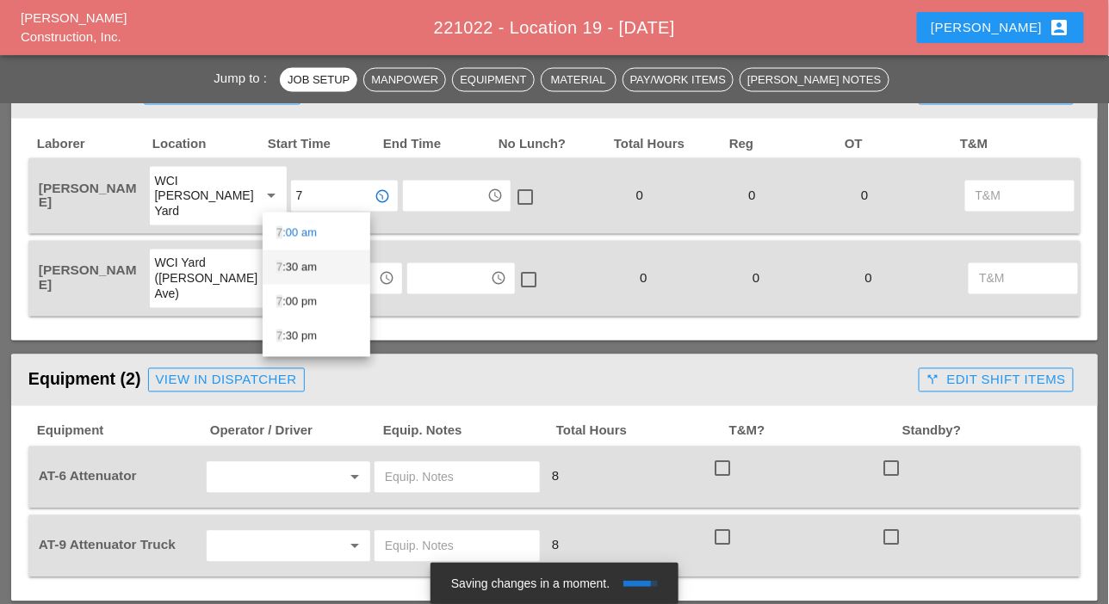
click at [302, 257] on div "7 :30 am" at bounding box center [316, 267] width 80 height 34
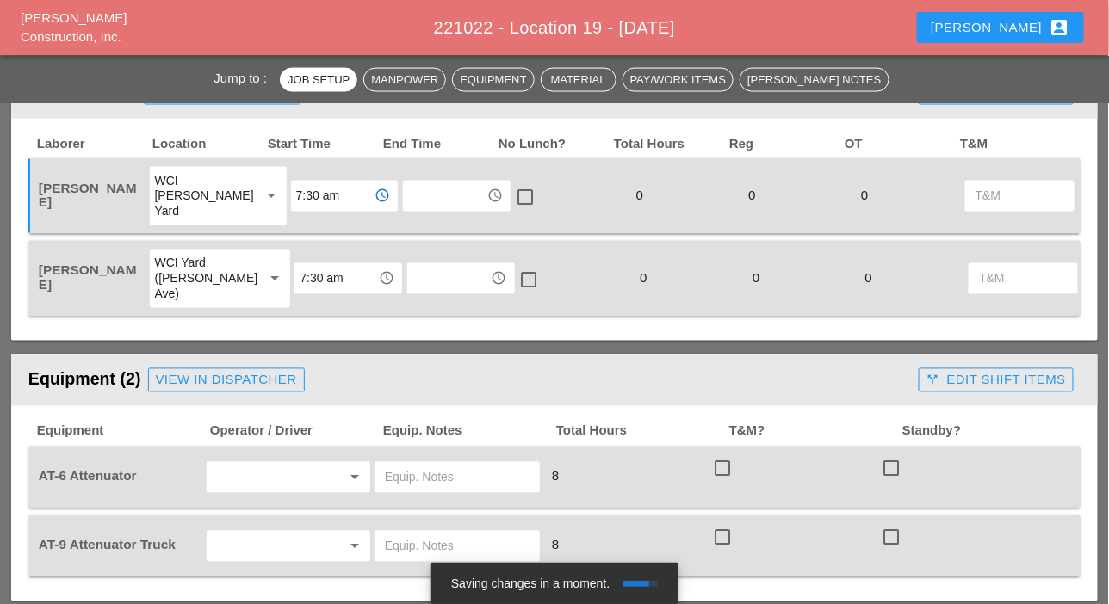
scroll to position [861, 0]
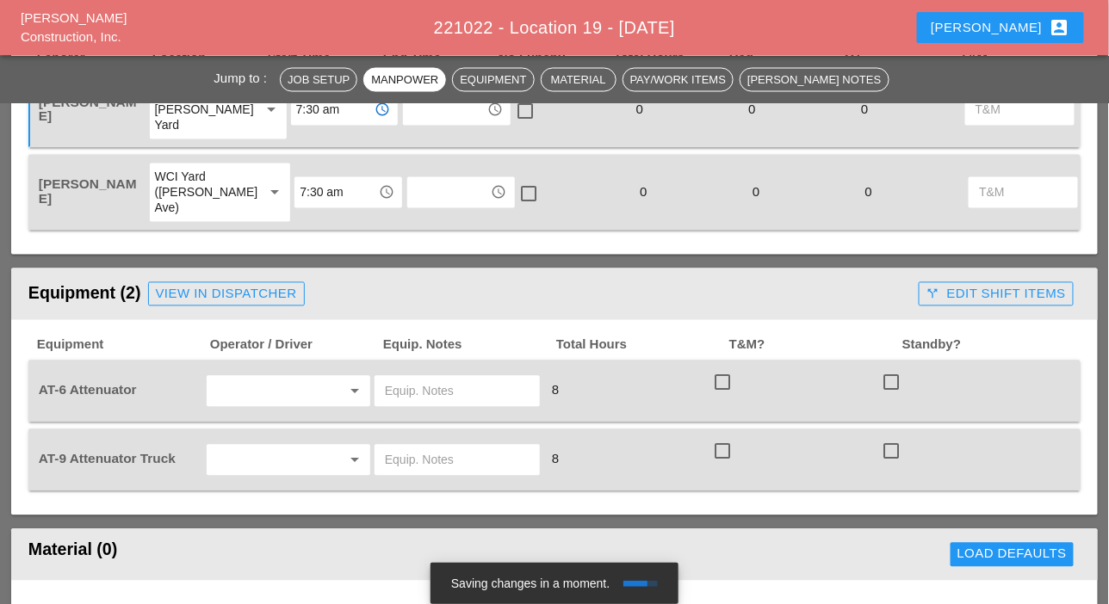
type input "7:30 am"
click at [214, 206] on div "WCI Yard ([PERSON_NAME] Ave)" at bounding box center [203, 193] width 96 height 46
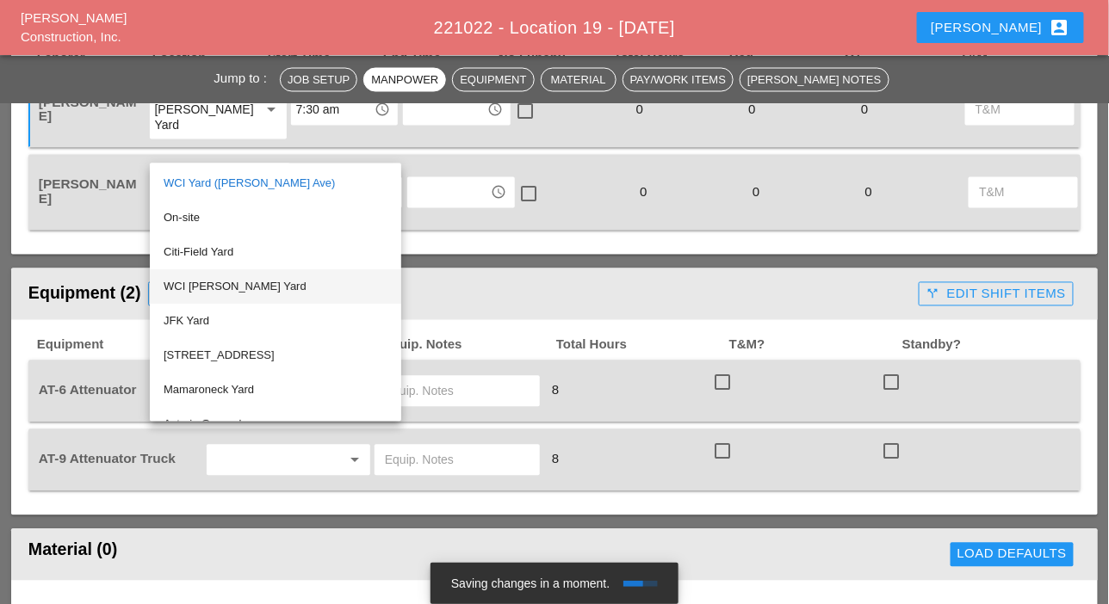
click at [212, 287] on div "WCI [PERSON_NAME] Yard" at bounding box center [276, 287] width 224 height 21
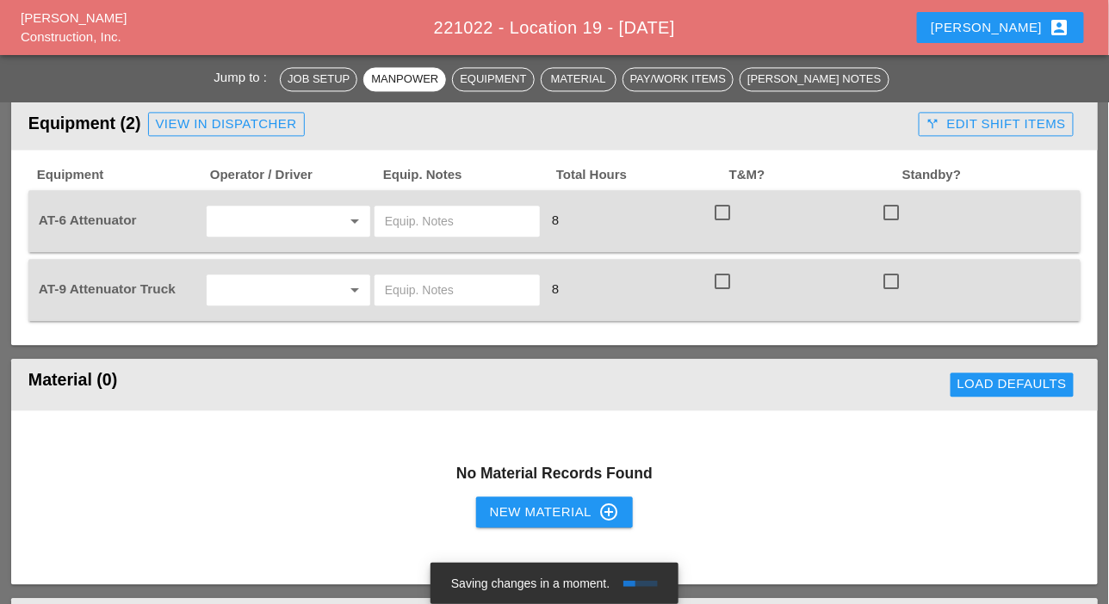
scroll to position [1033, 0]
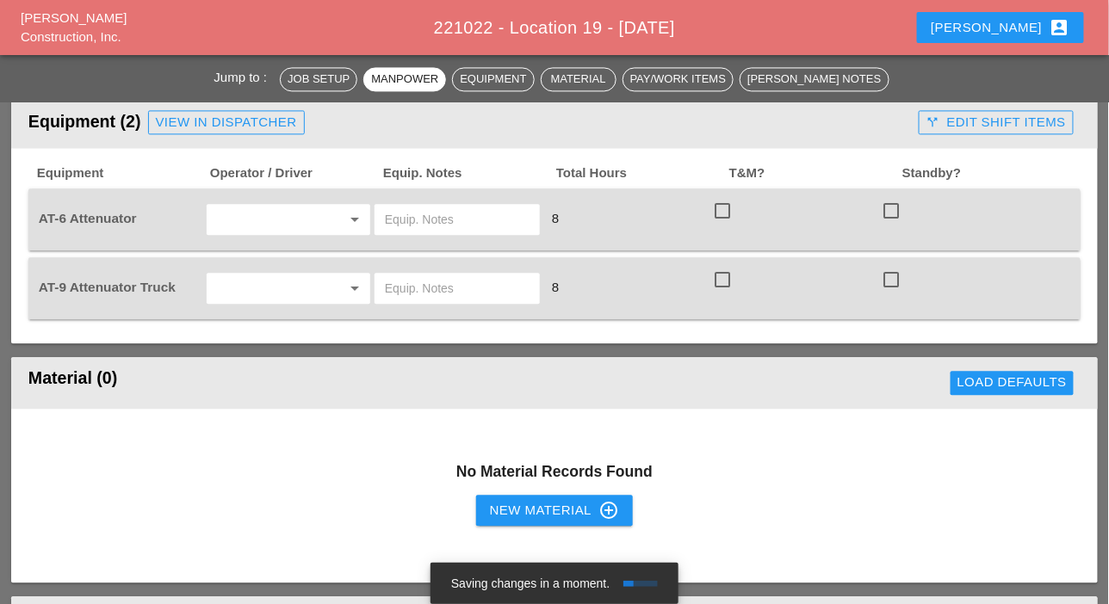
click at [248, 220] on input "text" at bounding box center [264, 220] width 105 height 28
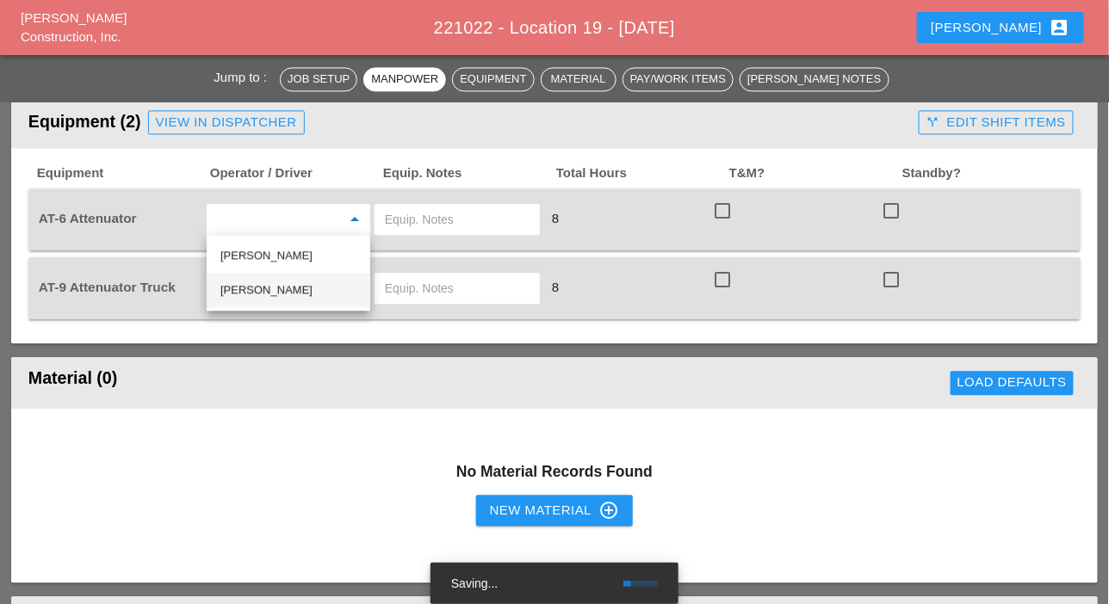
click at [242, 284] on div "[PERSON_NAME]" at bounding box center [288, 290] width 136 height 21
type input "[PERSON_NAME]"
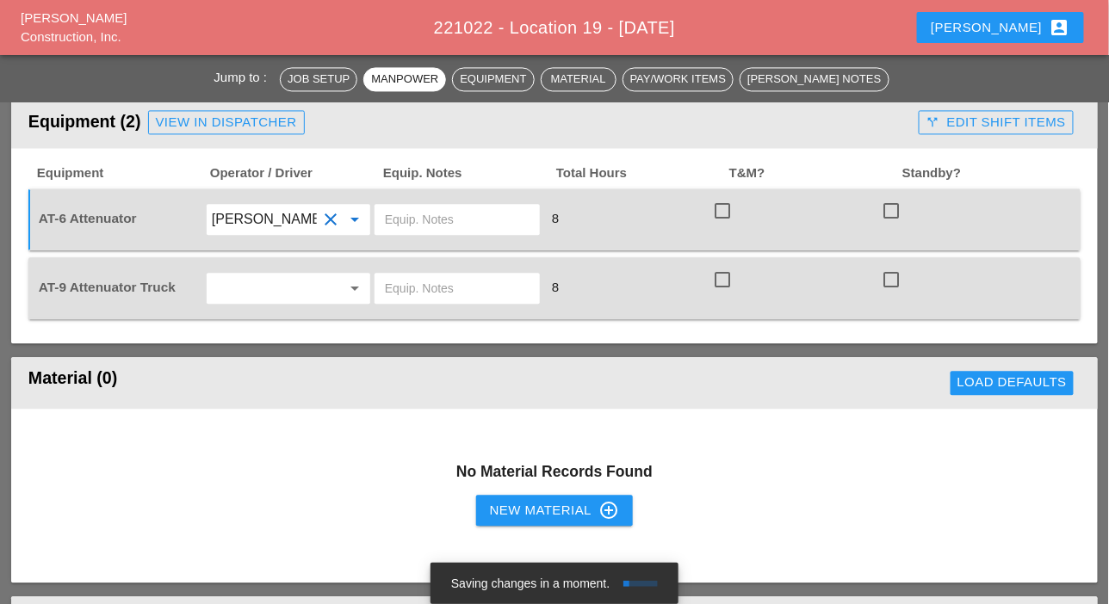
click at [241, 282] on input "text" at bounding box center [264, 289] width 105 height 28
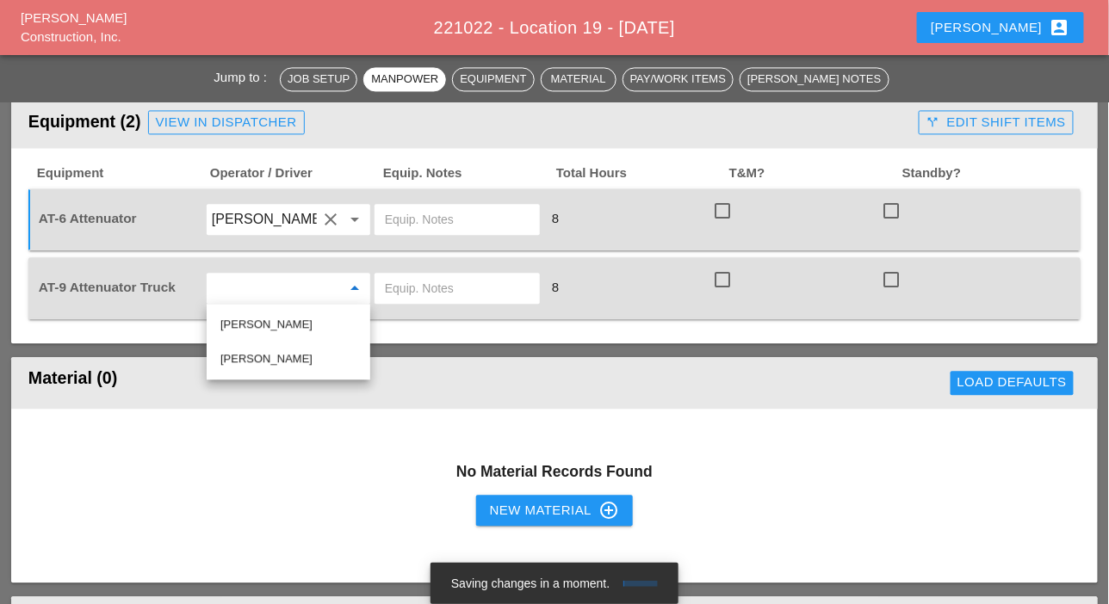
click at [247, 353] on div "[PERSON_NAME]" at bounding box center [288, 359] width 136 height 21
type input "Hugo Zambrano"
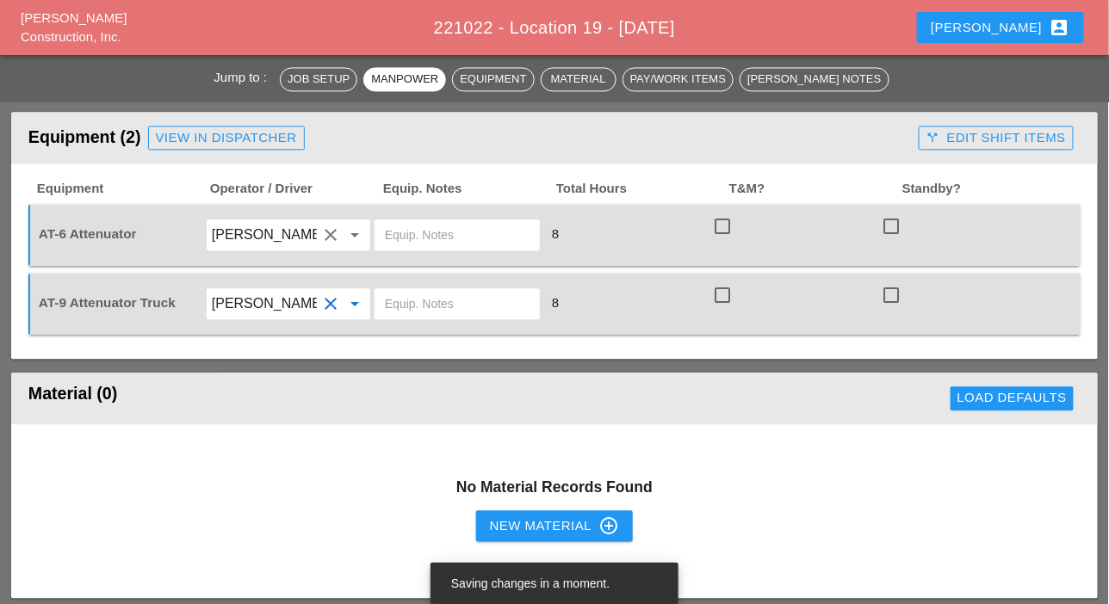
scroll to position [861, 0]
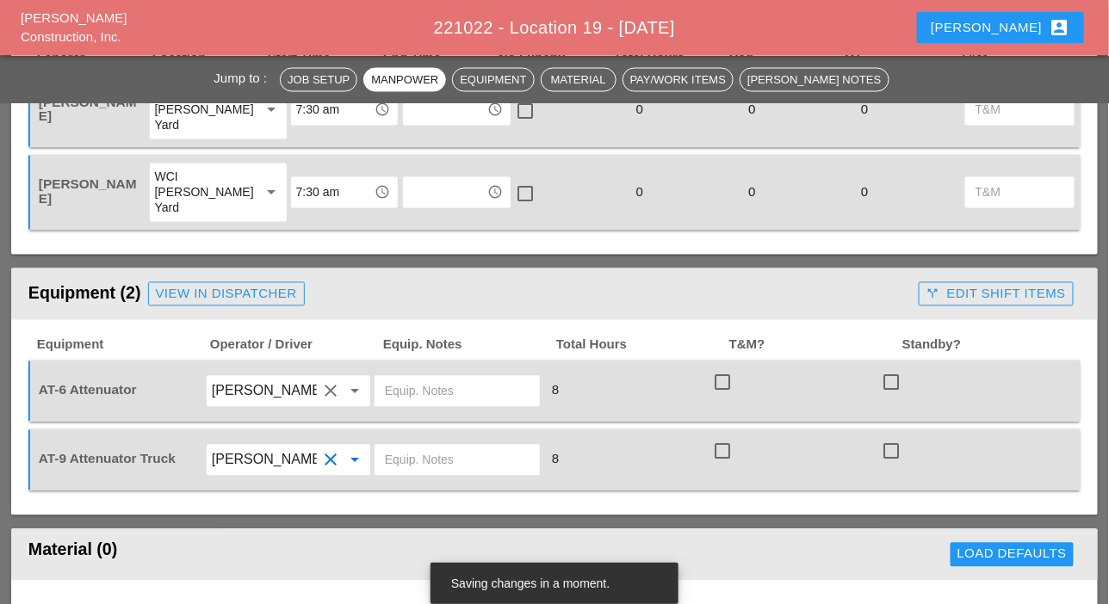
click at [392, 382] on input "text" at bounding box center [457, 392] width 145 height 28
drag, startPoint x: 433, startPoint y: 394, endPoint x: 372, endPoint y: 393, distance: 61.1
click at [372, 393] on div "AT-6 Attenuator Hugo Zambrano clear arrow_drop_down Bruckner yard 8 check_box_o…" at bounding box center [541, 392] width 1012 height 48
type input "Bruckner yard"
click at [411, 461] on input "text" at bounding box center [457, 461] width 145 height 28
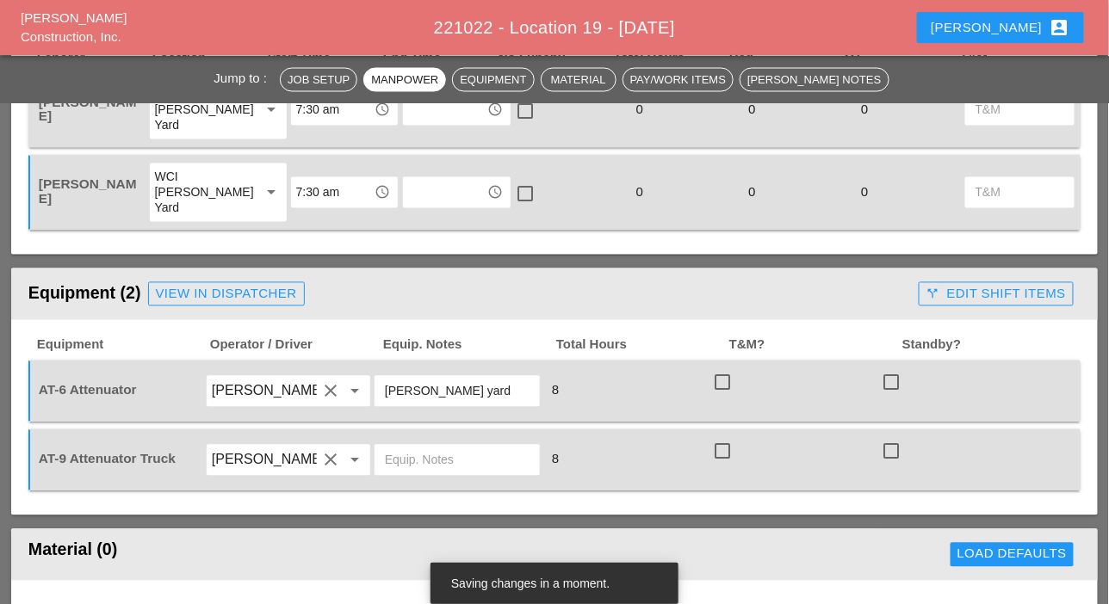
paste input "Bruckner yard"
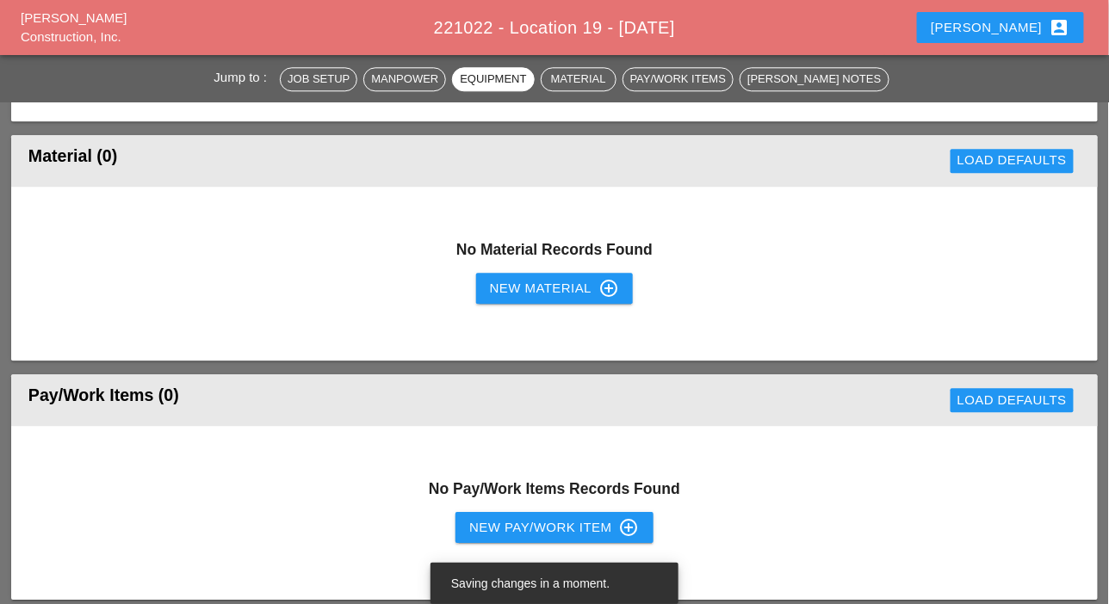
scroll to position [1291, 0]
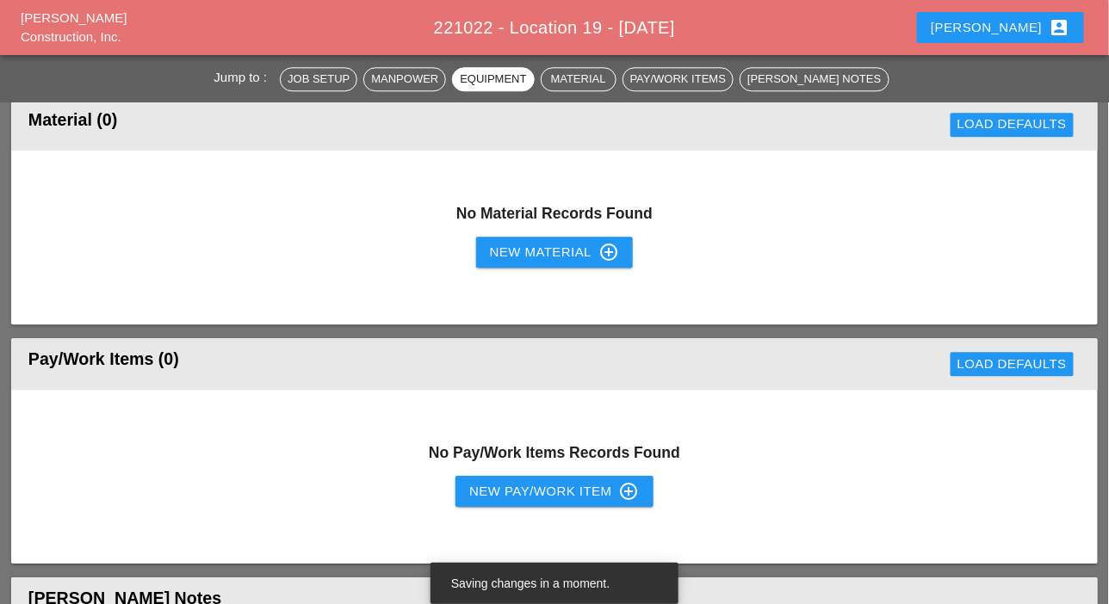
type input "Bruckner yard"
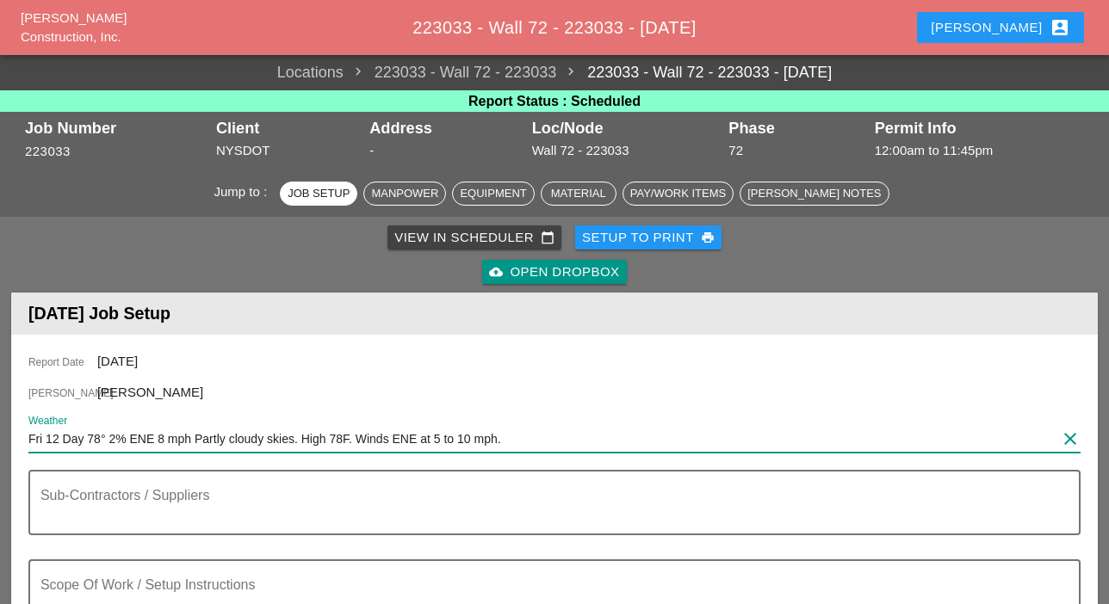
type input "Fri 12 Day 78° 2% ENE 8 mph Partly cloudy skies. High 78F. Winds ENE at 5 to 10…"
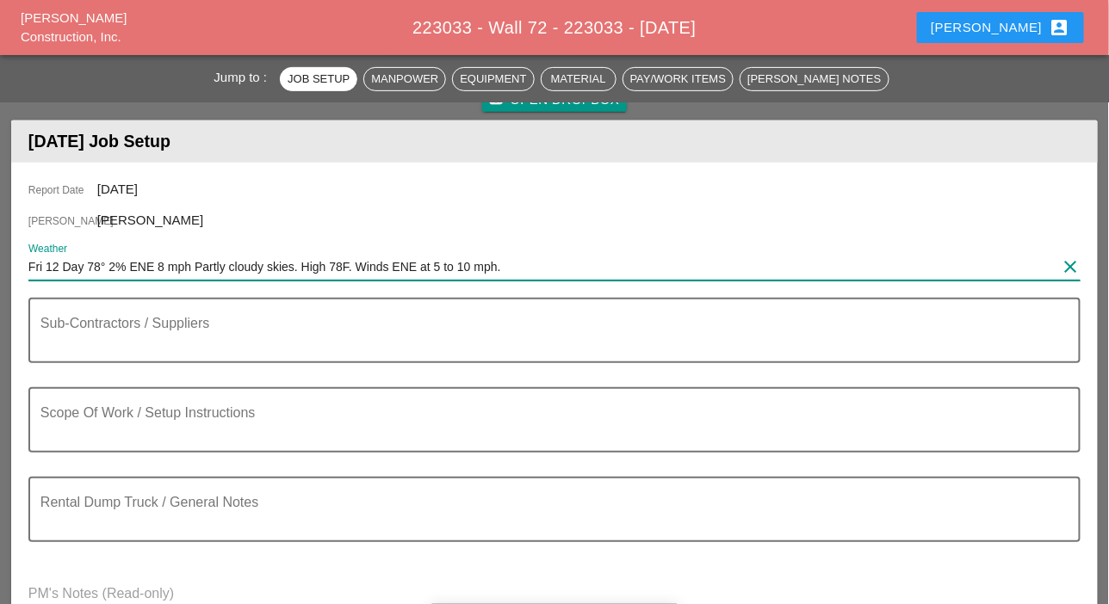
scroll to position [172, 0]
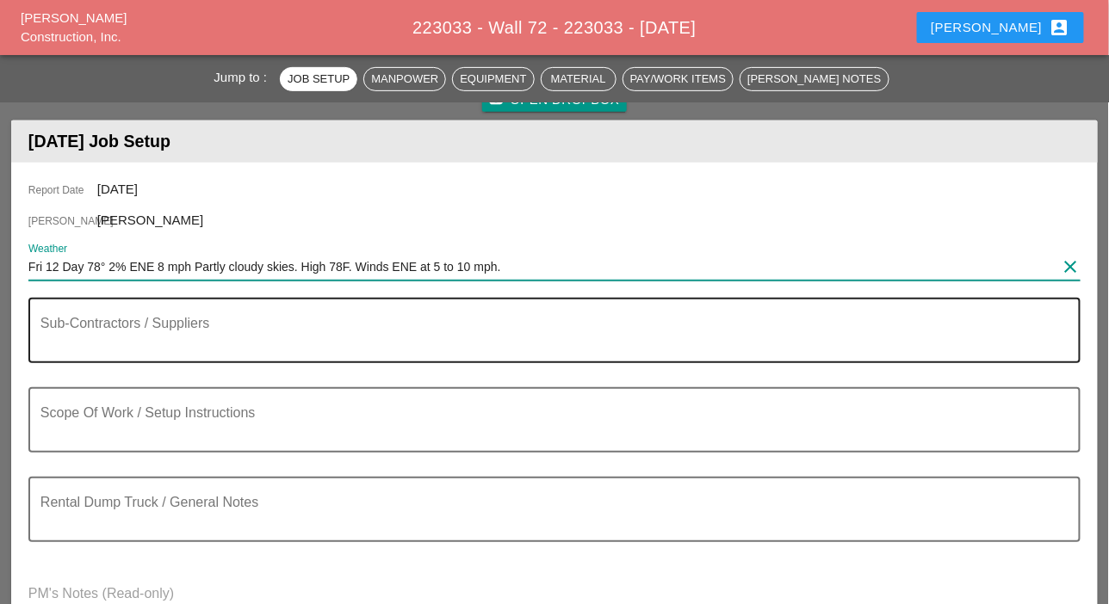
click at [95, 339] on textarea "Sub-Contractors / Suppliers" at bounding box center [547, 340] width 1014 height 41
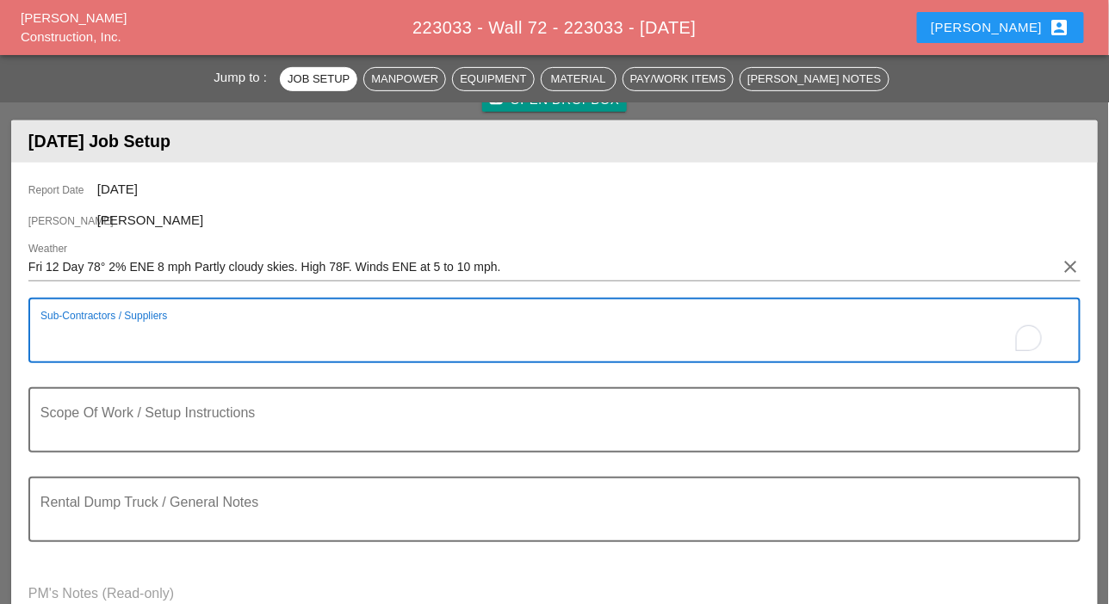
paste textarea "[GEOGRAPHIC_DATA]- SOUTH BOUND LEFT LANE CLOSED FROM [PERSON_NAME][GEOGRAPHIC_D…"
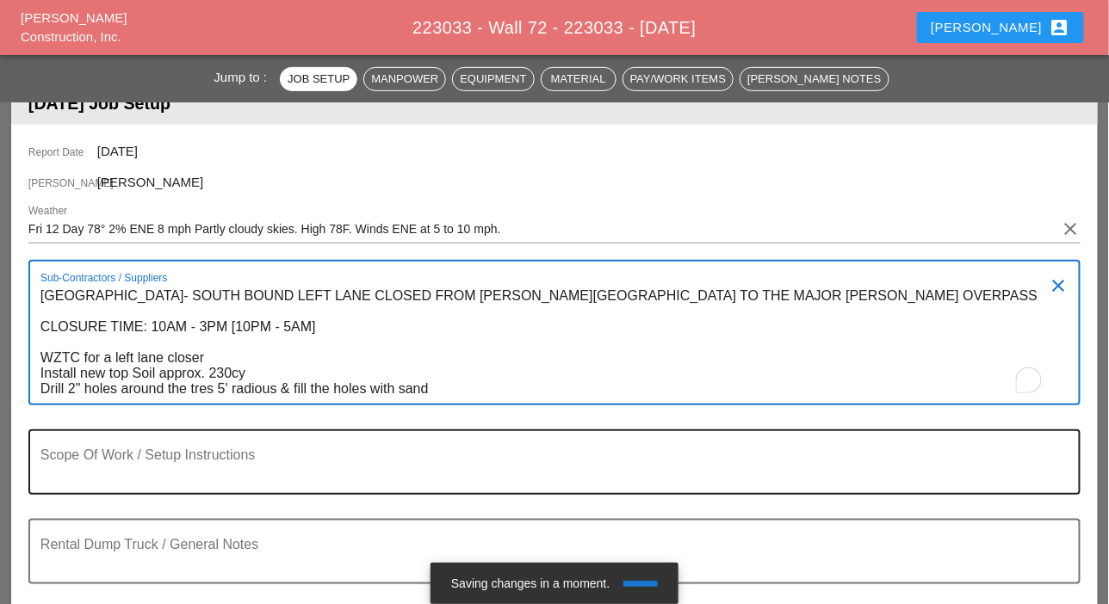
scroll to position [258, 0]
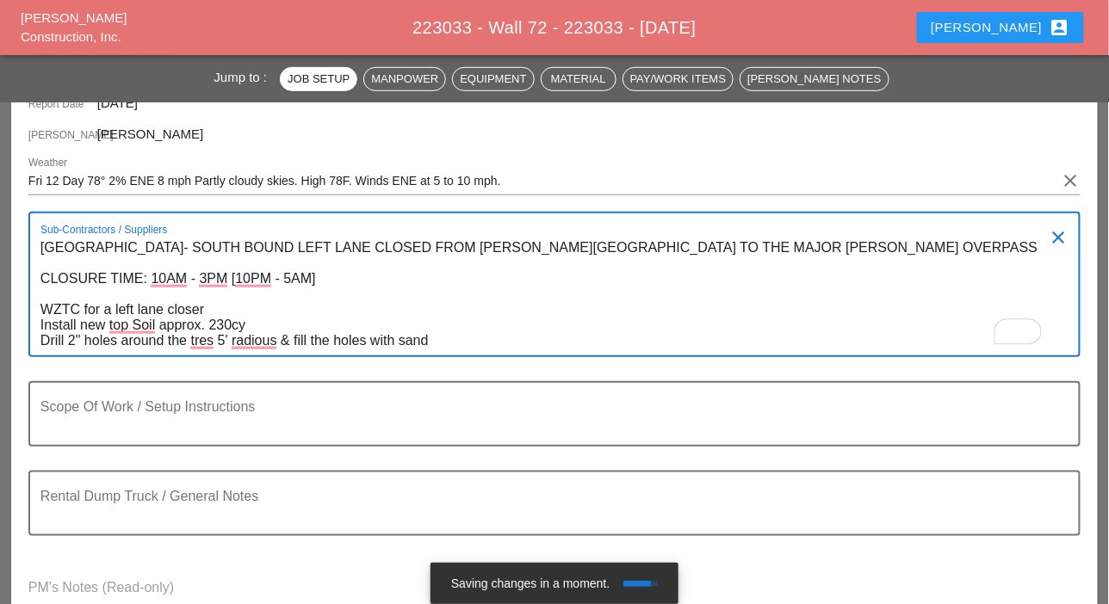
drag, startPoint x: 41, startPoint y: 247, endPoint x: 71, endPoint y: 345, distance: 102.6
click at [71, 345] on textarea "MOSHOLU PARKWAY- SOUTH BOUND LEFT LANE CLOSED FROM HENRY HUDSON INTERCHANGE TO …" at bounding box center [547, 294] width 1014 height 121
click at [36, 248] on div "Sub-Contractors / Suppliers MOSHOLU PARKWAY- SOUTH BOUND LEFT LANE CLOSED FROM …" at bounding box center [554, 284] width 1052 height 145
drag, startPoint x: 36, startPoint y: 246, endPoint x: 114, endPoint y: 250, distance: 78.4
click at [114, 250] on div "Sub-Contractors / Suppliers MOSHOLU PARKWAY- SOUTH BOUND LEFT LANE CLOSED FROM …" at bounding box center [554, 284] width 1052 height 145
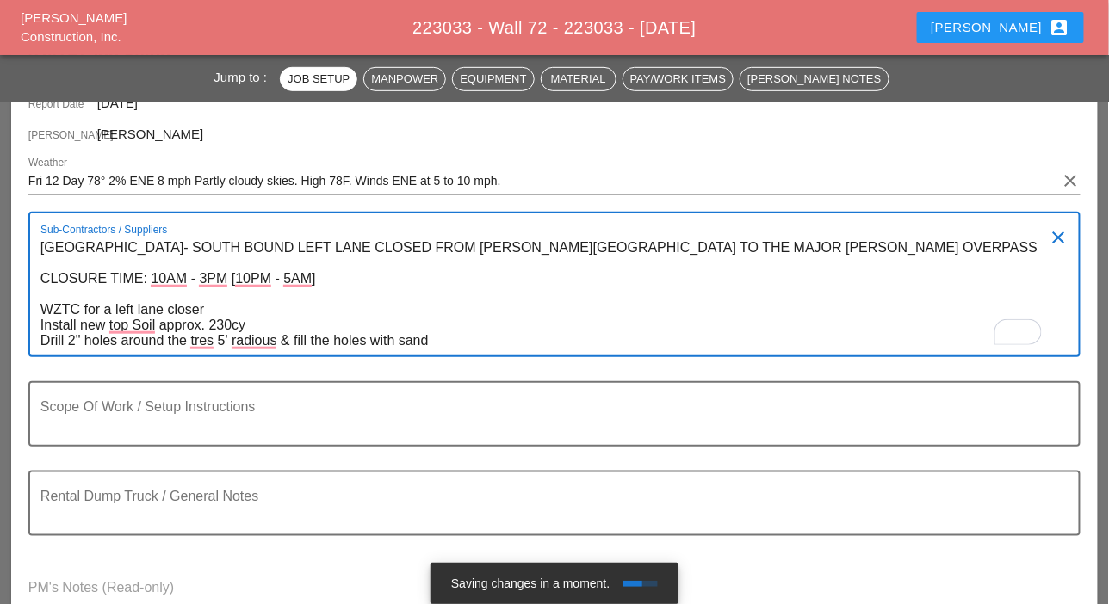
drag, startPoint x: 459, startPoint y: 302, endPoint x: 448, endPoint y: 300, distance: 10.5
click at [458, 302] on textarea "MOSHOLU PARKWAY- SOUTH BOUND LEFT LANE CLOSED FROM HENRY HUDSON INTERCHANGE TO …" at bounding box center [547, 294] width 1014 height 121
click at [380, 291] on textarea "MOSHOLU PARKWAY- SOUTH BOUND LEFT LANE CLOSED FROM HENRY HUDSON INTERCHANGE TO …" at bounding box center [547, 294] width 1014 height 121
drag, startPoint x: 40, startPoint y: 244, endPoint x: 446, endPoint y: 343, distance: 418.4
click at [446, 343] on div "Sub-Contractors / Suppliers MOSHOLU PARKWAY- SOUTH BOUND LEFT LANE CLOSED FROM …" at bounding box center [554, 284] width 1052 height 145
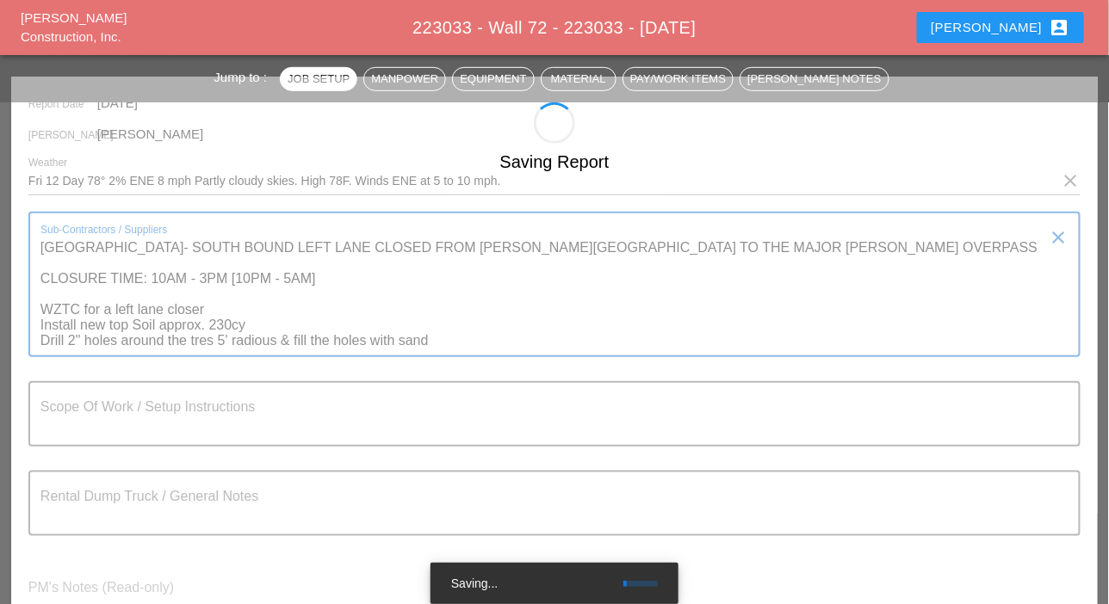
drag, startPoint x: 40, startPoint y: 244, endPoint x: 69, endPoint y: 296, distance: 59.4
click at [69, 296] on div "Sub-Contractors / Suppliers MOSHOLU PARKWAY- SOUTH BOUND LEFT LANE CLOSED FROM …" at bounding box center [554, 284] width 1052 height 145
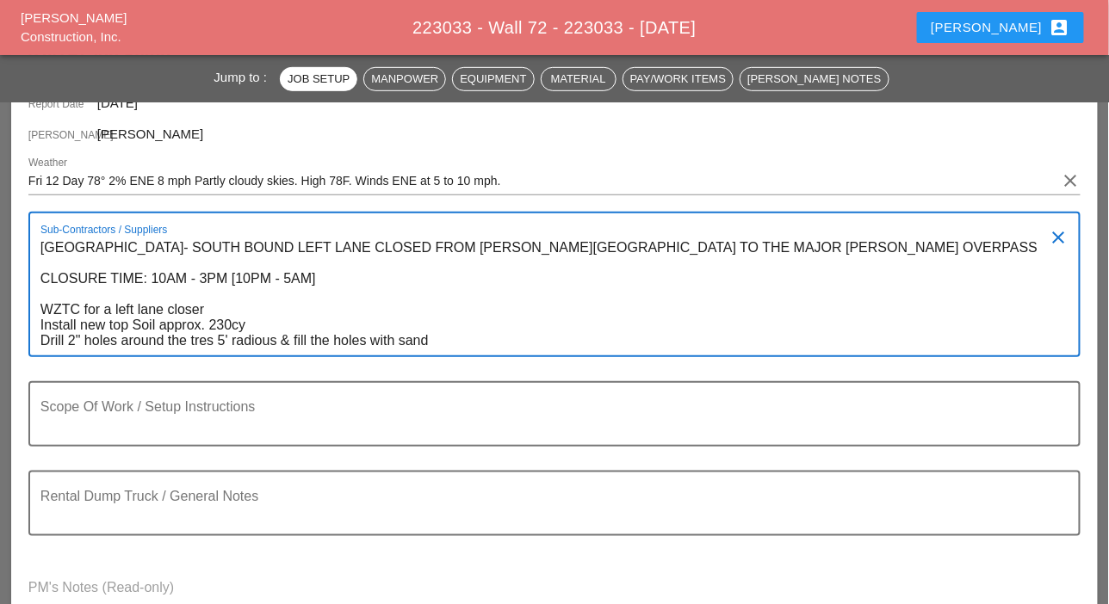
drag, startPoint x: 39, startPoint y: 244, endPoint x: 72, endPoint y: 318, distance: 81.3
click at [72, 318] on div "Sub-Contractors / Suppliers MOSHOLU PARKWAY- SOUTH BOUND LEFT LANE CLOSED FROM …" at bounding box center [554, 284] width 1052 height 145
drag, startPoint x: 44, startPoint y: 244, endPoint x: 421, endPoint y: 355, distance: 392.8
click at [421, 355] on textarea "MOSHOLU PARKWAY- SOUTH BOUND LEFT LANE CLOSED FROM HENRY HUDSON INTERCHANGE TO …" at bounding box center [547, 294] width 1014 height 121
click at [422, 355] on textarea "MOSHOLU PARKWAY- SOUTH BOUND LEFT LANE CLOSED FROM HENRY HUDSON INTERCHANGE TO …" at bounding box center [547, 294] width 1014 height 121
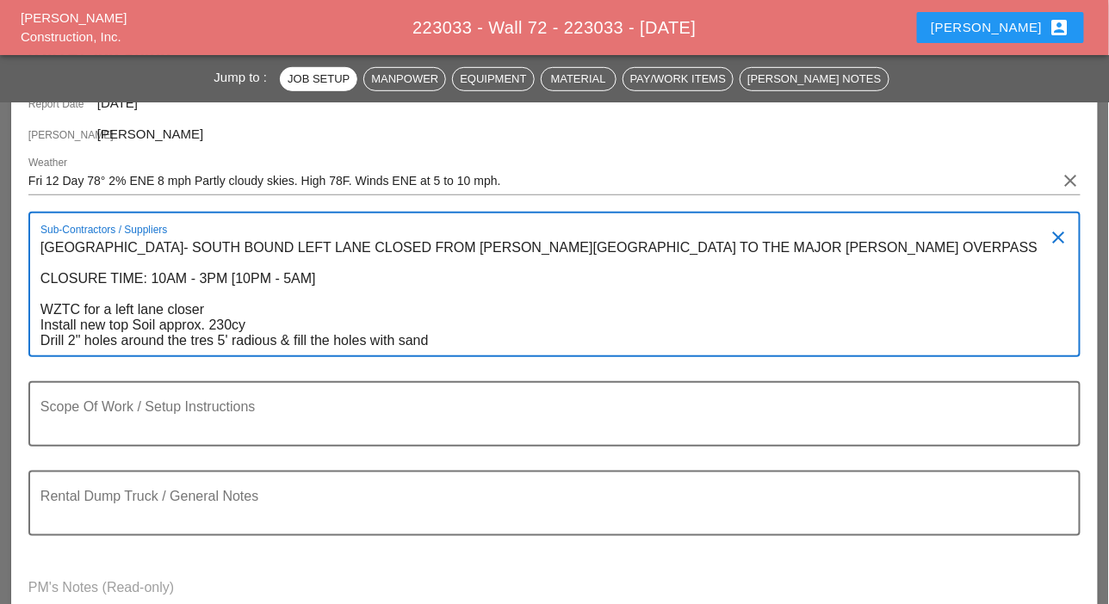
click at [441, 343] on textarea "MOSHOLU PARKWAY- SOUTH BOUND LEFT LANE CLOSED FROM HENRY HUDSON INTERCHANGE TO …" at bounding box center [547, 294] width 1014 height 121
drag, startPoint x: 440, startPoint y: 341, endPoint x: 42, endPoint y: 250, distance: 407.8
click at [42, 250] on textarea "MOSHOLU PARKWAY- SOUTH BOUND LEFT LANE CLOSED FROM HENRY HUDSON INTERCHANGE TO …" at bounding box center [547, 294] width 1014 height 121
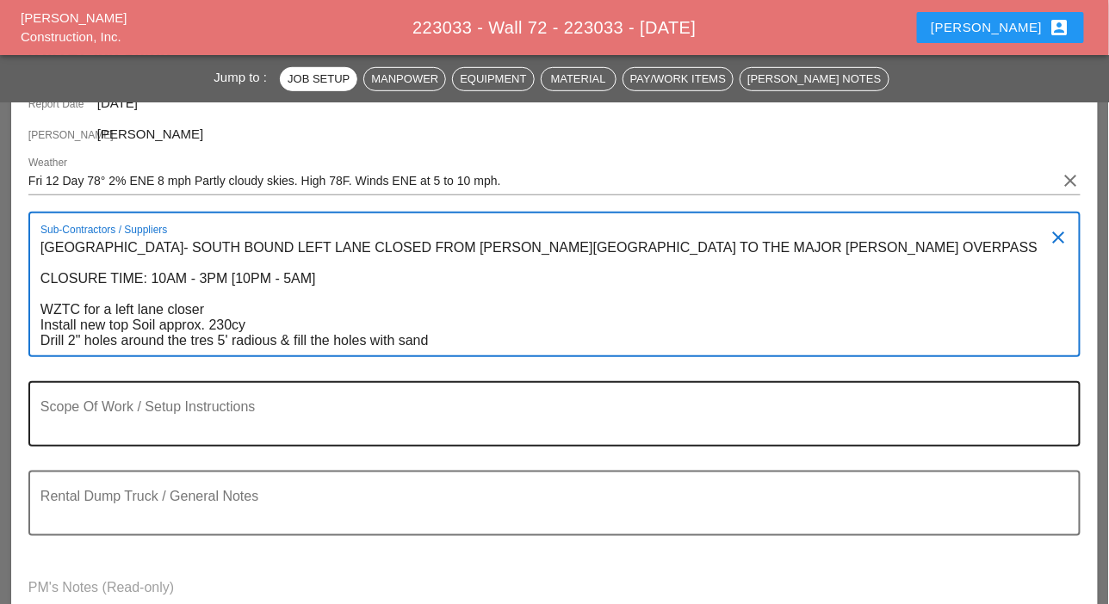
type textarea "MOSHOLU PARKWAY- SOUTH BOUND LEFT LANE CLOSED FROM HENRY HUDSON INTERCHANGE TO …"
click at [59, 423] on textarea "Scope Of Work / Setup Instructions" at bounding box center [547, 424] width 1014 height 41
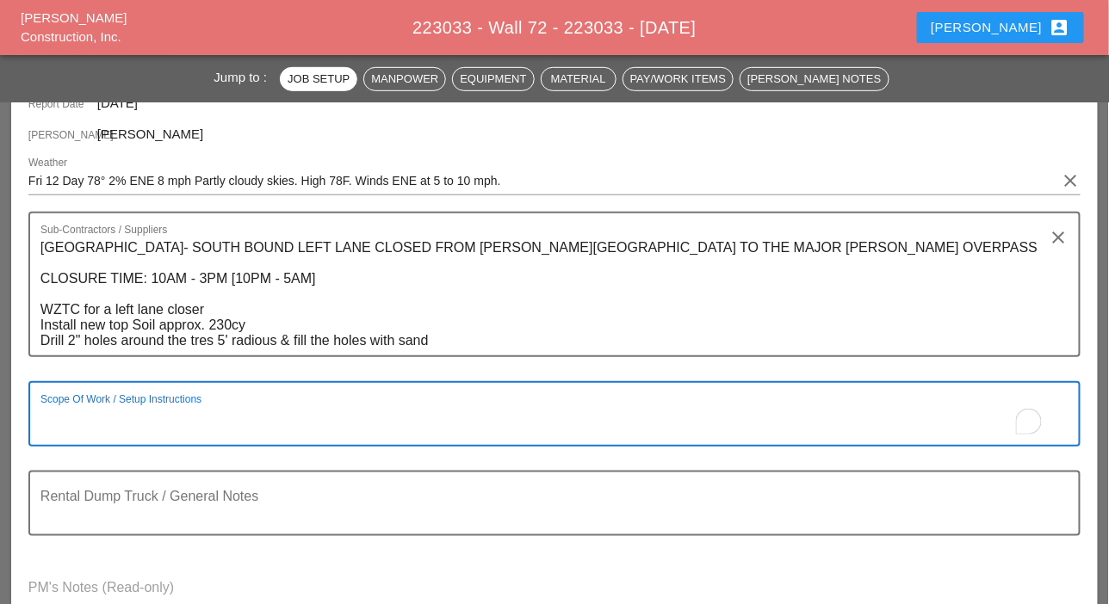
paste textarea "MOSHOLU PARKWAY- SOUTH BOUND LEFT LANE CLOSED FROM HENRY HUDSON INTERCHANGE TO …"
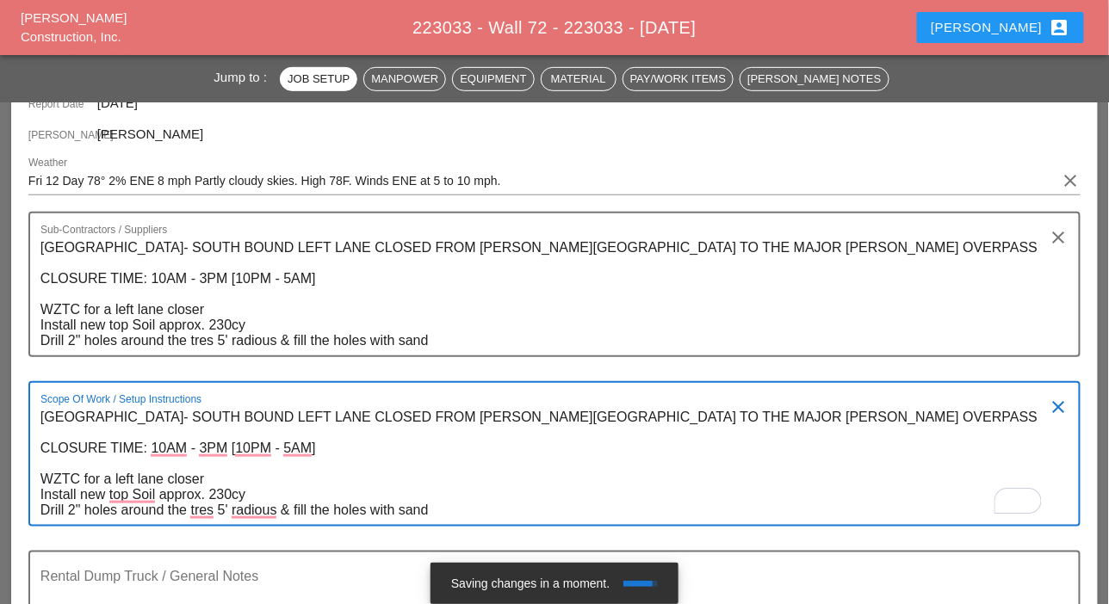
type textarea "MOSHOLU PARKWAY- SOUTH BOUND LEFT LANE CLOSED FROM HENRY HUDSON INTERCHANGE TO …"
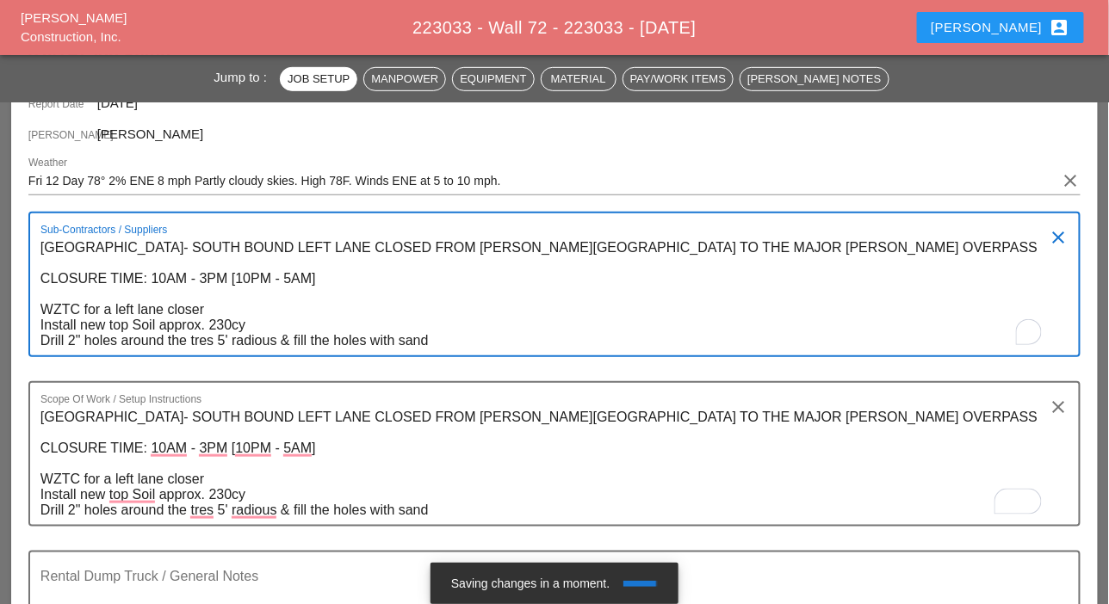
drag, startPoint x: 42, startPoint y: 245, endPoint x: 442, endPoint y: 348, distance: 412.3
click at [442, 348] on textarea "MOSHOLU PARKWAY- SOUTH BOUND LEFT LANE CLOSED FROM HENRY HUDSON INTERCHANGE TO …" at bounding box center [547, 294] width 1014 height 121
paste textarea "New Image 3 Trailers 3 loads startng at 7am"
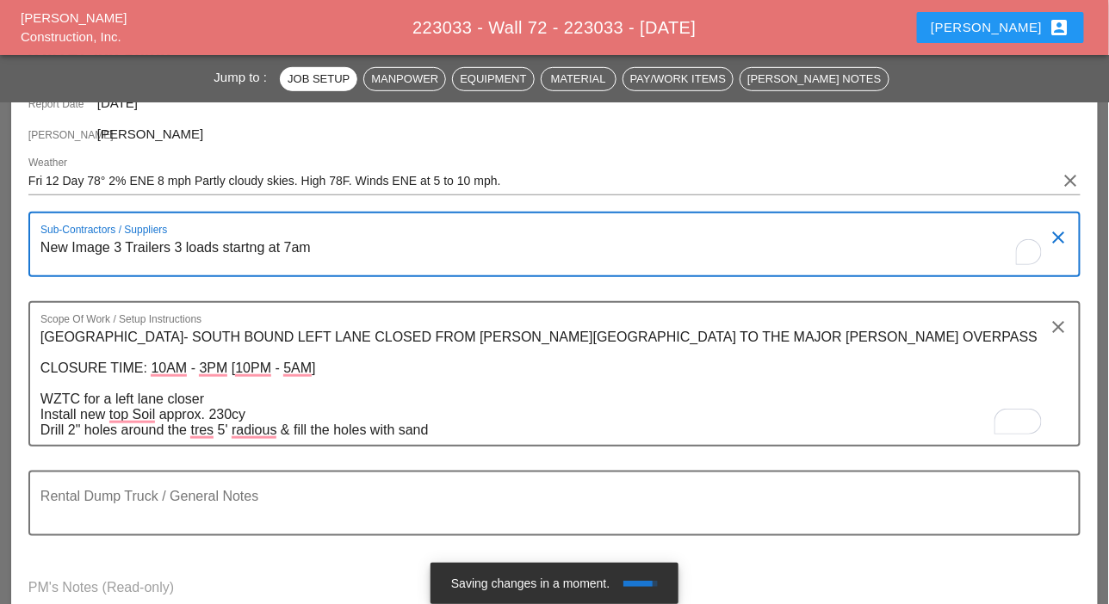
click at [114, 247] on textarea "New Image 3 Trailers 3 loads startng at 7am" at bounding box center [547, 254] width 1014 height 41
click at [171, 249] on textarea "New Image 1 Trailers 3 loads startng at 7am" at bounding box center [547, 254] width 1014 height 41
click at [174, 245] on textarea "New Image 1 Trailer 3 loads startng at 7am" at bounding box center [547, 254] width 1014 height 41
click at [359, 255] on textarea "New Image 1 Trailer 2 loads startng at 7am" at bounding box center [547, 254] width 1014 height 41
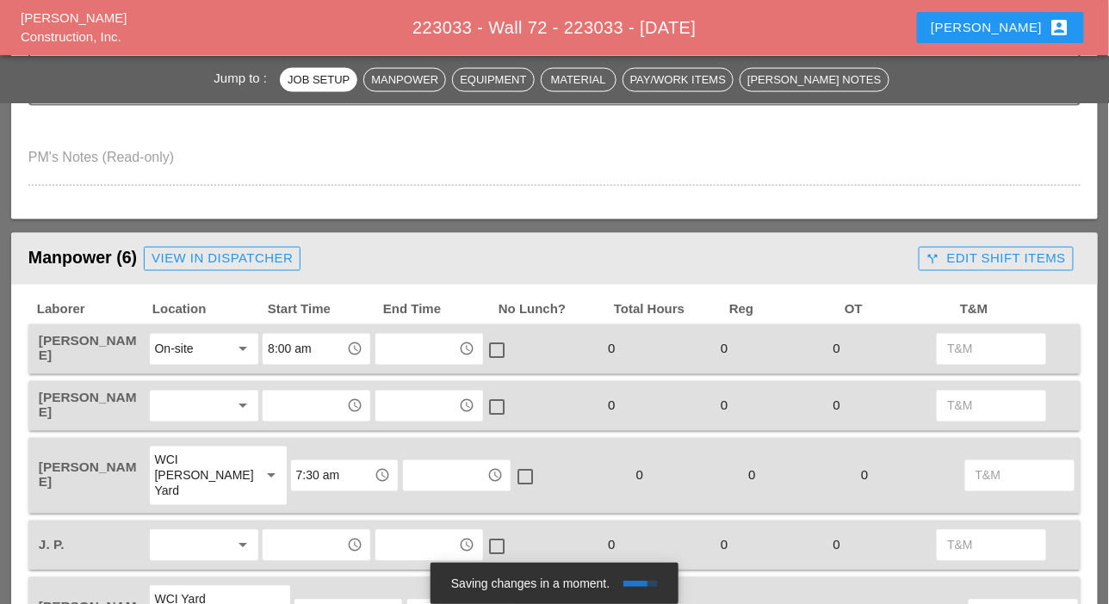
scroll to position [775, 0]
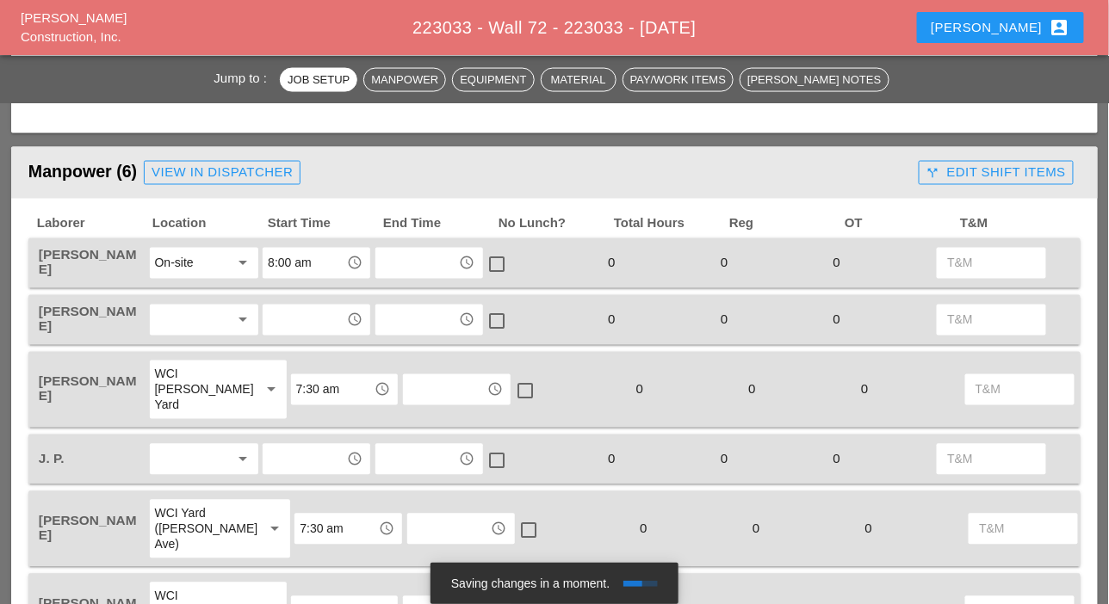
type textarea "New Image 1 Trailer 2 loads startng at 7am"
click at [171, 320] on div at bounding box center [192, 320] width 75 height 28
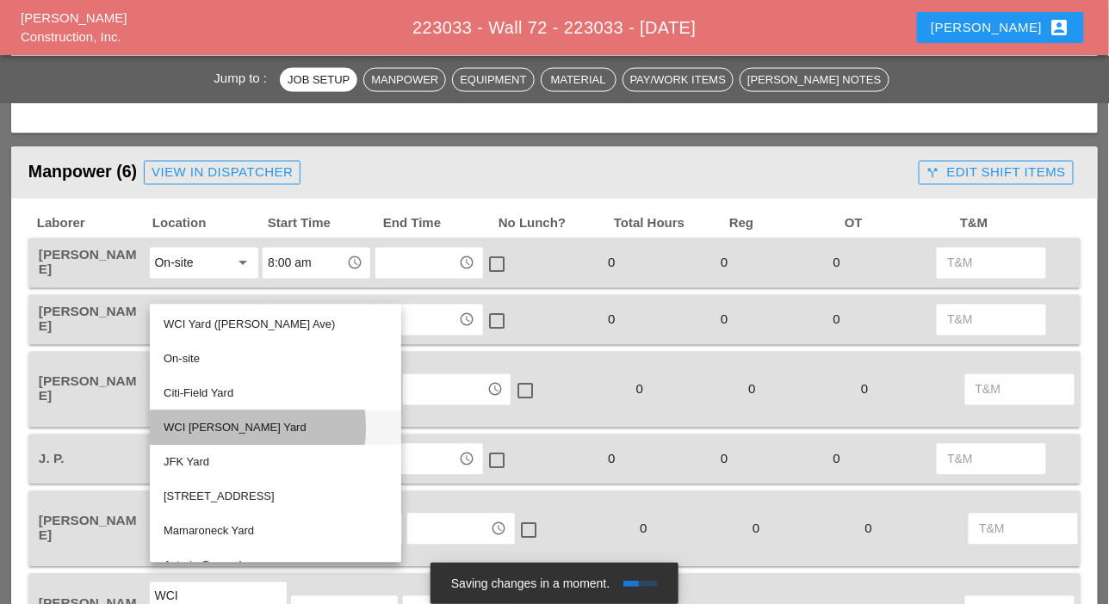
click at [201, 418] on div "WCI [PERSON_NAME] Yard" at bounding box center [276, 428] width 224 height 21
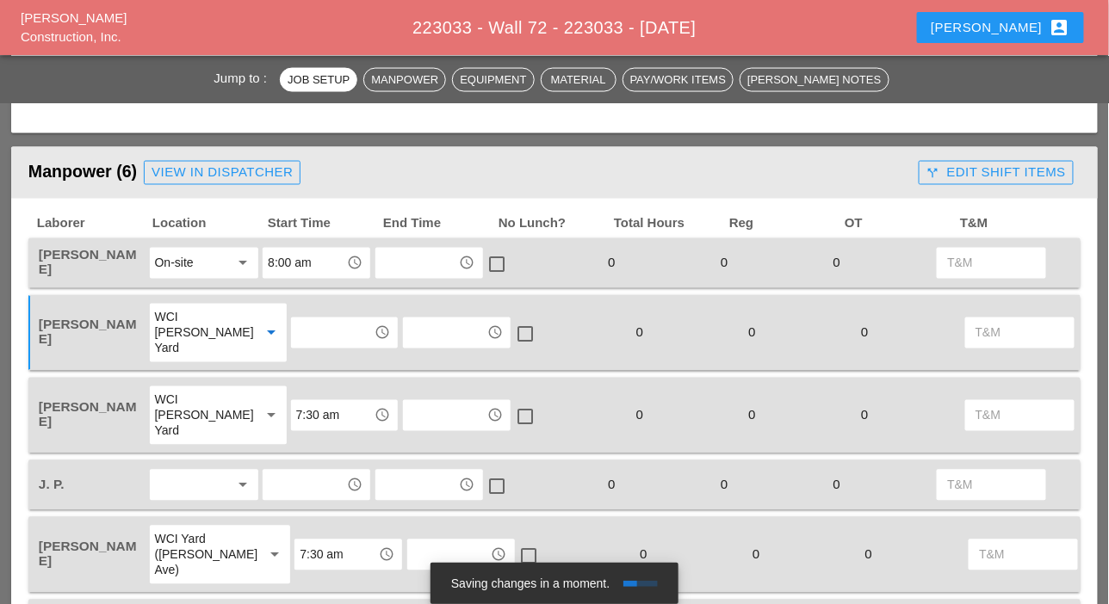
click at [296, 340] on input "text" at bounding box center [332, 333] width 73 height 28
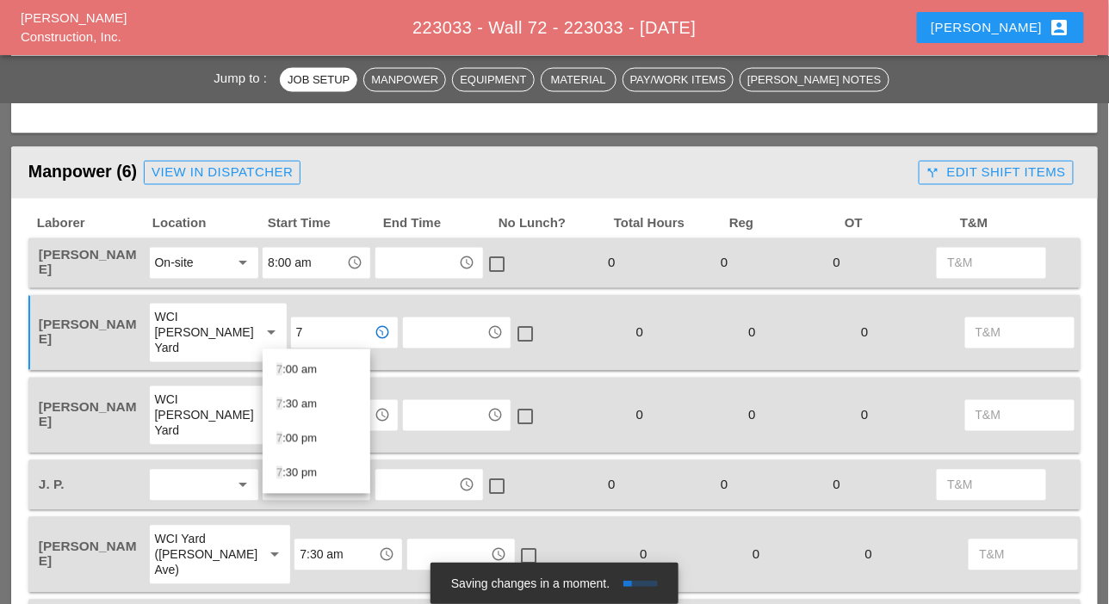
click at [294, 399] on div "7 :30 am" at bounding box center [316, 404] width 80 height 21
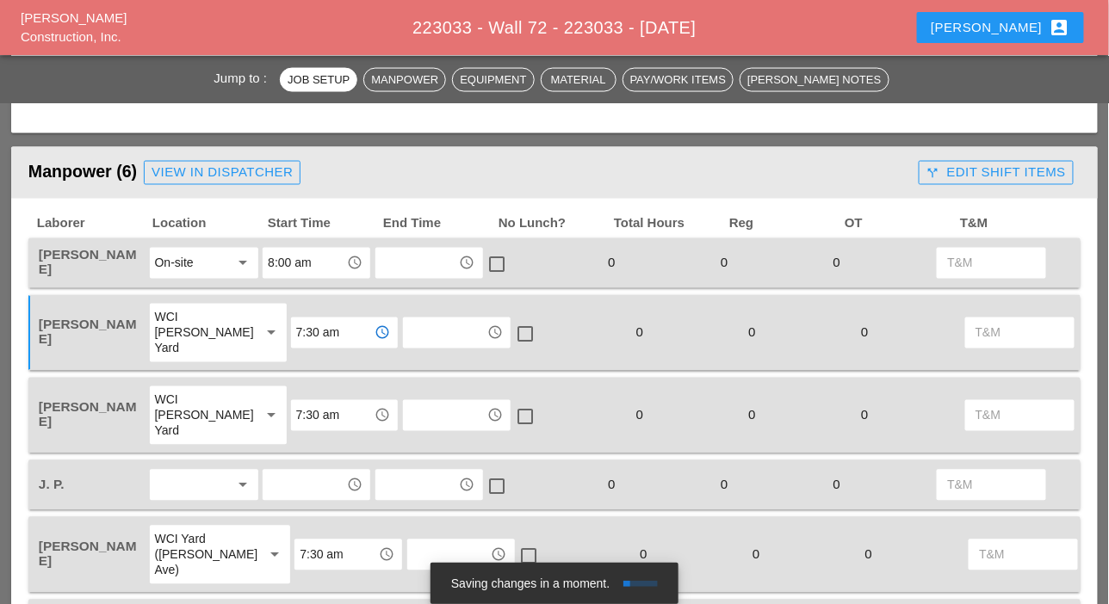
scroll to position [861, 0]
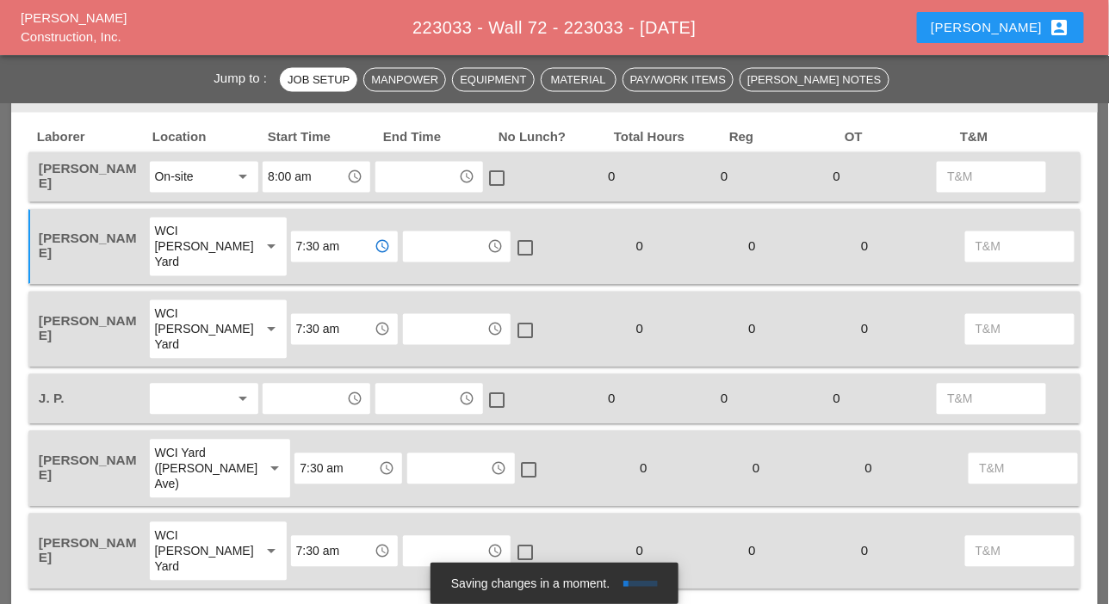
type input "7:30 am"
click at [189, 399] on div at bounding box center [192, 400] width 75 height 28
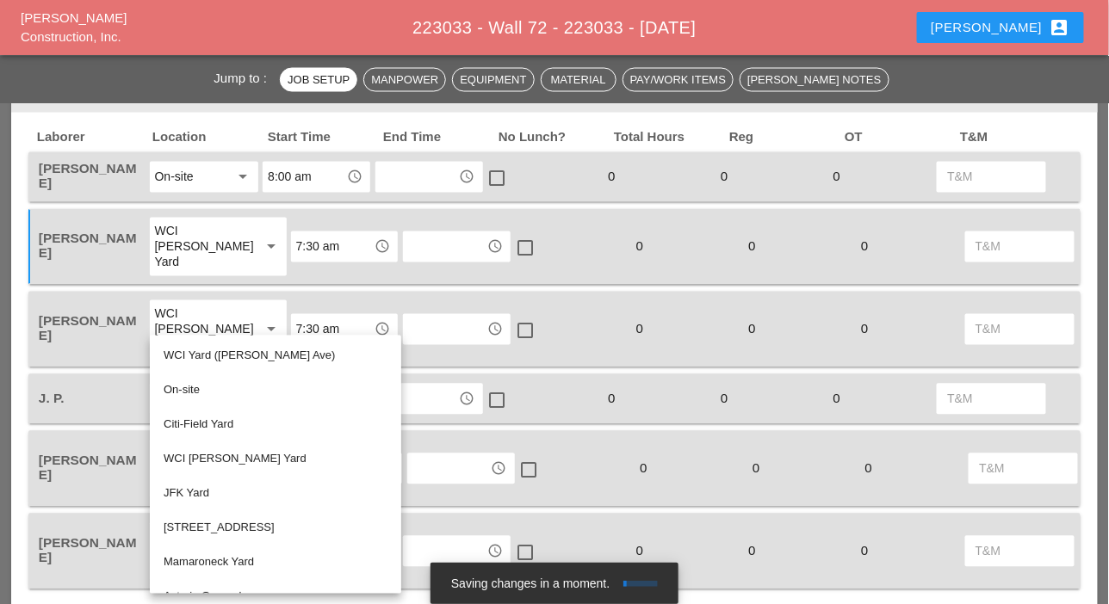
click at [190, 389] on div "On-site" at bounding box center [276, 390] width 224 height 21
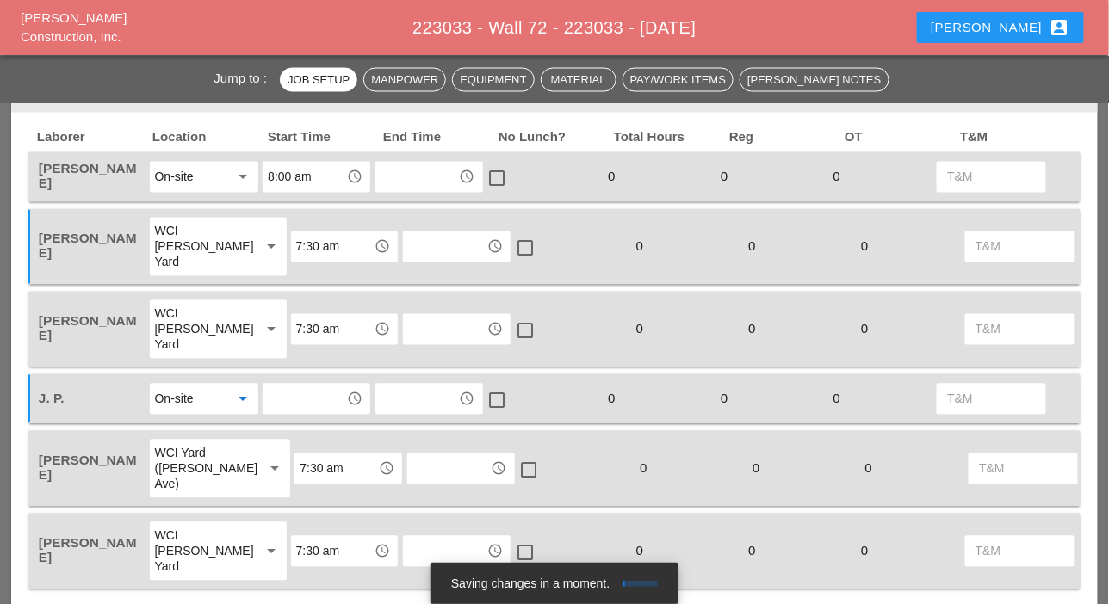
click at [292, 399] on input "text" at bounding box center [304, 400] width 73 height 28
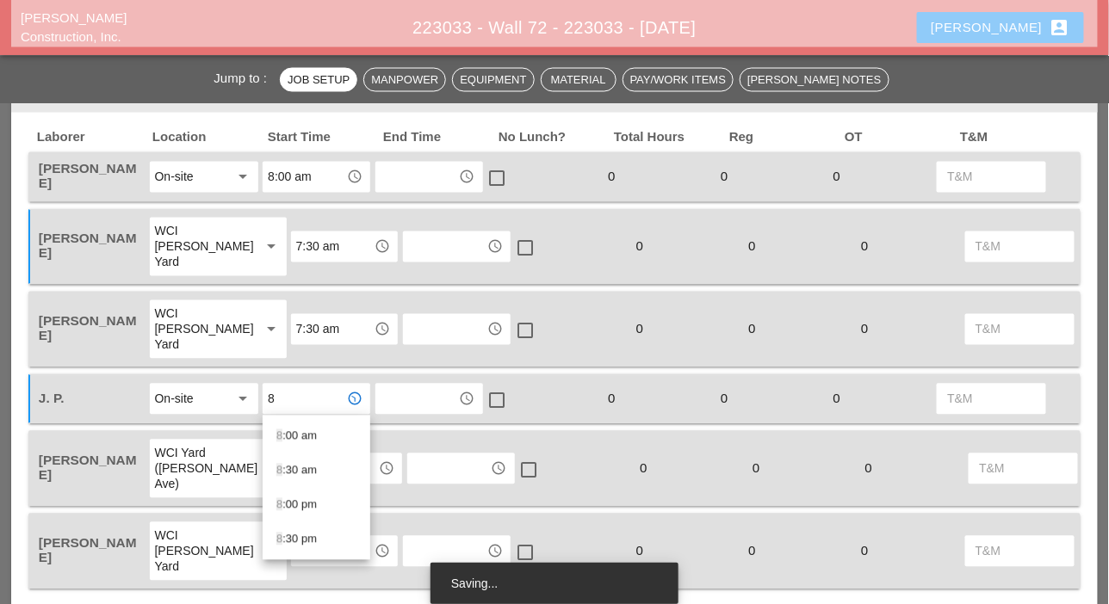
click at [288, 430] on div "8 :00 am" at bounding box center [316, 436] width 80 height 21
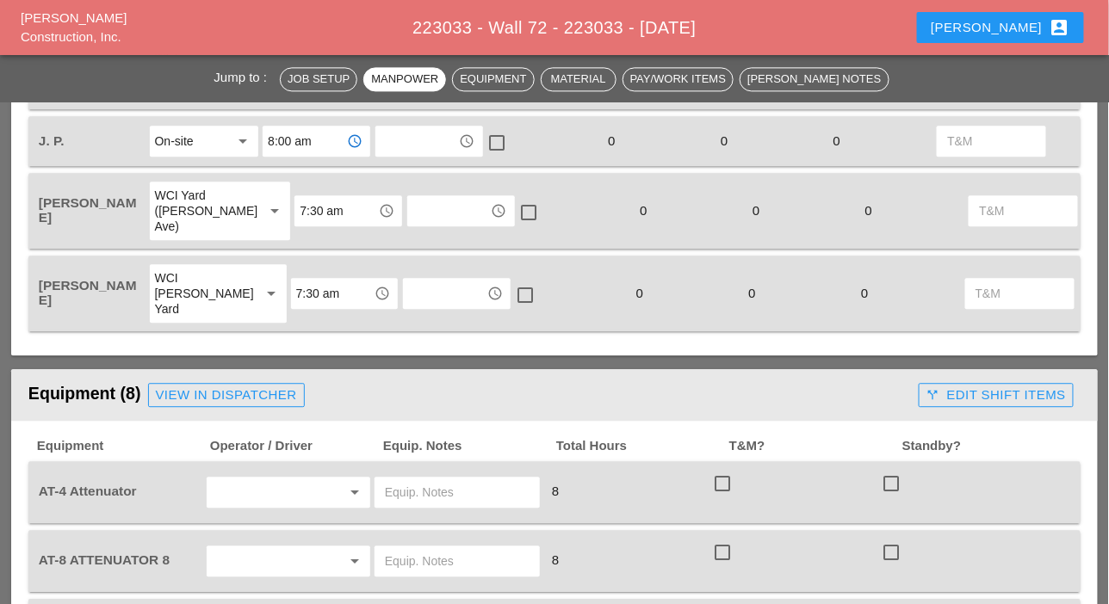
scroll to position [1291, 0]
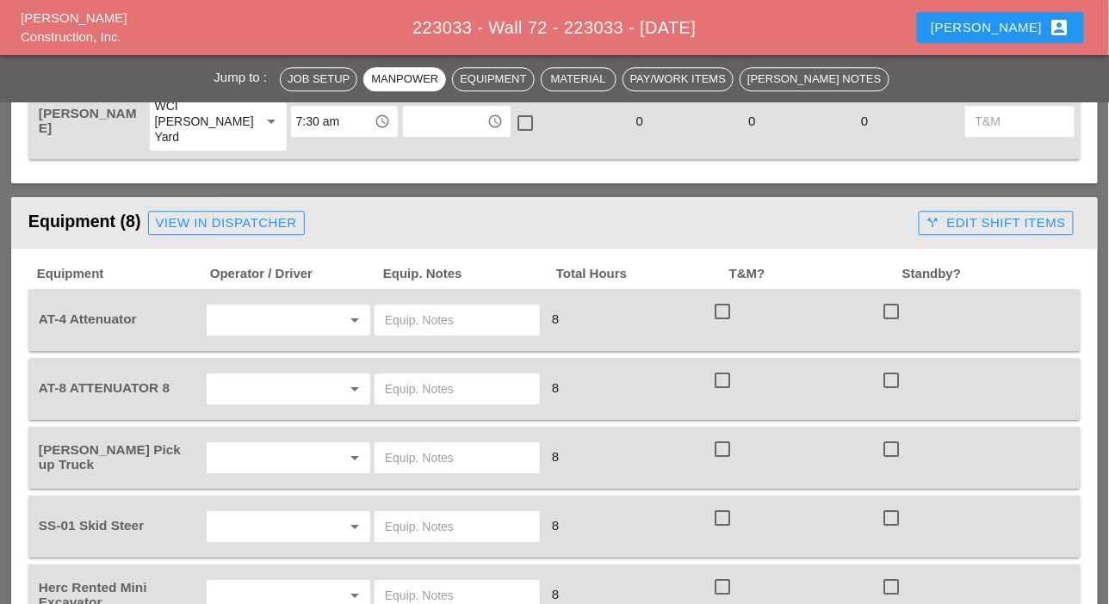
type input "8:00 am"
click at [235, 318] on input "text" at bounding box center [264, 320] width 105 height 28
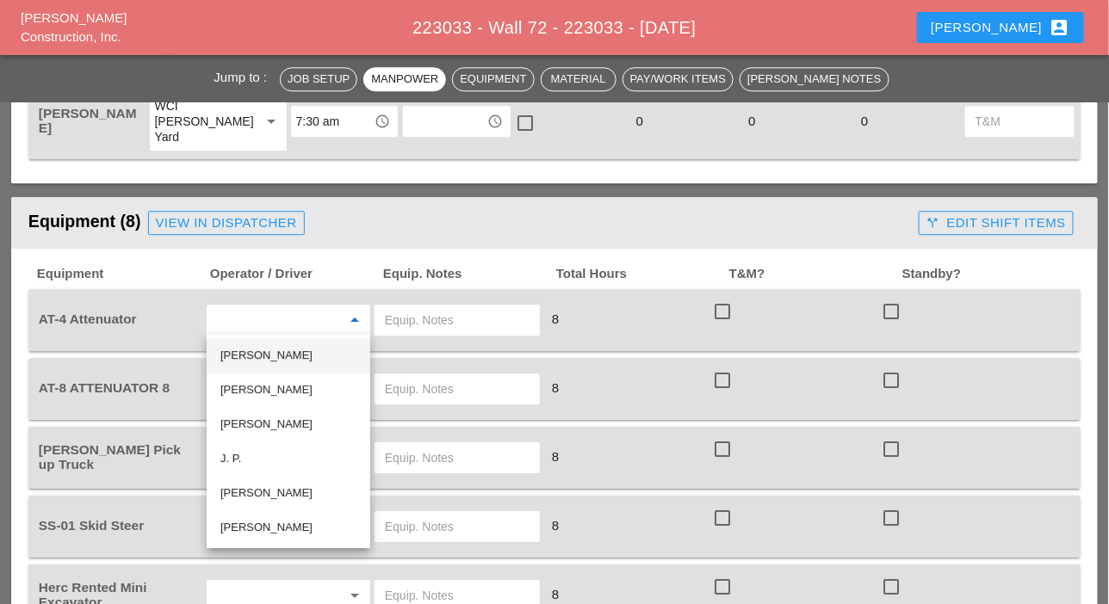
drag, startPoint x: 247, startPoint y: 353, endPoint x: 260, endPoint y: 353, distance: 12.9
click at [248, 353] on div "Joseph Baker" at bounding box center [288, 355] width 136 height 21
type input "Joseph Baker"
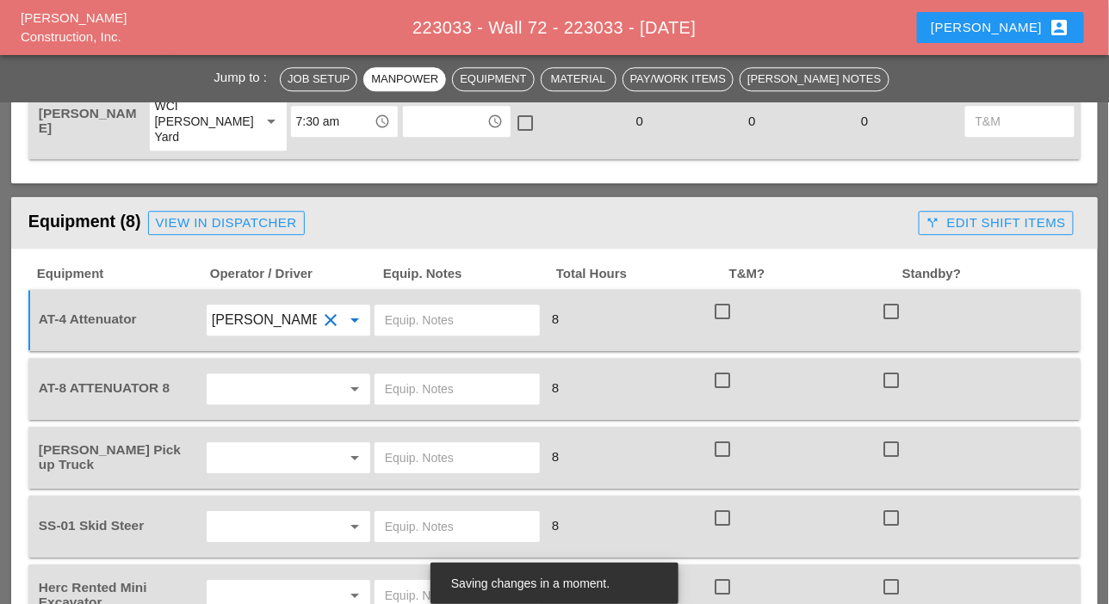
click at [389, 315] on input "text" at bounding box center [457, 320] width 145 height 28
drag, startPoint x: 465, startPoint y: 316, endPoint x: 375, endPoint y: 314, distance: 89.5
click at [375, 314] on div "Bruckner Yard" at bounding box center [456, 320] width 165 height 31
type input "Bruckner Yard"
click at [413, 387] on input "text" at bounding box center [457, 389] width 145 height 28
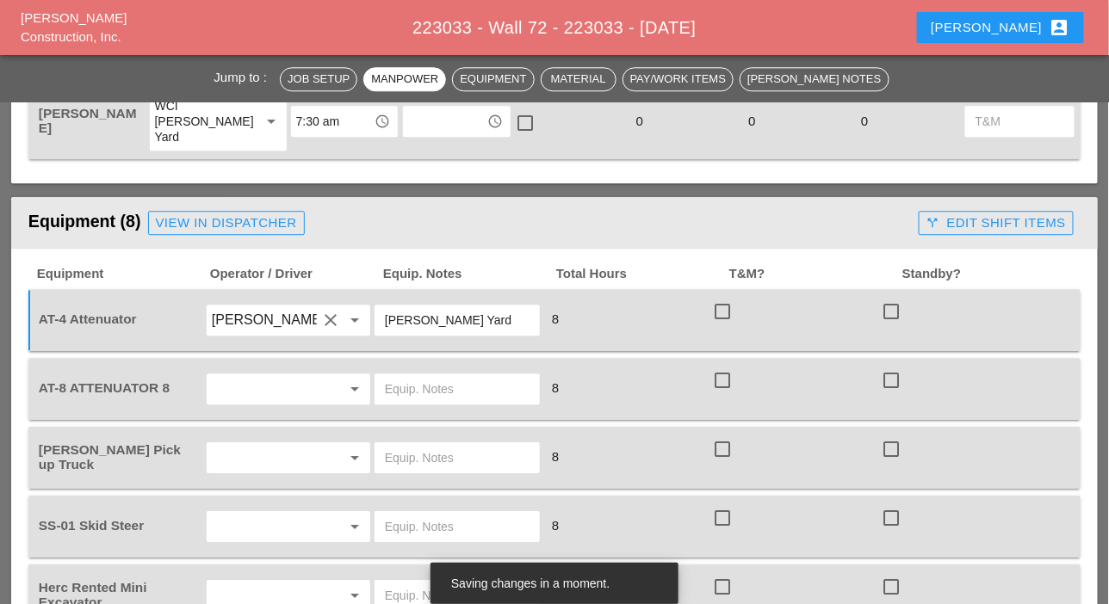
paste input "Bruckner Yard"
type input "Bruckner Yard"
click at [292, 385] on input "text" at bounding box center [264, 389] width 105 height 28
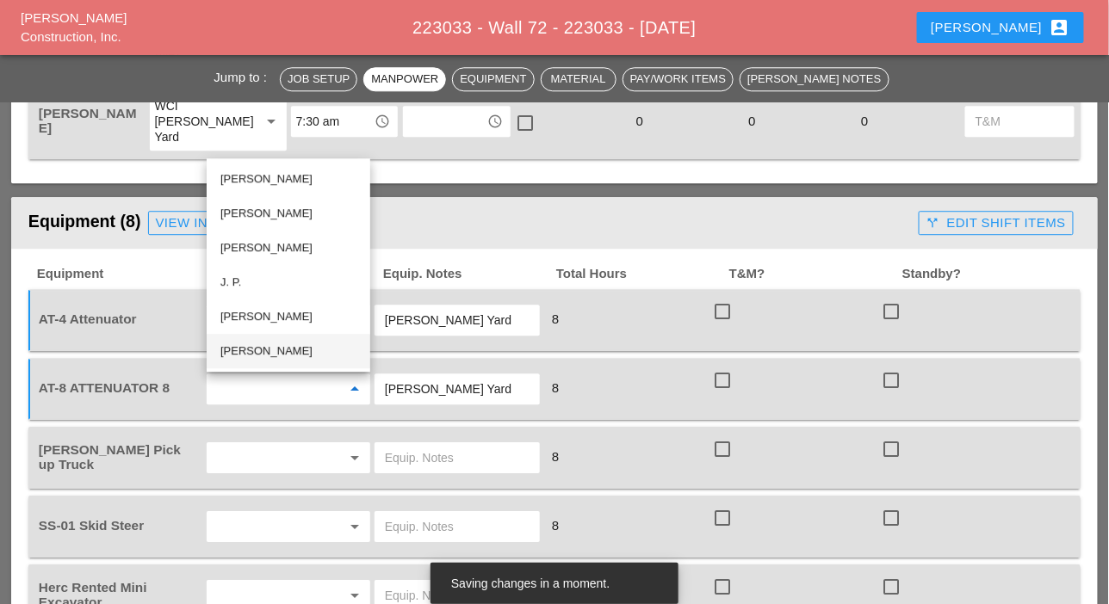
click at [243, 348] on div "Fernando De Souza" at bounding box center [288, 351] width 136 height 21
type input "Fernando De Souza"
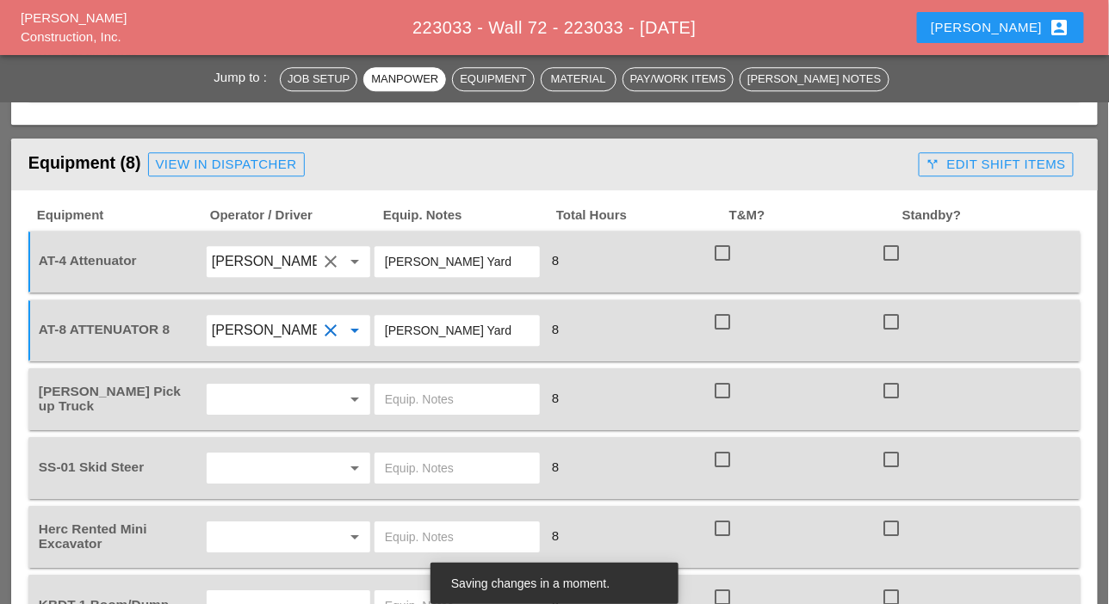
scroll to position [1377, 0]
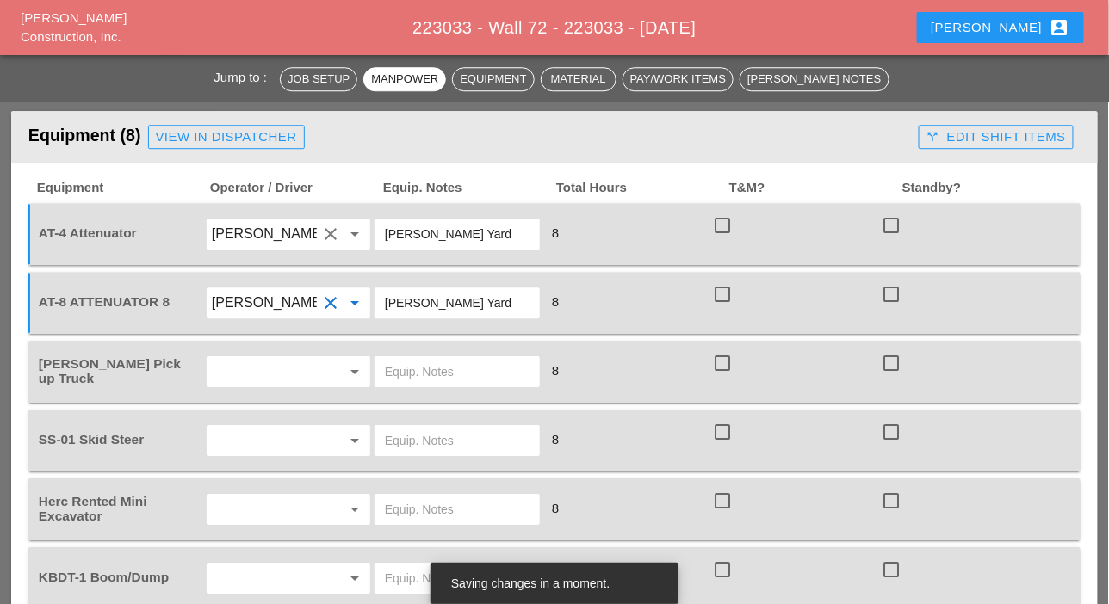
click at [260, 380] on input "text" at bounding box center [264, 372] width 105 height 28
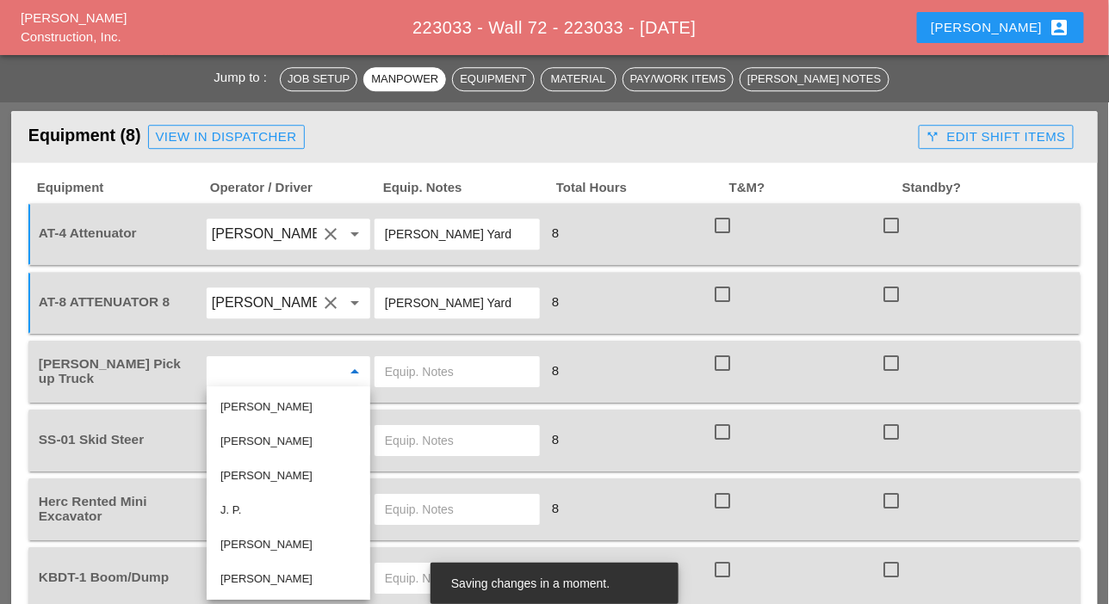
click at [250, 442] on div "Ricardo Capao" at bounding box center [288, 441] width 136 height 21
type input "Ricardo Capao"
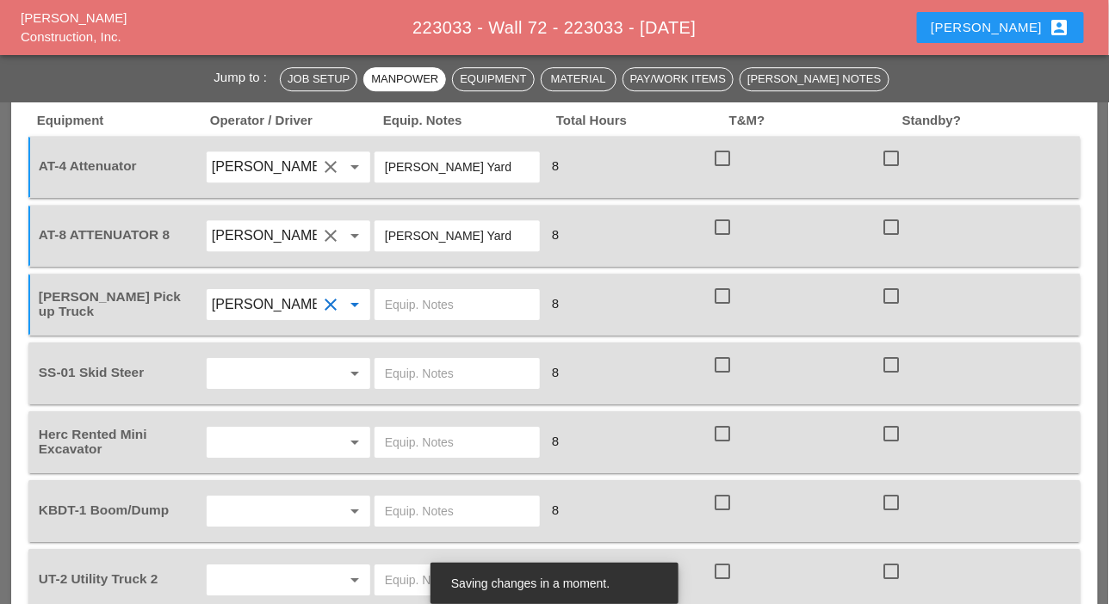
scroll to position [1463, 0]
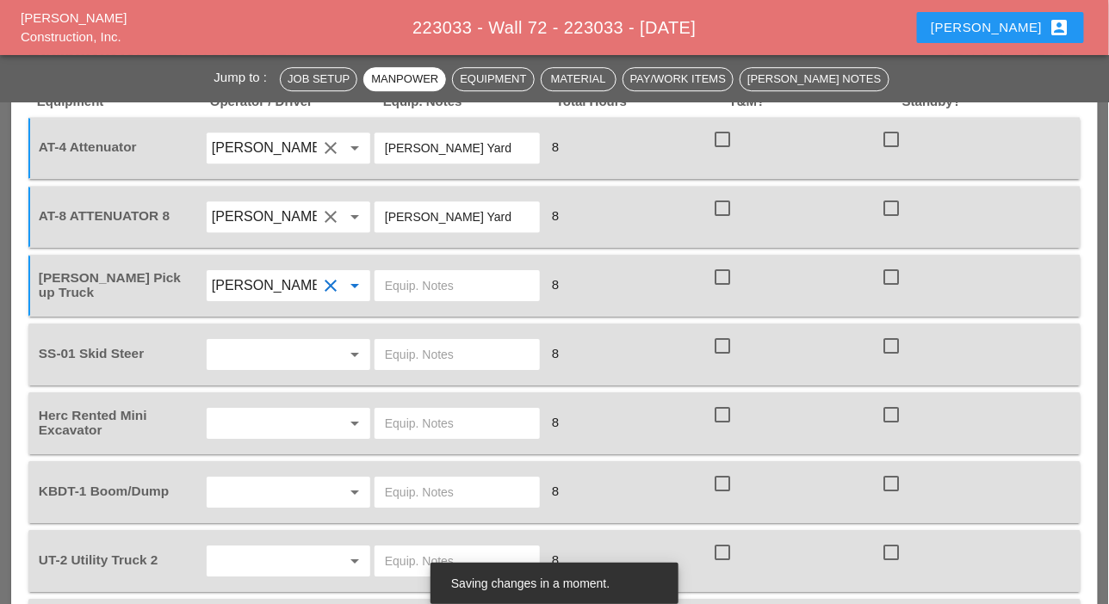
click at [254, 355] on input "text" at bounding box center [264, 355] width 105 height 28
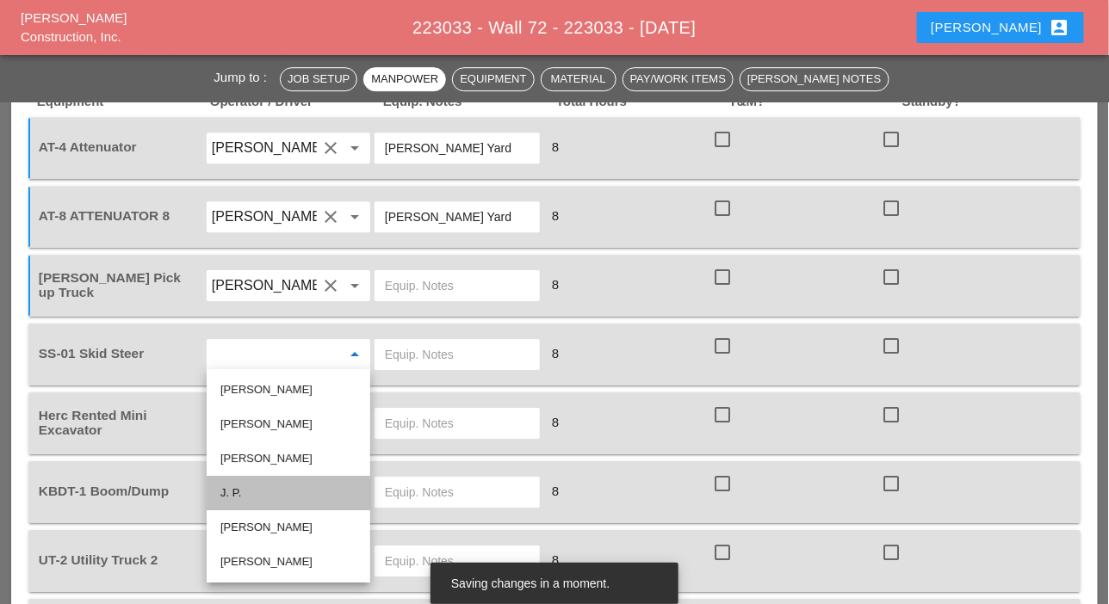
click at [243, 492] on div "J. P." at bounding box center [288, 493] width 136 height 21
type input "J. P."
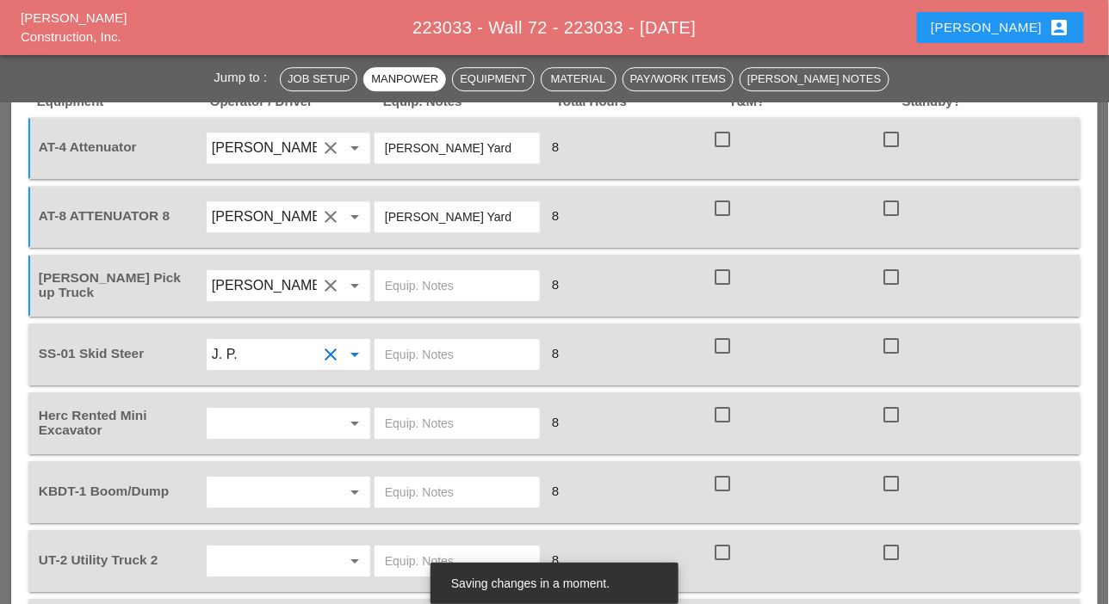
click at [238, 419] on input "text" at bounding box center [264, 424] width 105 height 28
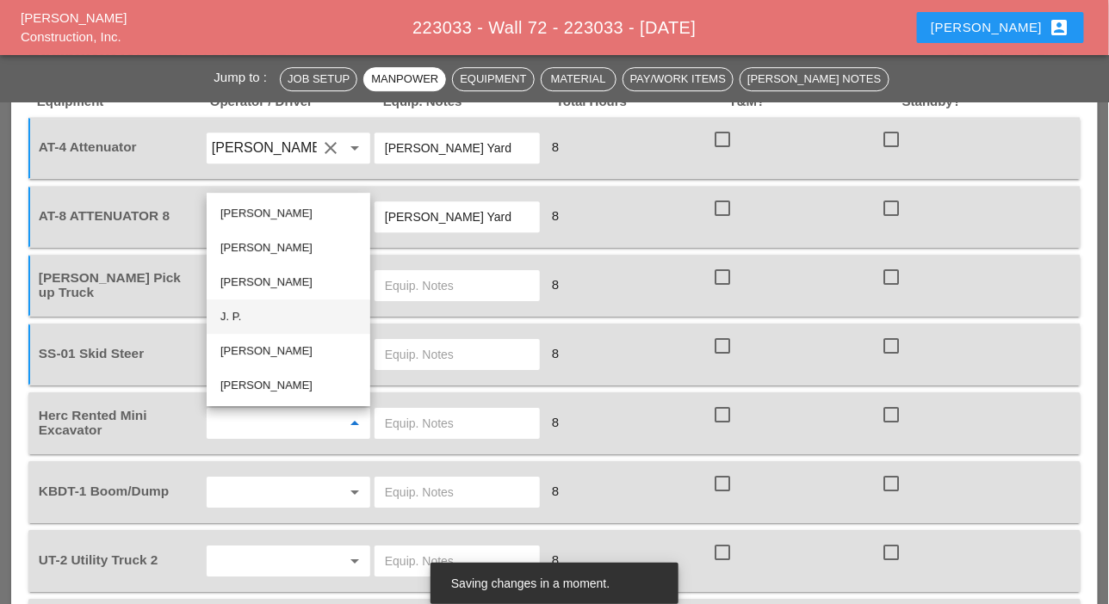
click at [236, 311] on div "J. P." at bounding box center [288, 316] width 136 height 21
type input "J. P."
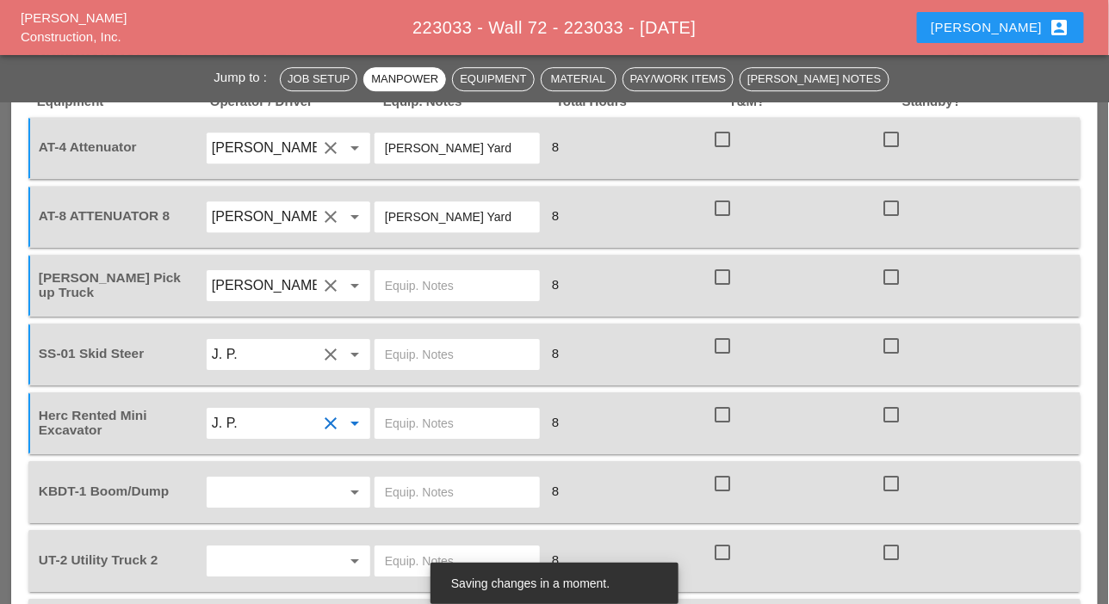
click at [393, 350] on input "text" at bounding box center [457, 355] width 145 height 28
paste input "Bruckner Yard"
type input "Bruckner Yard"
click at [409, 423] on input "text" at bounding box center [457, 424] width 145 height 28
paste input "Bruckner Yard"
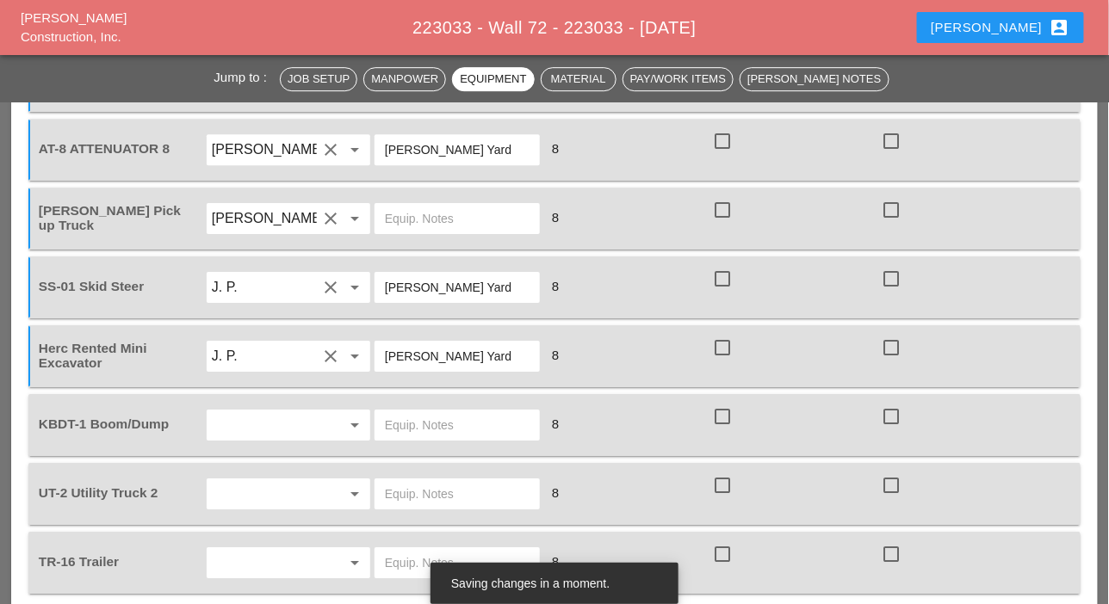
scroll to position [1549, 0]
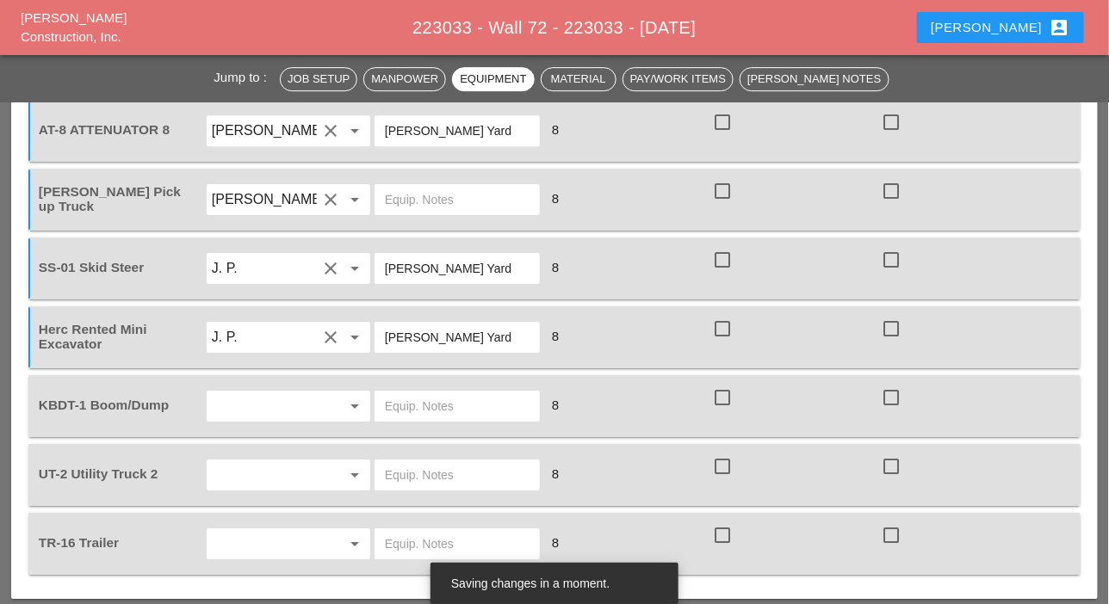
type input "Bruckner Yard"
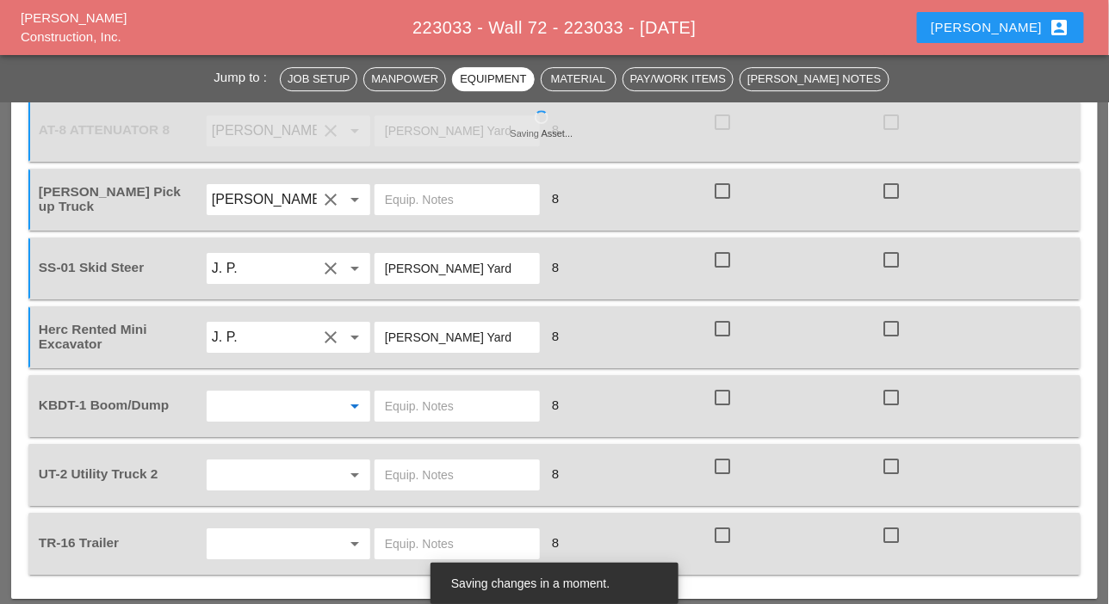
click at [271, 406] on input "text" at bounding box center [264, 407] width 105 height 28
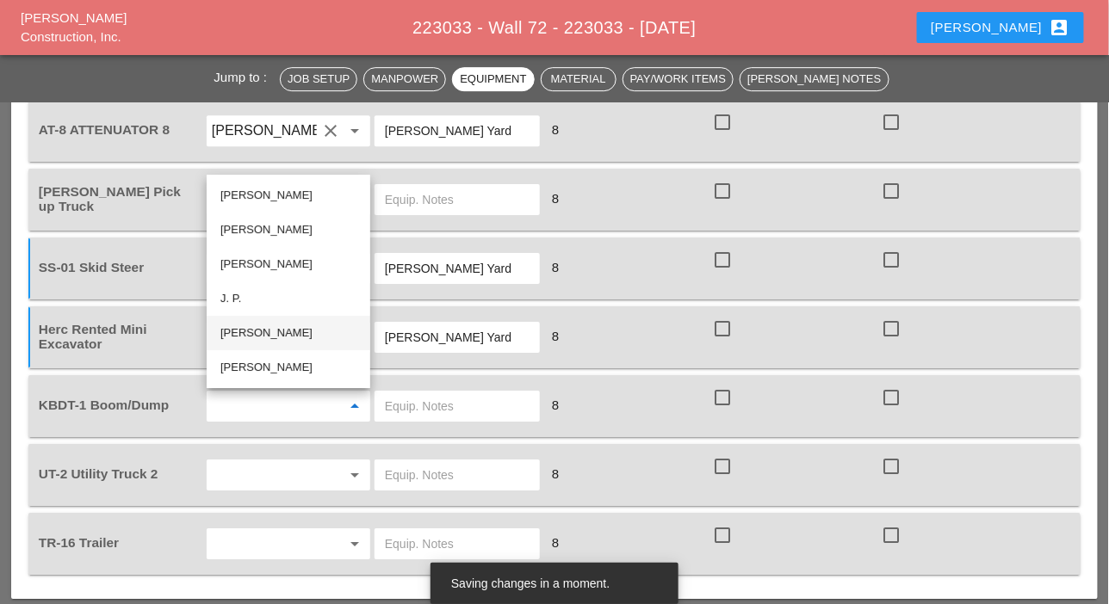
click at [265, 332] on div "Luis Ceja Rodriguez" at bounding box center [288, 333] width 136 height 21
type input "Luis Ceja Rodriguez"
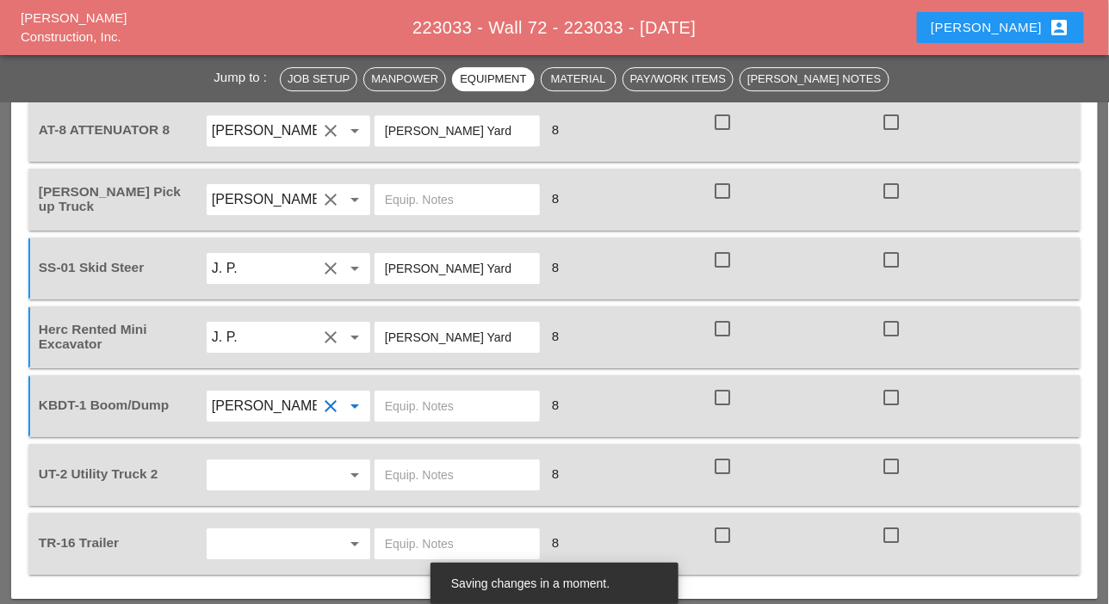
click at [286, 468] on input "text" at bounding box center [264, 475] width 105 height 28
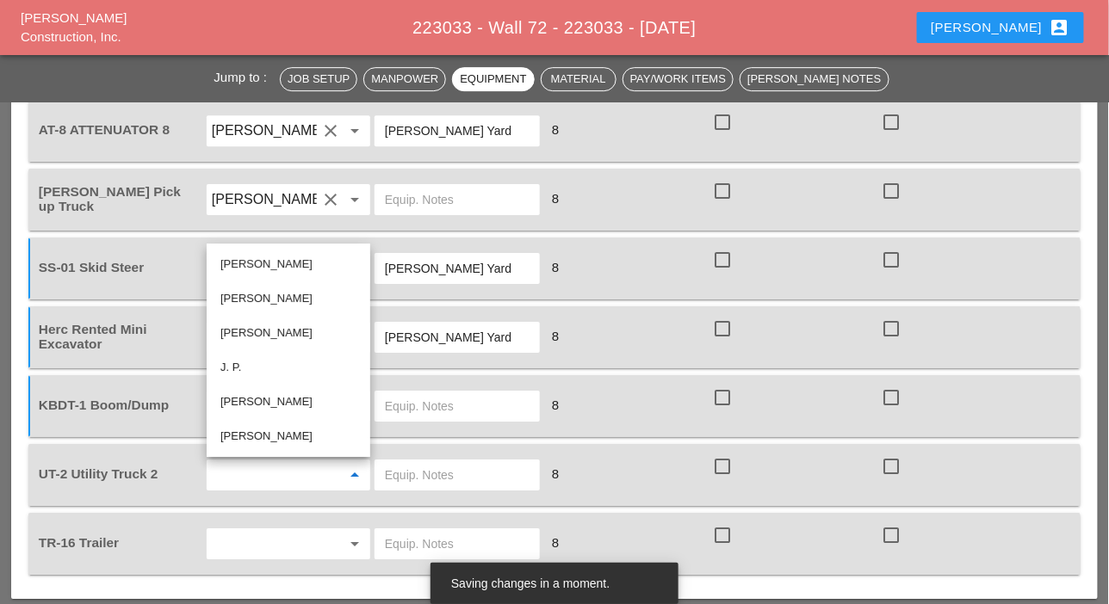
click at [254, 334] on div "Luis Ocasio" at bounding box center [288, 333] width 136 height 21
type input "Luis Ocasio"
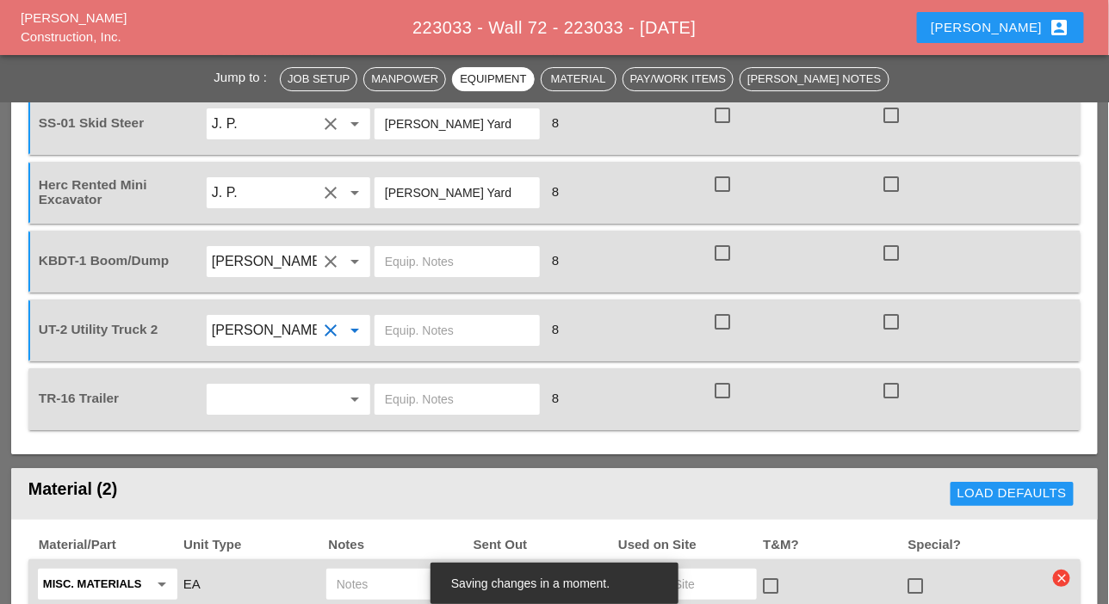
scroll to position [1722, 0]
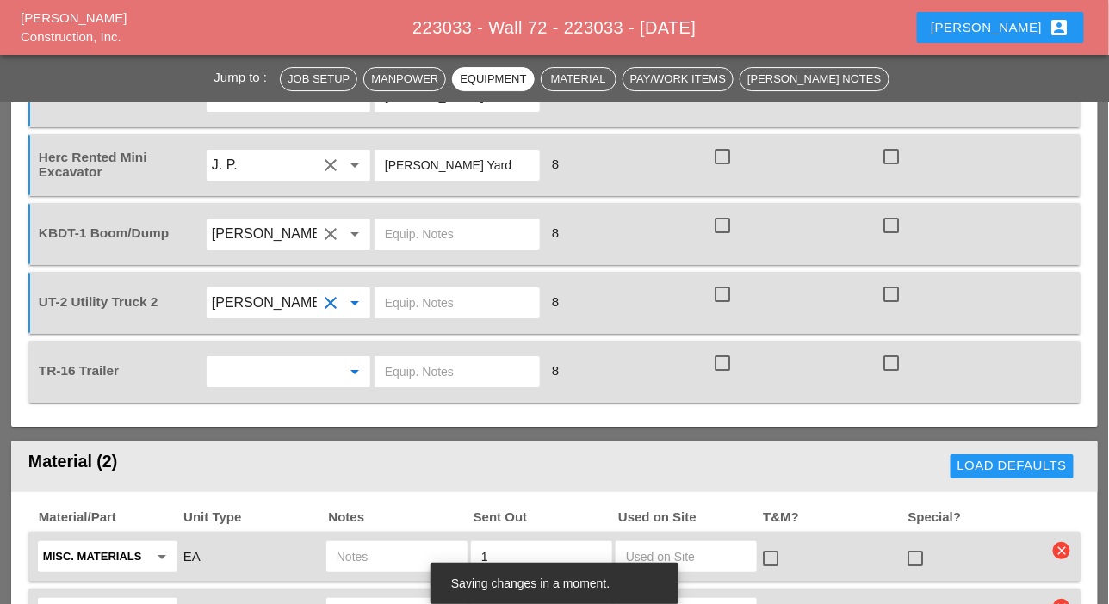
click at [260, 378] on input "text" at bounding box center [264, 372] width 105 height 28
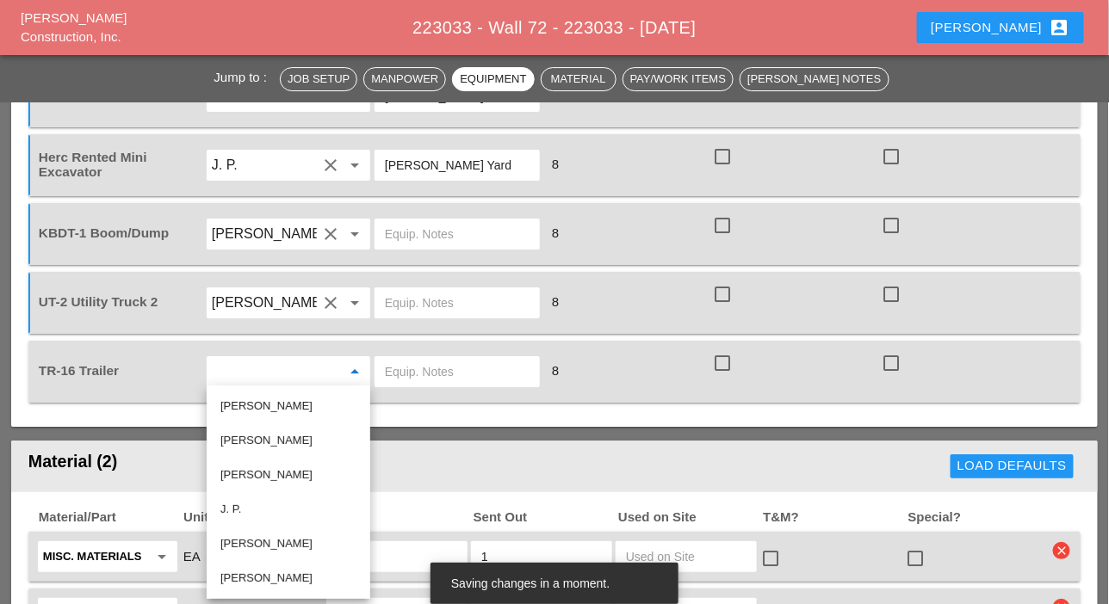
click at [255, 541] on div "Luis Ceja Rodriguez" at bounding box center [288, 544] width 136 height 21
type input "Luis Ceja Rodriguez"
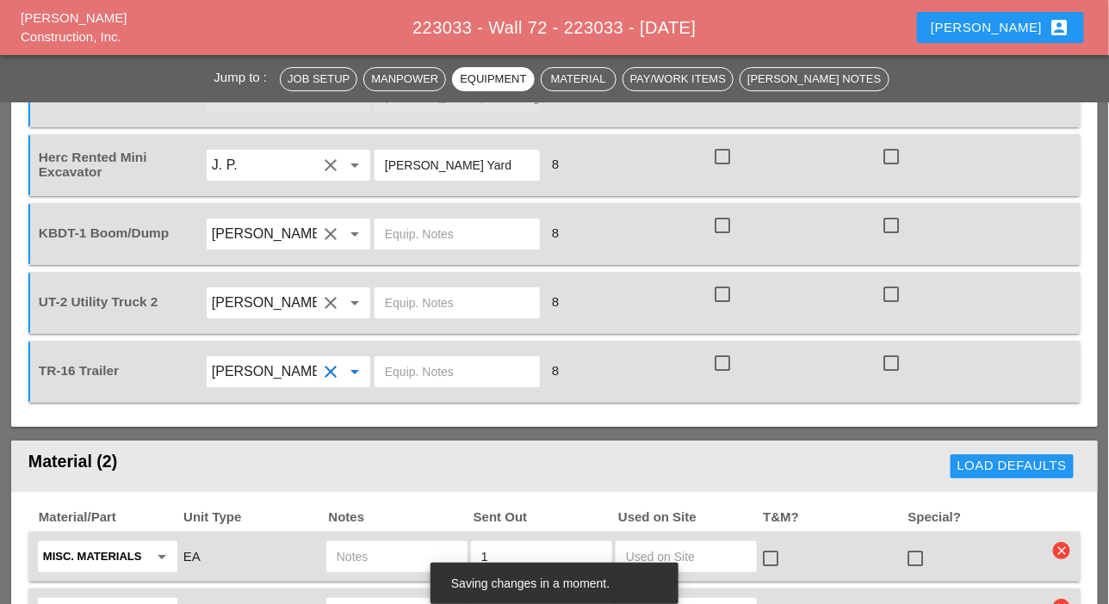
click at [391, 373] on input "text" at bounding box center [457, 372] width 145 height 28
paste input "Bruckner Yard"
type input "Bruckner Yard"
click at [410, 306] on input "text" at bounding box center [457, 303] width 145 height 28
type input "main yard"
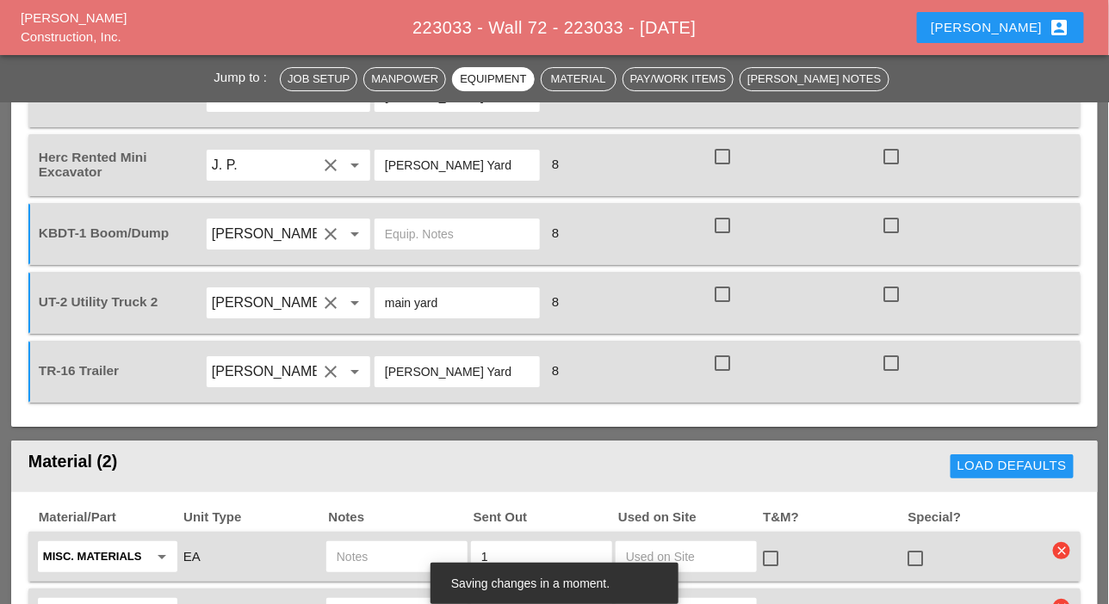
click at [461, 238] on input "text" at bounding box center [457, 234] width 145 height 28
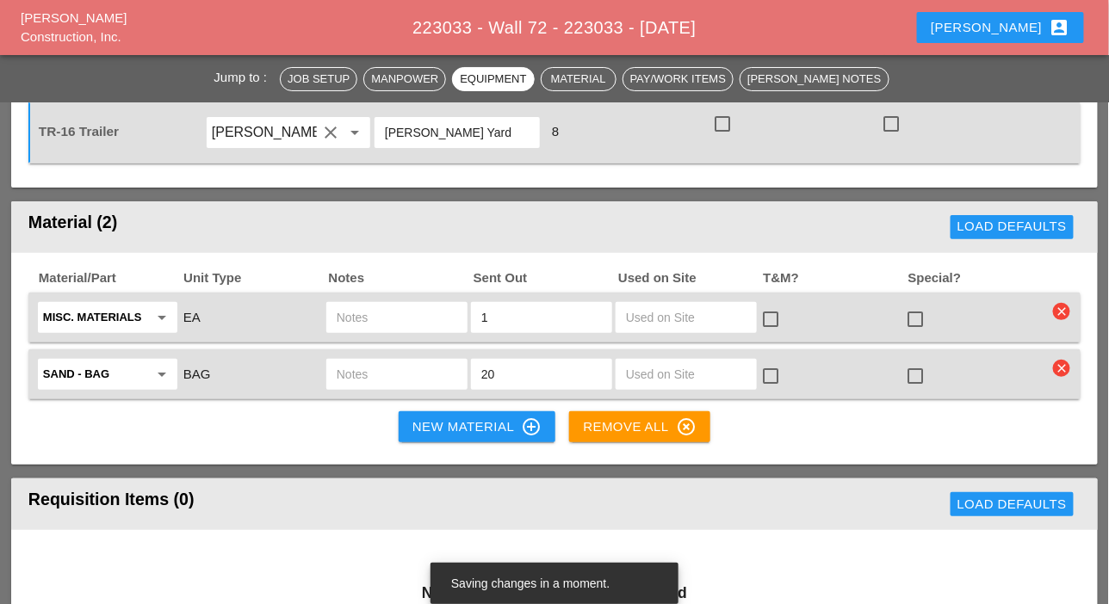
scroll to position [1980, 0]
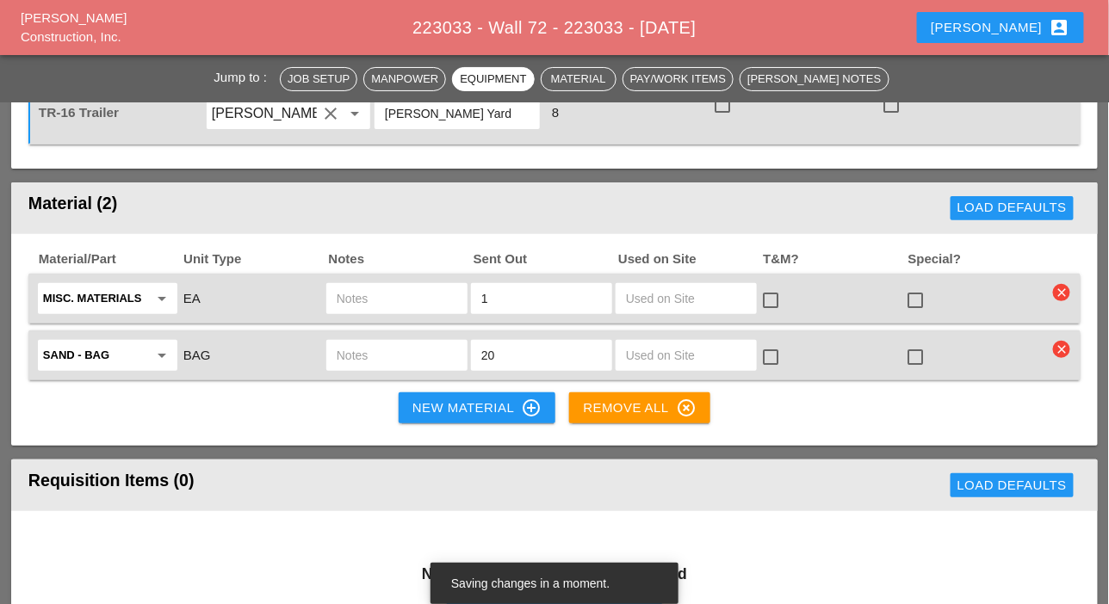
type input "main yard"
click at [1063, 348] on icon "clear" at bounding box center [1061, 349] width 17 height 17
click at [1061, 313] on div "Are you Sure?" at bounding box center [1022, 309] width 109 height 20
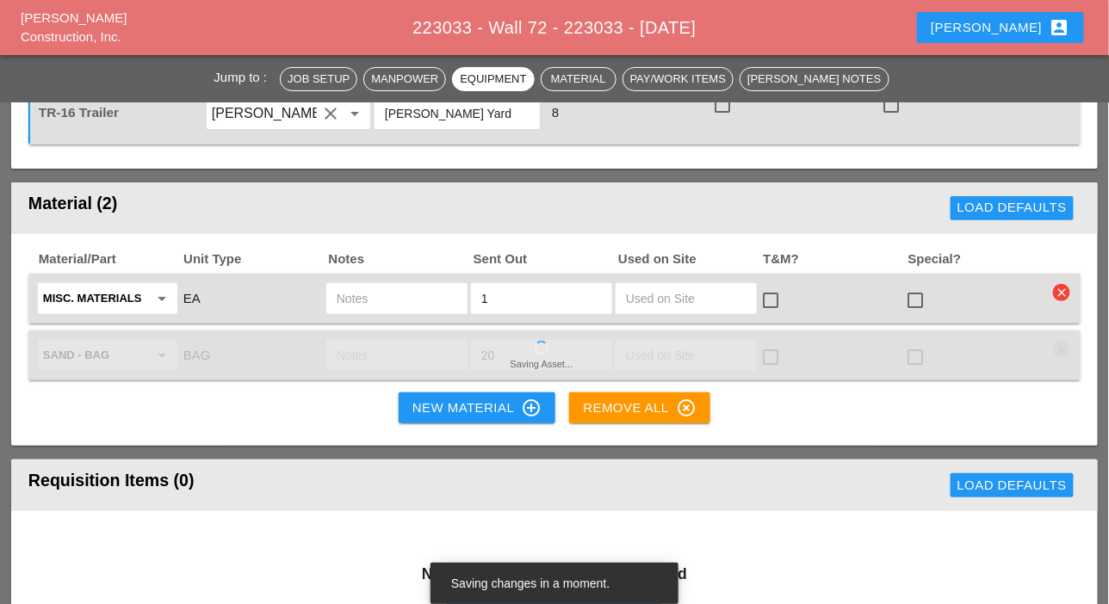
click at [1062, 298] on icon "clear" at bounding box center [1061, 292] width 17 height 17
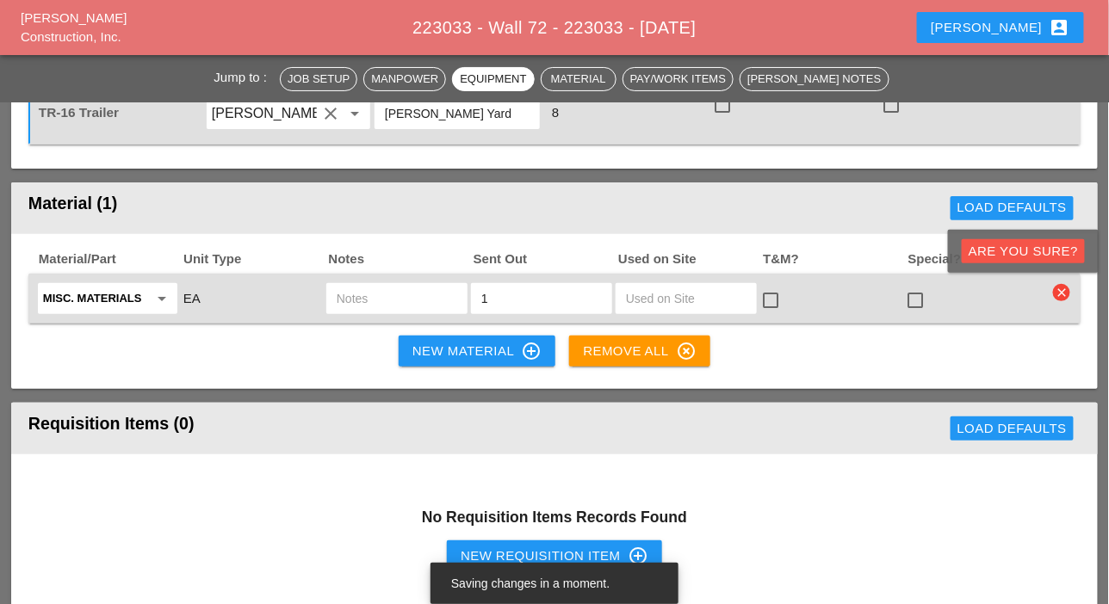
click at [1056, 257] on div "Are you Sure?" at bounding box center [1022, 252] width 109 height 20
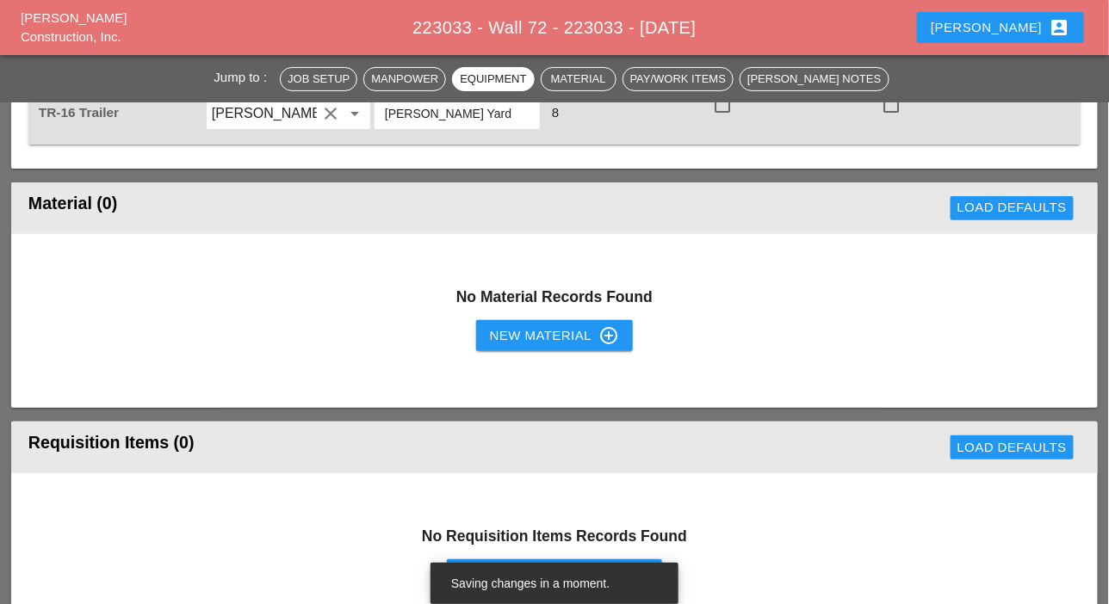
click at [499, 331] on div "New Material control_point" at bounding box center [554, 335] width 129 height 21
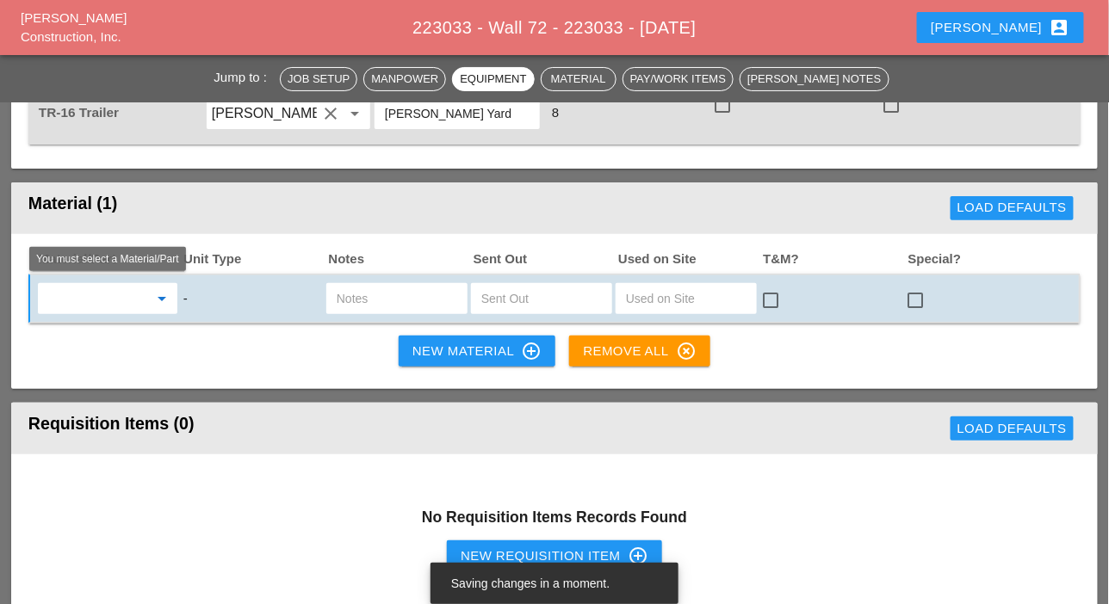
click at [105, 299] on input "text" at bounding box center [95, 299] width 105 height 28
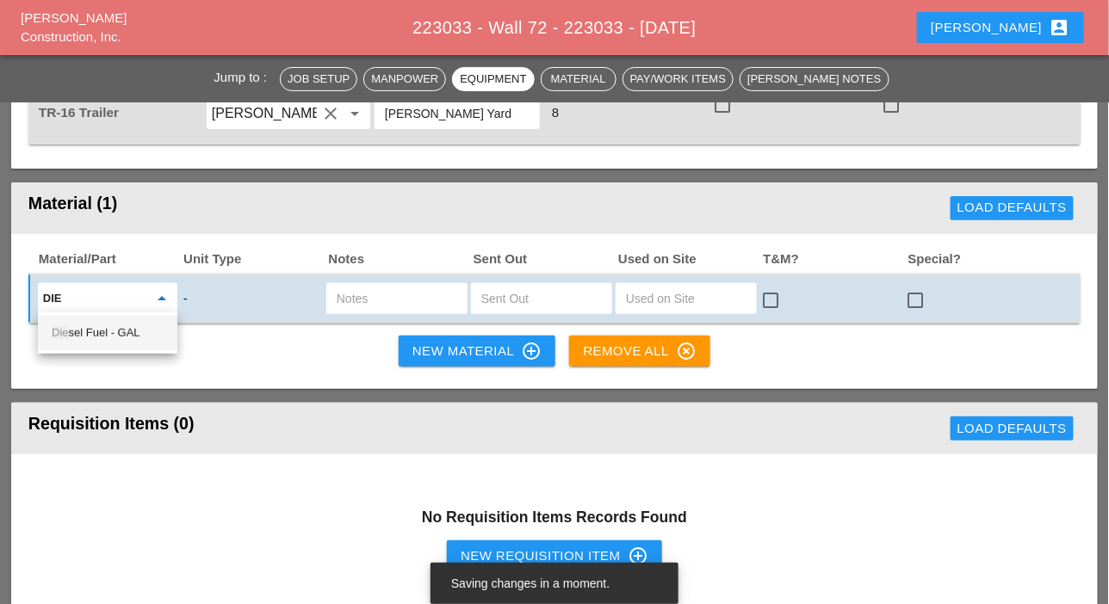
click at [90, 327] on div "Die sel Fuel - GAL" at bounding box center [108, 333] width 112 height 21
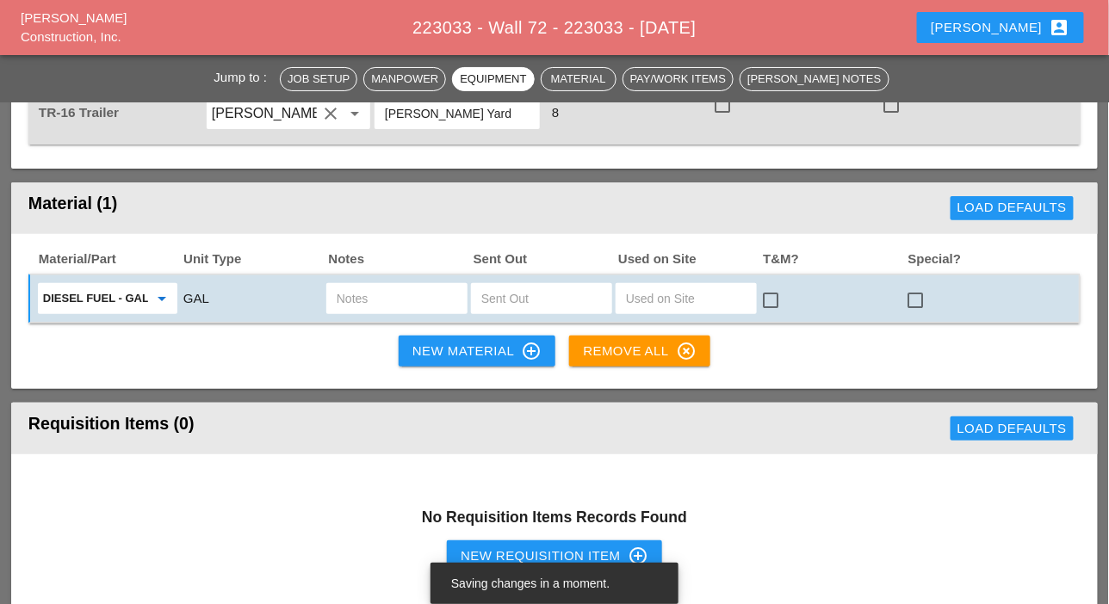
type input "Diesel Fuel - GAL"
click at [531, 301] on input "text" at bounding box center [541, 299] width 121 height 28
type input "20"
click at [409, 300] on input "text" at bounding box center [397, 299] width 121 height 28
type input "ut3"
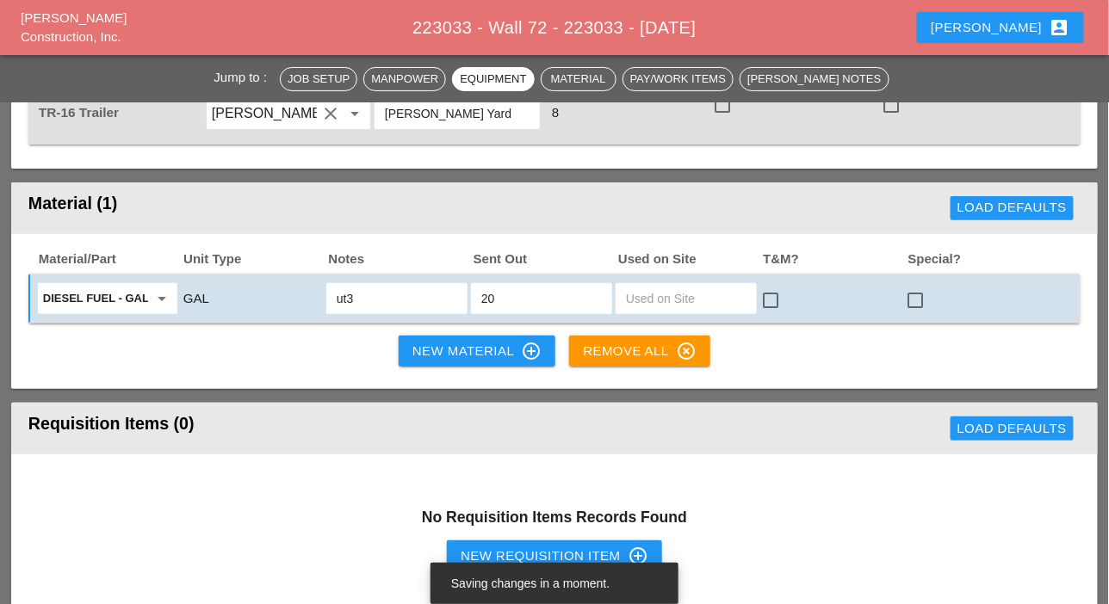
click at [435, 343] on div "New Material control_point" at bounding box center [476, 351] width 129 height 21
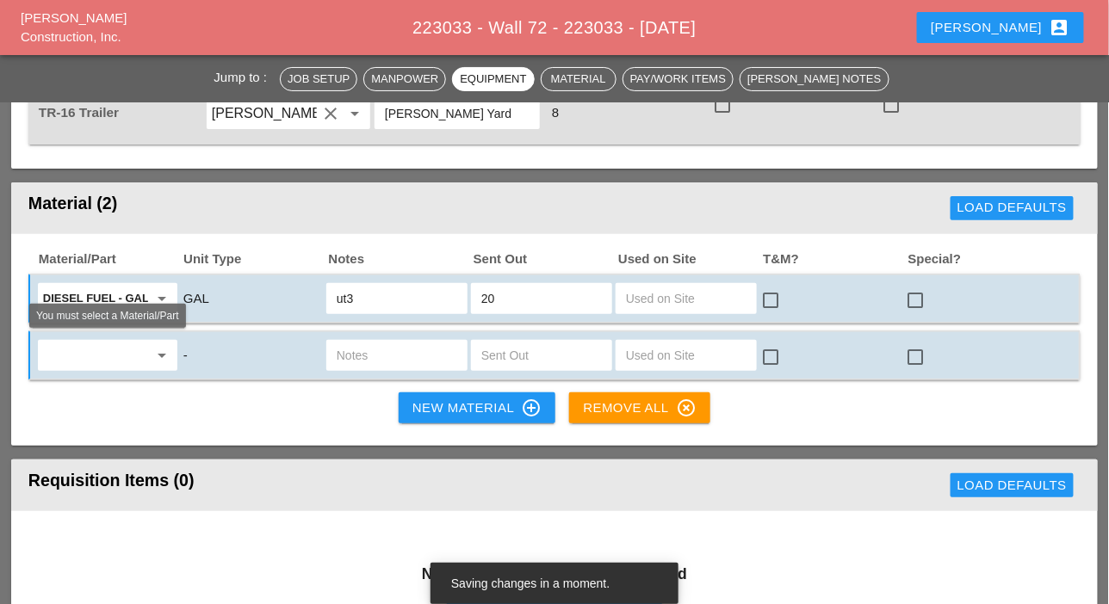
click at [95, 349] on input "text" at bounding box center [95, 356] width 105 height 28
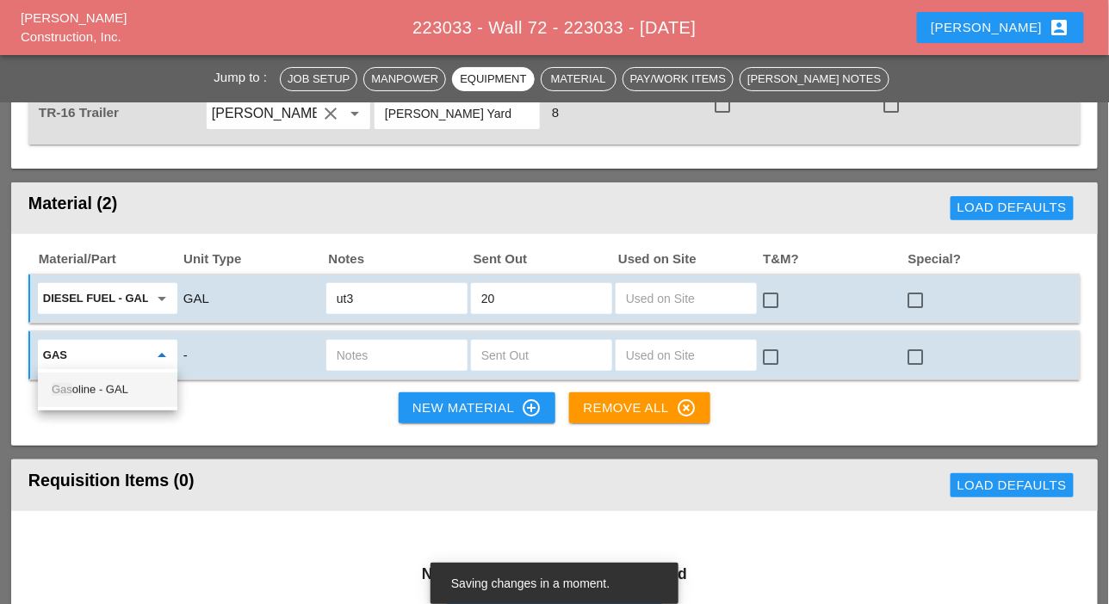
drag, startPoint x: 103, startPoint y: 383, endPoint x: 258, endPoint y: 372, distance: 155.3
click at [105, 384] on div "Gas oline - GAL" at bounding box center [108, 390] width 112 height 21
type input "Gasoline - GAL"
click at [501, 355] on input "text" at bounding box center [541, 356] width 121 height 28
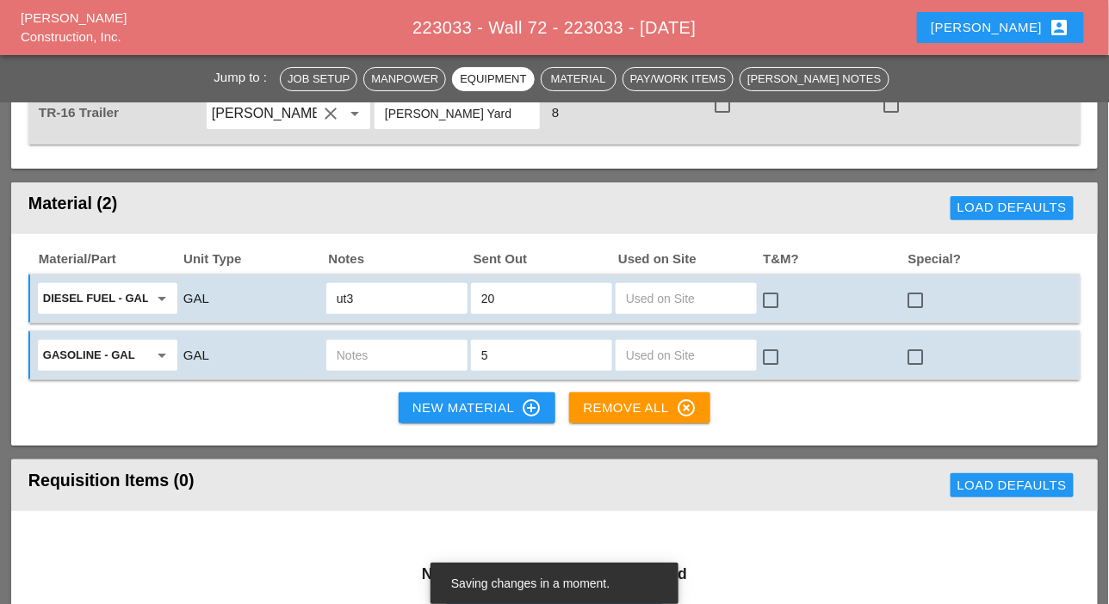
type input "5"
click at [412, 355] on input "text" at bounding box center [397, 356] width 121 height 28
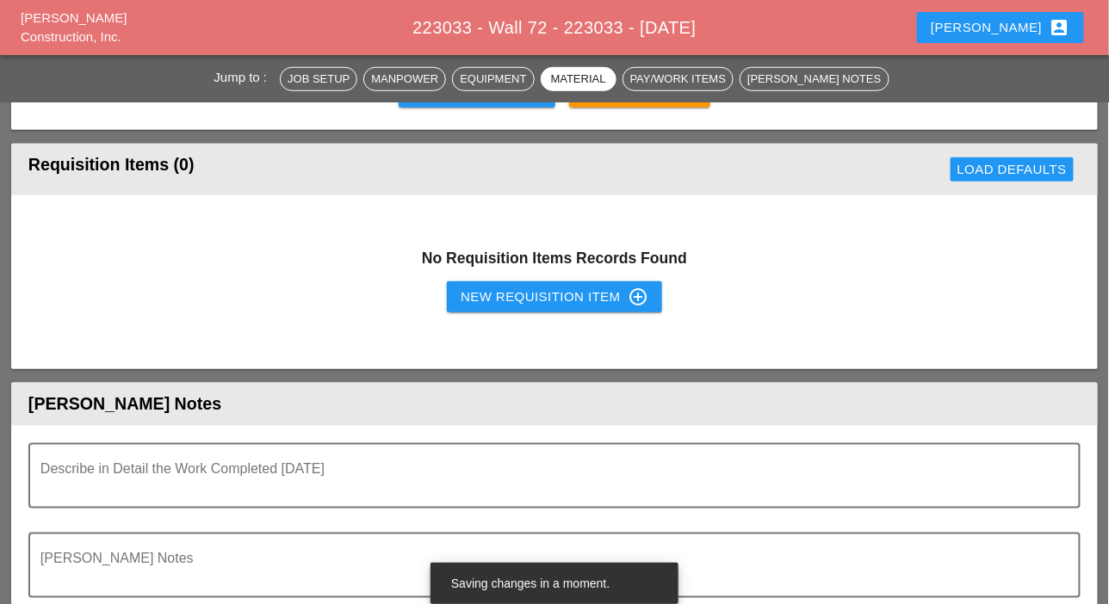
scroll to position [2324, 0]
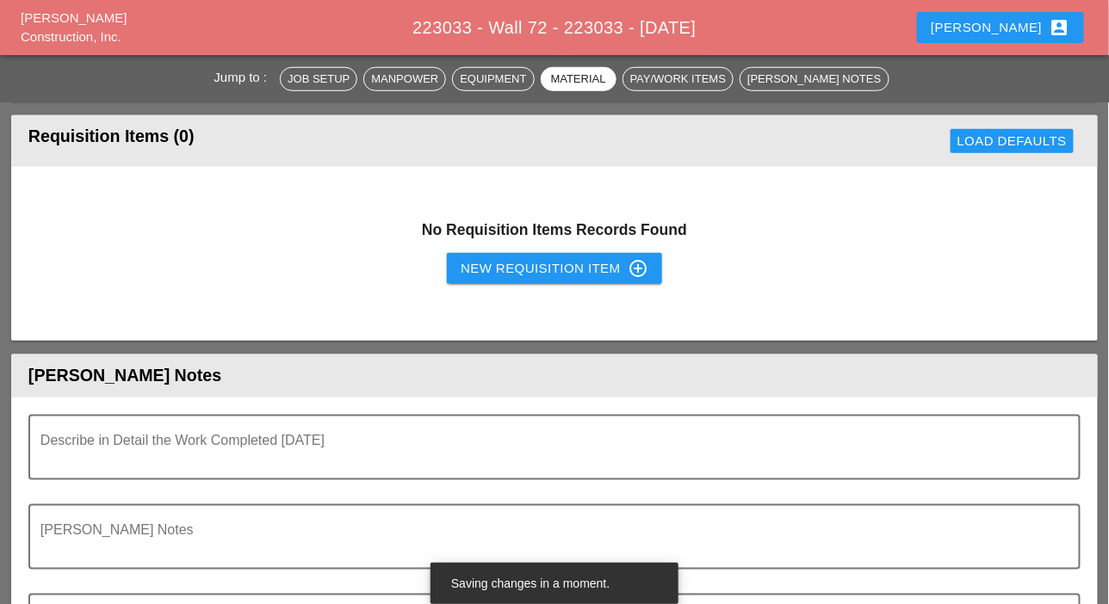
type input "ut2"
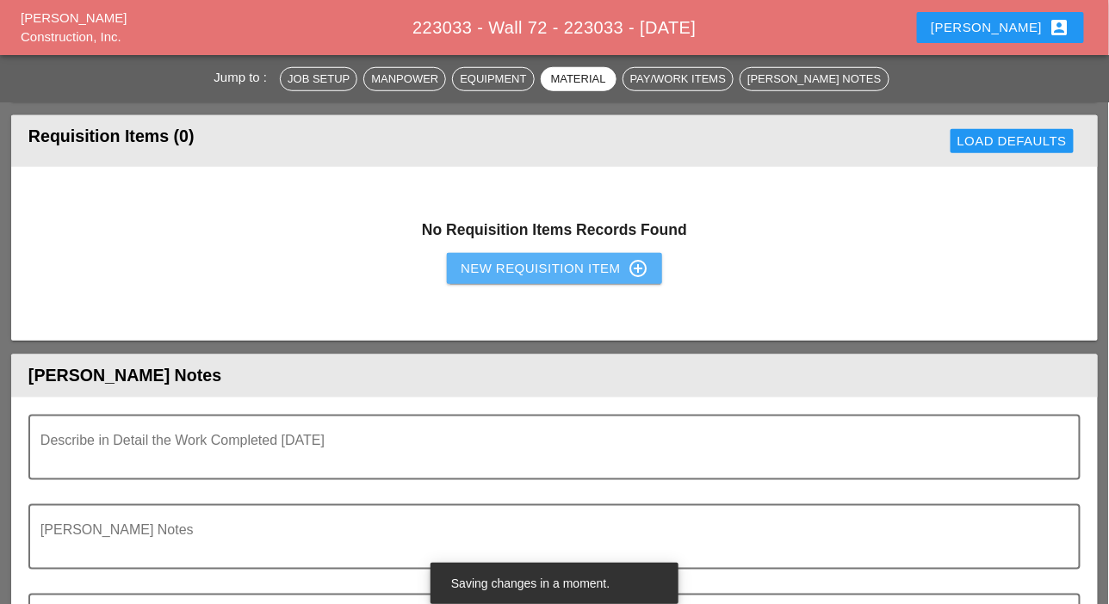
click at [510, 266] on div "New Requisition Item control_point" at bounding box center [555, 268] width 188 height 21
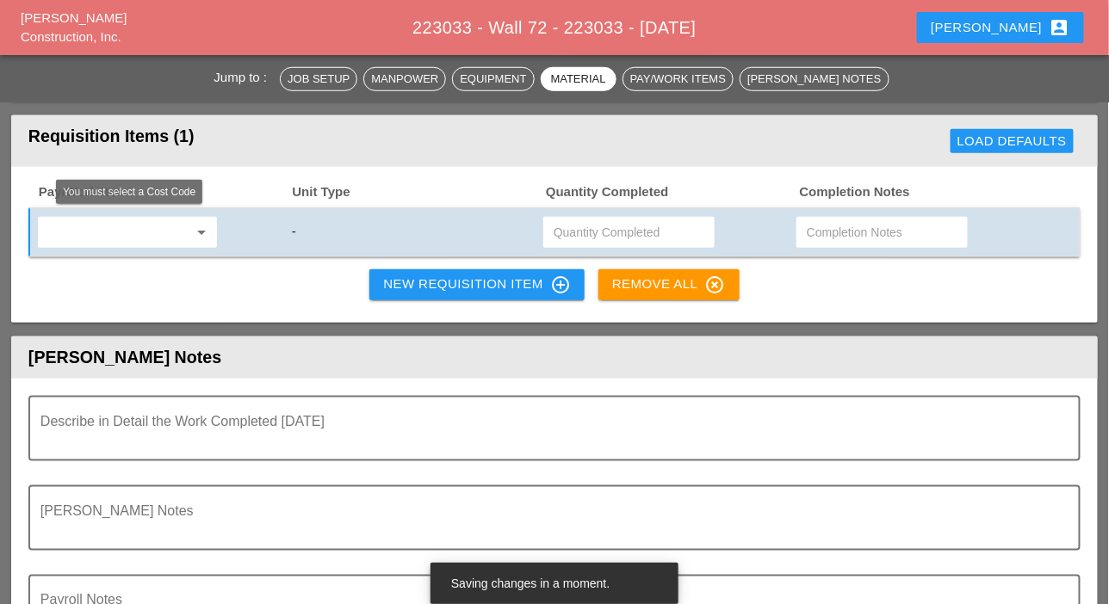
click at [119, 228] on input "text" at bounding box center [115, 233] width 145 height 28
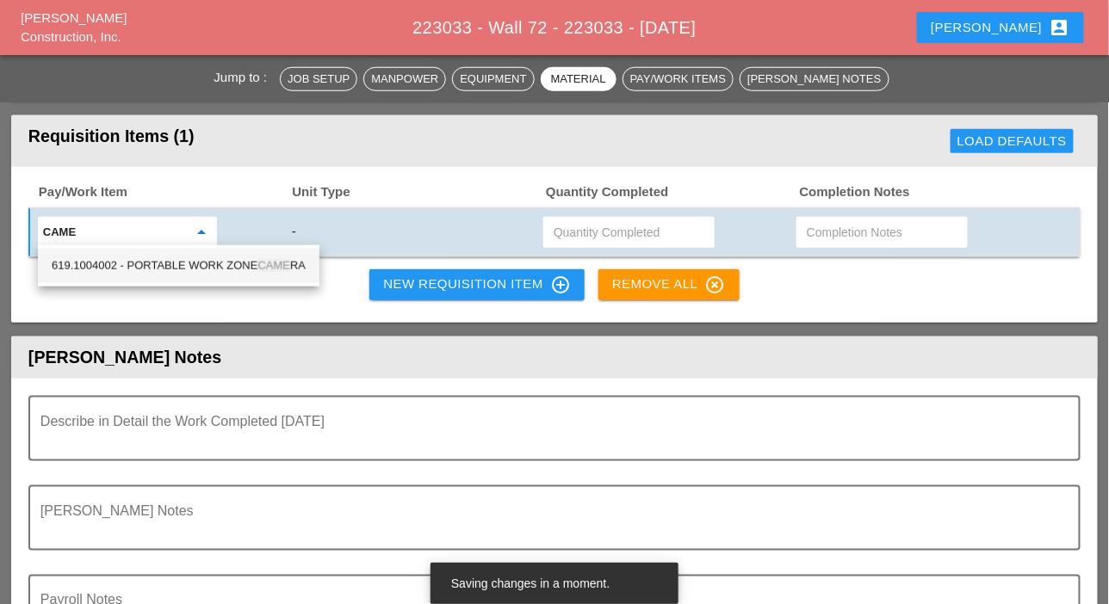
click at [162, 261] on div "619.1004002 - PORTABLE WORK ZONE CAME RA" at bounding box center [179, 266] width 254 height 21
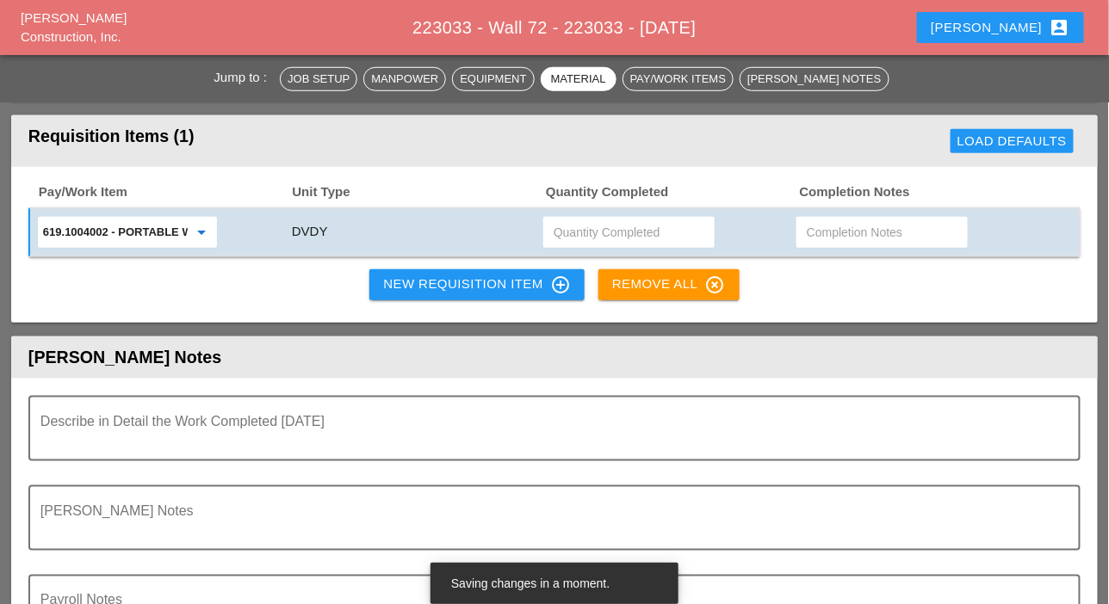
type input "619.1004002 - PORTABLE WORK ZONE CAMERA"
click at [589, 233] on input "text" at bounding box center [628, 233] width 151 height 28
type input "4"
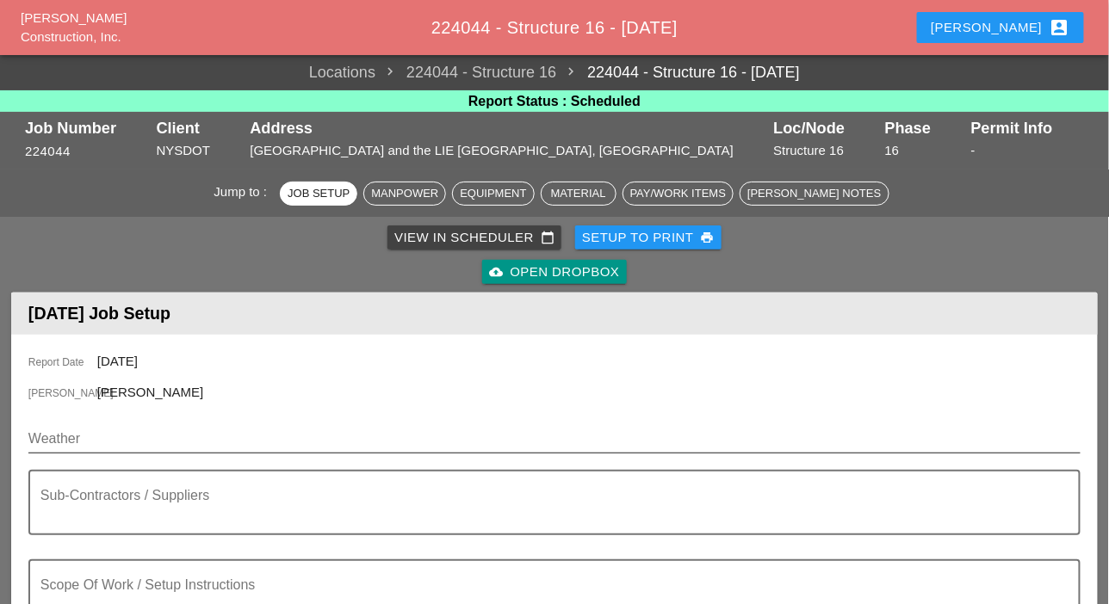
scroll to position [258, 0]
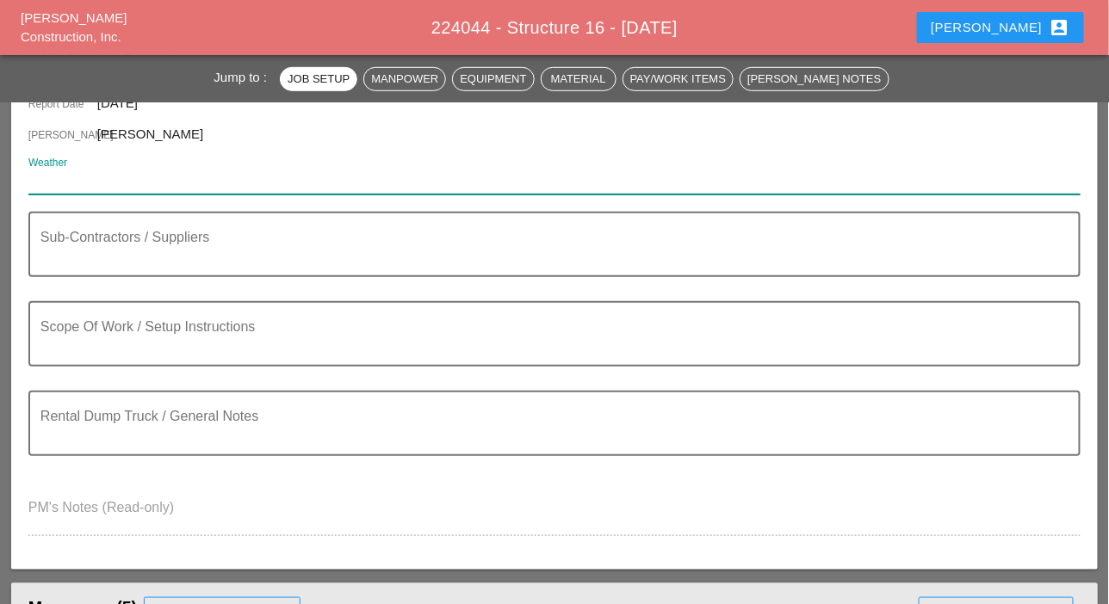
drag, startPoint x: 114, startPoint y: 192, endPoint x: 77, endPoint y: 180, distance: 38.1
click at [76, 181] on input "Weather" at bounding box center [542, 181] width 1028 height 28
paste input "Fri 12 Day 78° 2% ENE 8 mph Partly cloudy skies. High 78F. Winds ENE at 5 to 10…"
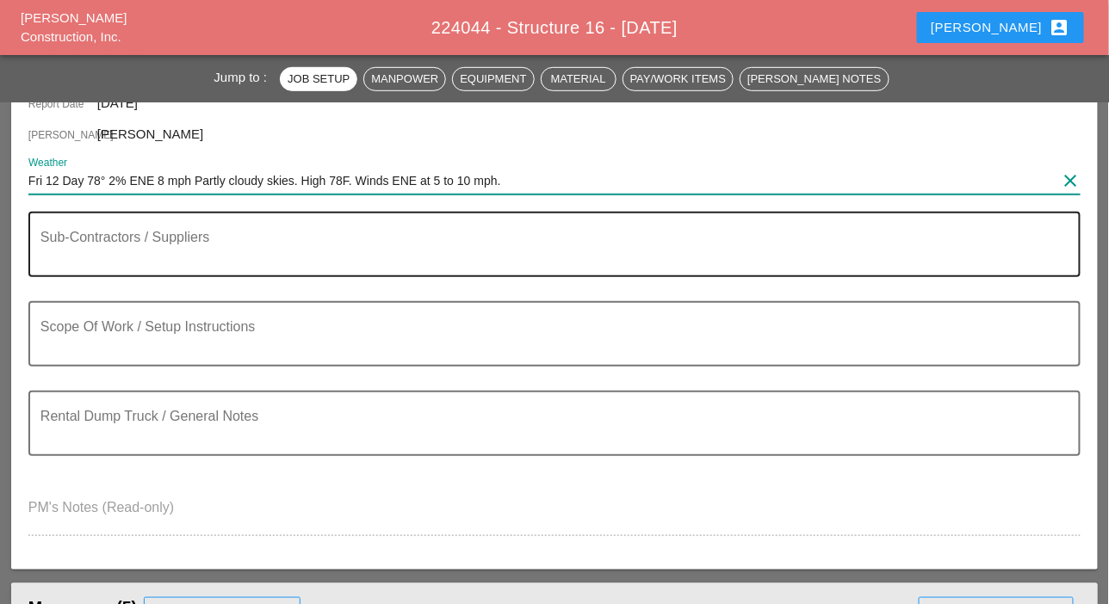
type input "Fri 12 Day 78° 2% ENE 8 mph Partly cloudy skies. High 78F. Winds ENE at 5 to 10…"
click at [93, 248] on textarea "Sub-Contractors / Suppliers" at bounding box center [547, 254] width 1014 height 41
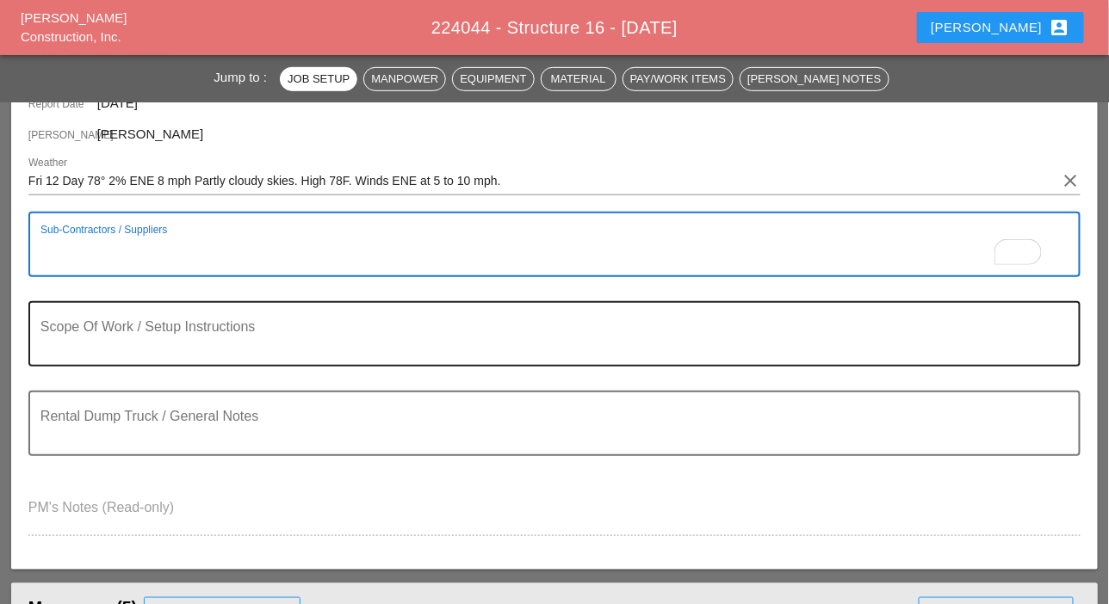
click at [57, 352] on textarea "Scope Of Work / Setup Instructions" at bounding box center [547, 344] width 1014 height 41
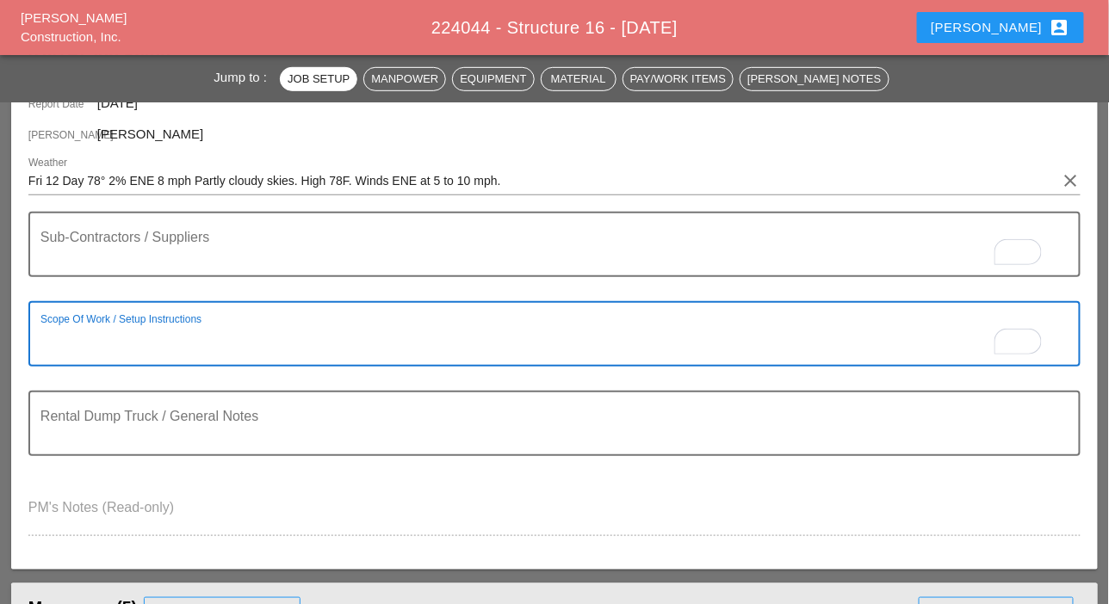
paste textarea "WORK ZONE [B] - [GEOGRAPHIC_DATA] EXPY - SERVICE ROAD EAST BOUND ON [GEOGRAPHIC…"
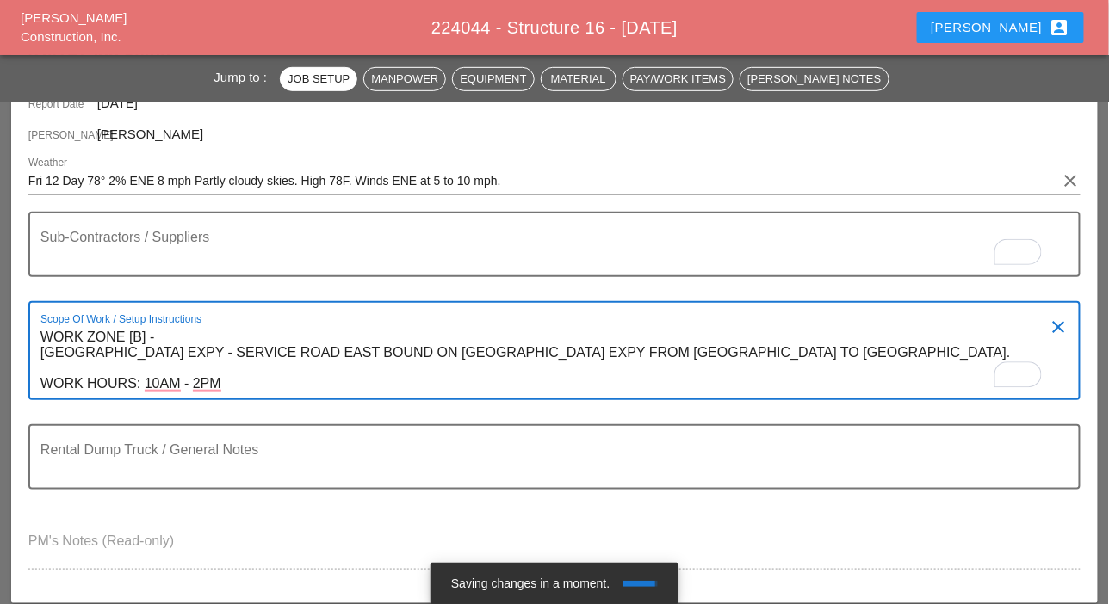
click at [242, 387] on textarea "WORK ZONE [B] - [GEOGRAPHIC_DATA] EXPY - SERVICE ROAD EAST BOUND ON [GEOGRAPHIC…" at bounding box center [547, 361] width 1014 height 75
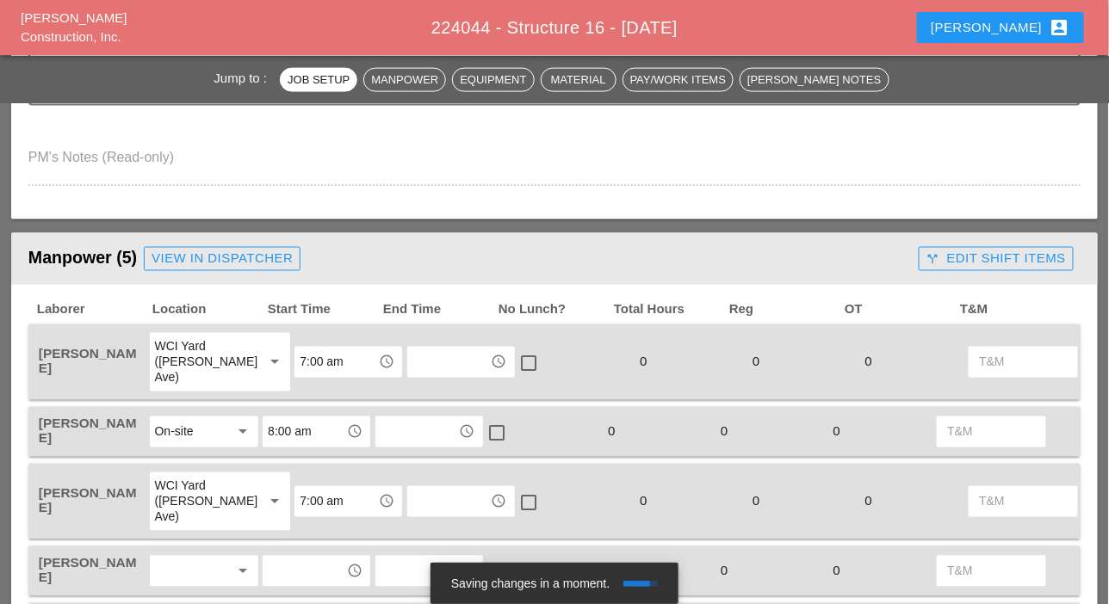
scroll to position [775, 0]
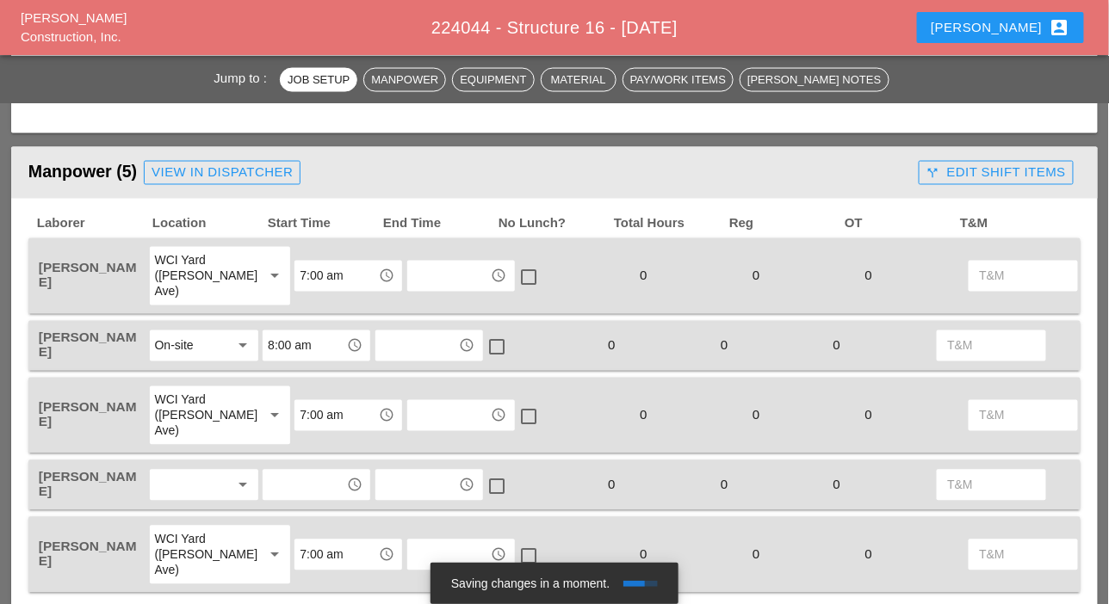
type textarea "WORK ZONE [B] - [GEOGRAPHIC_DATA] EXPY - SERVICE ROAD EAST BOUND ON [GEOGRAPHIC…"
click at [300, 278] on input "7:00 am" at bounding box center [336, 277] width 73 height 28
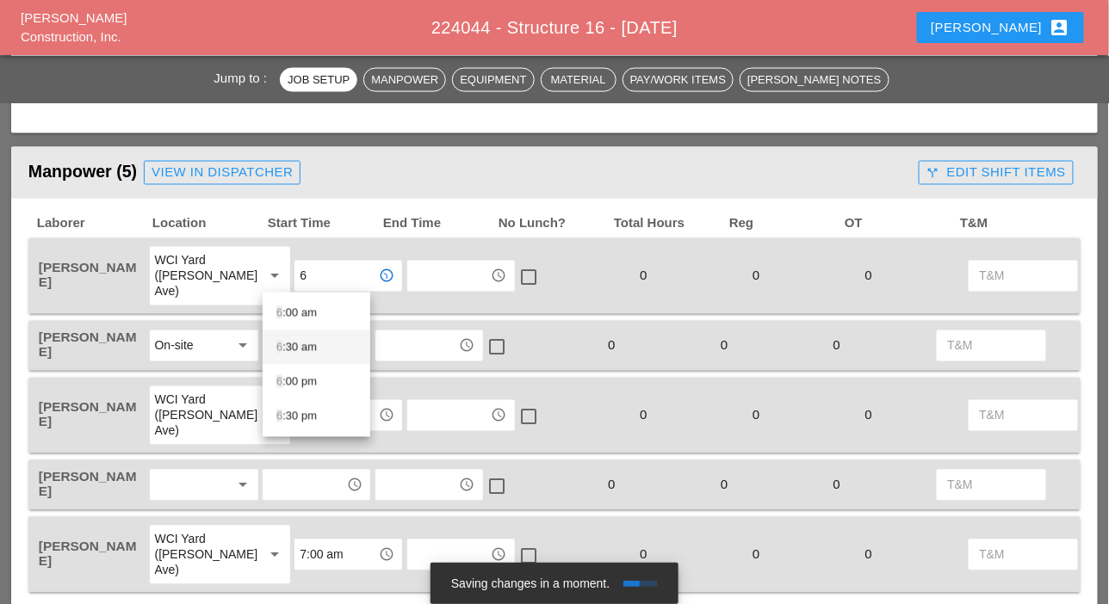
click at [290, 345] on div "6 :30 am" at bounding box center [316, 347] width 80 height 21
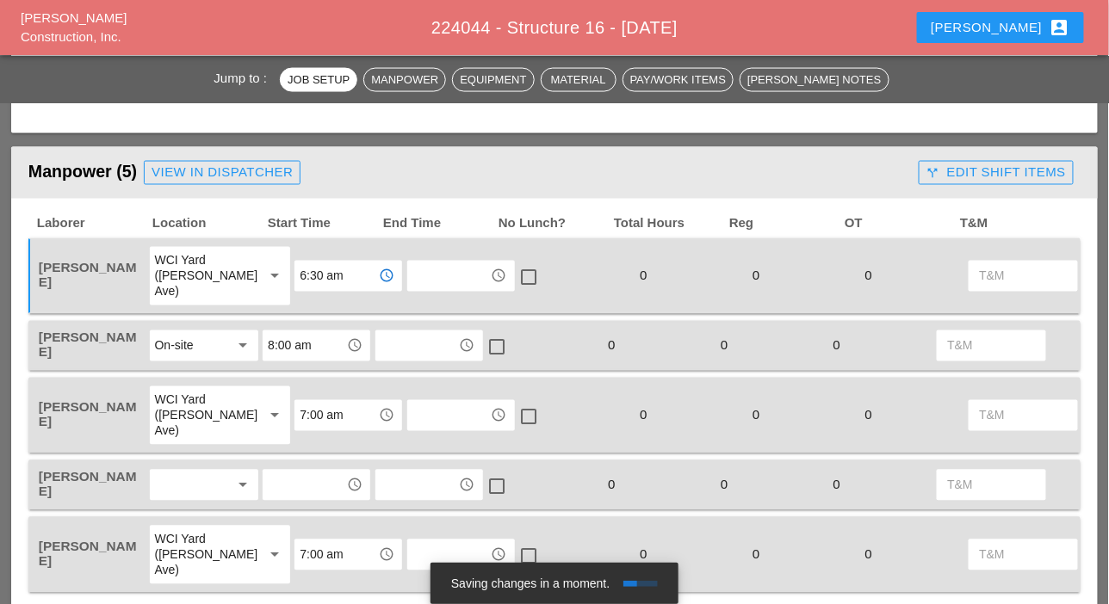
type input "6:30 am"
click at [277, 335] on input "8:00 am" at bounding box center [304, 346] width 73 height 28
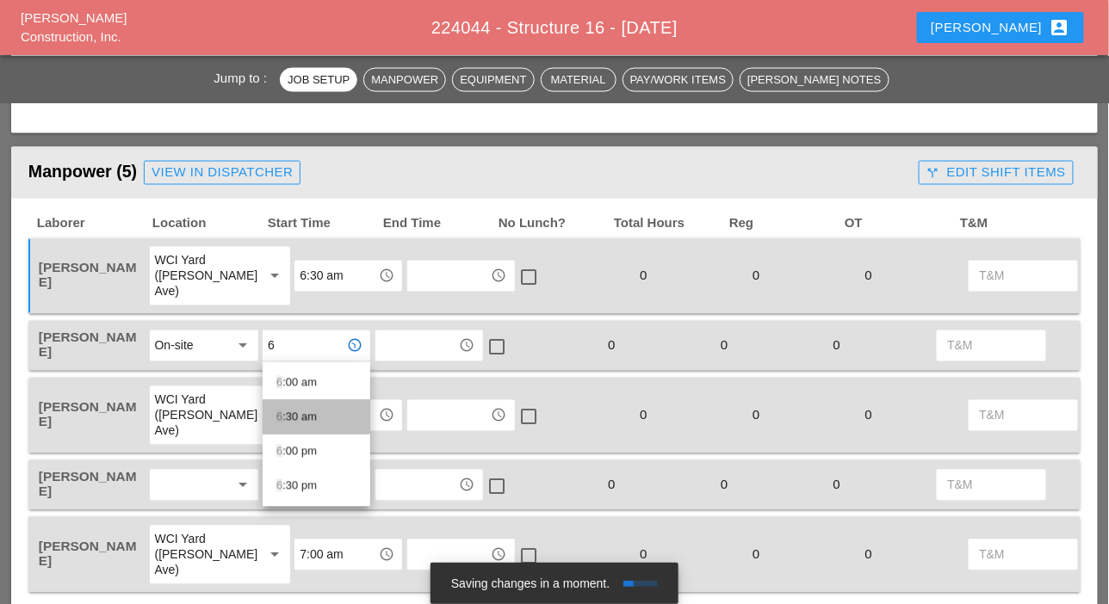
click at [289, 417] on div "6 :30 am" at bounding box center [316, 417] width 80 height 21
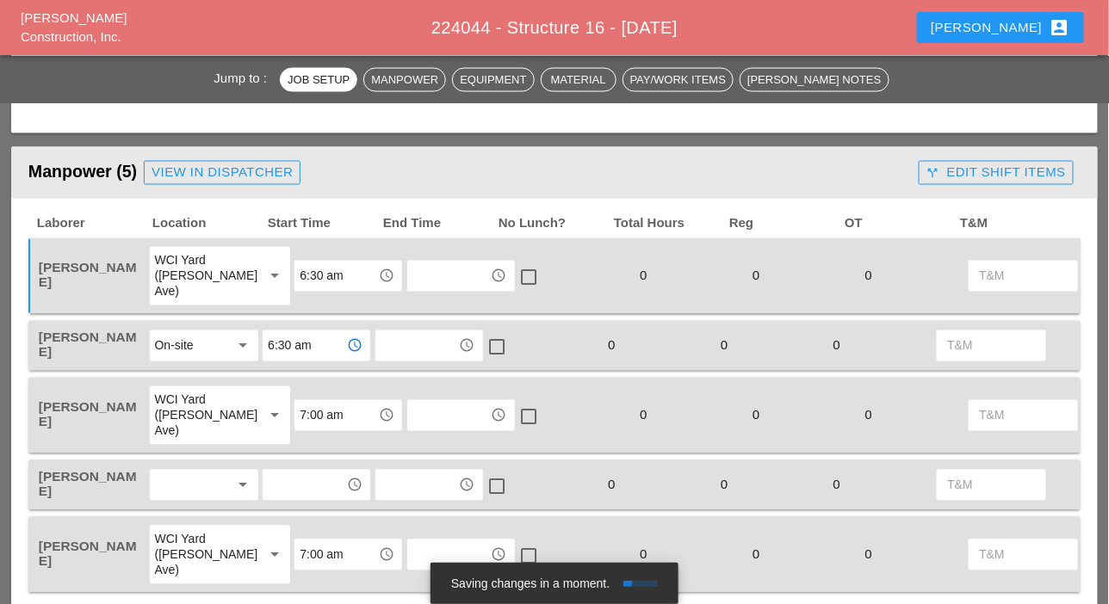
type input "6:30 am"
click at [198, 350] on div "On-site" at bounding box center [192, 346] width 75 height 28
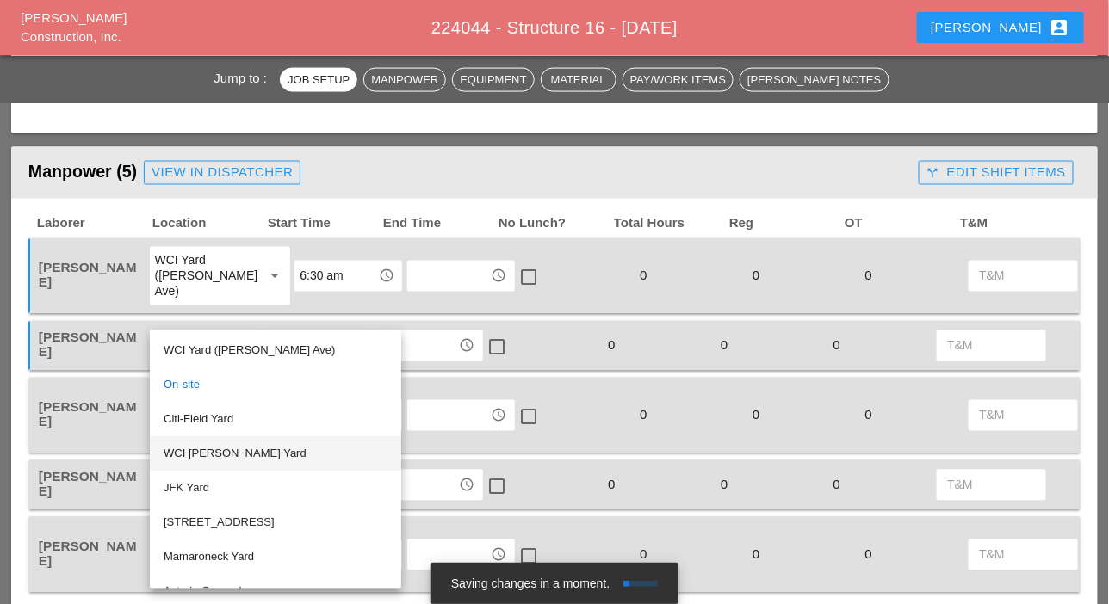
click at [199, 446] on div "WCI [PERSON_NAME] Yard" at bounding box center [276, 454] width 224 height 21
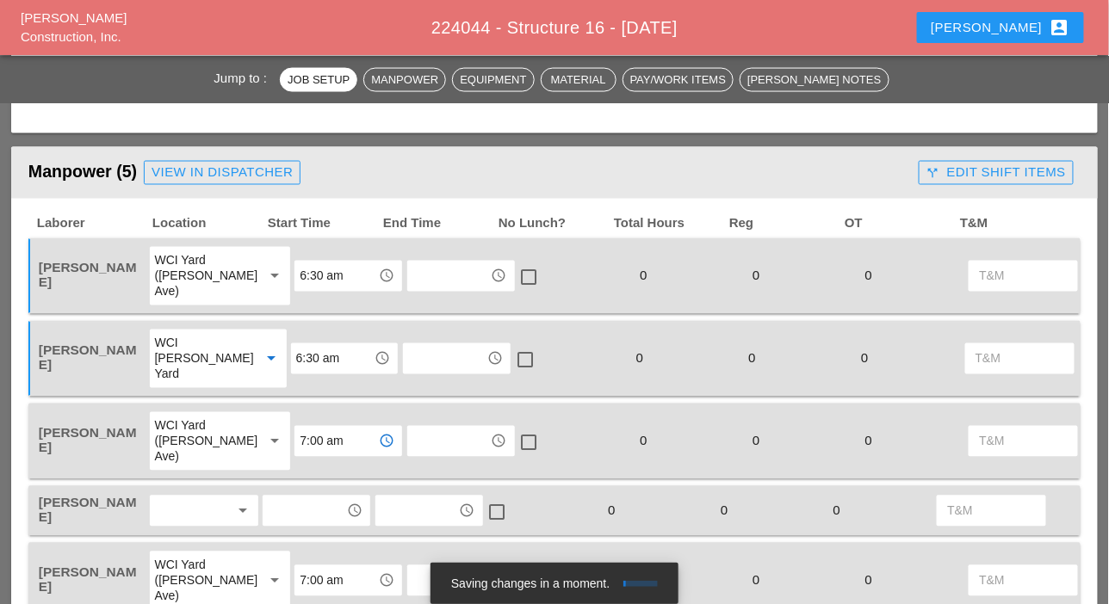
click at [300, 442] on input "7:00 am" at bounding box center [336, 442] width 73 height 28
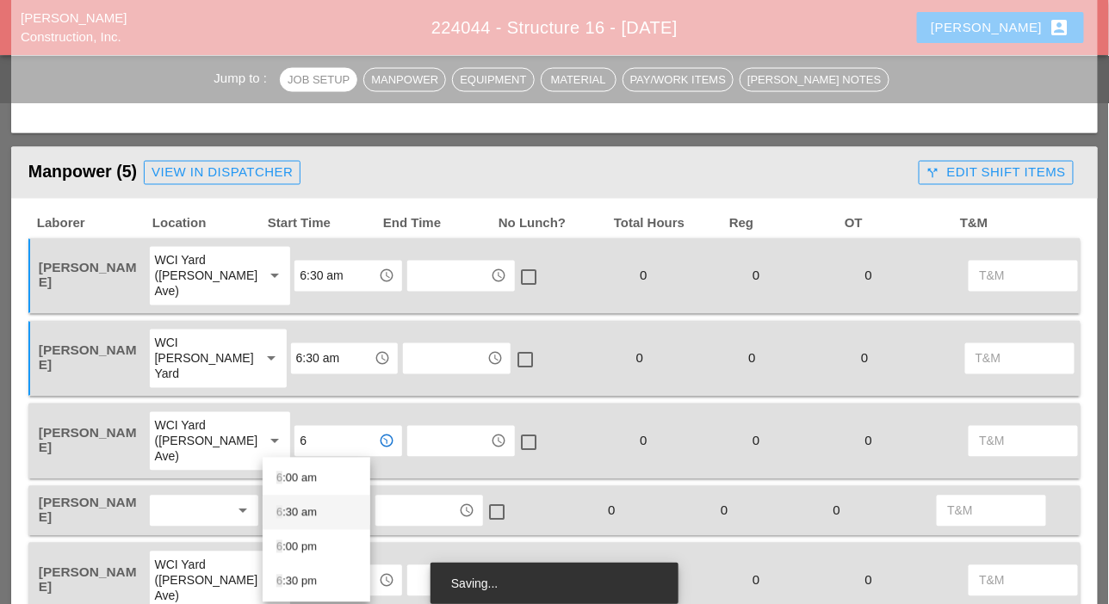
click at [289, 509] on div "6 :30 am" at bounding box center [316, 513] width 80 height 21
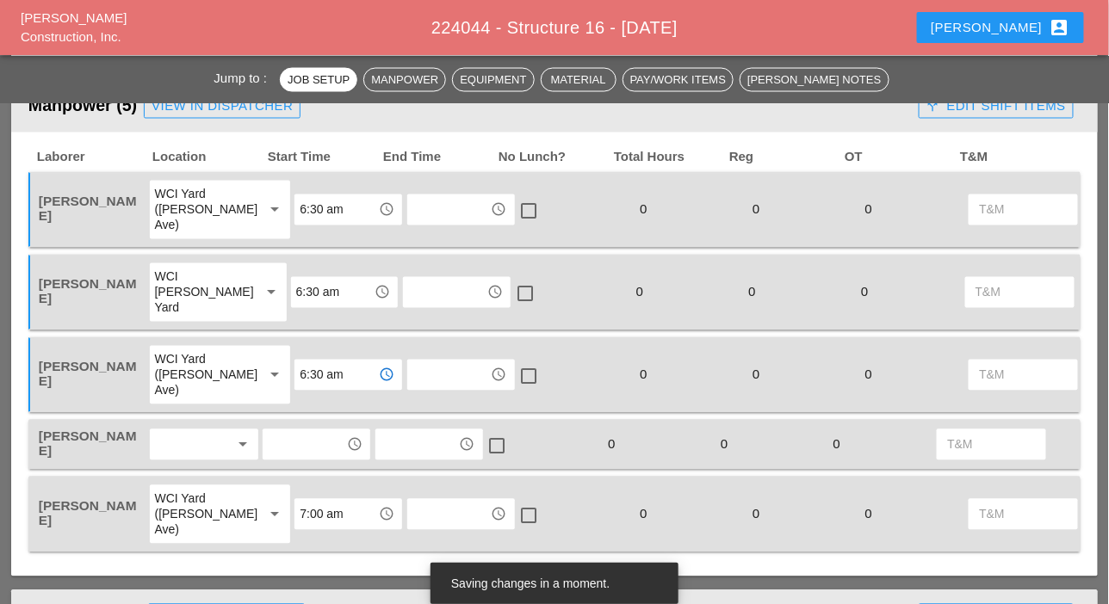
scroll to position [861, 0]
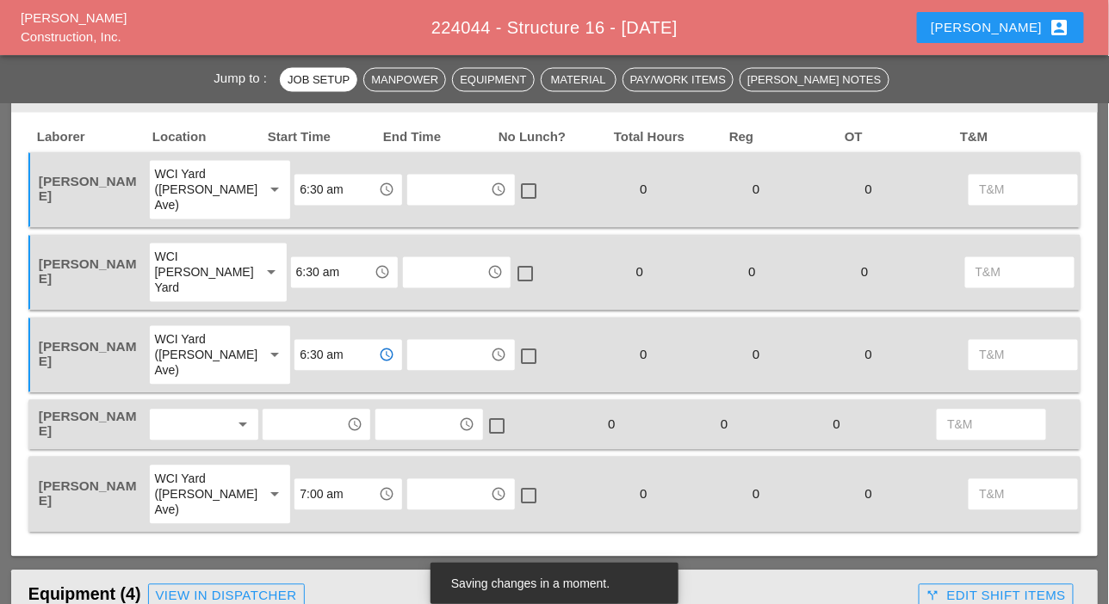
type input "6:30 am"
click at [182, 423] on div at bounding box center [192, 425] width 75 height 28
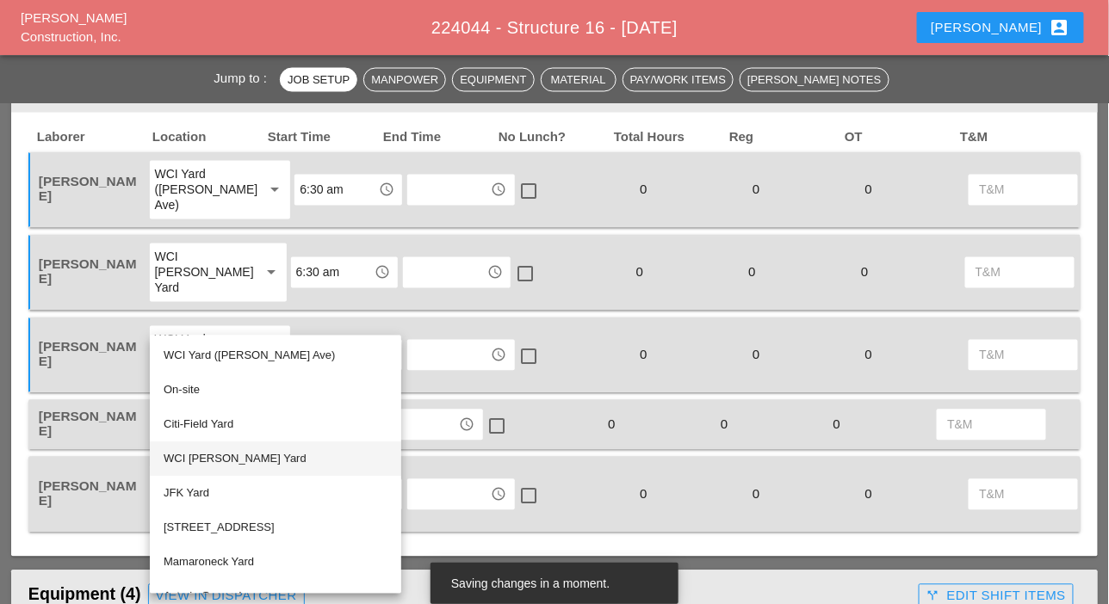
click at [189, 461] on div "WCI [PERSON_NAME] Yard" at bounding box center [276, 459] width 224 height 21
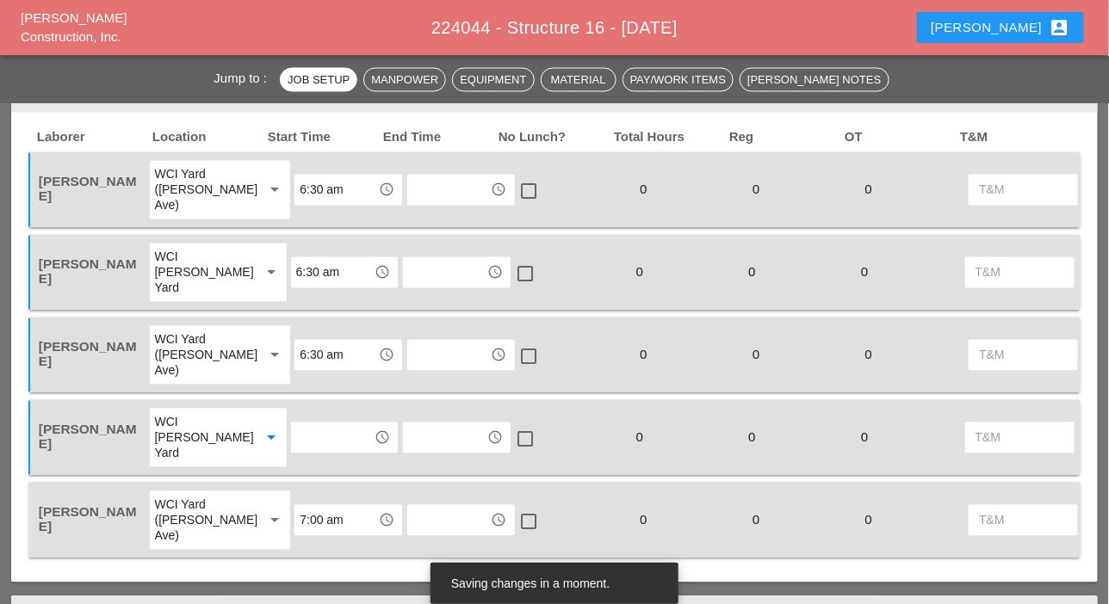
click at [296, 436] on input "text" at bounding box center [332, 438] width 73 height 28
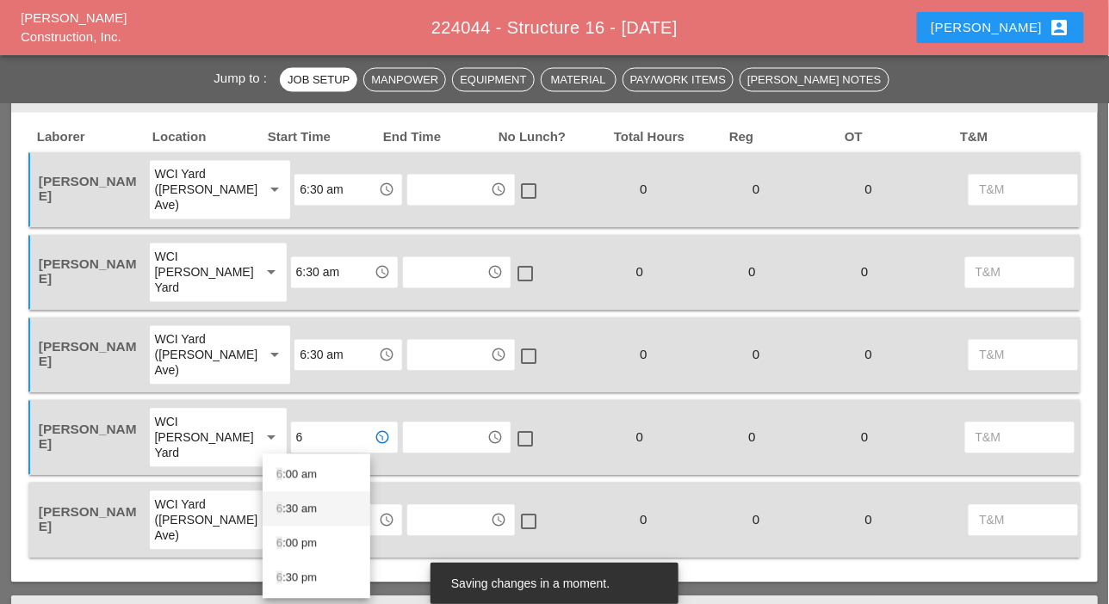
click at [293, 510] on div "6 :30 am" at bounding box center [316, 509] width 80 height 21
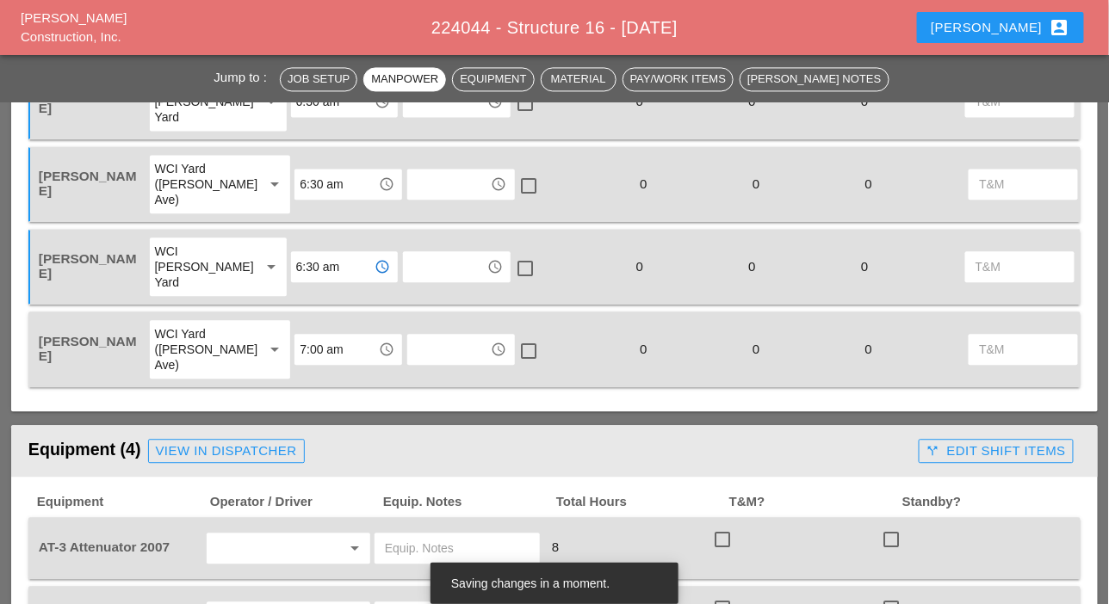
scroll to position [1033, 0]
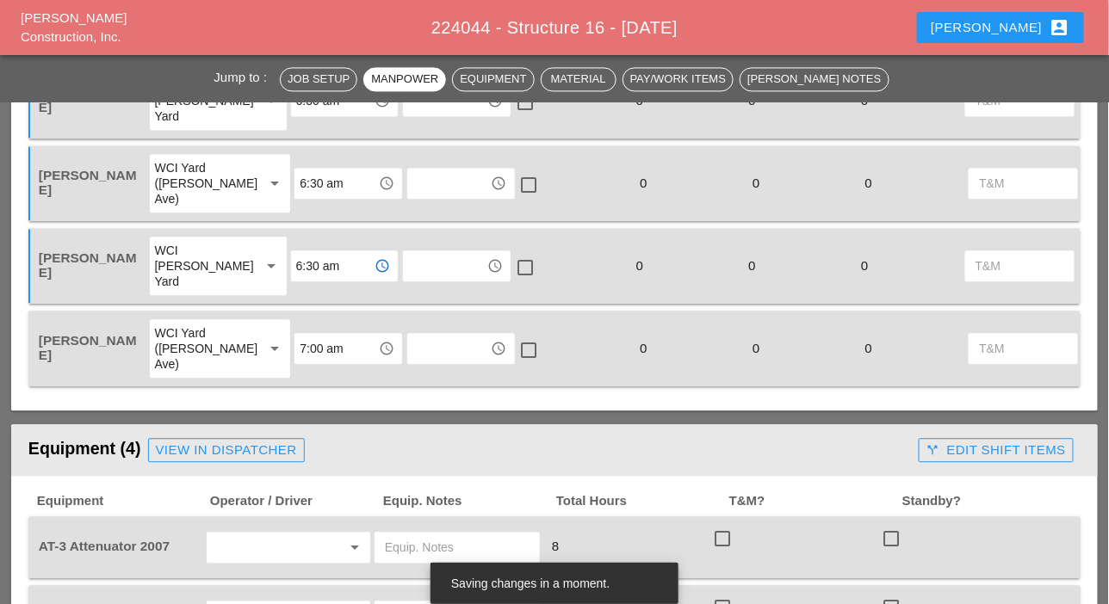
type input "6:30 am"
click at [300, 349] on input "7:00 am" at bounding box center [336, 349] width 73 height 28
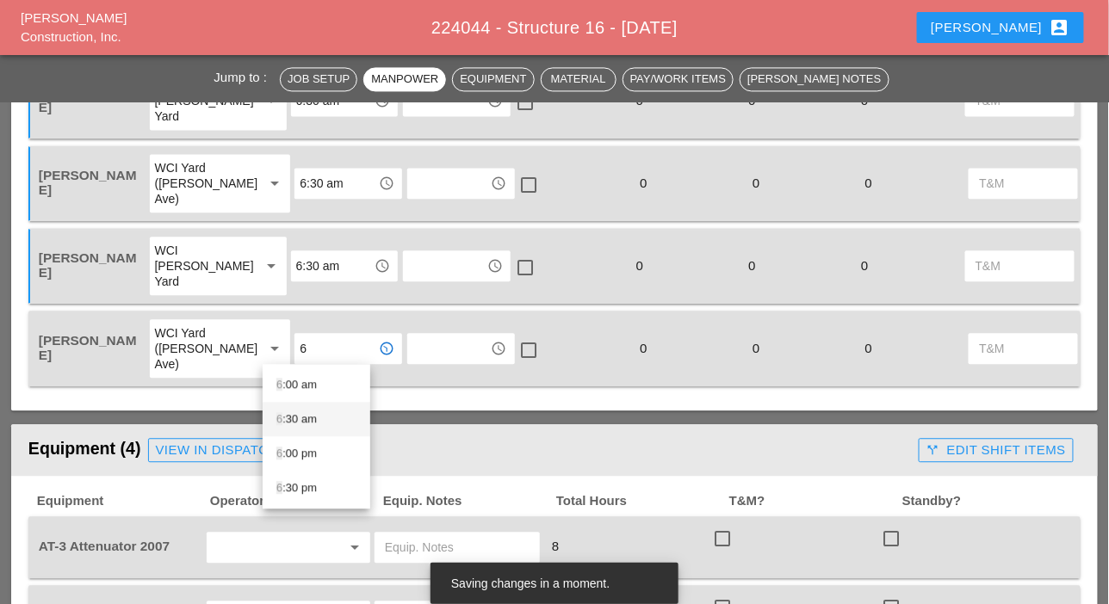
click at [288, 415] on div "6 :30 am" at bounding box center [316, 419] width 80 height 21
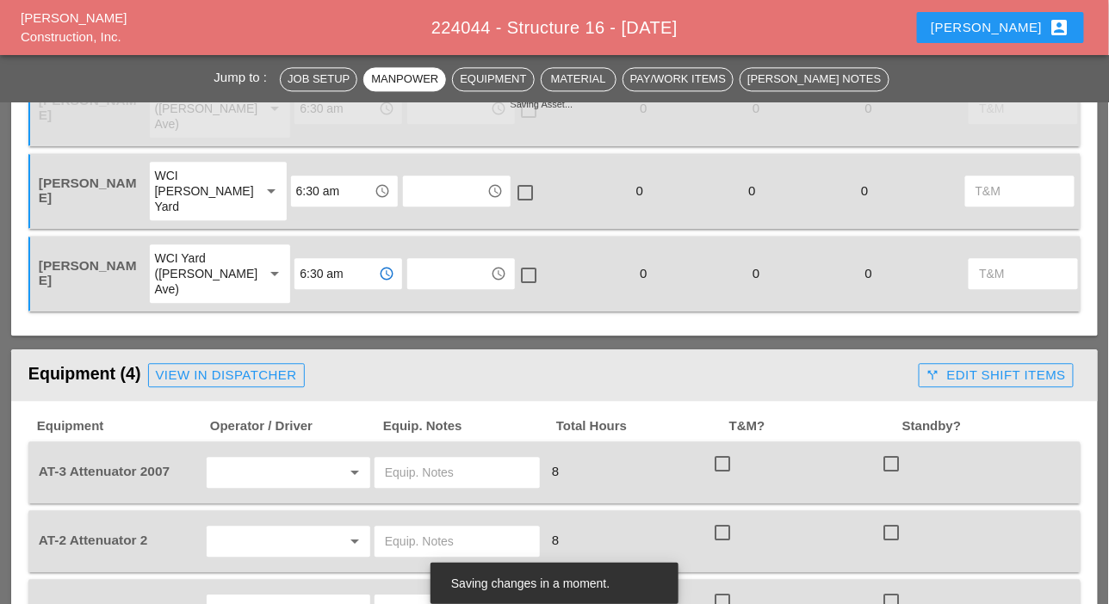
scroll to position [1205, 0]
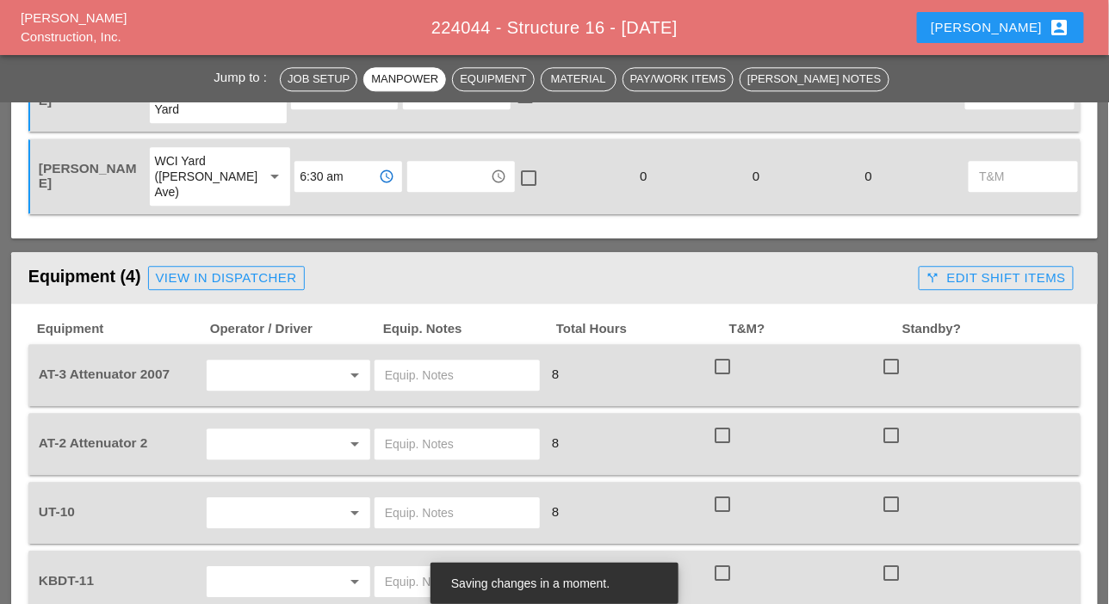
type input "6:30 am"
click at [244, 372] on input "text" at bounding box center [264, 376] width 105 height 28
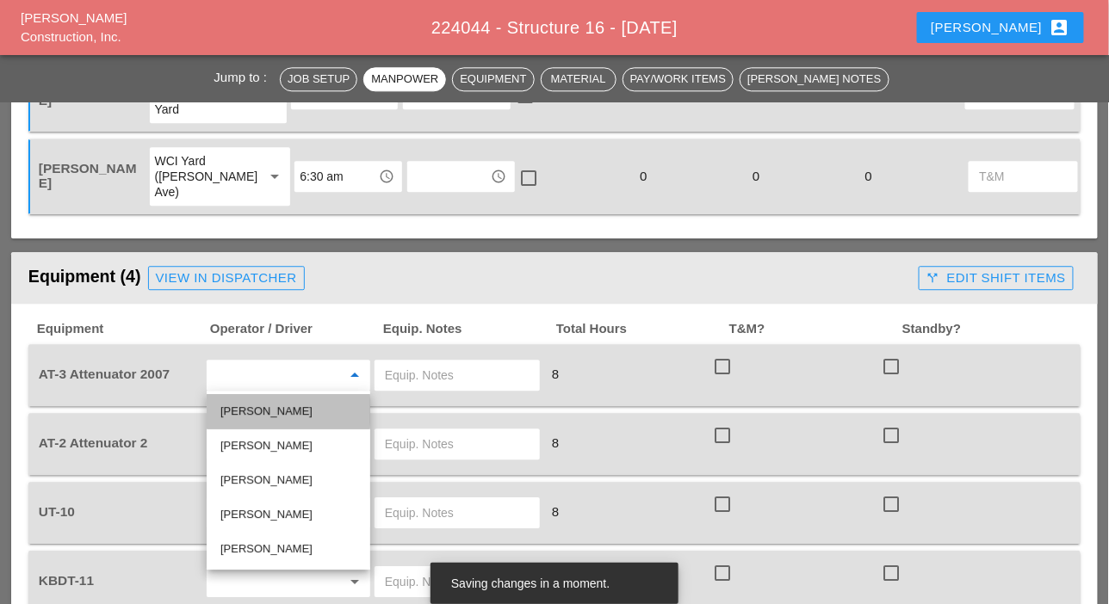
click at [252, 411] on div "[PERSON_NAME]" at bounding box center [288, 411] width 136 height 21
type input "[PERSON_NAME]"
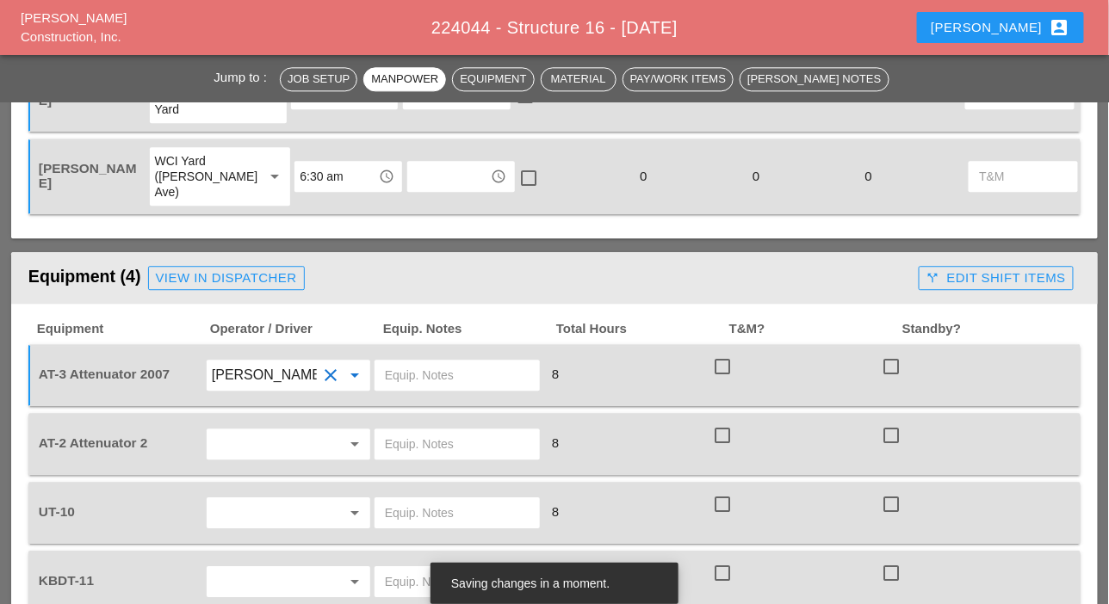
click at [396, 373] on input "text" at bounding box center [457, 376] width 145 height 28
drag, startPoint x: 465, startPoint y: 374, endPoint x: 376, endPoint y: 371, distance: 88.7
click at [376, 371] on div "[PERSON_NAME] yard" at bounding box center [456, 375] width 165 height 31
type input "[PERSON_NAME] yard"
click at [412, 438] on input "text" at bounding box center [457, 444] width 145 height 28
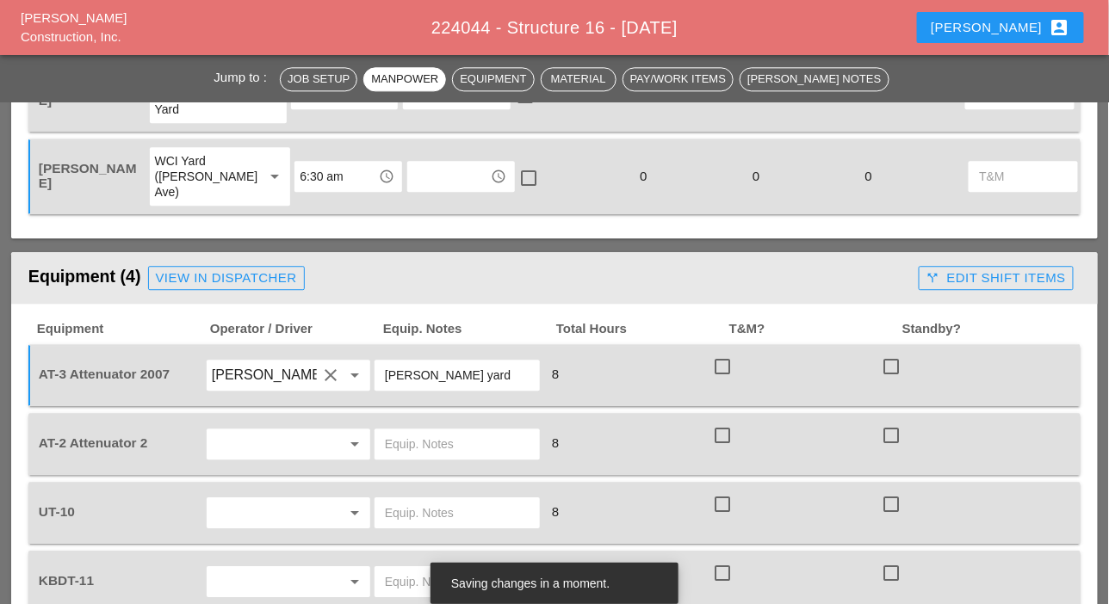
paste input "[PERSON_NAME] yard"
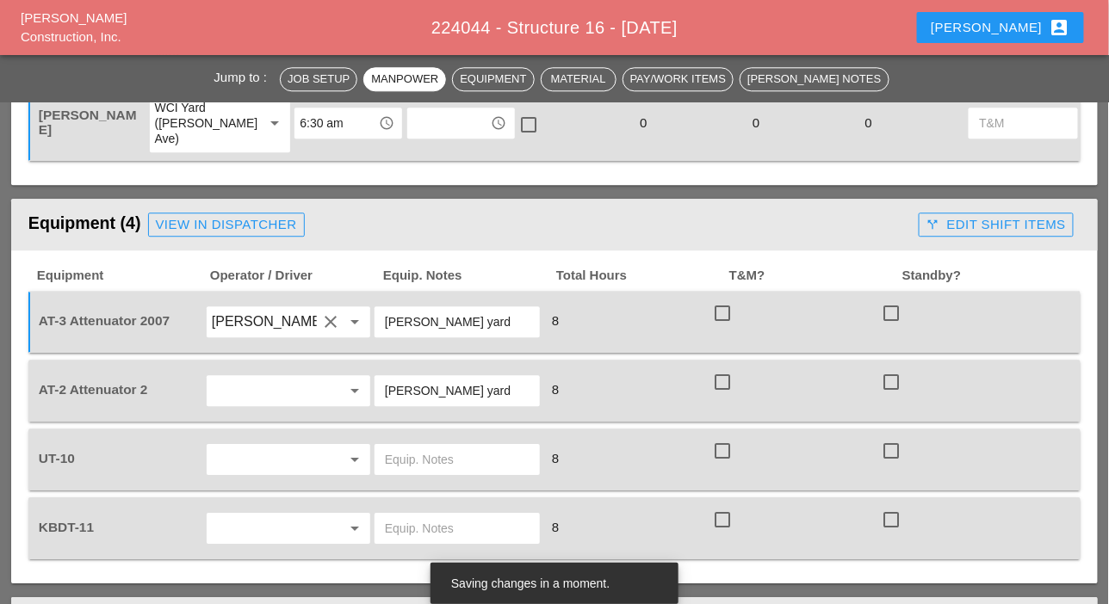
scroll to position [1291, 0]
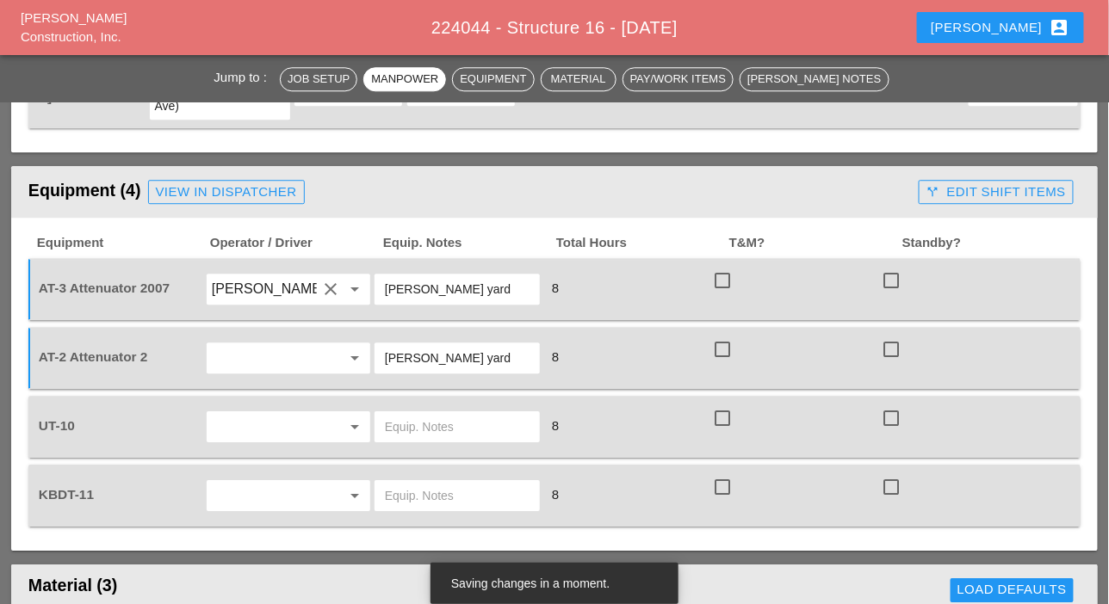
type input "[PERSON_NAME] yard"
click at [399, 489] on input "text" at bounding box center [457, 496] width 145 height 28
type input "main yard"
click at [448, 431] on input "text" at bounding box center [457, 427] width 145 height 28
type input "mainyard"
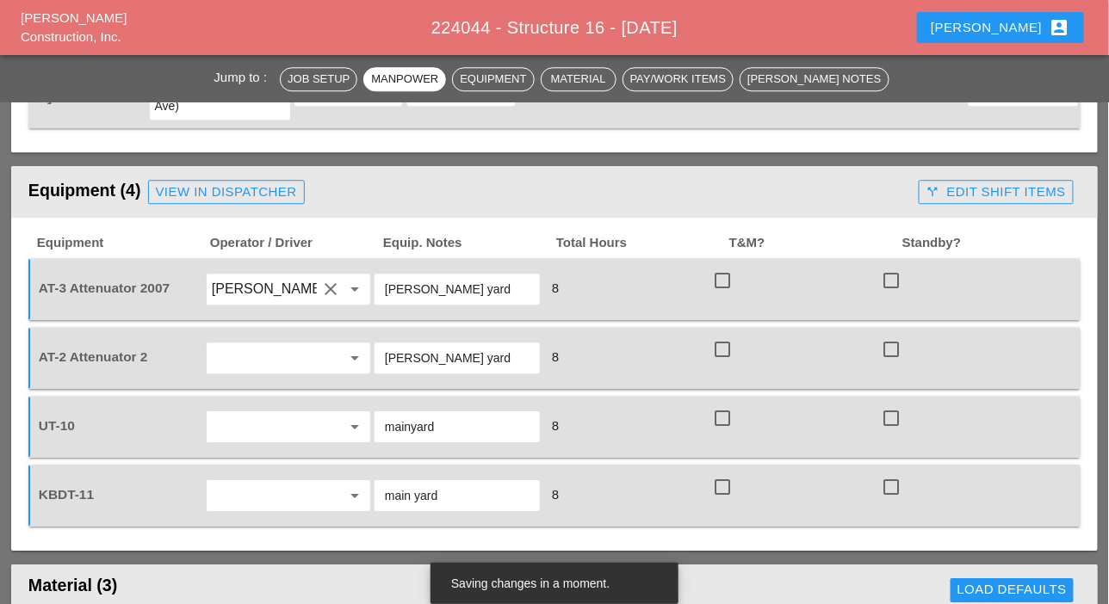
click at [244, 414] on input "text" at bounding box center [264, 427] width 105 height 28
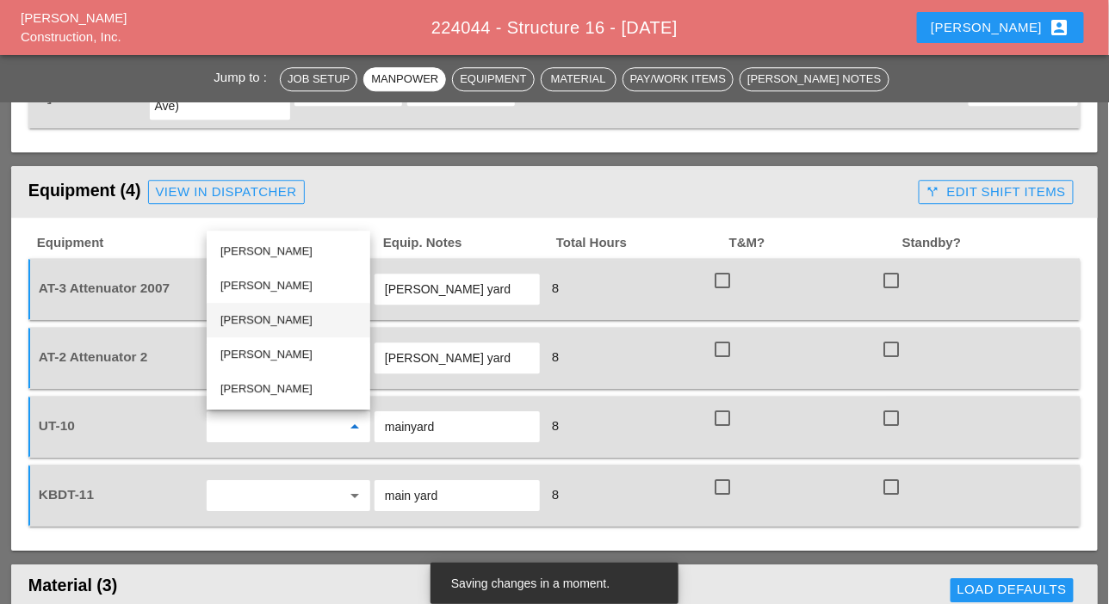
click at [261, 320] on div "[PERSON_NAME]" at bounding box center [288, 320] width 136 height 21
type input "[PERSON_NAME]"
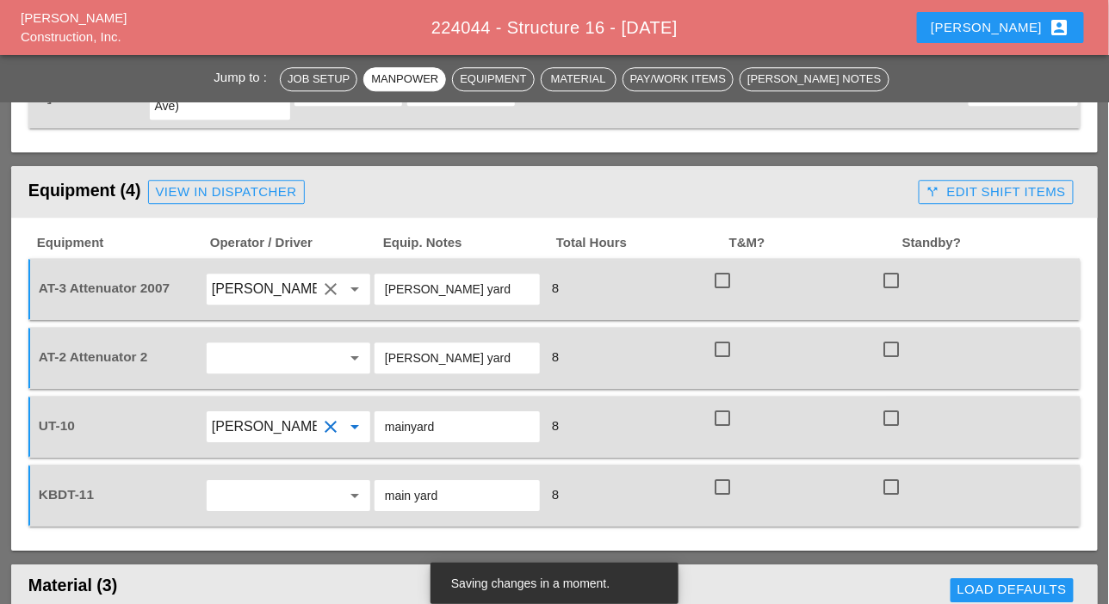
click at [249, 355] on input "text" at bounding box center [264, 358] width 105 height 28
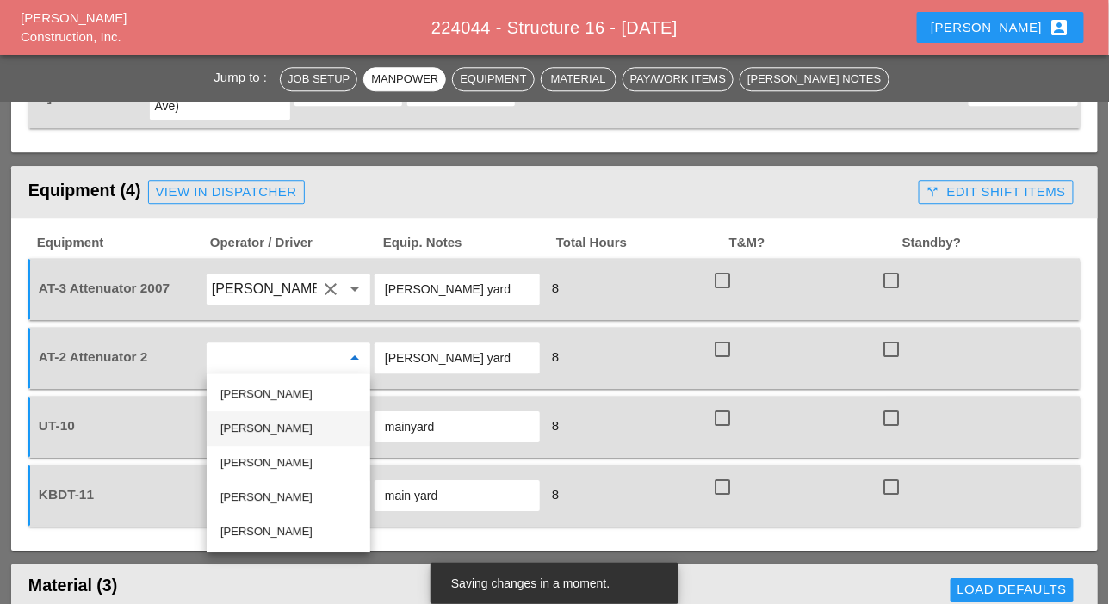
click at [242, 433] on div "[PERSON_NAME]" at bounding box center [288, 428] width 136 height 21
type input "[PERSON_NAME]"
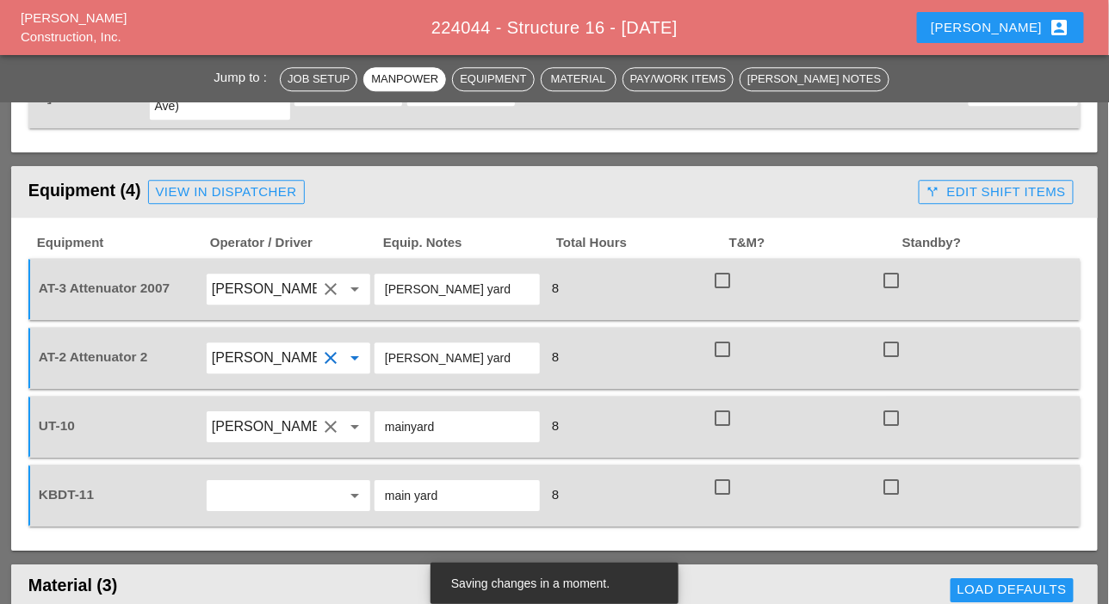
click at [239, 491] on input "text" at bounding box center [264, 496] width 105 height 28
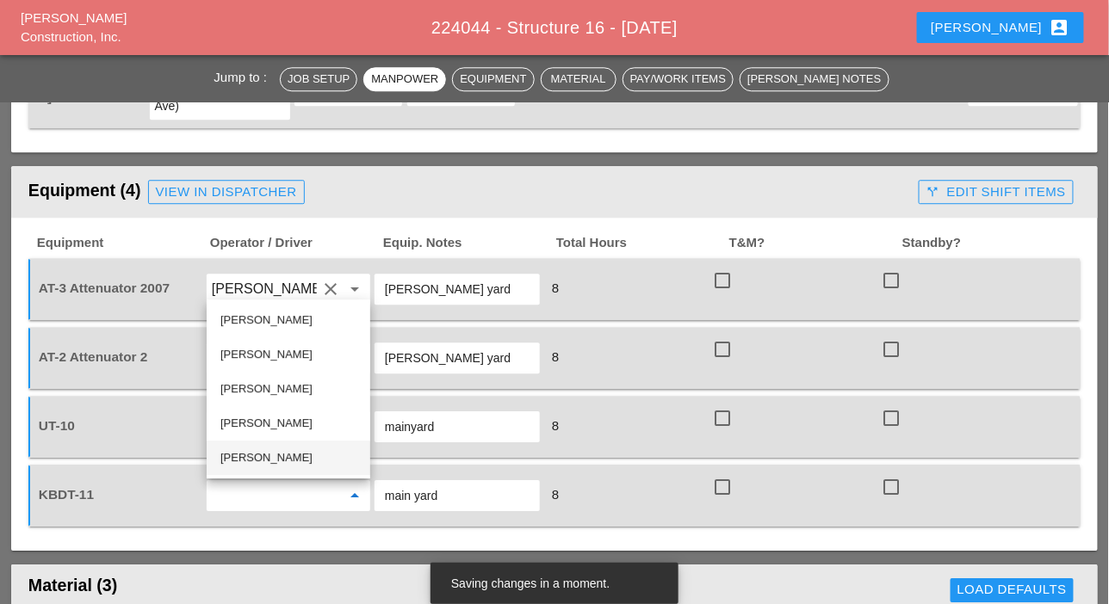
click at [244, 451] on div "[PERSON_NAME]" at bounding box center [288, 458] width 136 height 21
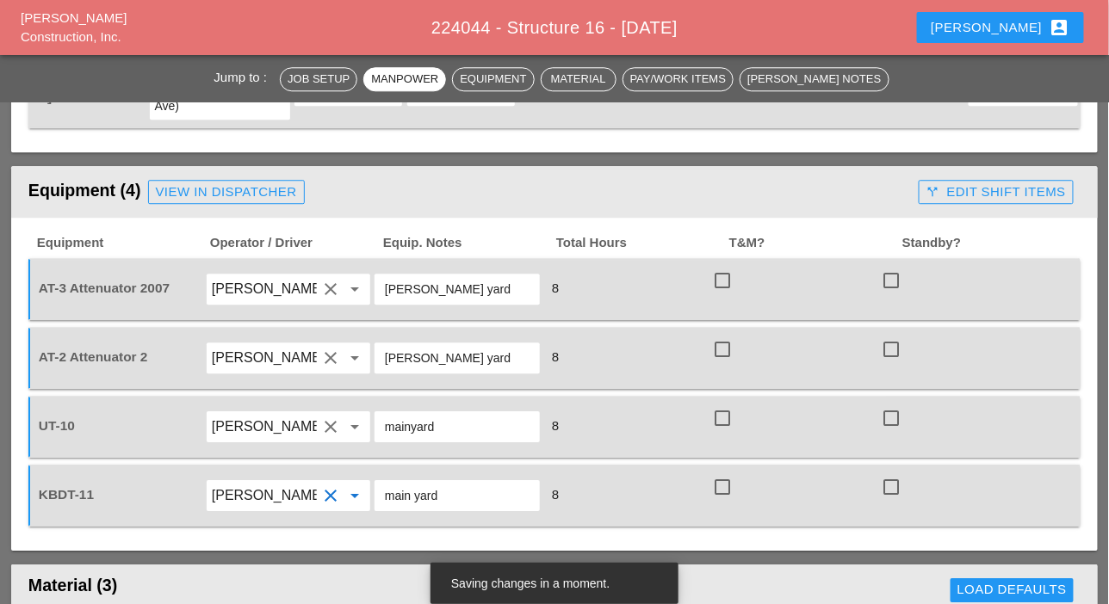
click at [278, 491] on input "[PERSON_NAME]" at bounding box center [264, 496] width 105 height 28
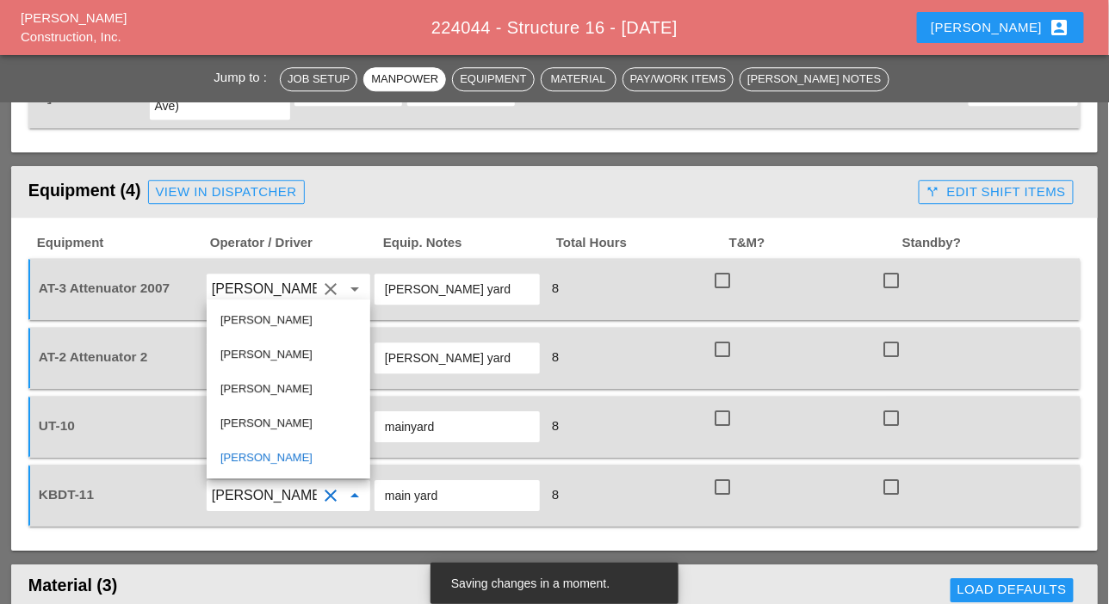
drag, startPoint x: 282, startPoint y: 493, endPoint x: 207, endPoint y: 491, distance: 75.8
click at [207, 491] on div "[PERSON_NAME] clear arrow_drop_down" at bounding box center [289, 495] width 164 height 31
click at [252, 422] on div "[PERSON_NAME]" at bounding box center [288, 423] width 136 height 21
type input "[PERSON_NAME]"
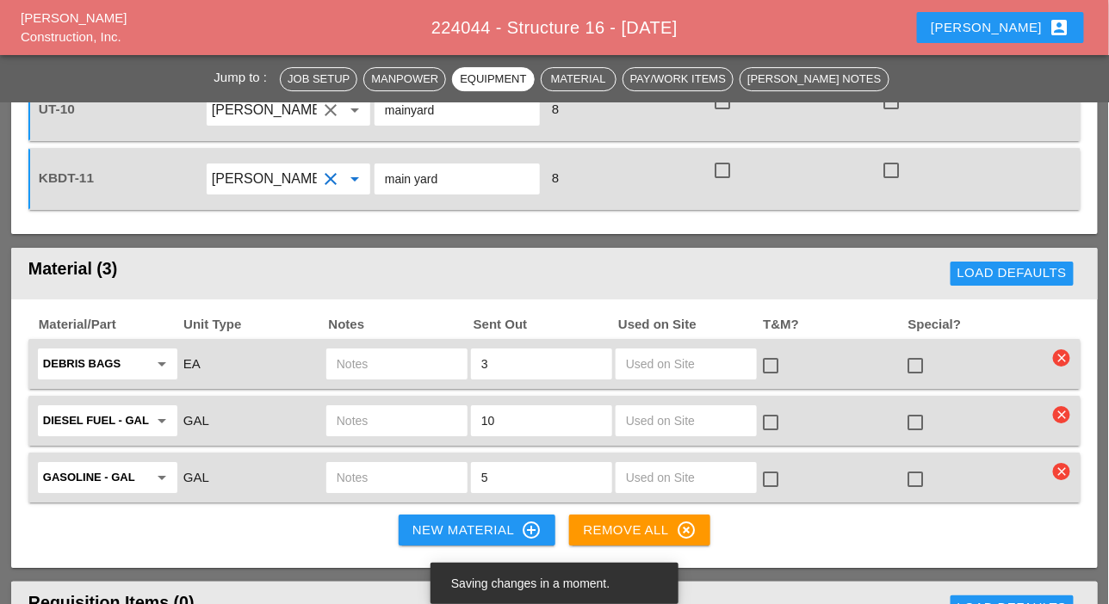
scroll to position [1635, 0]
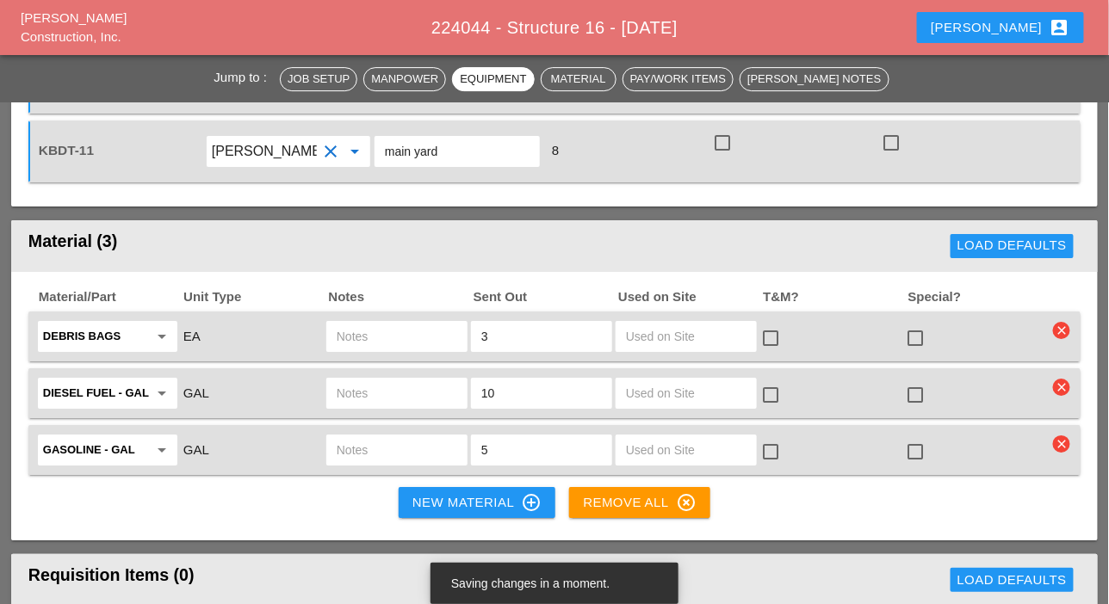
click at [362, 332] on input "text" at bounding box center [397, 337] width 121 height 28
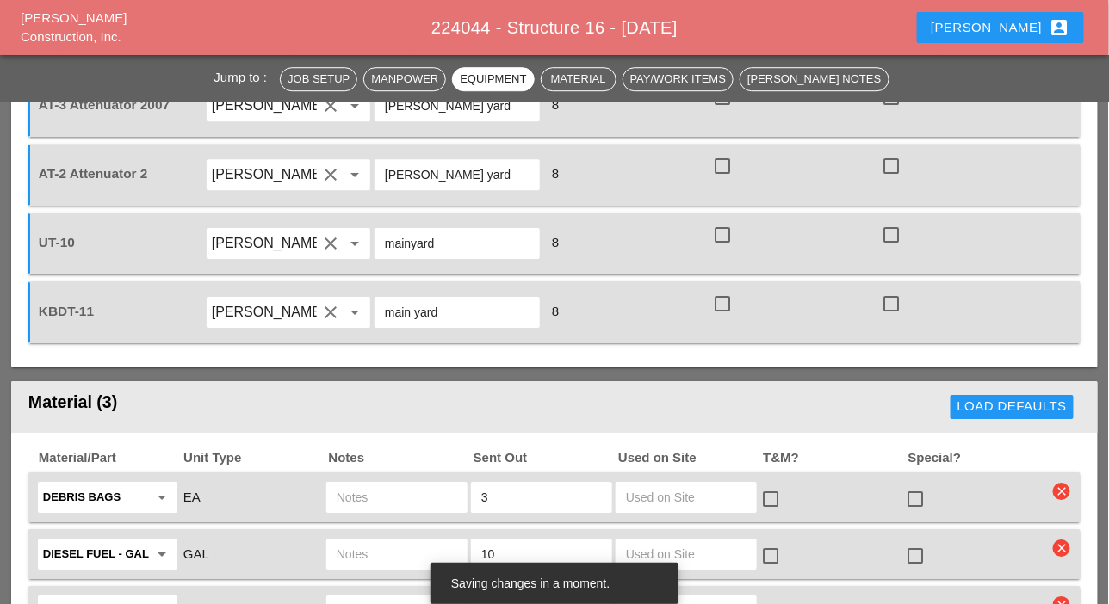
scroll to position [1377, 0]
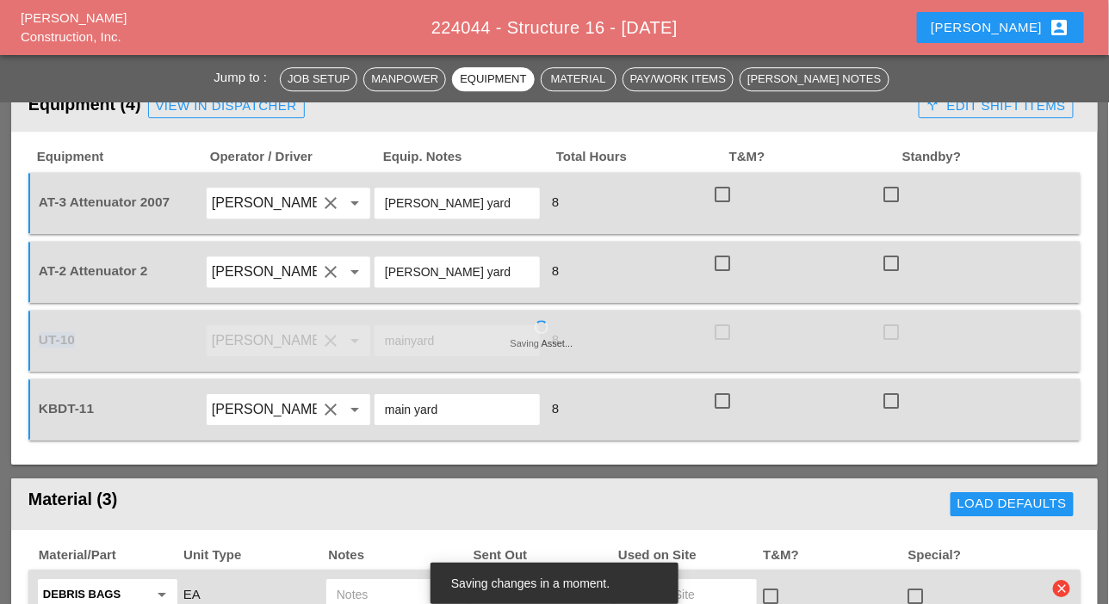
drag, startPoint x: 85, startPoint y: 332, endPoint x: 39, endPoint y: 336, distance: 46.6
click at [37, 336] on div "UT-10" at bounding box center [119, 340] width 165 height 18
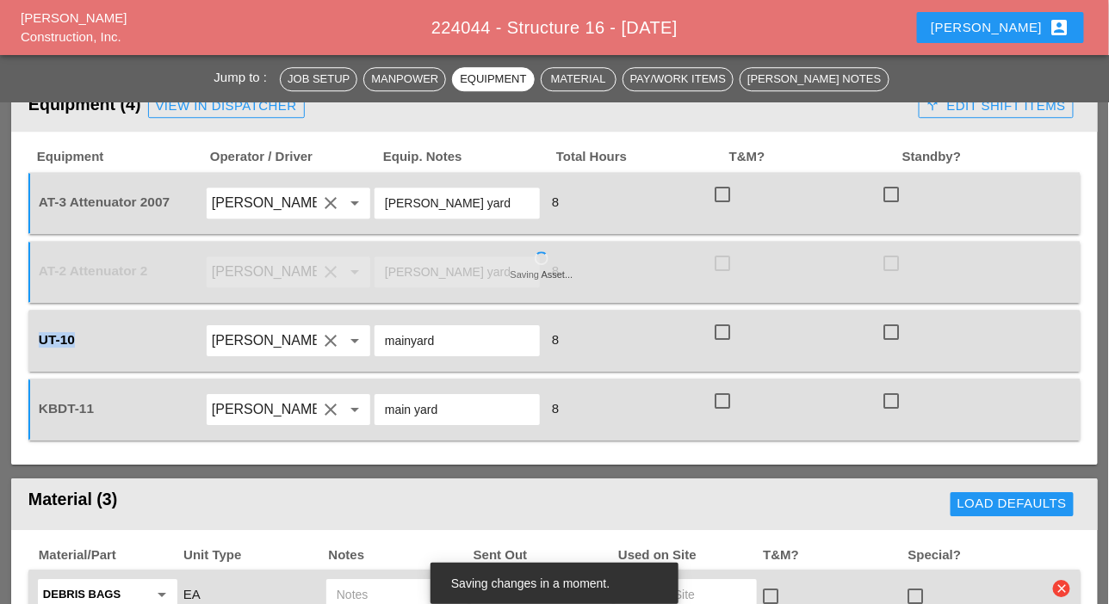
copy span "UT-10"
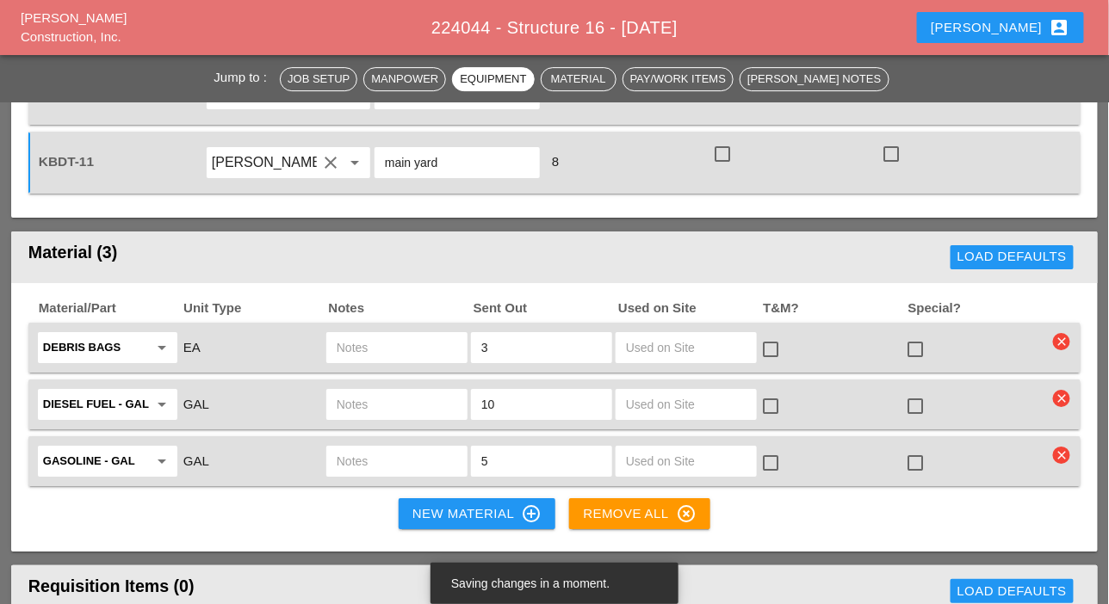
scroll to position [1635, 0]
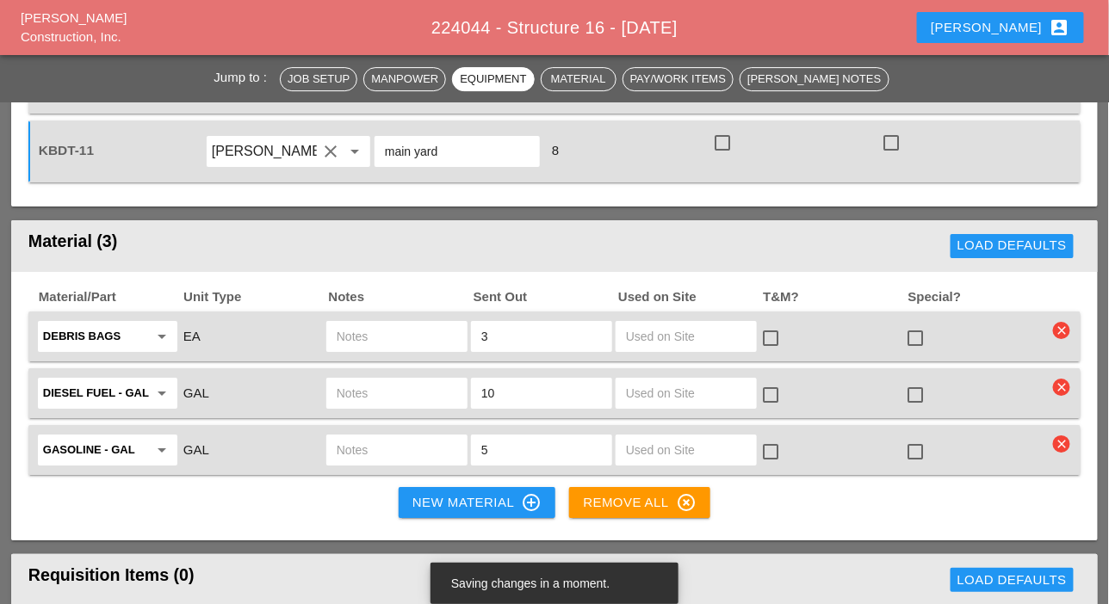
click at [357, 349] on div at bounding box center [396, 336] width 141 height 31
paste input "UT-10"
type input "UT-10"
click at [349, 393] on input "text" at bounding box center [397, 394] width 121 height 28
paste input "UT-10"
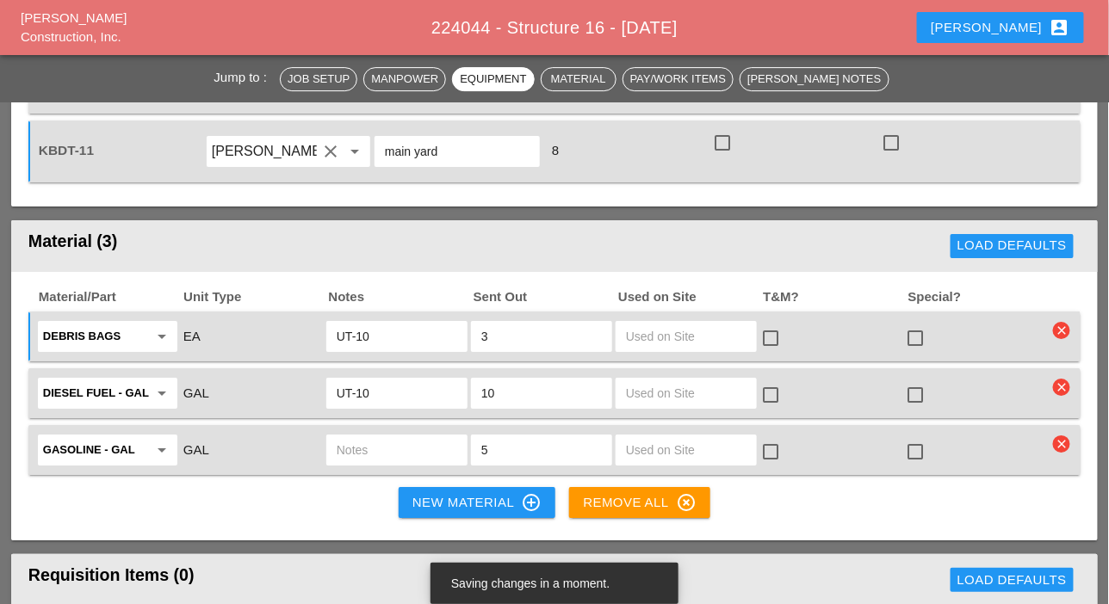
type input "UT-10"
click at [350, 447] on input "text" at bounding box center [397, 450] width 121 height 28
paste input "UT-10"
type input "UT-10"
click at [426, 497] on div "New Material control_point" at bounding box center [476, 502] width 129 height 21
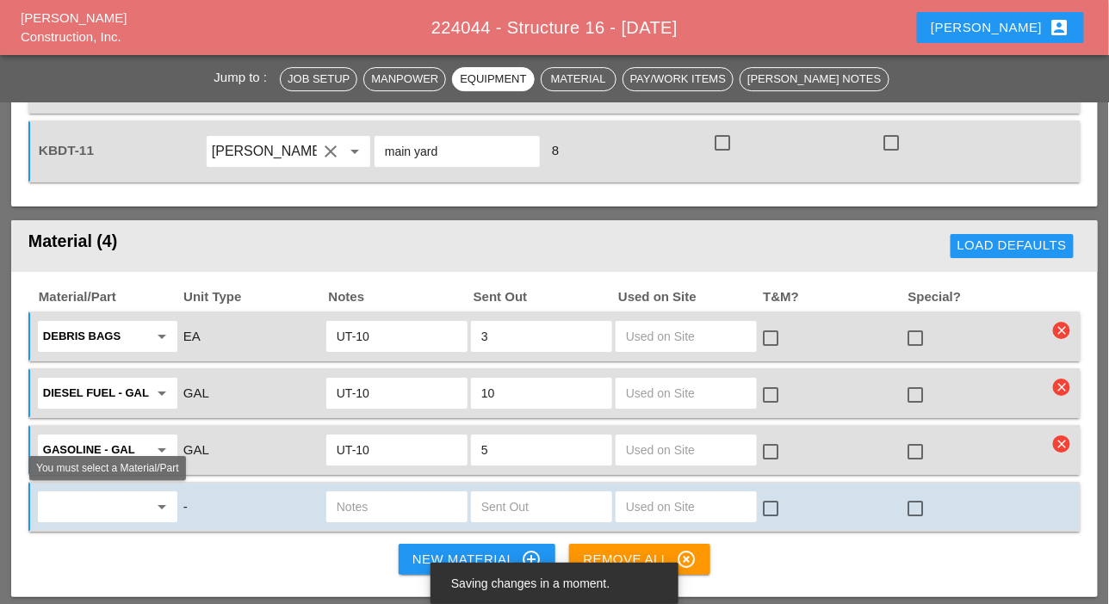
click at [119, 510] on input "text" at bounding box center [95, 507] width 105 height 28
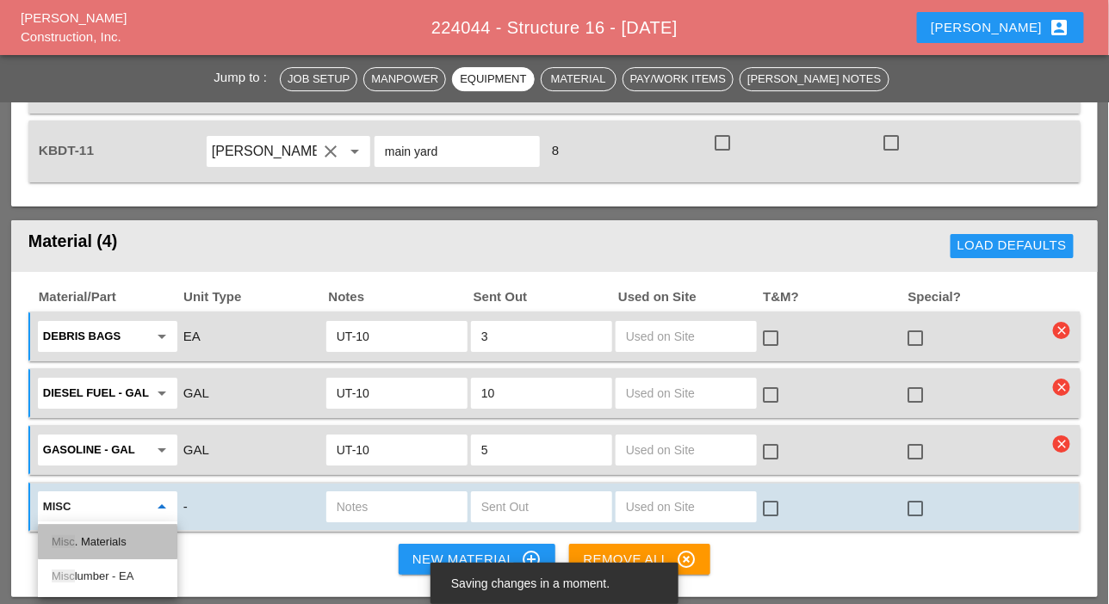
click at [128, 544] on div "Misc . Materials" at bounding box center [108, 542] width 112 height 21
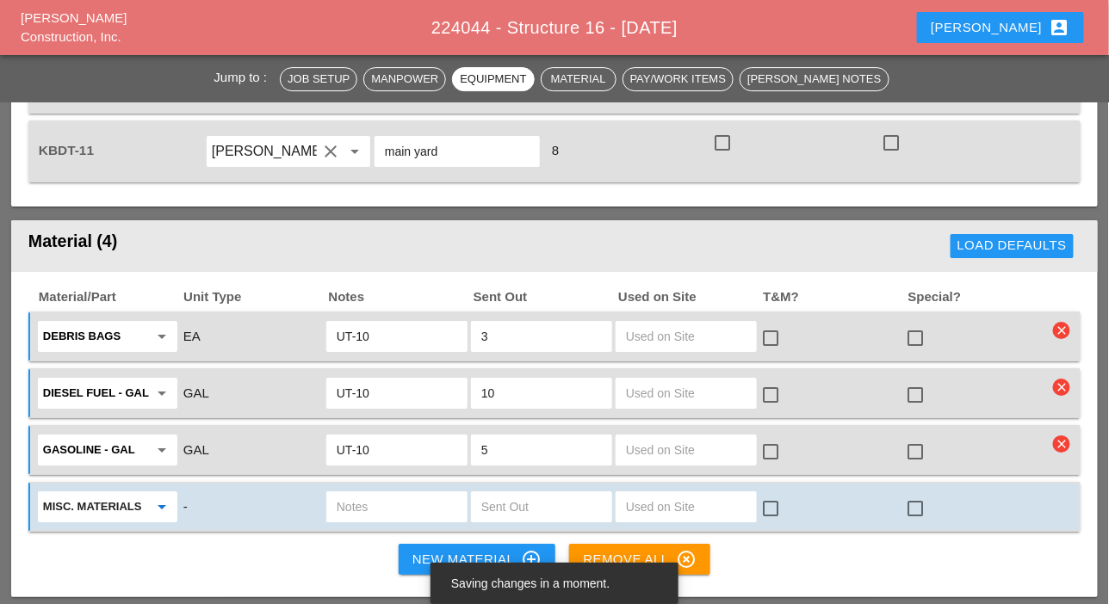
type input "Misc. Materials"
click at [348, 502] on input "text" at bounding box center [397, 507] width 121 height 28
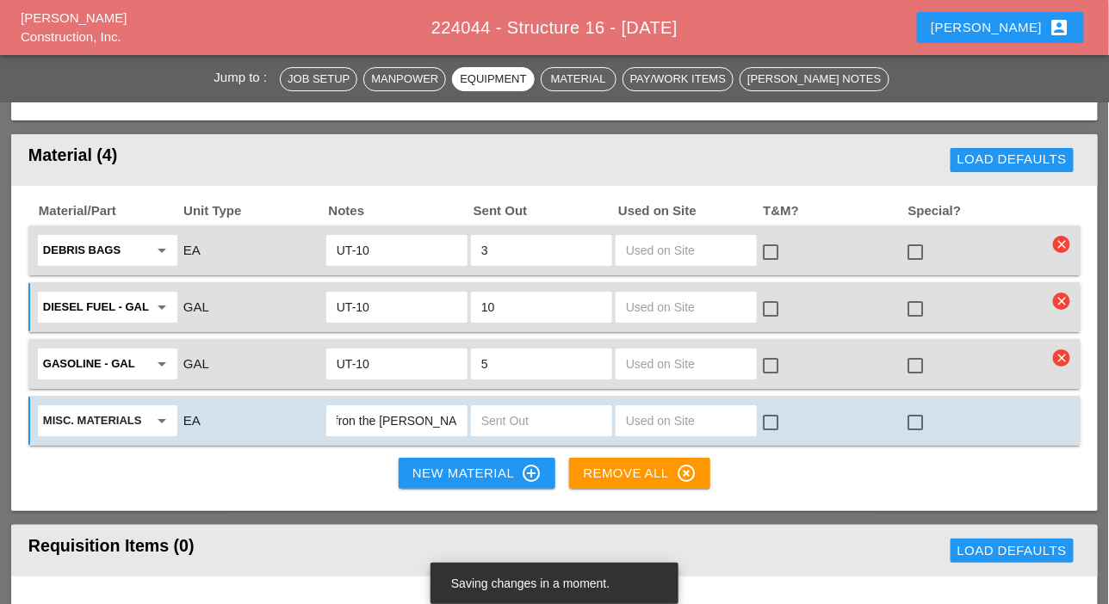
type input "Rebar fron the Bruckner yard"
click at [447, 473] on div "New Material control_point" at bounding box center [476, 473] width 129 height 21
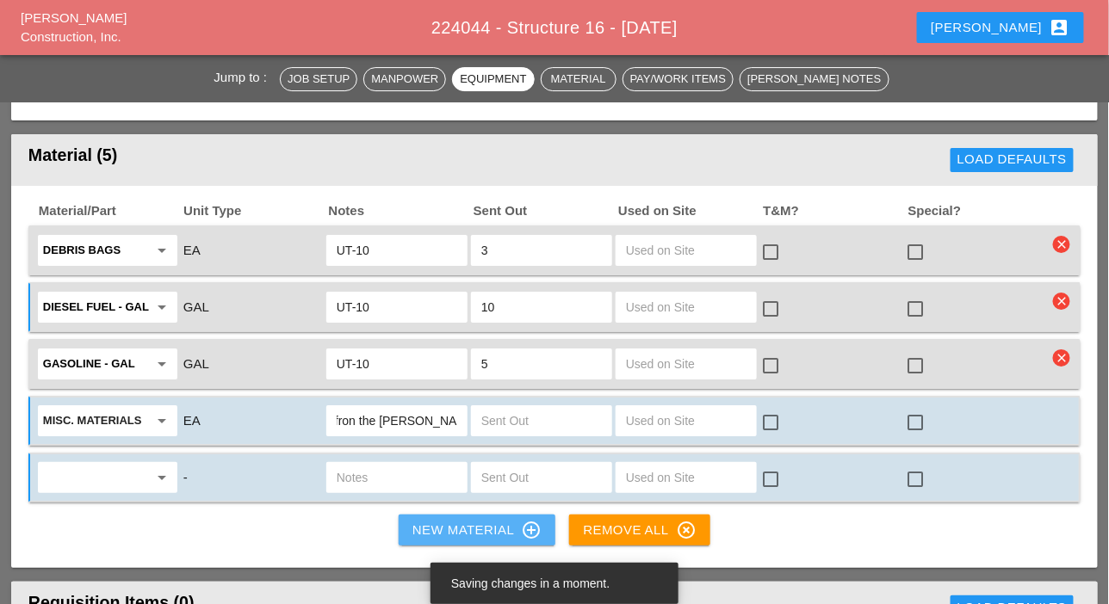
scroll to position [0, 0]
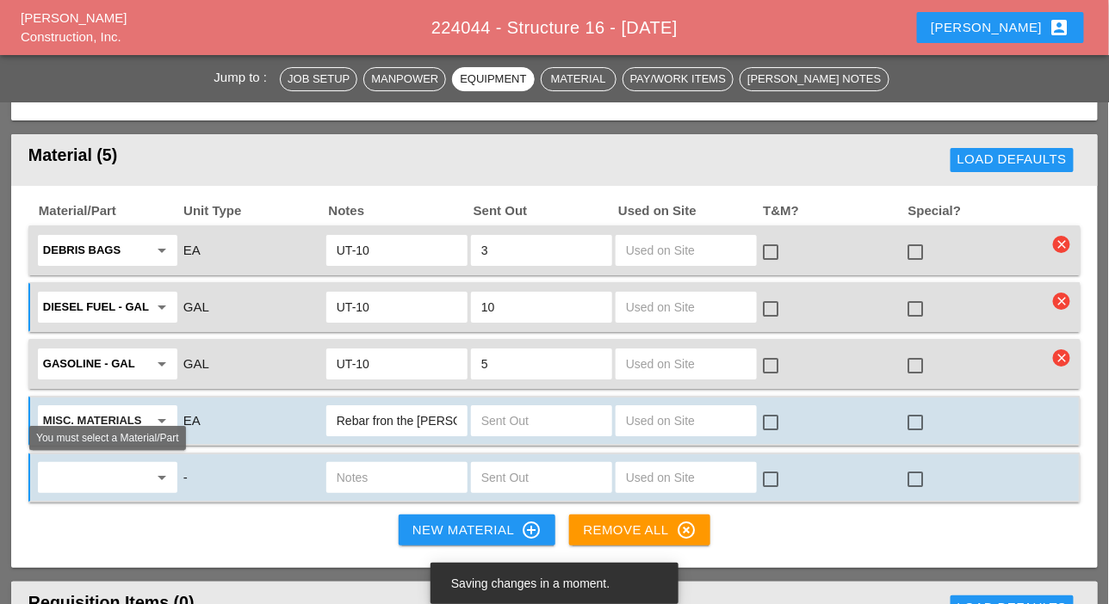
click at [117, 480] on input "text" at bounding box center [95, 478] width 105 height 28
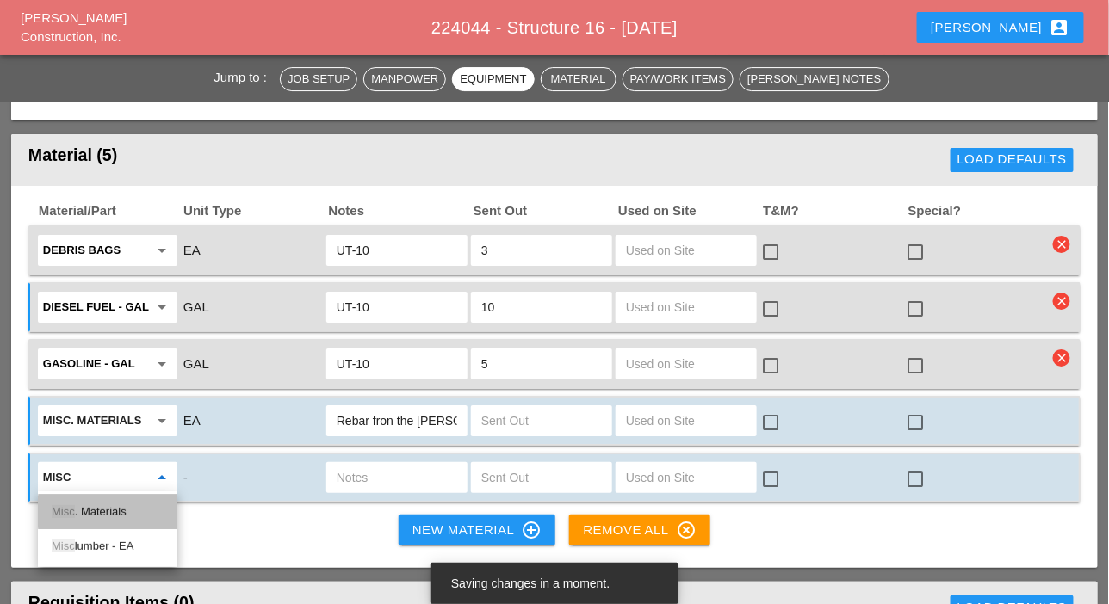
click at [114, 509] on div "Misc . Materials" at bounding box center [108, 512] width 112 height 21
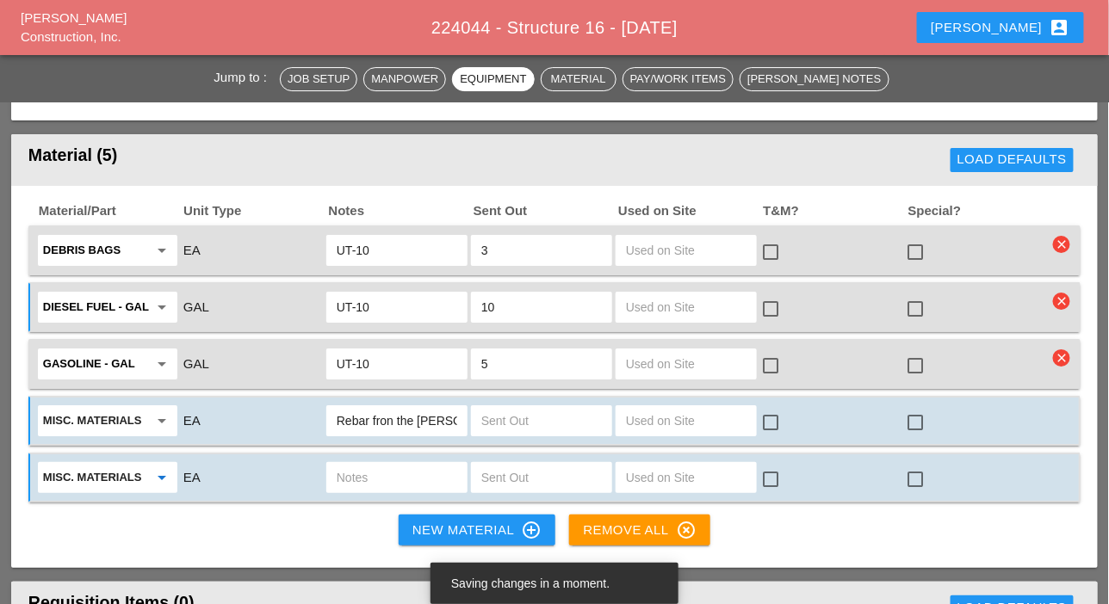
type input "Misc. Materials"
click at [338, 478] on input "text" at bounding box center [397, 478] width 121 height 28
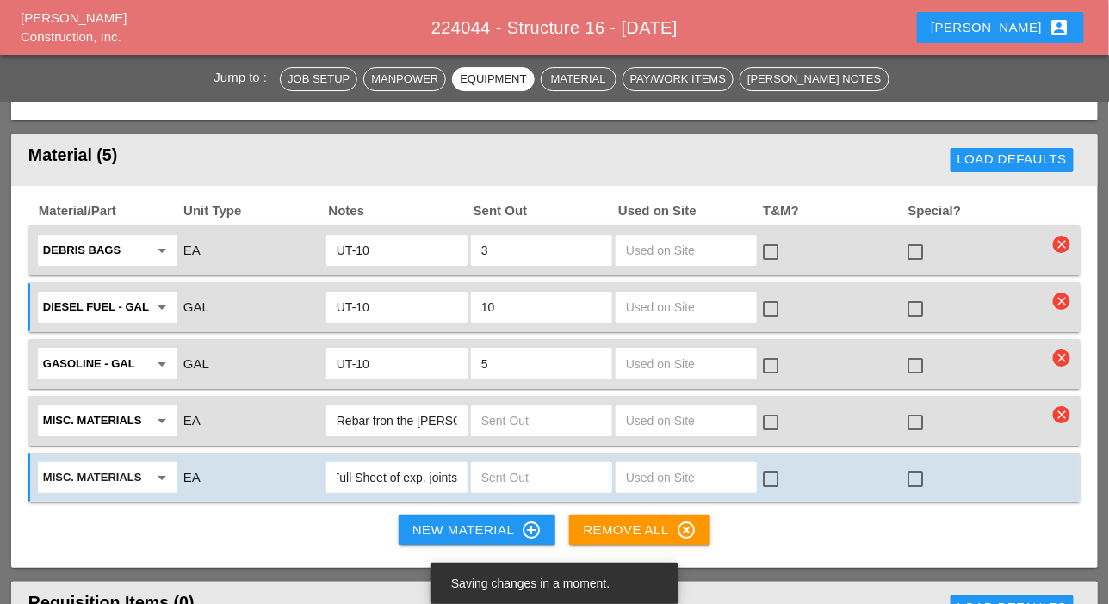
scroll to position [0, 8]
type input "Full Sheet of exp. joints"
click at [479, 474] on div at bounding box center [541, 477] width 141 height 31
type input "4"
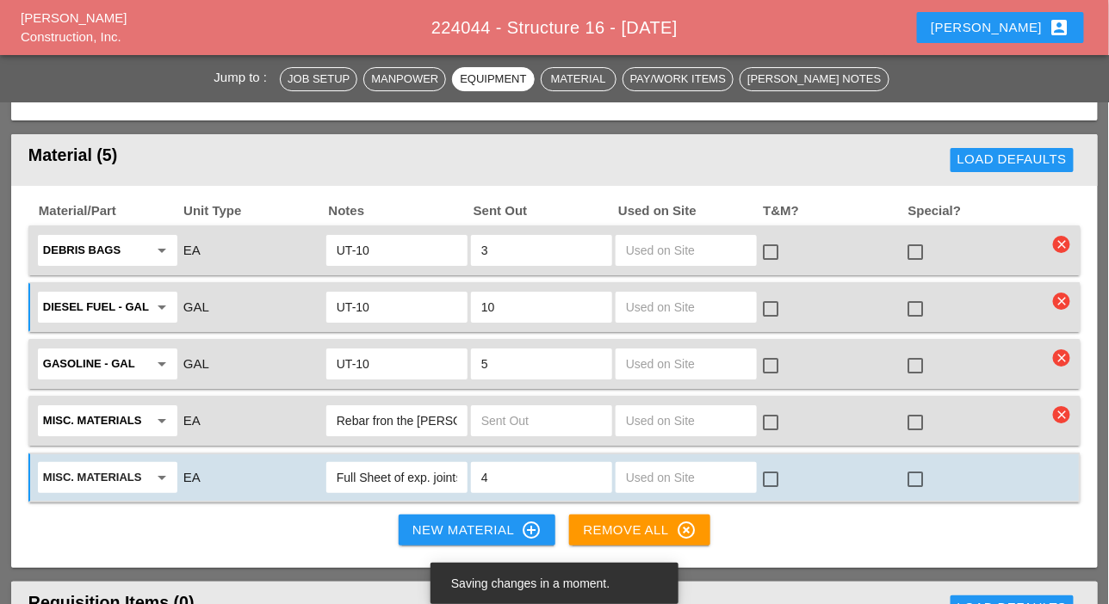
click at [445, 478] on input "Full Sheet of exp. joints" at bounding box center [397, 478] width 121 height 28
type input "Full Sheet of exp. joints ut10"
click at [446, 521] on div "New Material control_point" at bounding box center [476, 530] width 129 height 21
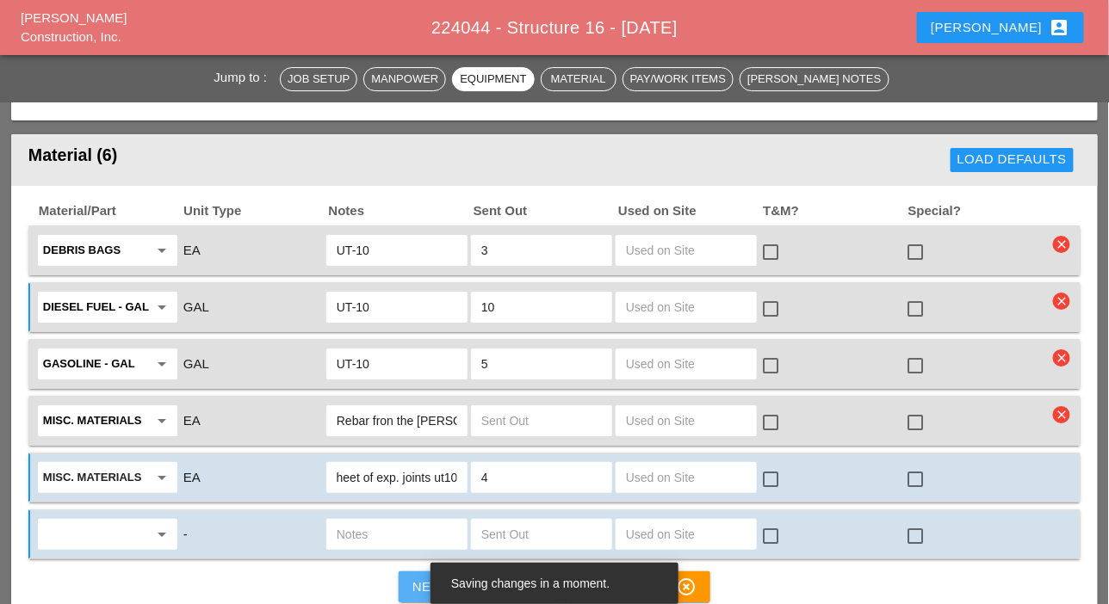
scroll to position [0, 0]
click at [111, 529] on input "text" at bounding box center [95, 535] width 105 height 28
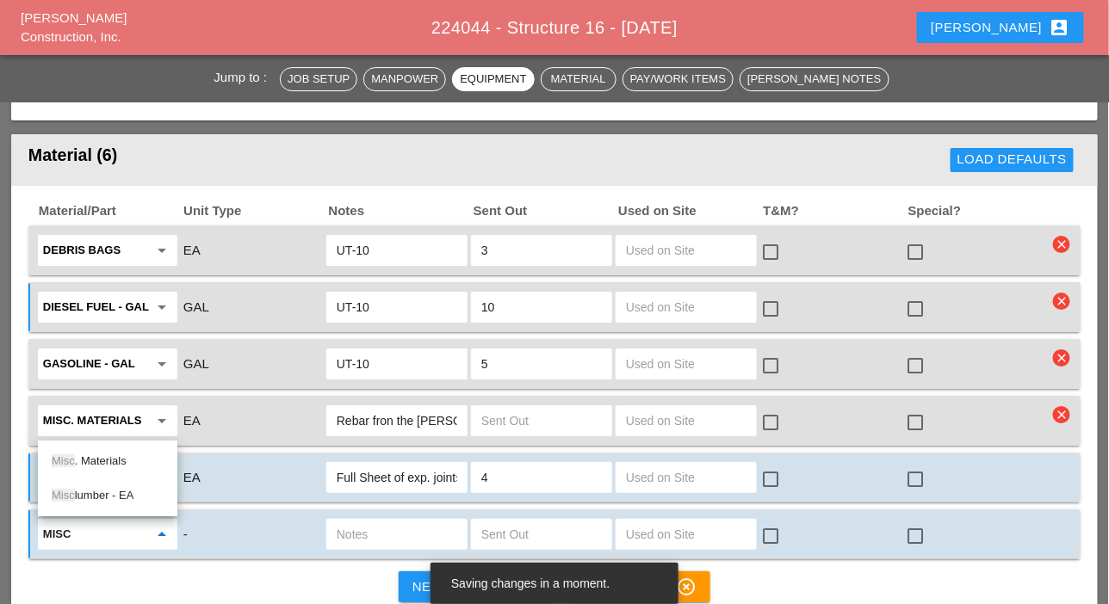
drag, startPoint x: 102, startPoint y: 463, endPoint x: 134, endPoint y: 480, distance: 36.2
click at [103, 463] on div "Misc . Materials" at bounding box center [108, 461] width 112 height 21
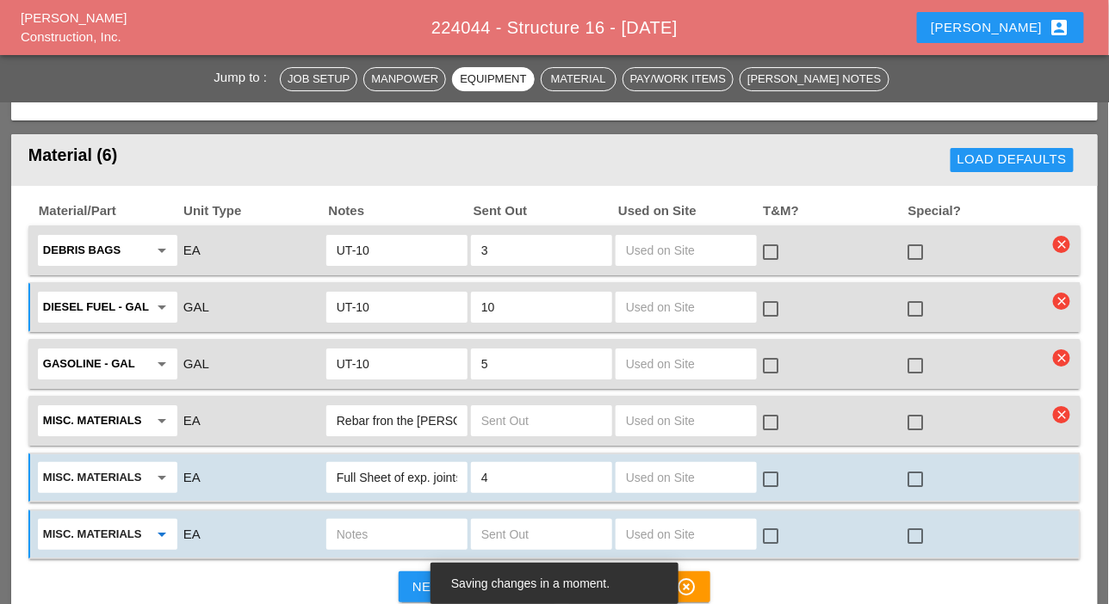
type input "Misc. Materials"
click at [347, 528] on input "text" at bounding box center [397, 535] width 121 height 28
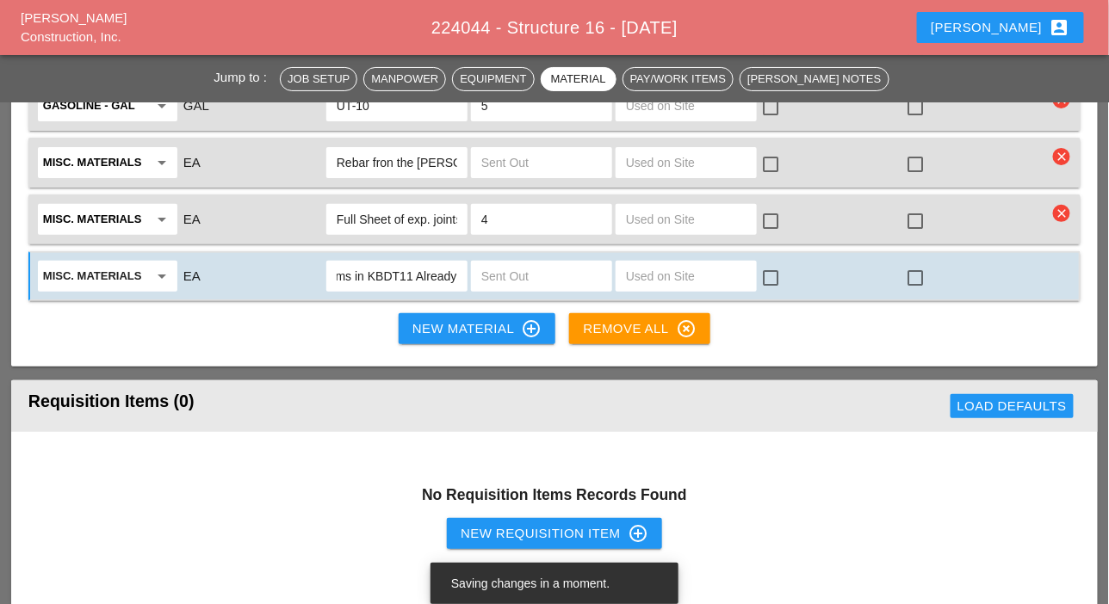
scroll to position [2066, 0]
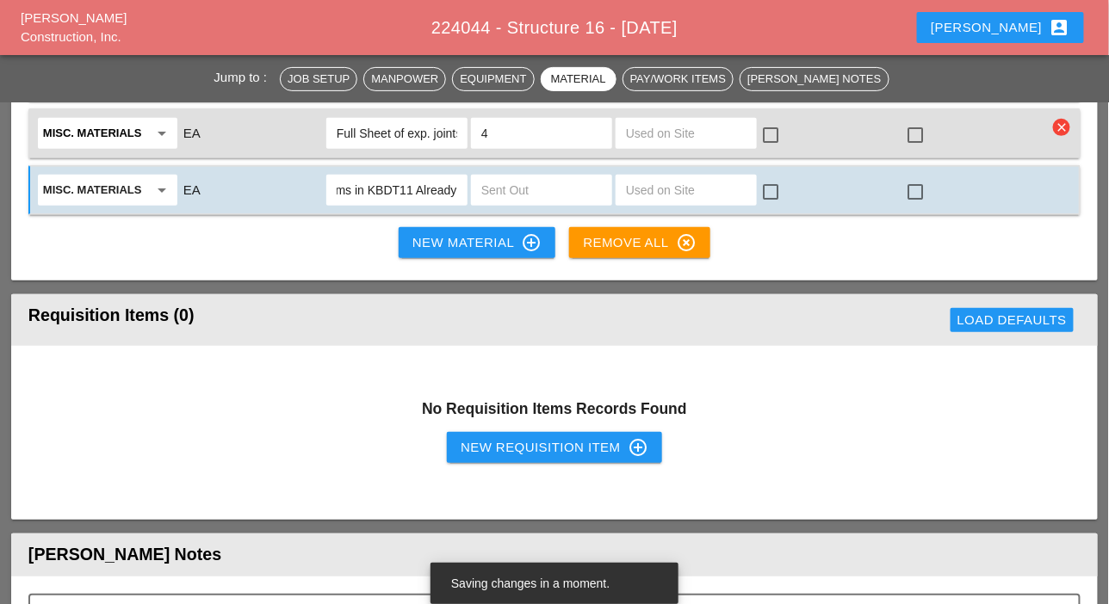
type input "wood forms in KBDT11 Already"
click at [512, 442] on div "New Requisition Item control_point" at bounding box center [555, 447] width 188 height 21
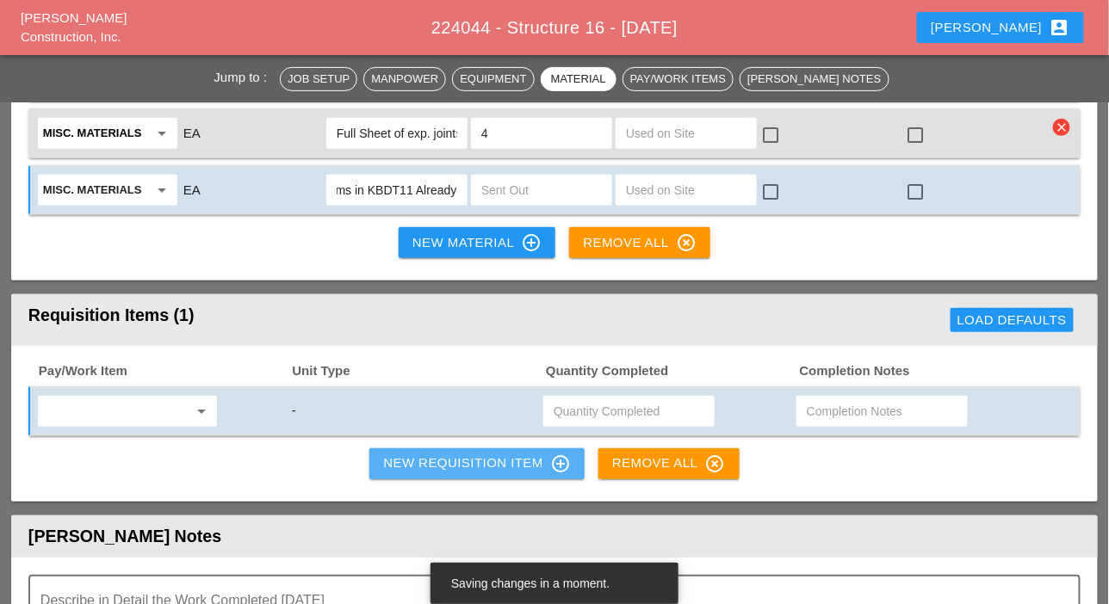
scroll to position [0, 0]
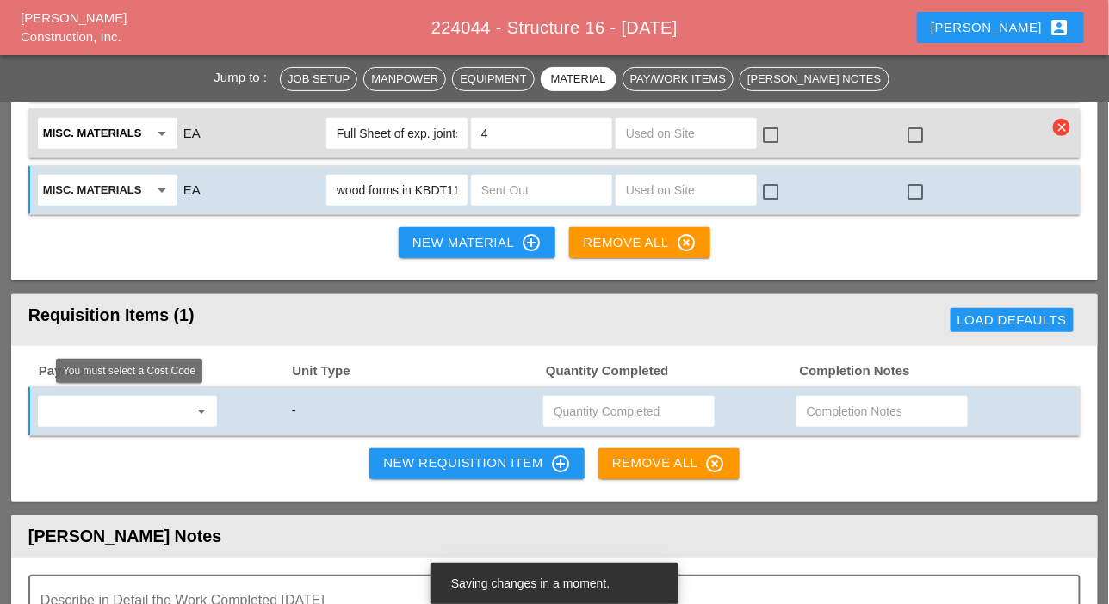
click at [144, 413] on input "text" at bounding box center [115, 412] width 145 height 28
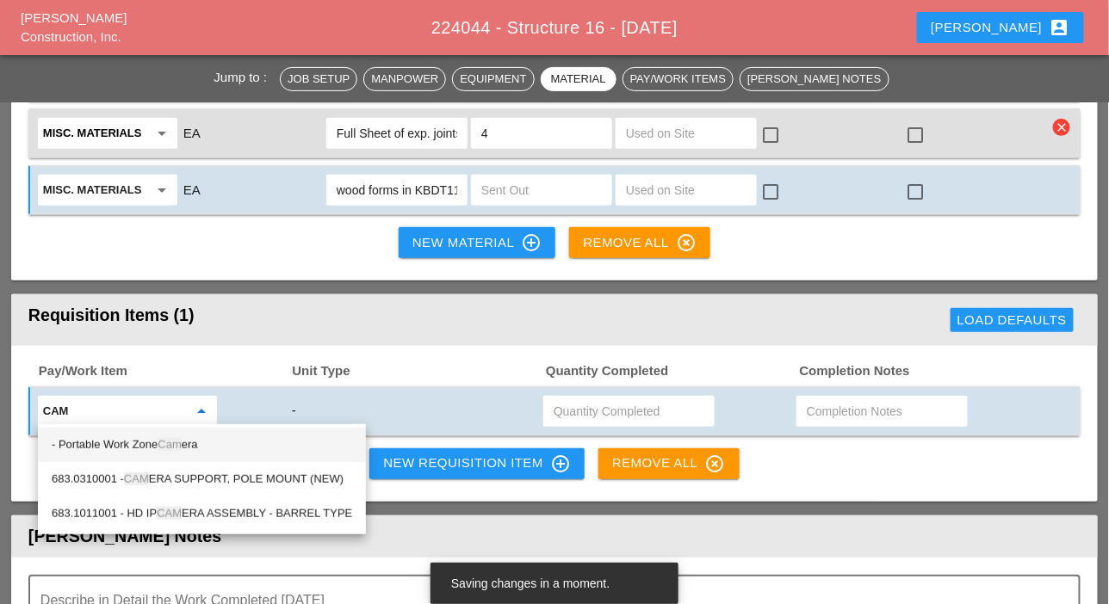
click at [146, 438] on div "- Portable Work Zone Cam era" at bounding box center [202, 445] width 300 height 21
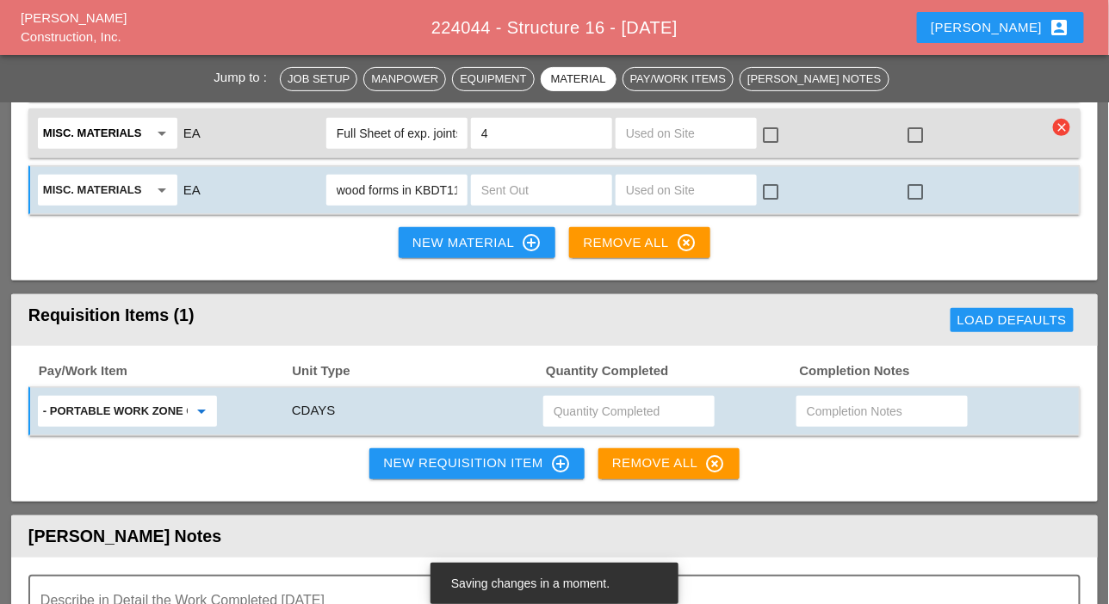
type input "- Portable Work Zone Camera"
click at [580, 411] on input "text" at bounding box center [628, 412] width 151 height 28
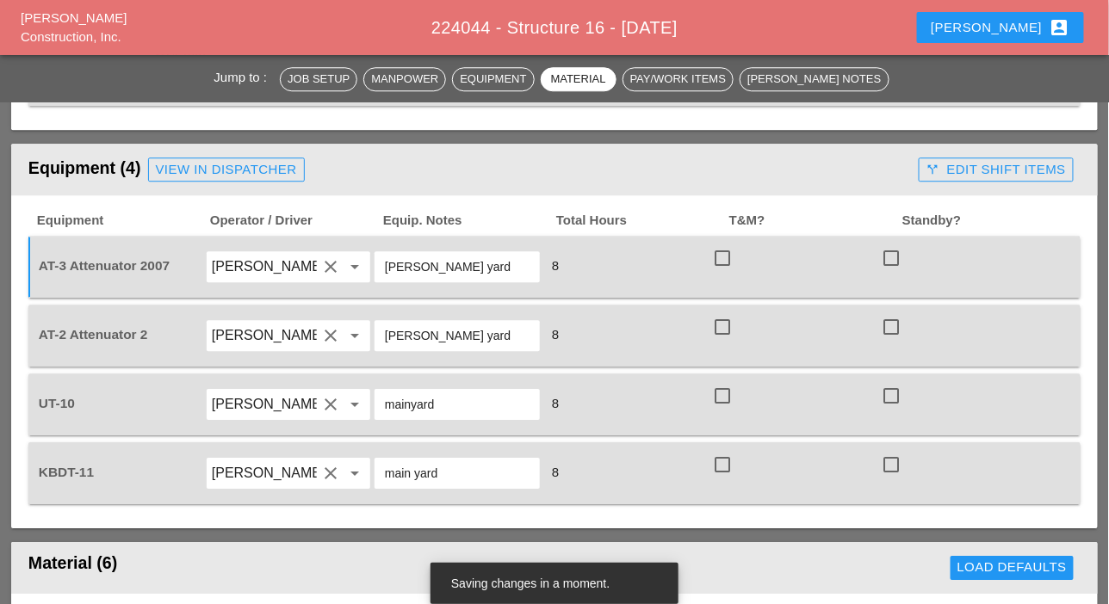
scroll to position [1205, 0]
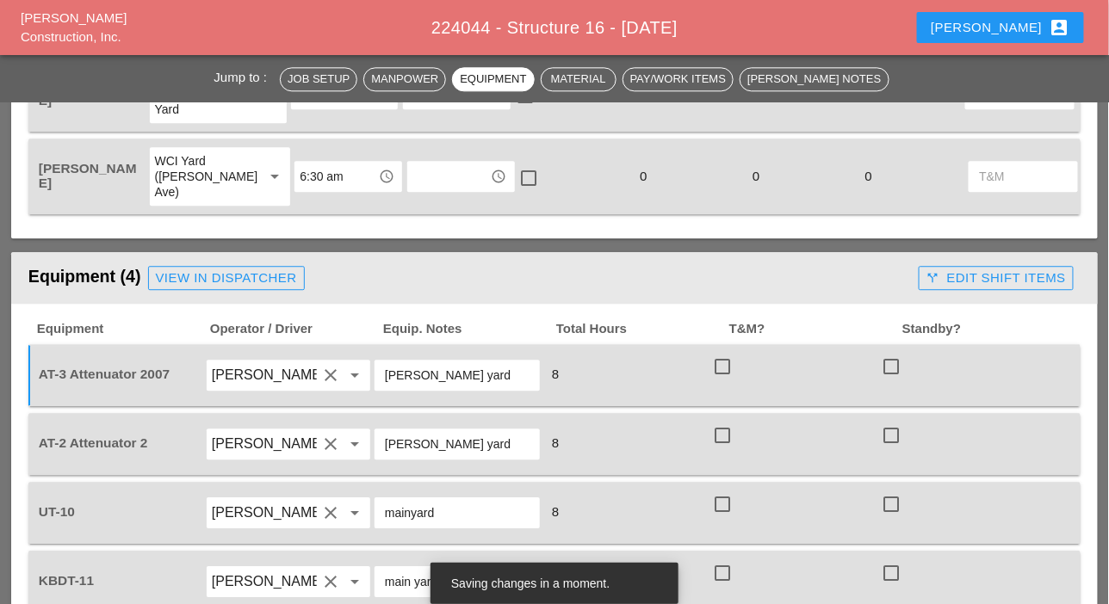
type input "4"
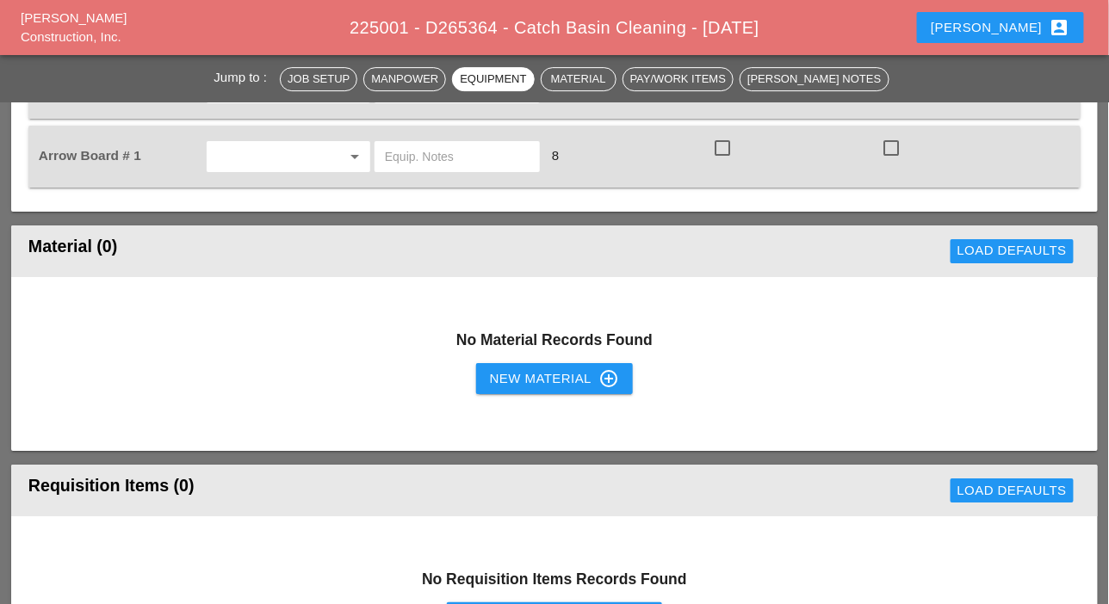
scroll to position [1722, 0]
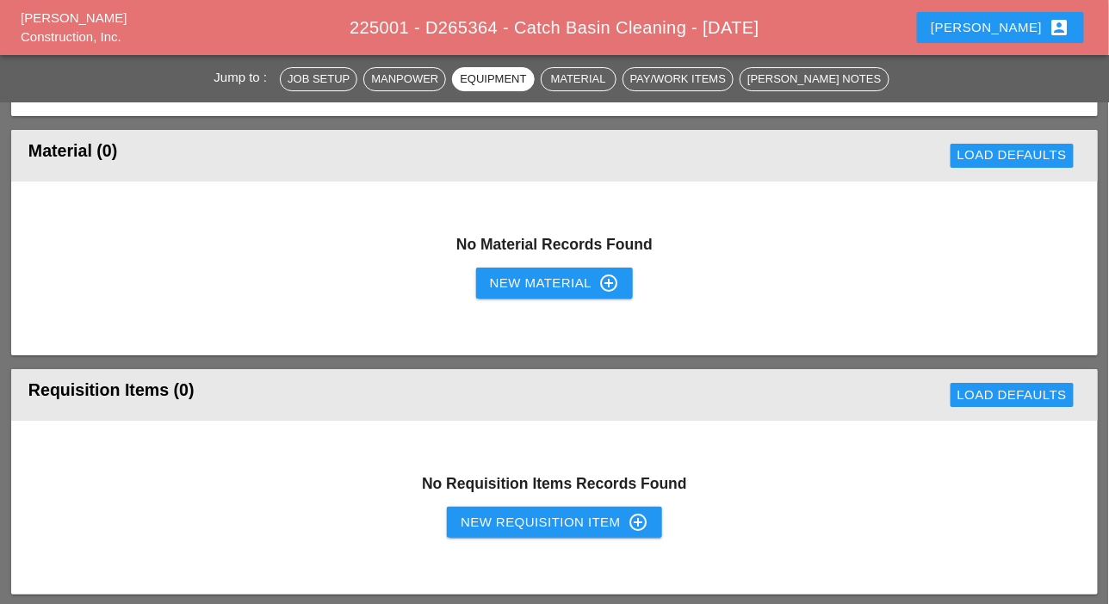
click at [503, 285] on div "New Material control_point" at bounding box center [554, 283] width 129 height 21
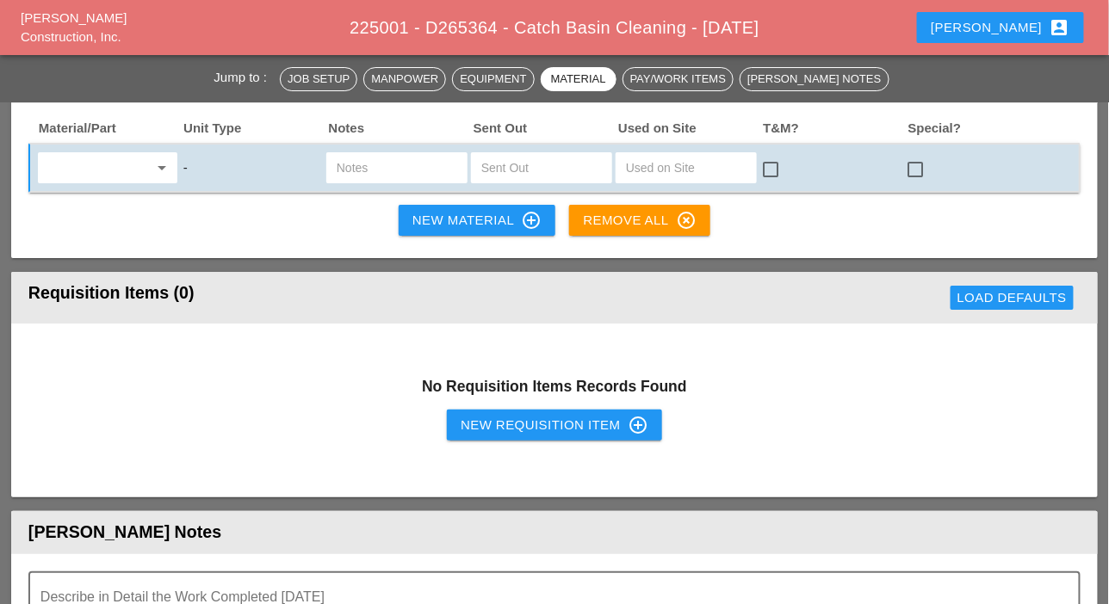
scroll to position [1894, 0]
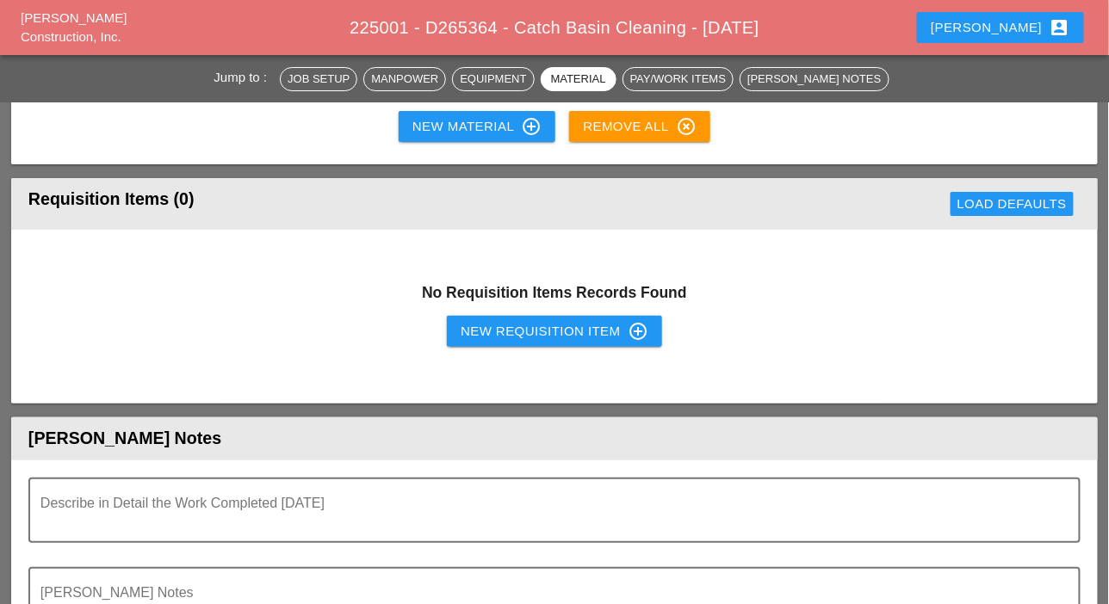
click at [494, 321] on div "New Requisition Item control_point" at bounding box center [555, 331] width 188 height 21
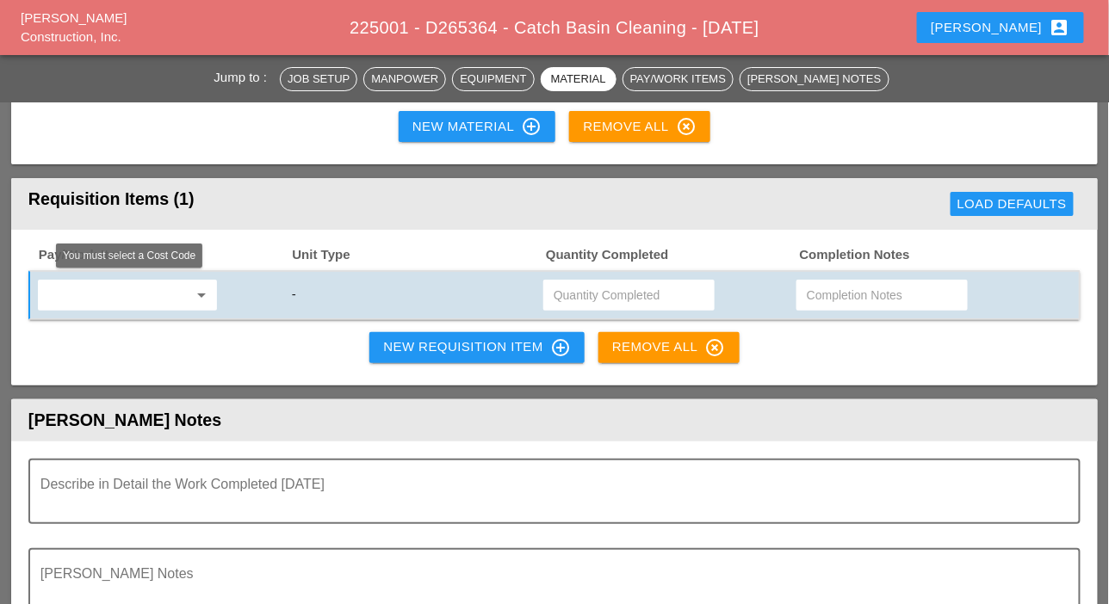
click at [141, 295] on input "text" at bounding box center [115, 295] width 145 height 28
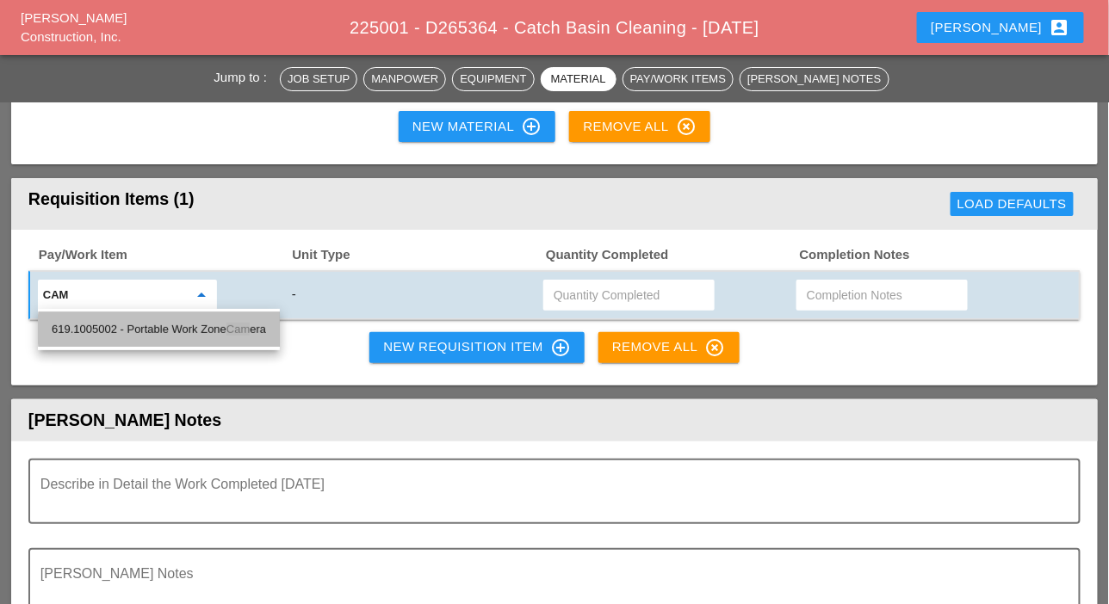
drag, startPoint x: 170, startPoint y: 329, endPoint x: 179, endPoint y: 327, distance: 9.6
click at [170, 328] on div "619.1005002 - Portable Work Zone Cam era" at bounding box center [159, 329] width 214 height 21
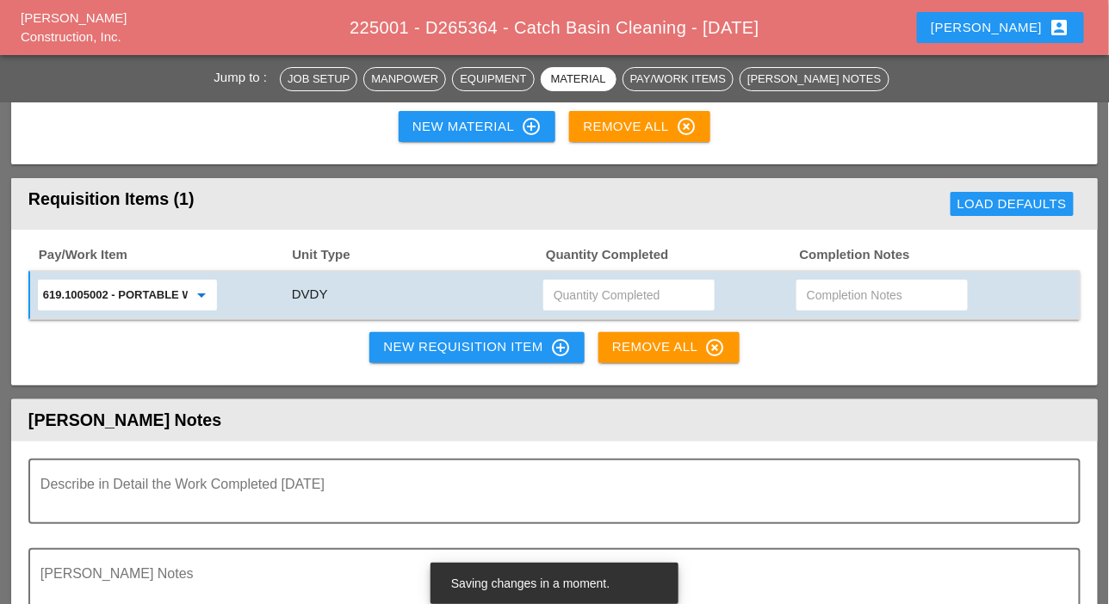
type input "619.1005002 - Portable Work Zone Camera"
click at [579, 293] on input "text" at bounding box center [628, 295] width 151 height 28
type input "4"
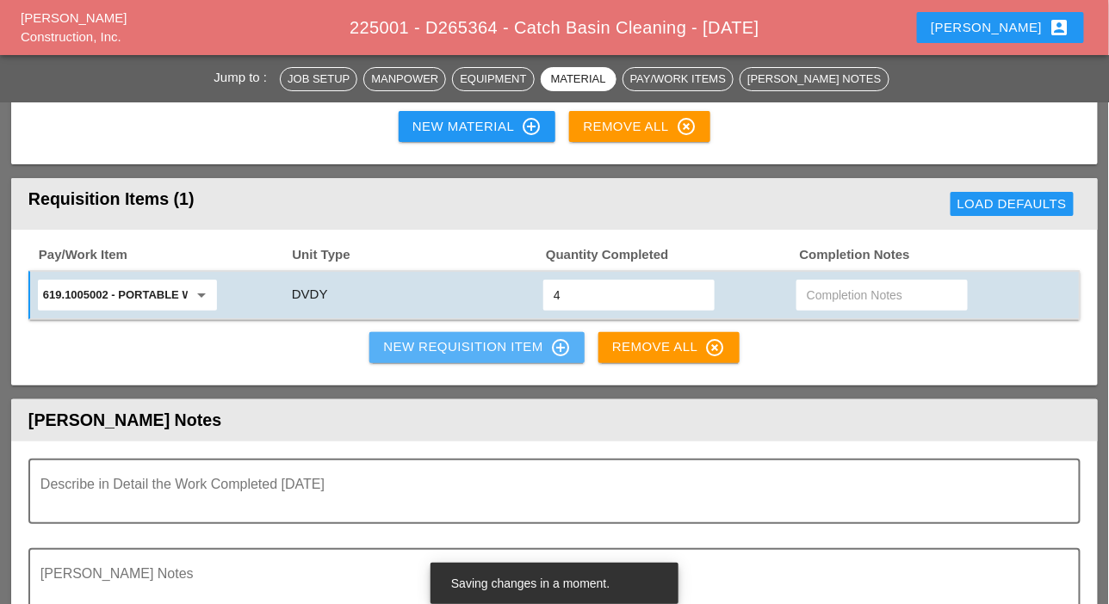
click at [505, 343] on div "New Requisition Item control_point" at bounding box center [477, 347] width 188 height 21
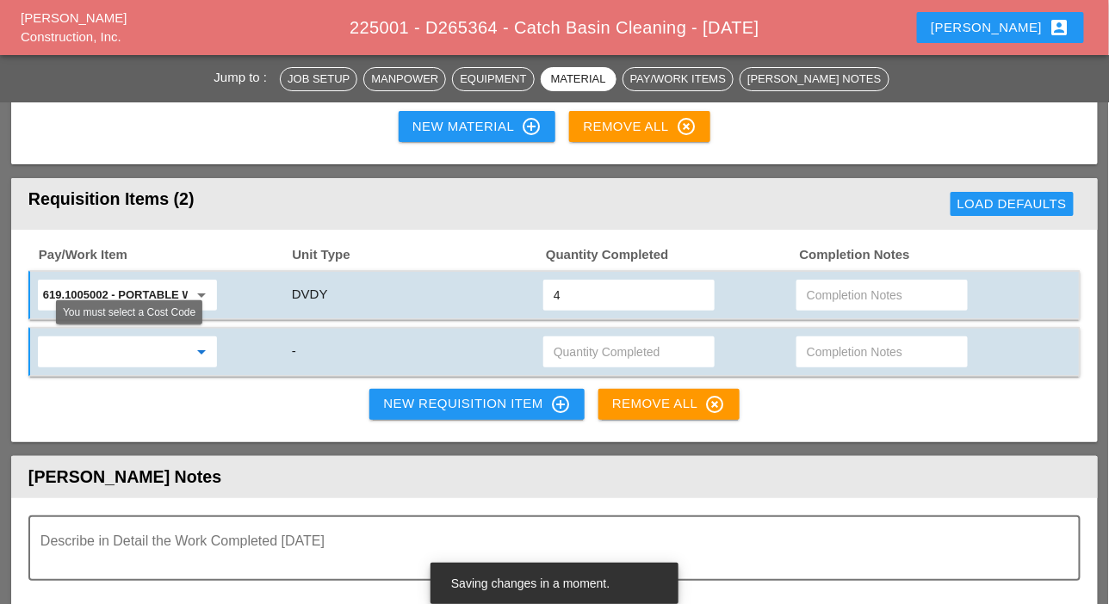
click at [145, 355] on input "text" at bounding box center [115, 352] width 145 height 28
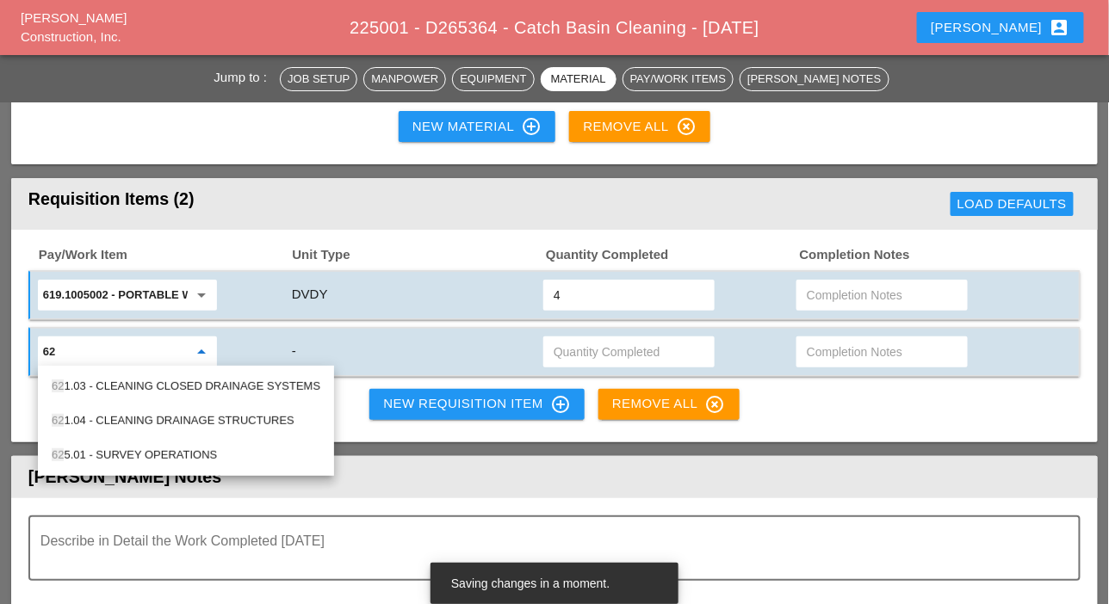
click at [156, 417] on div "62 1.04 - CLEANING DRAINAGE STRUCTURES" at bounding box center [186, 421] width 269 height 21
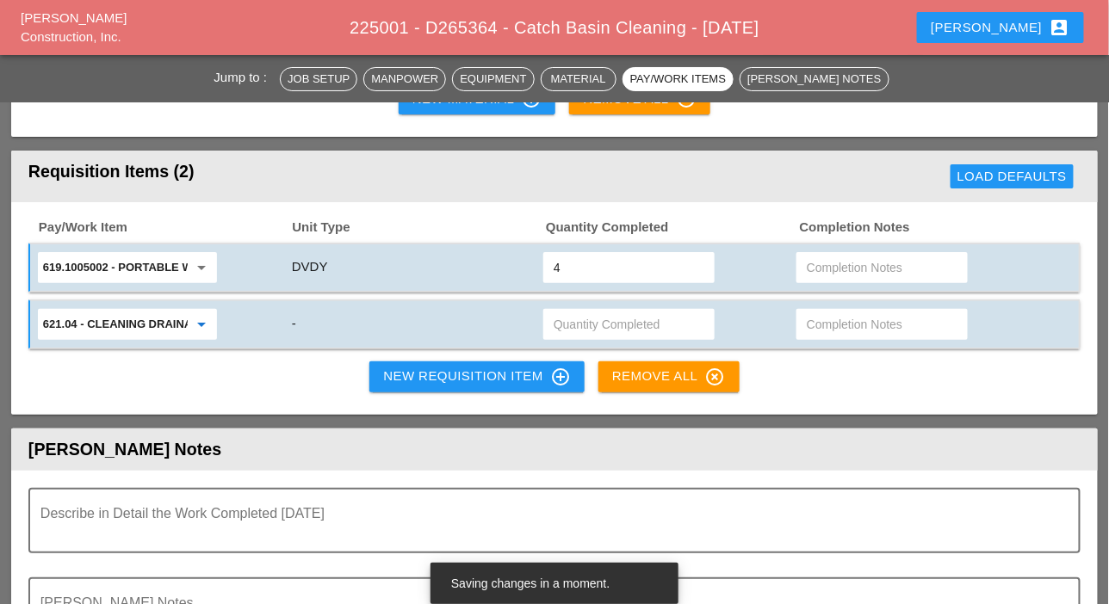
scroll to position [1722, 0]
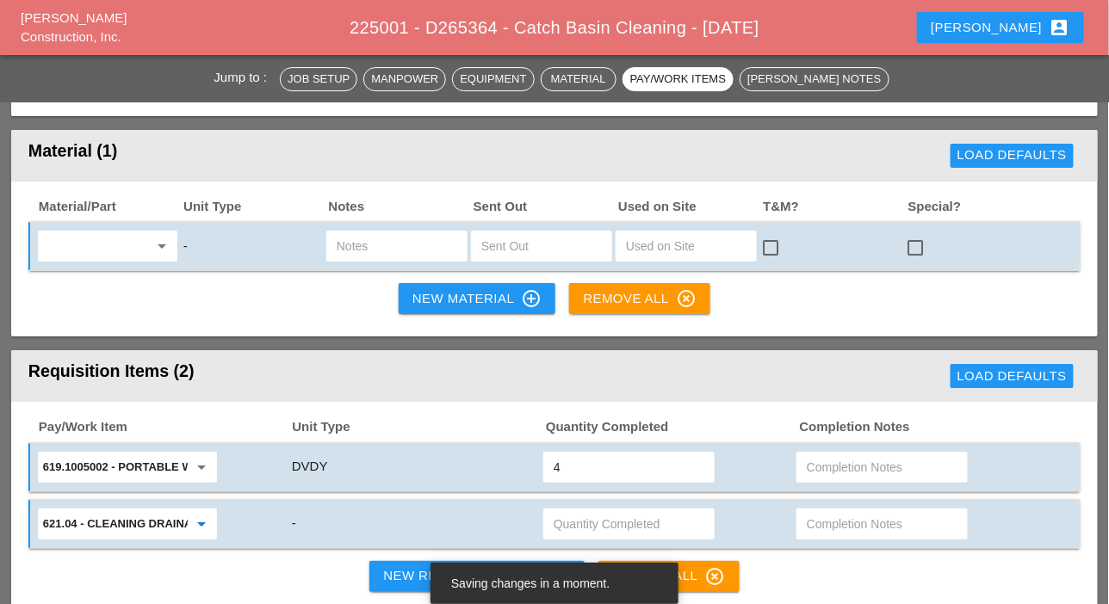
type input "621.04 - CLEANING DRAINAGE STRUCTURES"
